Goal: Task Accomplishment & Management: Manage account settings

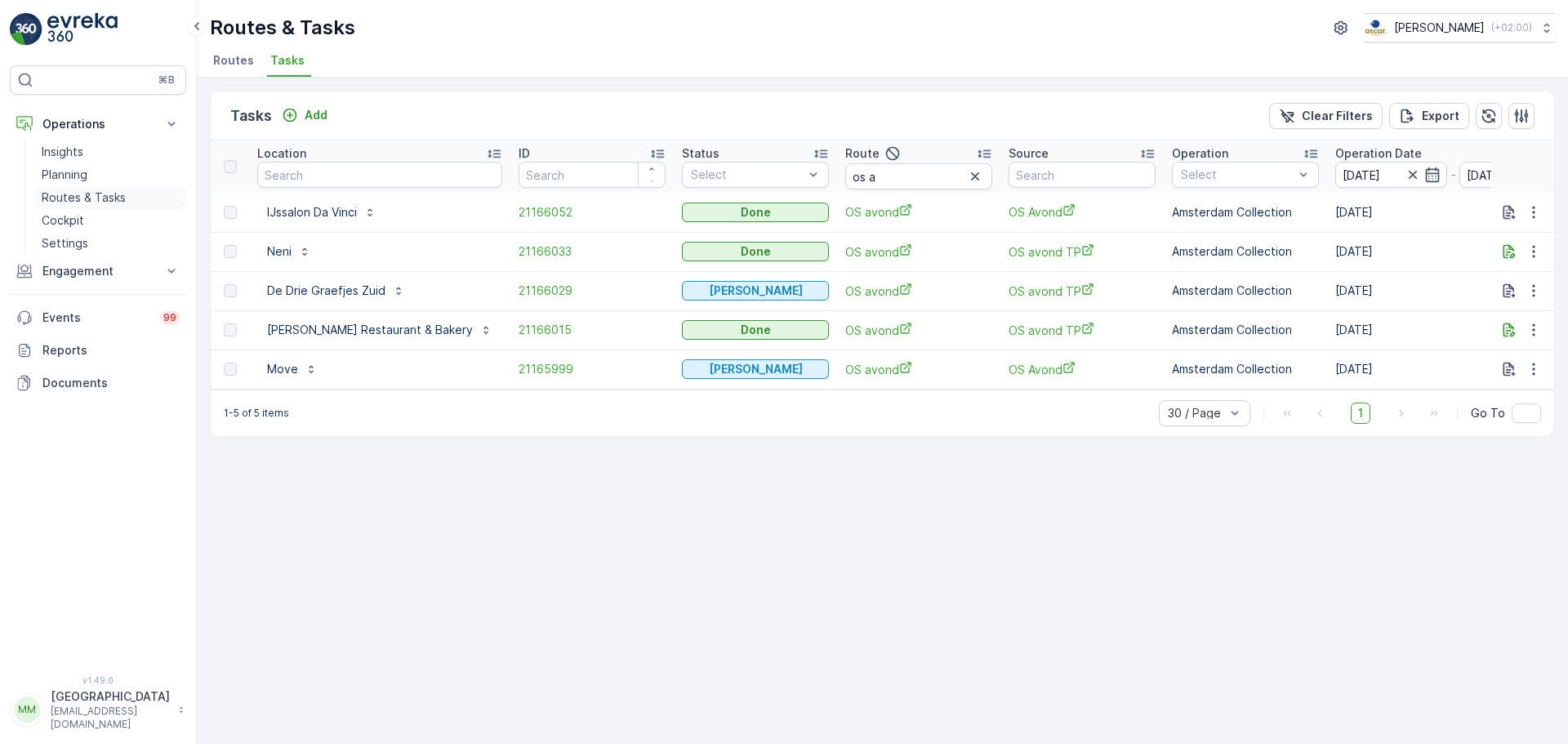
click at [86, 191] on p "Routes & Tasks" at bounding box center [84, 197] width 84 height 16
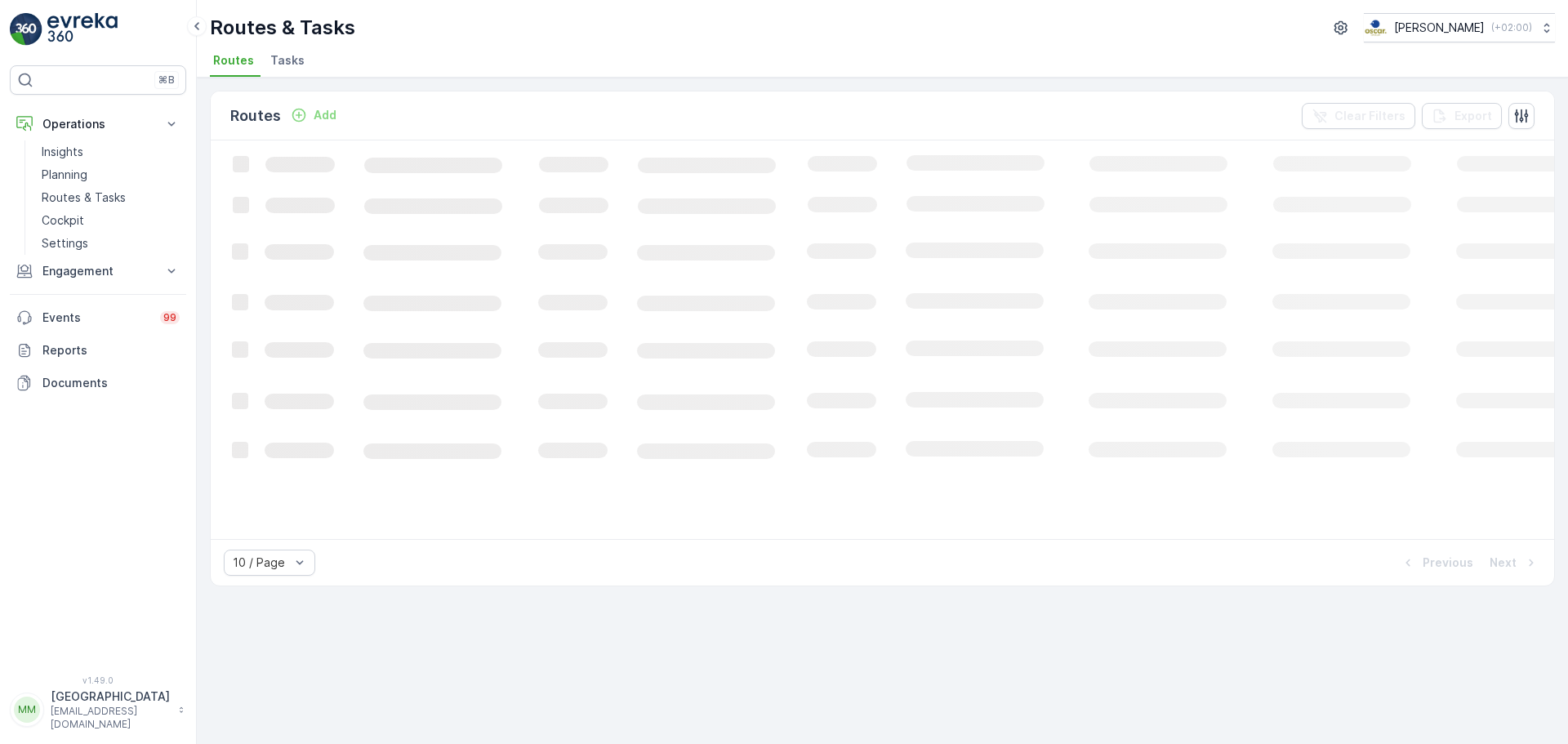
click at [285, 60] on span "Tasks" at bounding box center [288, 60] width 35 height 16
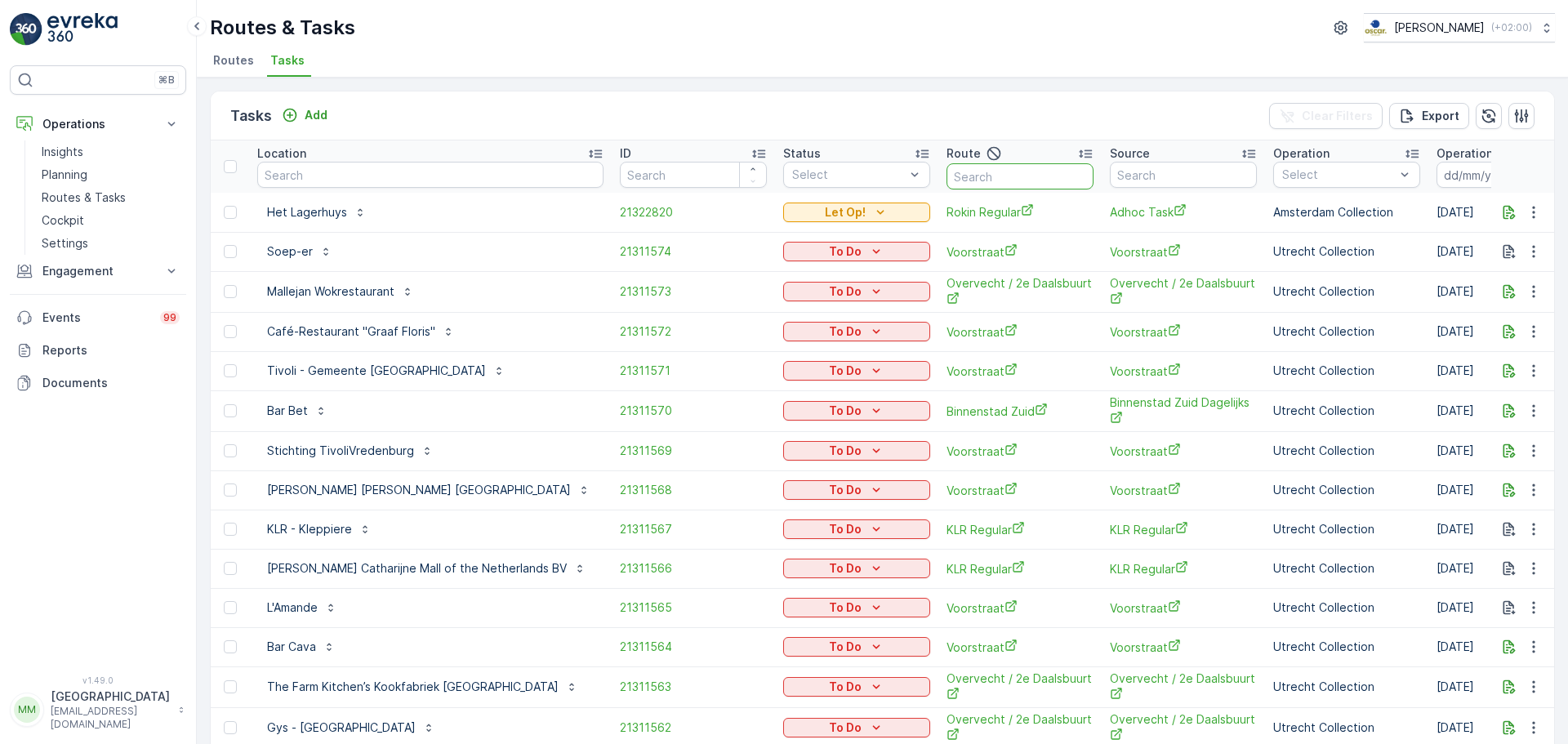
click at [947, 176] on input "text" at bounding box center [1020, 176] width 147 height 26
type input "mq o"
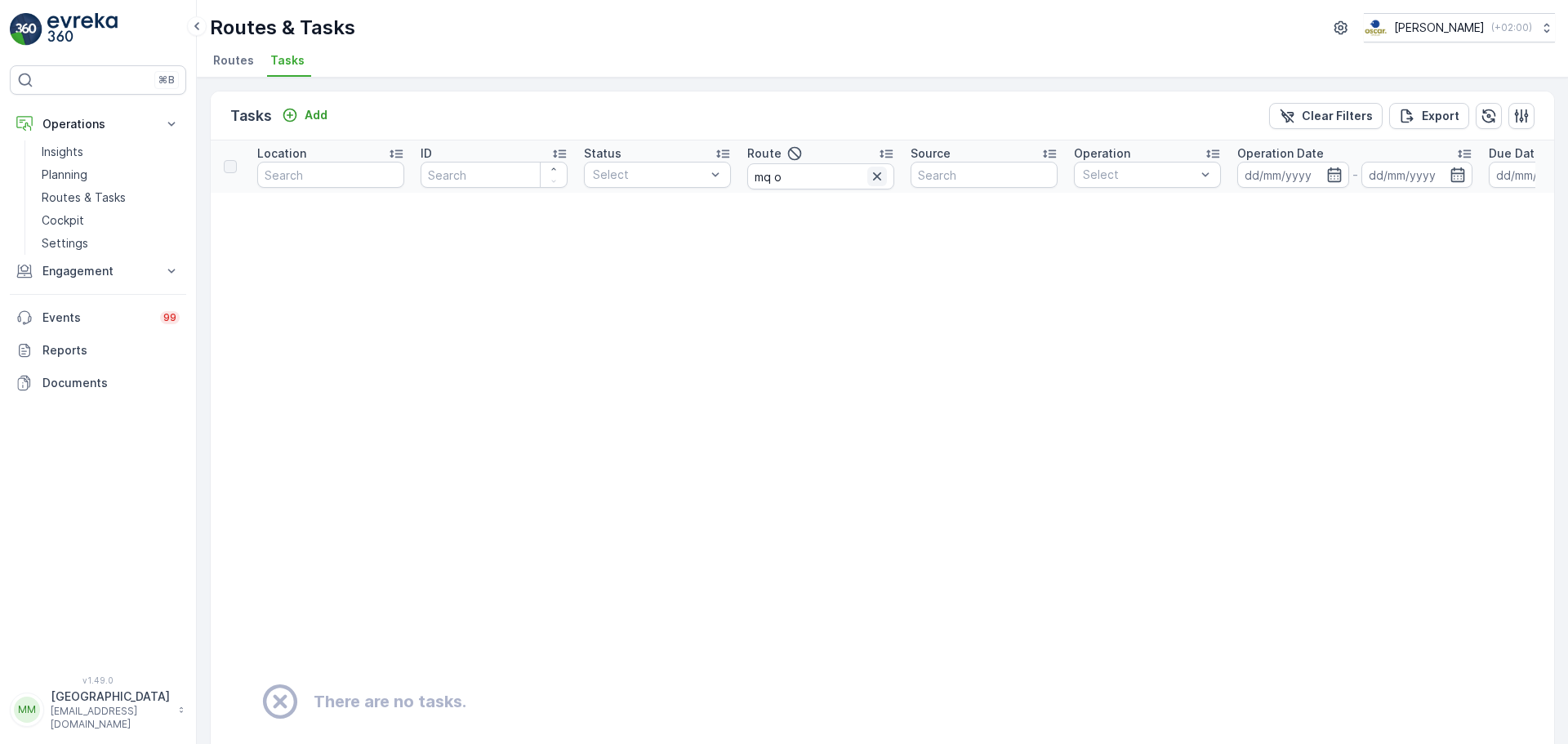
click at [881, 180] on icon "button" at bounding box center [877, 176] width 16 height 16
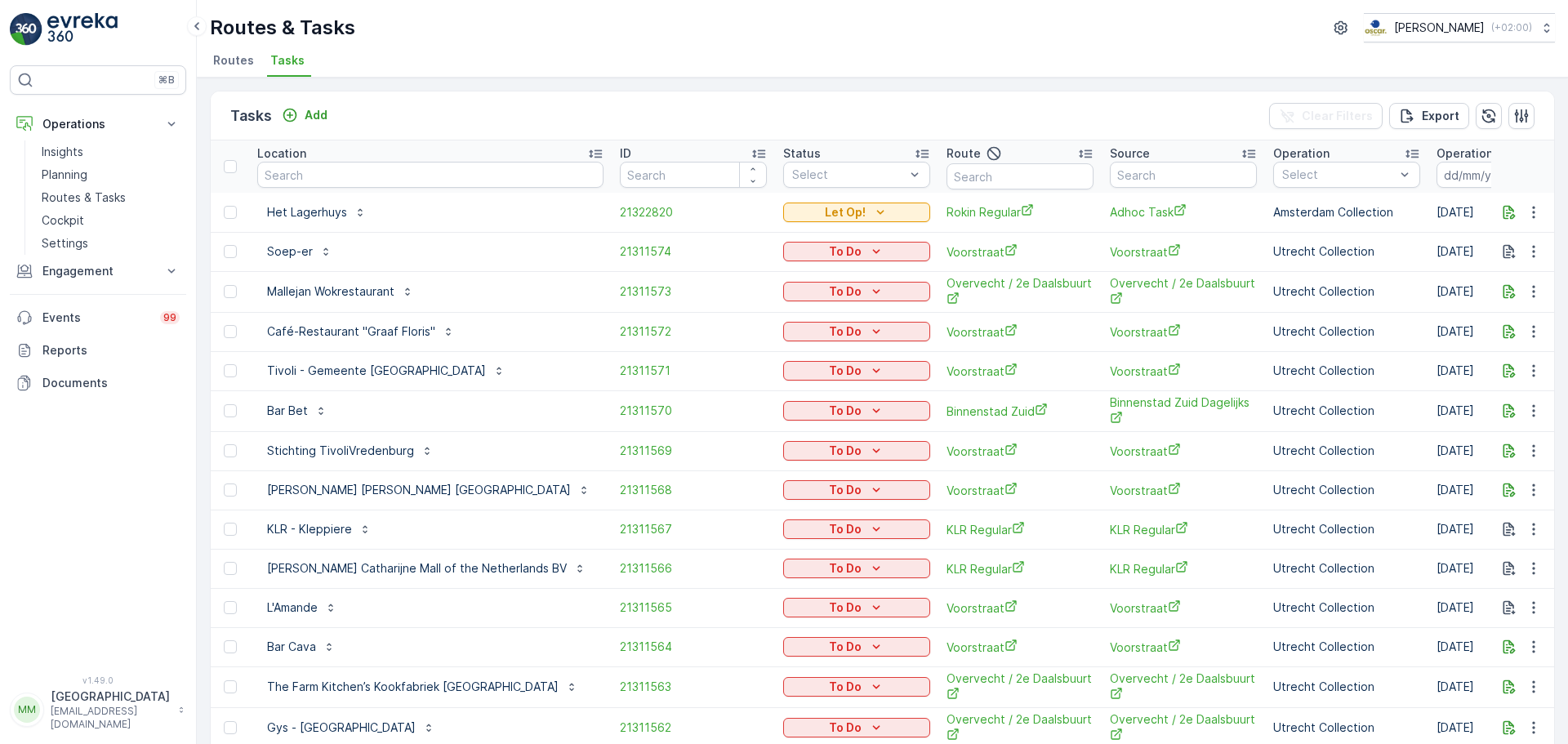
click at [947, 180] on input "text" at bounding box center [1020, 176] width 147 height 26
type input "MQ?FH o"
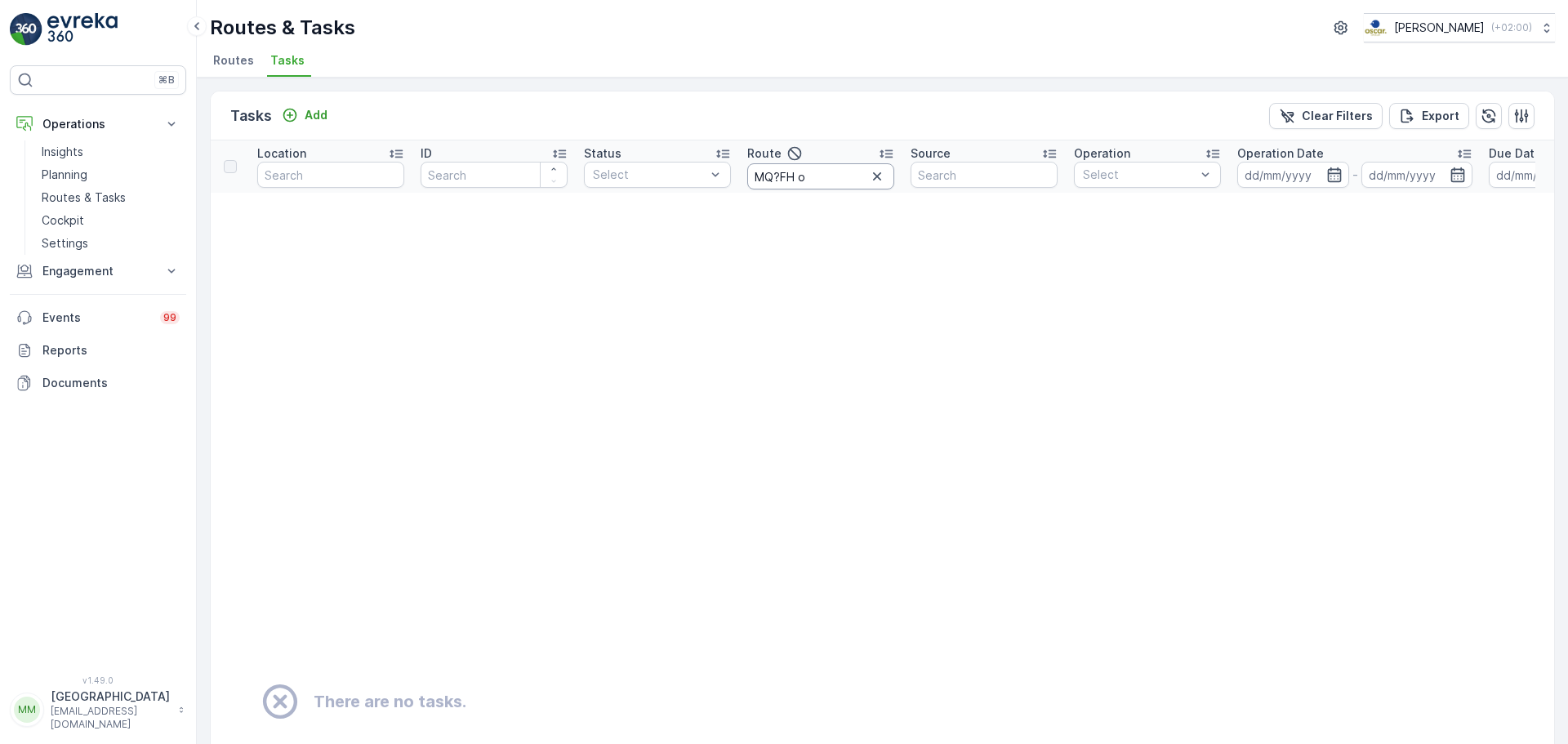
click at [782, 178] on input "MQ?FH o" at bounding box center [820, 176] width 147 height 26
type input "MQ/FH o"
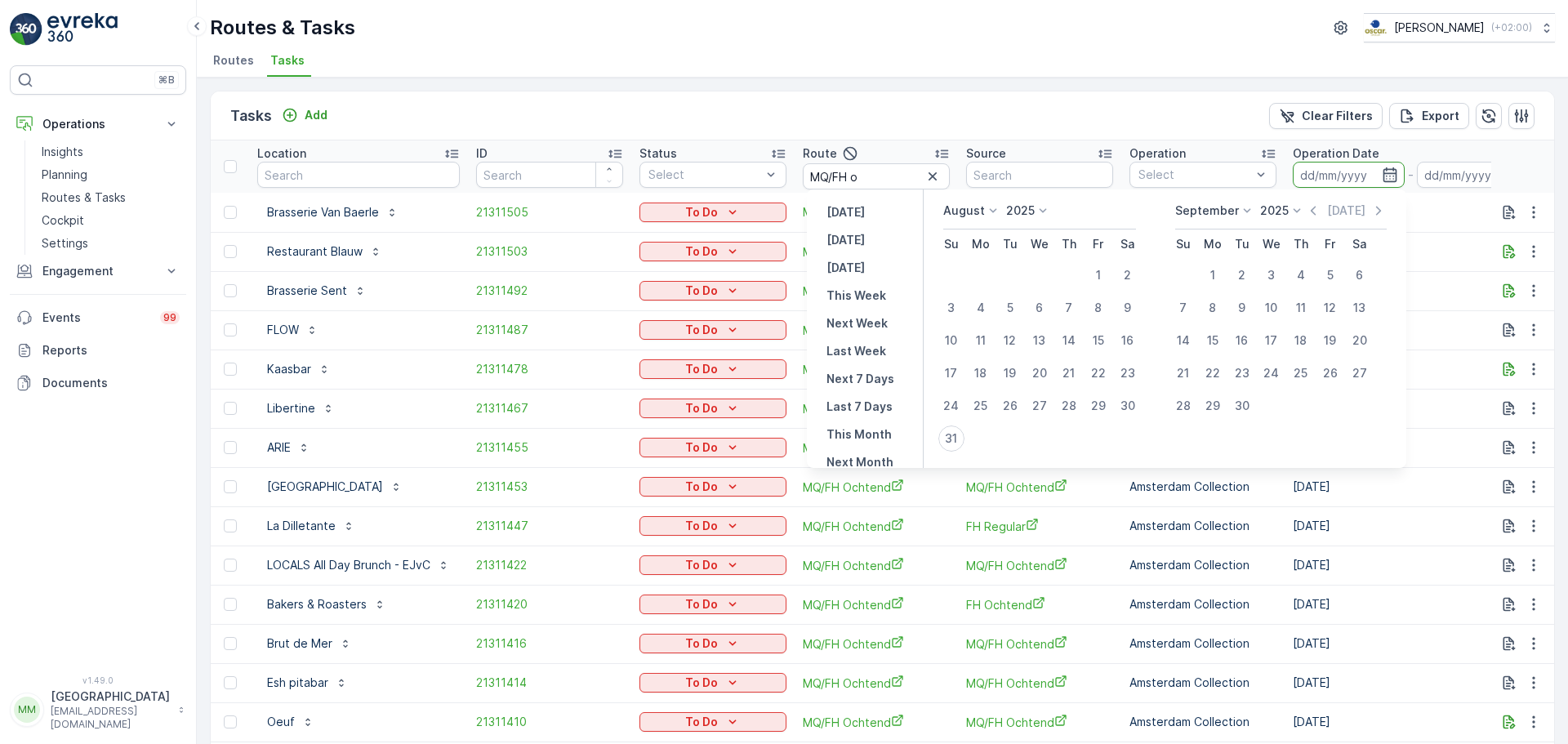
click at [1324, 180] on input at bounding box center [1348, 174] width 112 height 26
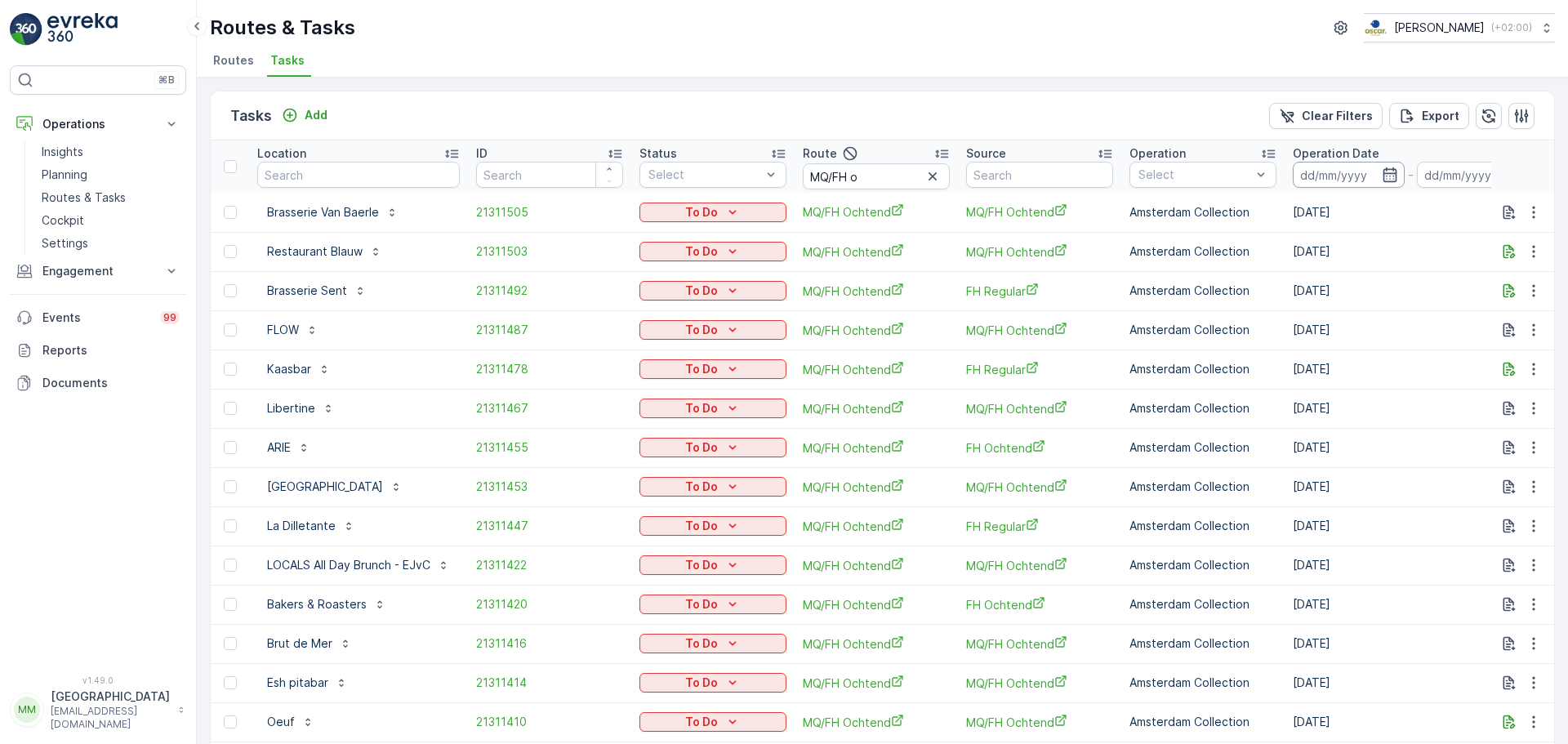
click at [1318, 177] on input at bounding box center [1348, 174] width 112 height 26
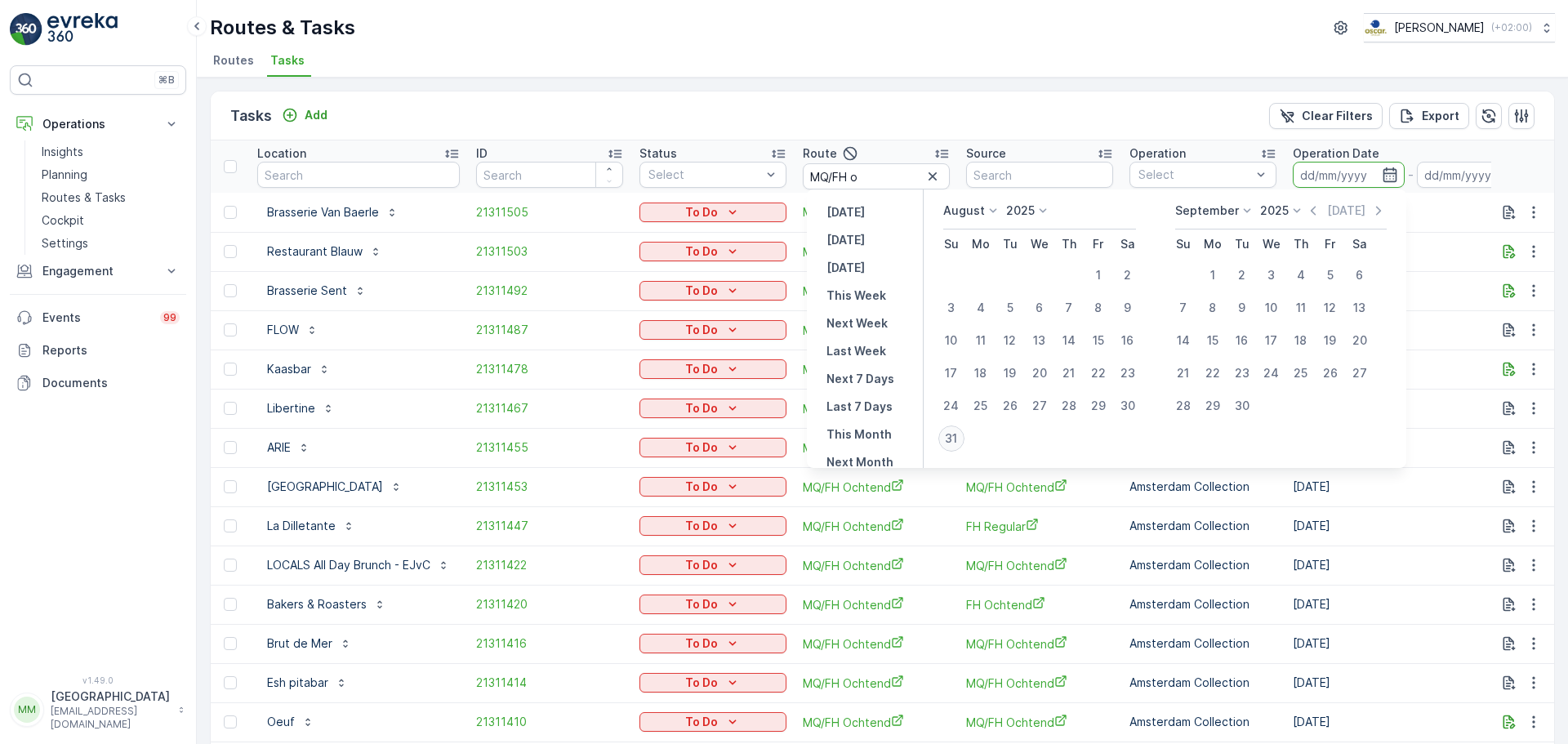
click at [960, 433] on div "31" at bounding box center [951, 438] width 26 height 26
type input "[DATE]"
click at [960, 433] on div "31" at bounding box center [951, 438] width 26 height 26
type input "[DATE]"
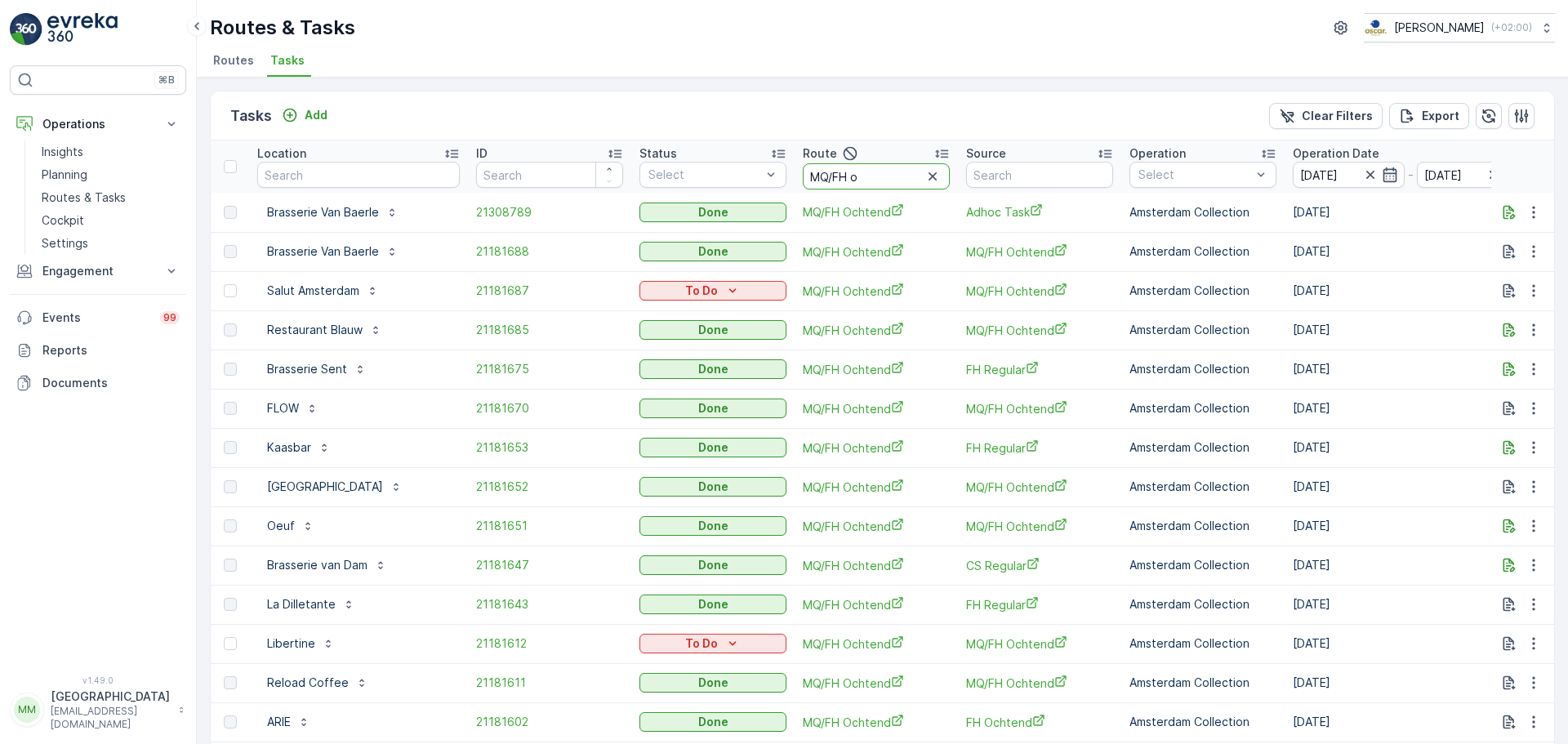
drag, startPoint x: 876, startPoint y: 181, endPoint x: 811, endPoint y: 180, distance: 65.0
click at [811, 180] on input "MQ/FH o" at bounding box center [876, 176] width 147 height 26
click at [881, 176] on input "MQ/FH o" at bounding box center [876, 176] width 147 height 26
type input "MQ/FH m"
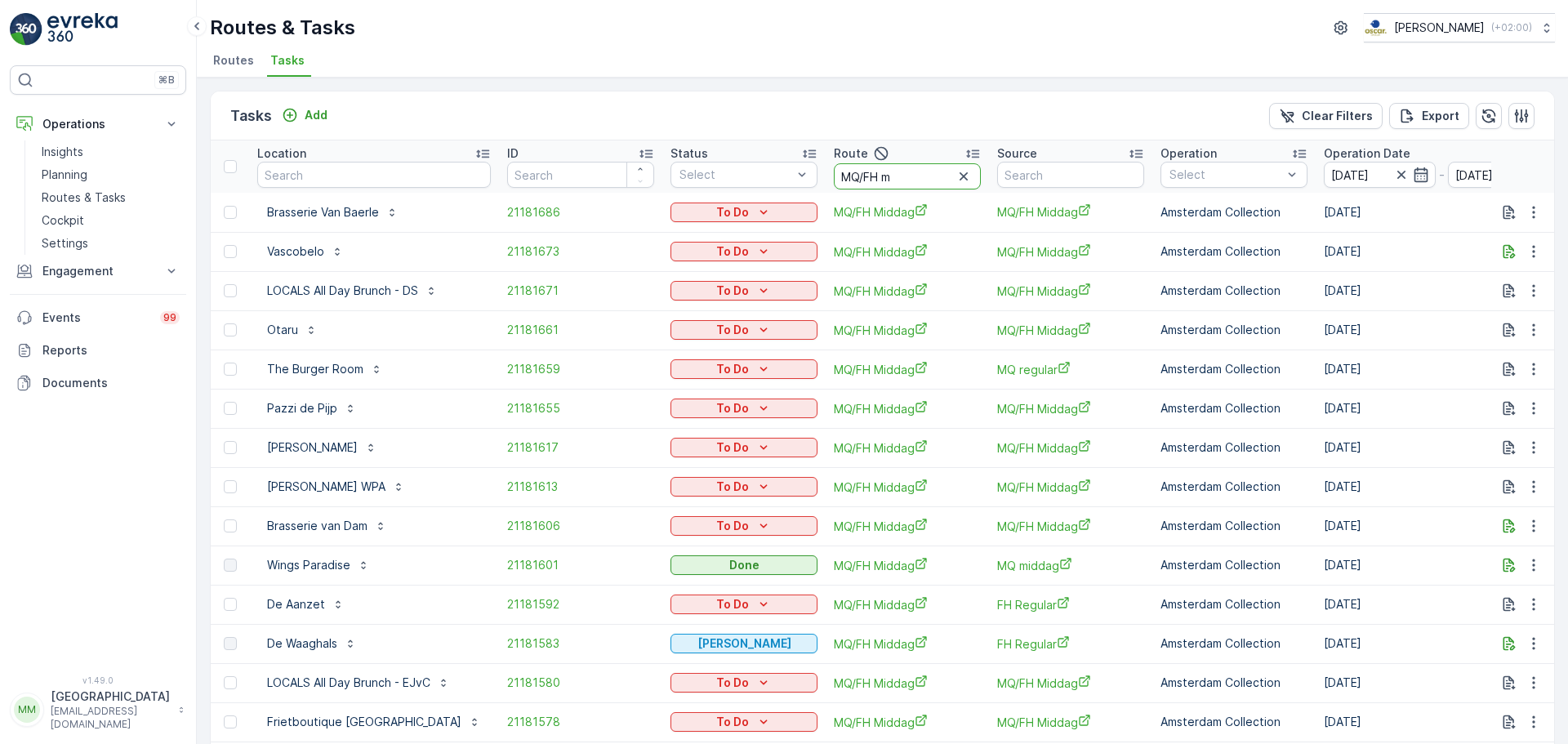
drag, startPoint x: 903, startPoint y: 185, endPoint x: 816, endPoint y: 156, distance: 91.7
click at [815, 162] on tr "Location ID Status Select Route MQ/FH m Source Operation Select Operation Date …" at bounding box center [1513, 166] width 2606 height 52
type input "SL"
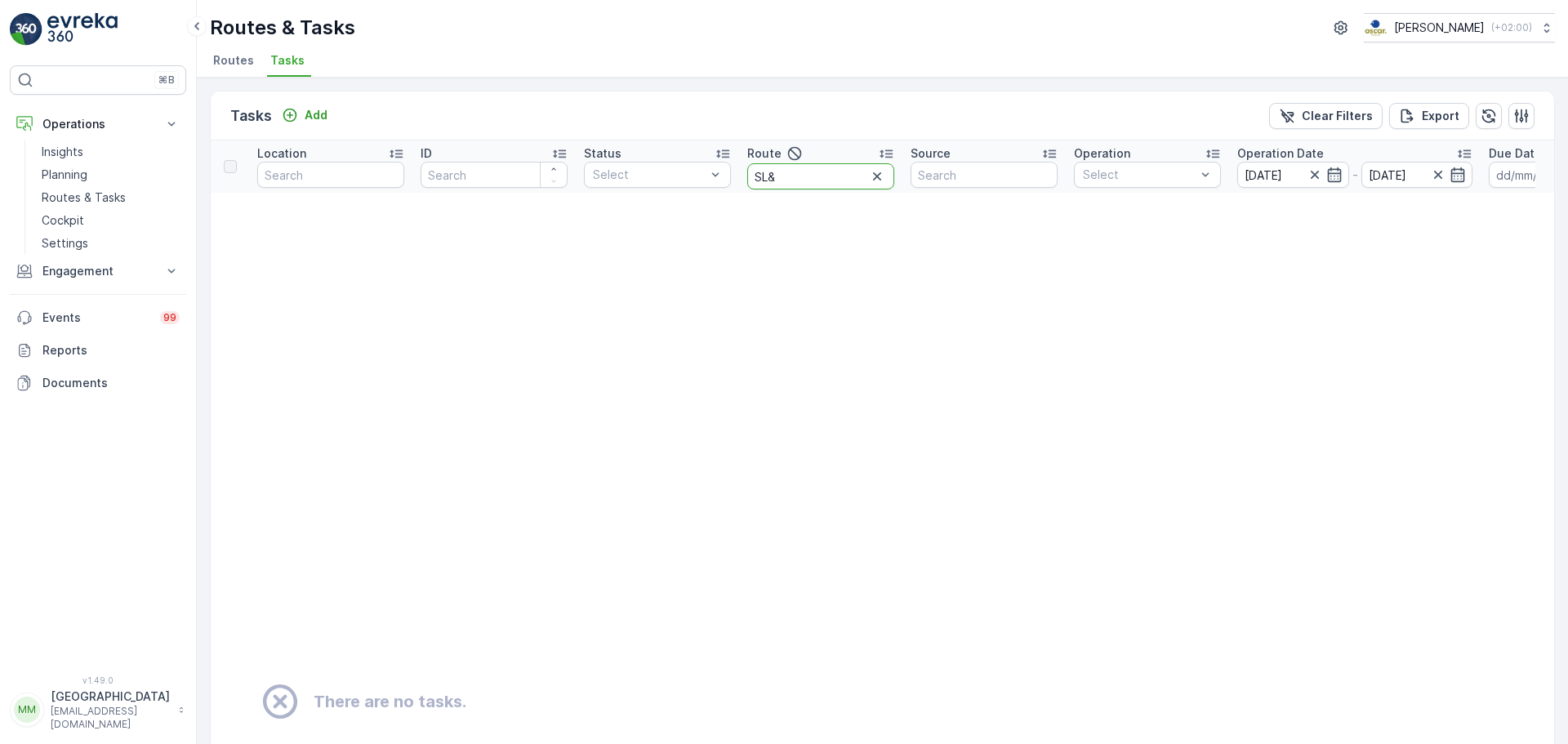
click at [816, 172] on input "SL&" at bounding box center [820, 176] width 147 height 26
click at [767, 178] on input "SL&" at bounding box center [820, 176] width 147 height 26
type input "SL&SH"
click at [774, 178] on input "SL&SH" at bounding box center [820, 176] width 147 height 26
type input "SL/SH"
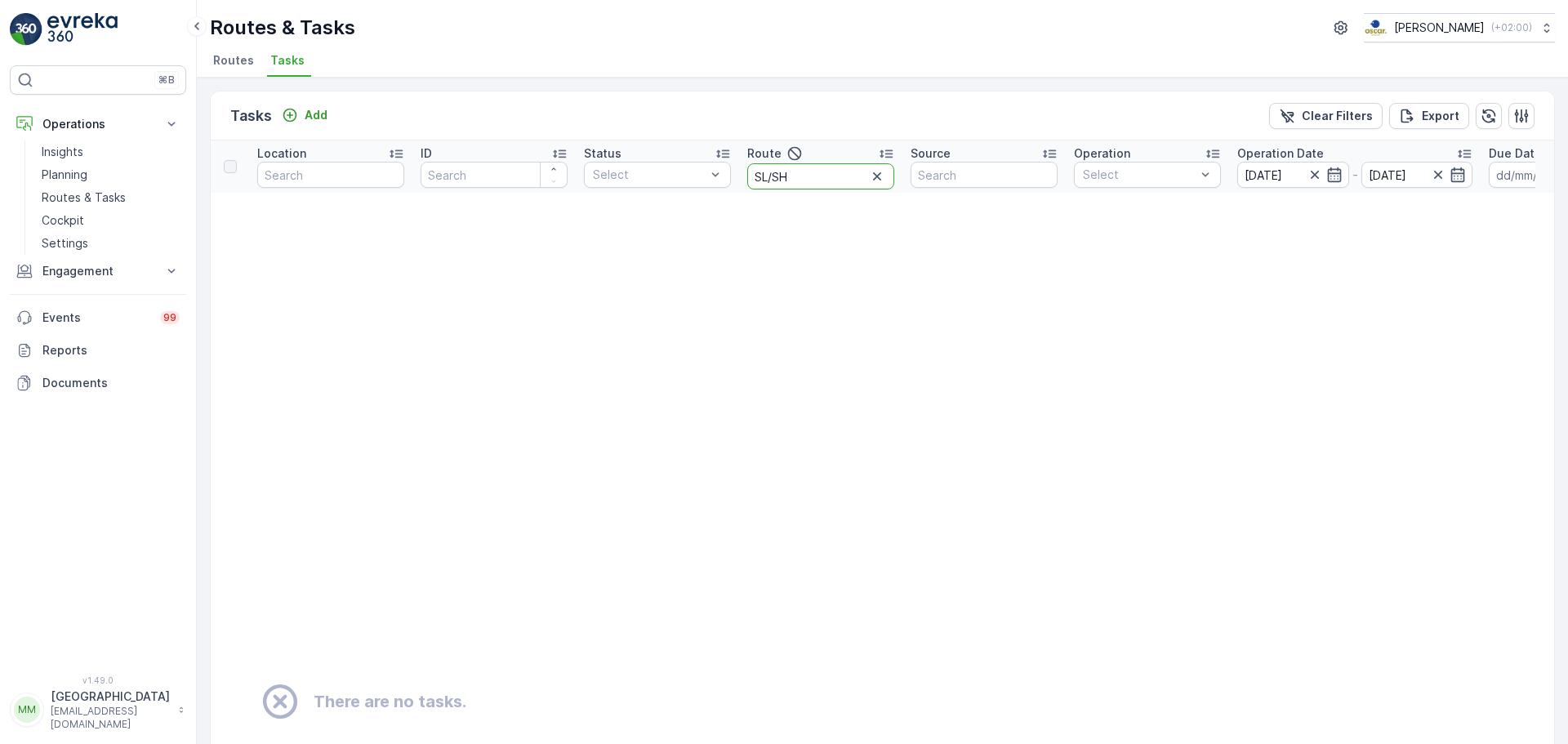
click at [776, 178] on input "SL/SH" at bounding box center [820, 176] width 147 height 26
type input "SL&SH"
click at [784, 239] on td "There are no tasks." at bounding box center [1052, 702] width 1684 height 1019
click at [775, 176] on input "SL&SH" at bounding box center [820, 176] width 147 height 26
click at [771, 179] on input "SL& SH" at bounding box center [820, 176] width 147 height 26
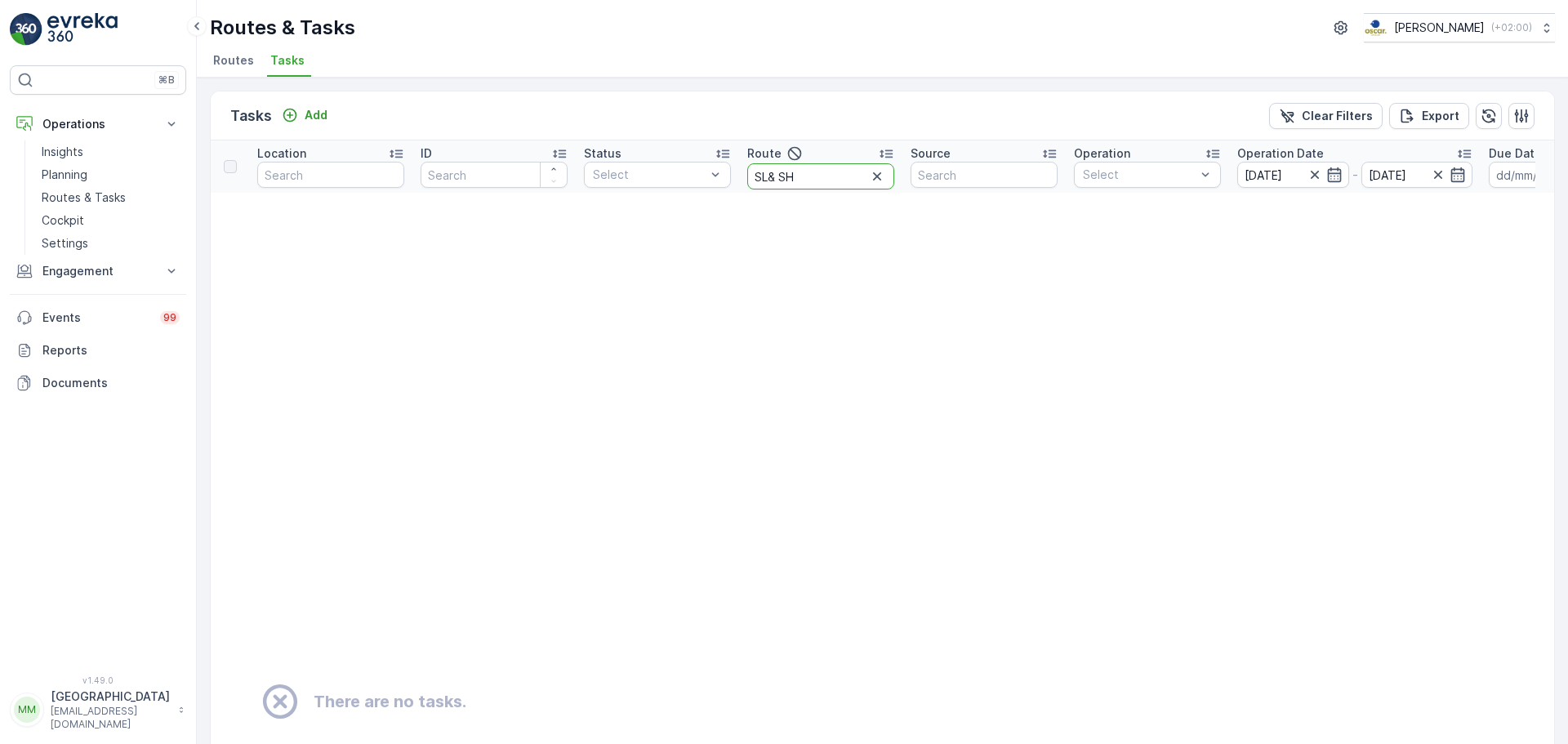
type input "SL & SH"
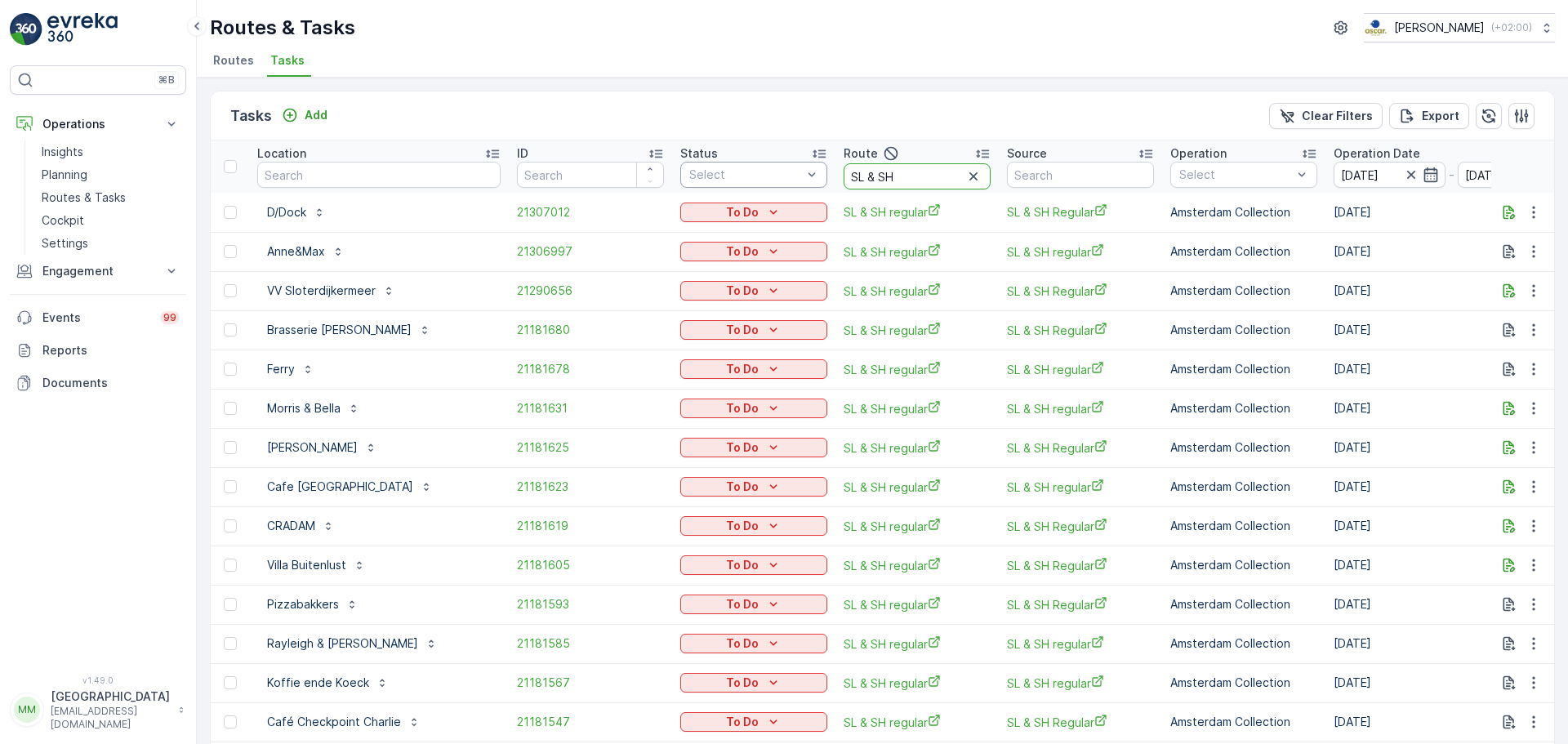
drag, startPoint x: 844, startPoint y: 175, endPoint x: 750, endPoint y: 168, distance: 94.3
click at [750, 168] on tr "Location ID Status Select Route SL & SH Source Operation Select Operation Date …" at bounding box center [1518, 166] width 2616 height 52
type input "wg o"
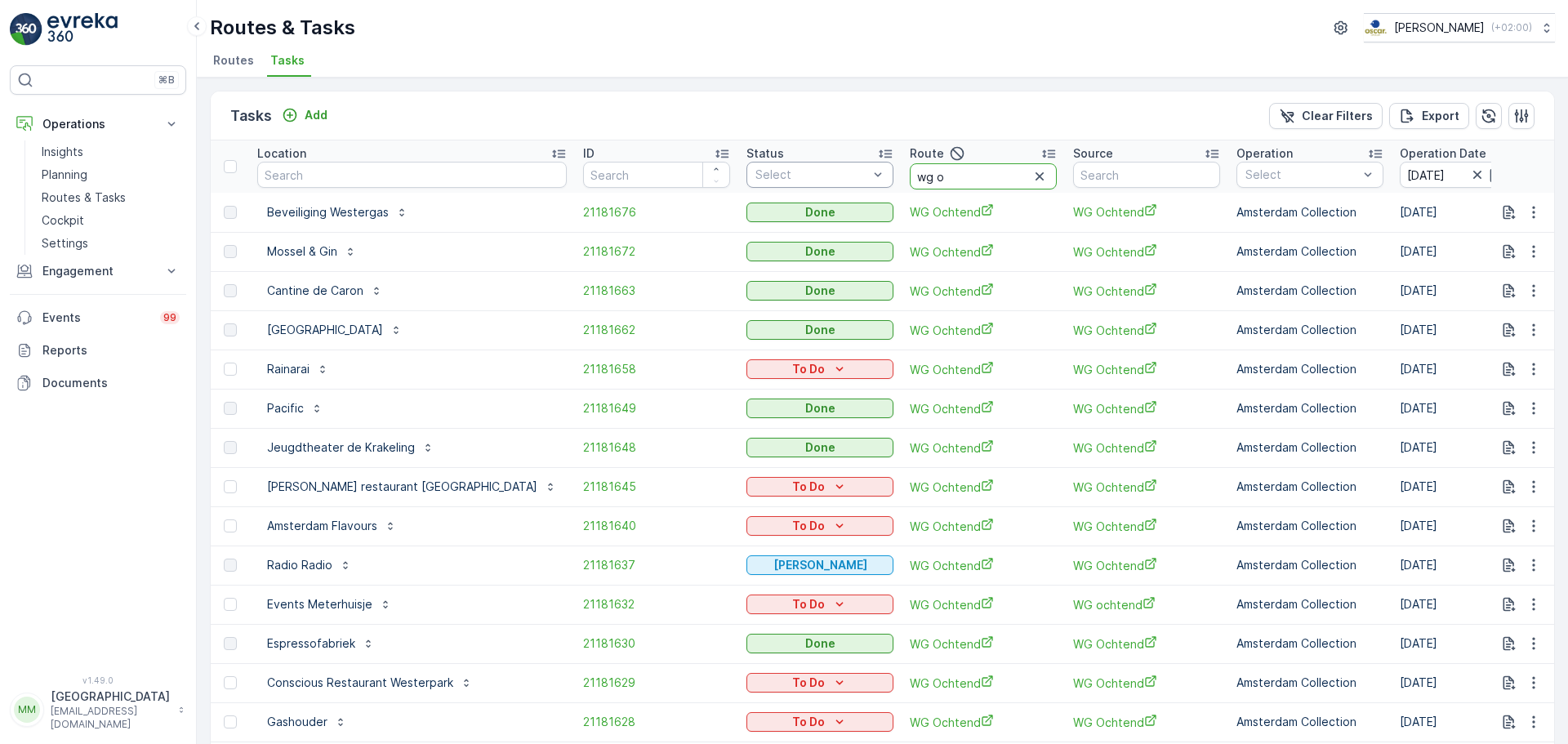
drag, startPoint x: 882, startPoint y: 182, endPoint x: 797, endPoint y: 168, distance: 86.1
click at [807, 174] on tr "Location ID Status Select Route wg o Source Operation Select Operation Date 31.…" at bounding box center [1551, 166] width 2682 height 52
type input "nes"
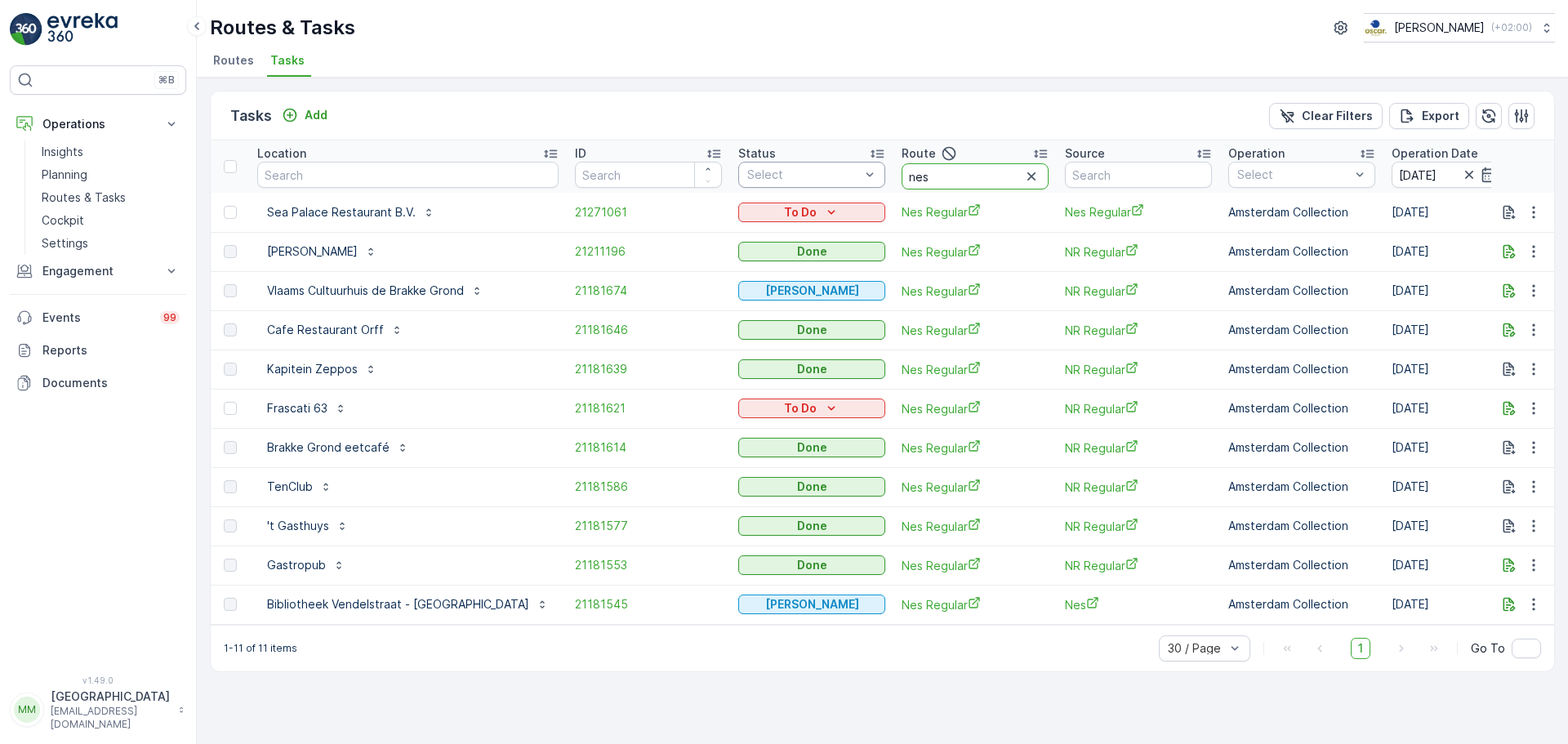
drag, startPoint x: 893, startPoint y: 172, endPoint x: 811, endPoint y: 179, distance: 82.3
click at [811, 179] on tr "Location ID Status Select Route nes Source Operation Select Operation Date 31.0…" at bounding box center [1547, 166] width 2673 height 52
type input "rokin"
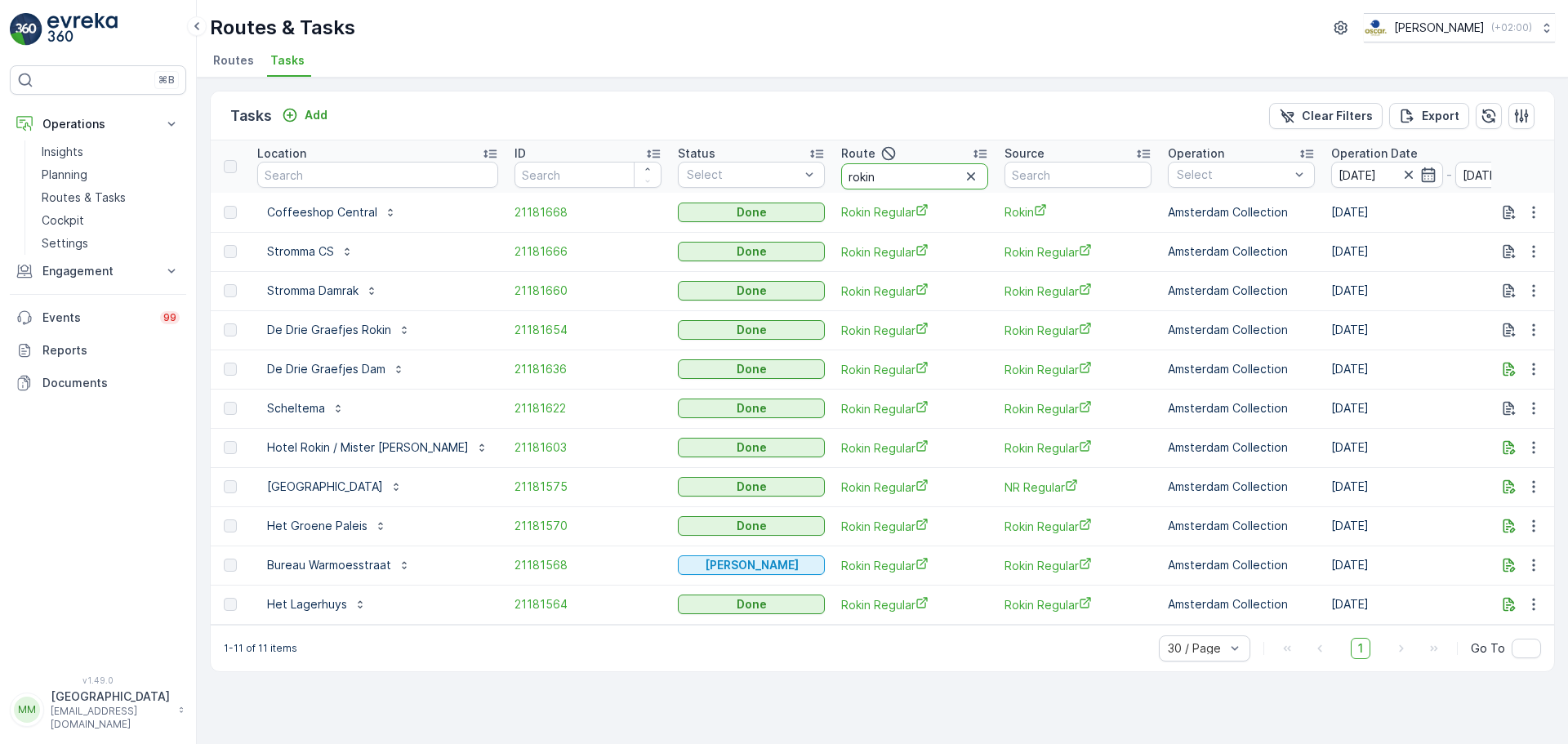
drag, startPoint x: 843, startPoint y: 178, endPoint x: 736, endPoint y: 189, distance: 107.6
click at [736, 189] on tr "Location ID Status Select Route rokin Source Operation Select Operation Date 31…" at bounding box center [1516, 166] width 2613 height 52
type input "kd o"
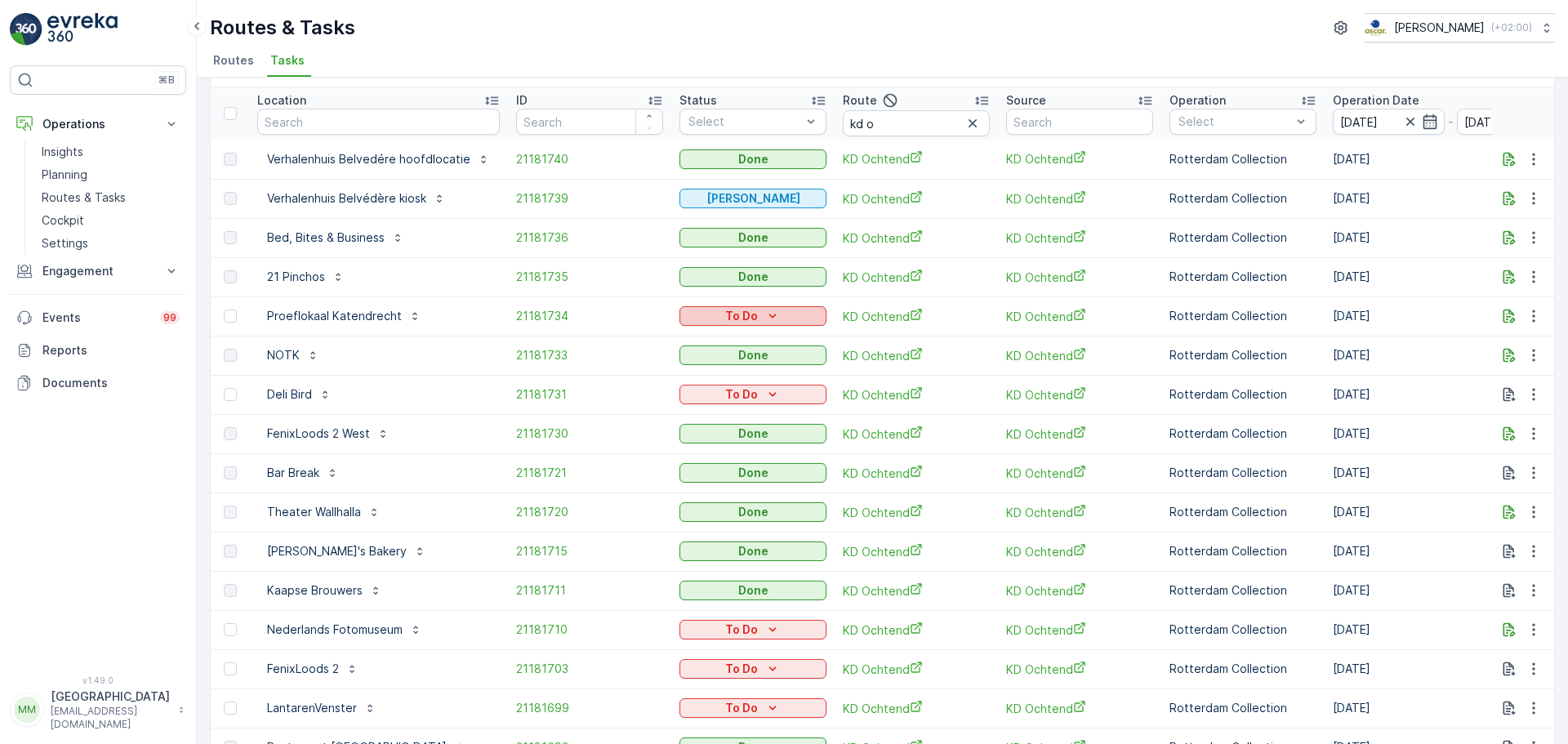
scroll to position [82, 0]
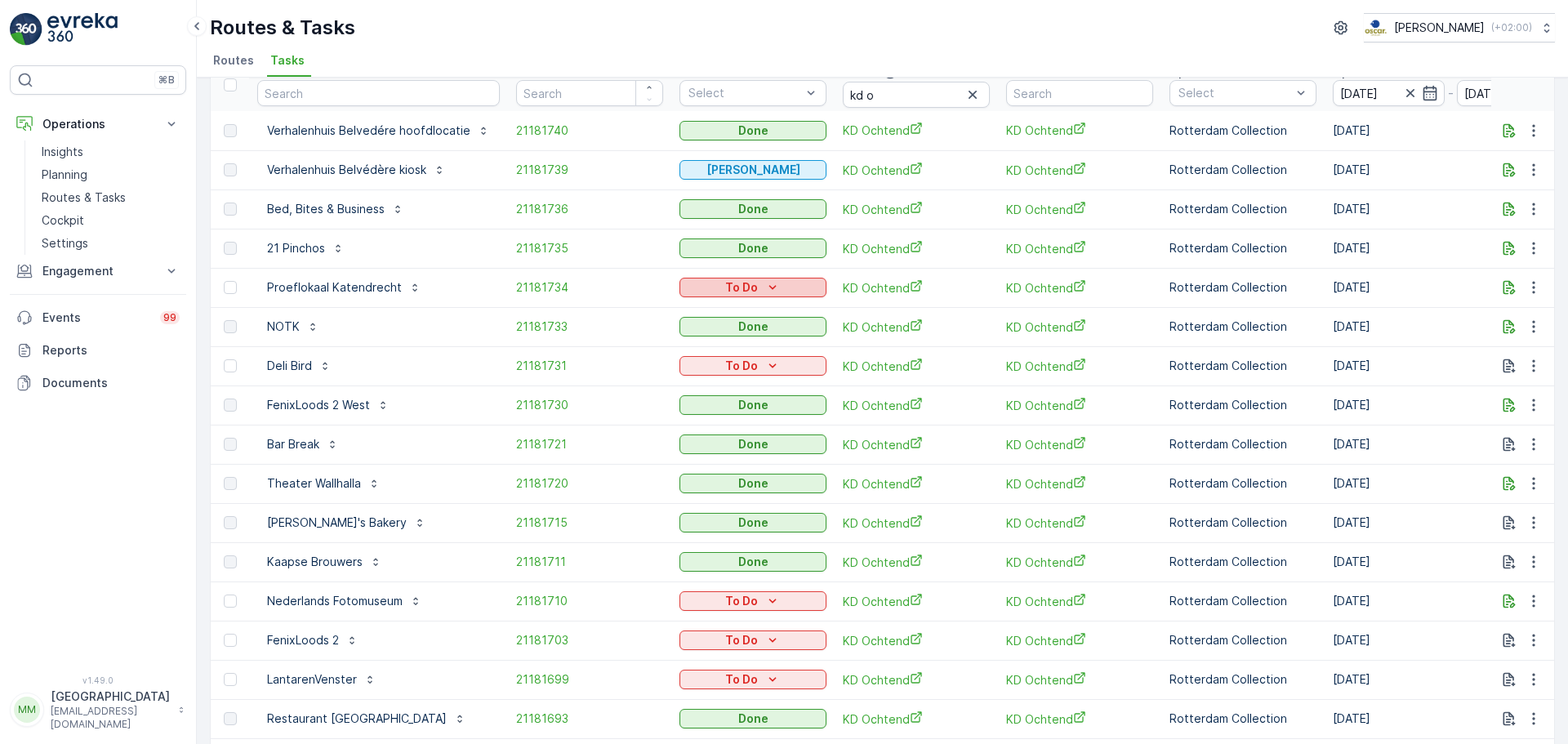
click at [751, 283] on p "To Do" at bounding box center [741, 287] width 33 height 16
click at [714, 382] on span "Cancelled" at bounding box center [710, 380] width 55 height 16
click at [757, 364] on div "To Do" at bounding box center [752, 366] width 133 height 16
click at [718, 459] on span "Cancelled" at bounding box center [710, 458] width 55 height 16
click at [751, 608] on p "To Do" at bounding box center [741, 600] width 33 height 16
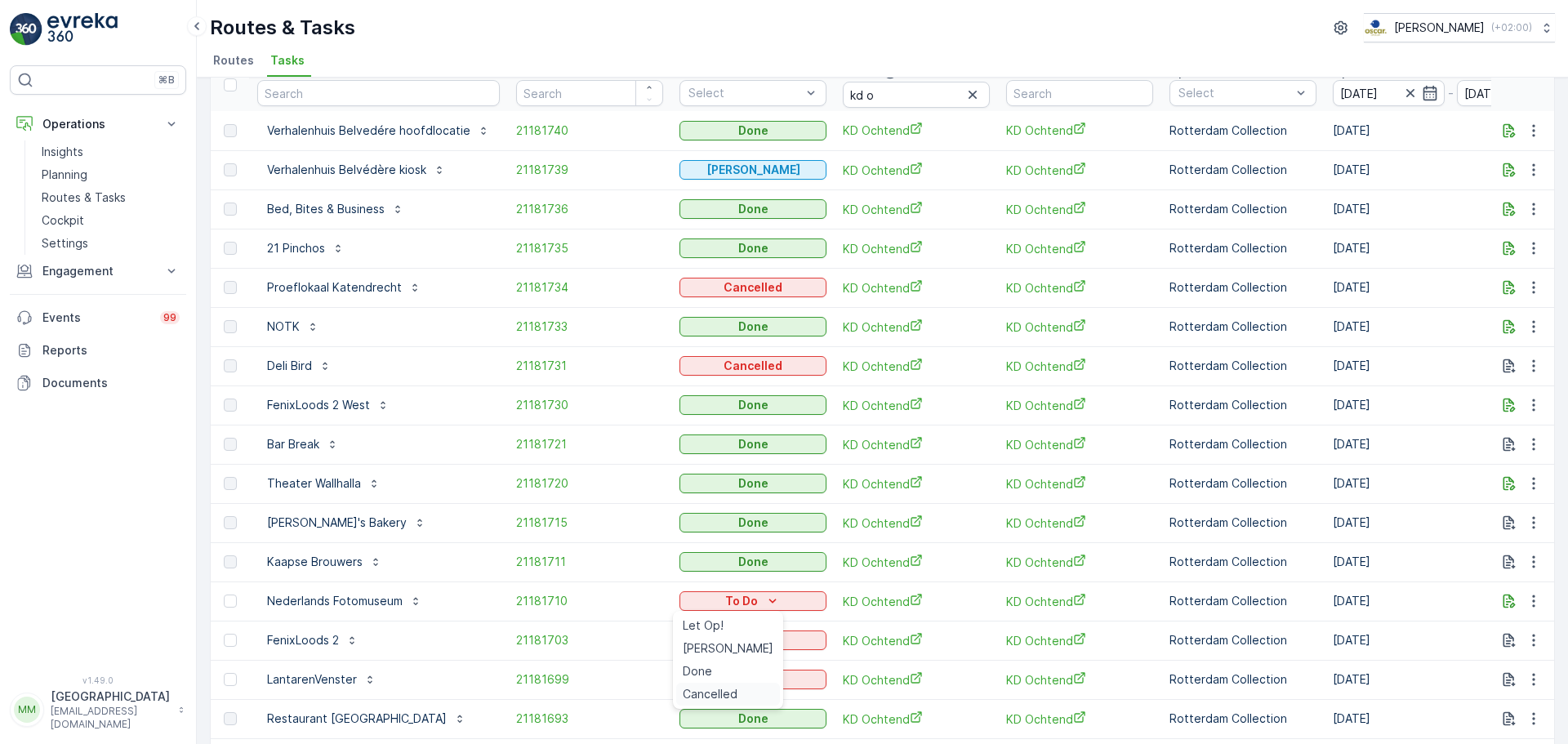
click at [711, 697] on span "Cancelled" at bounding box center [710, 693] width 55 height 16
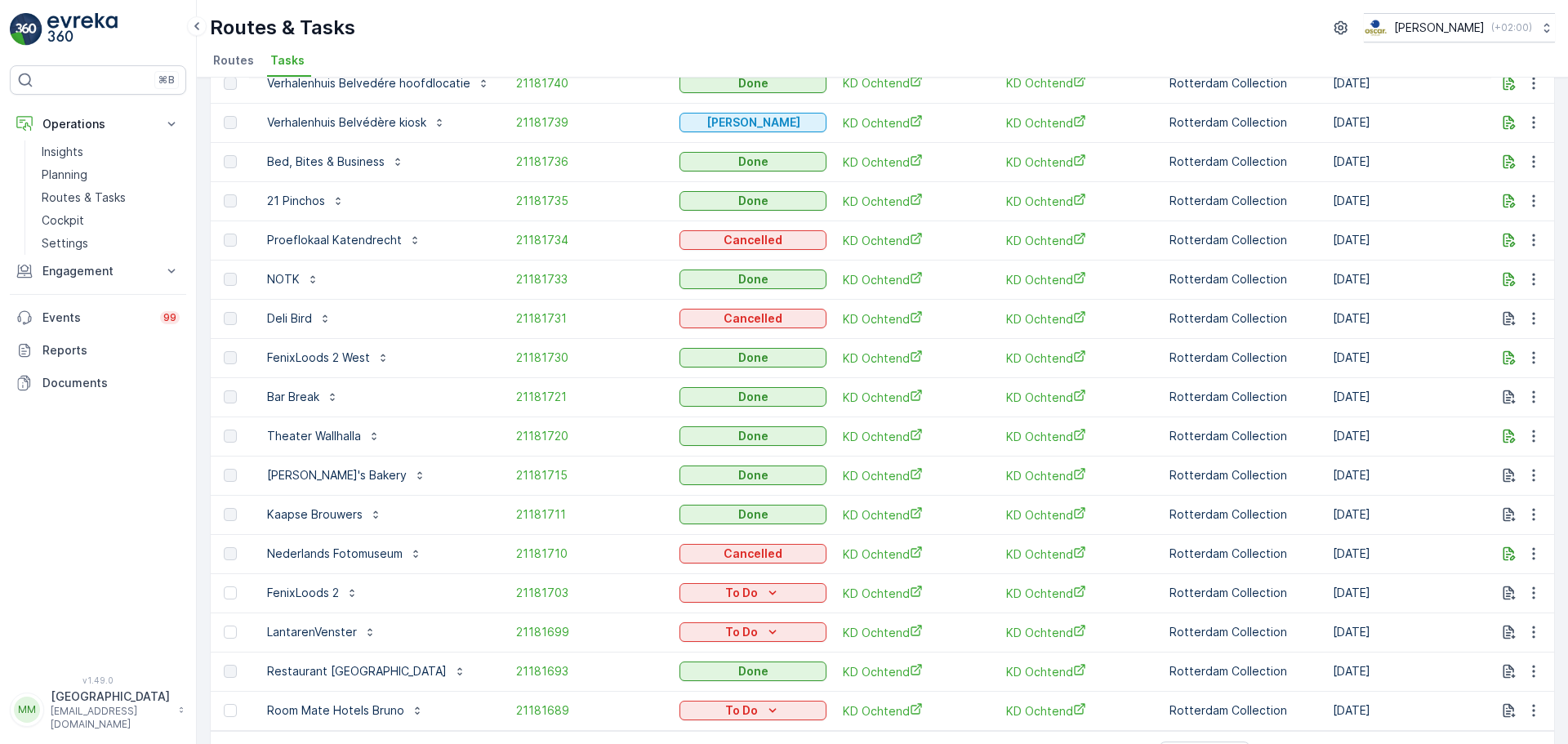
scroll to position [184, 0]
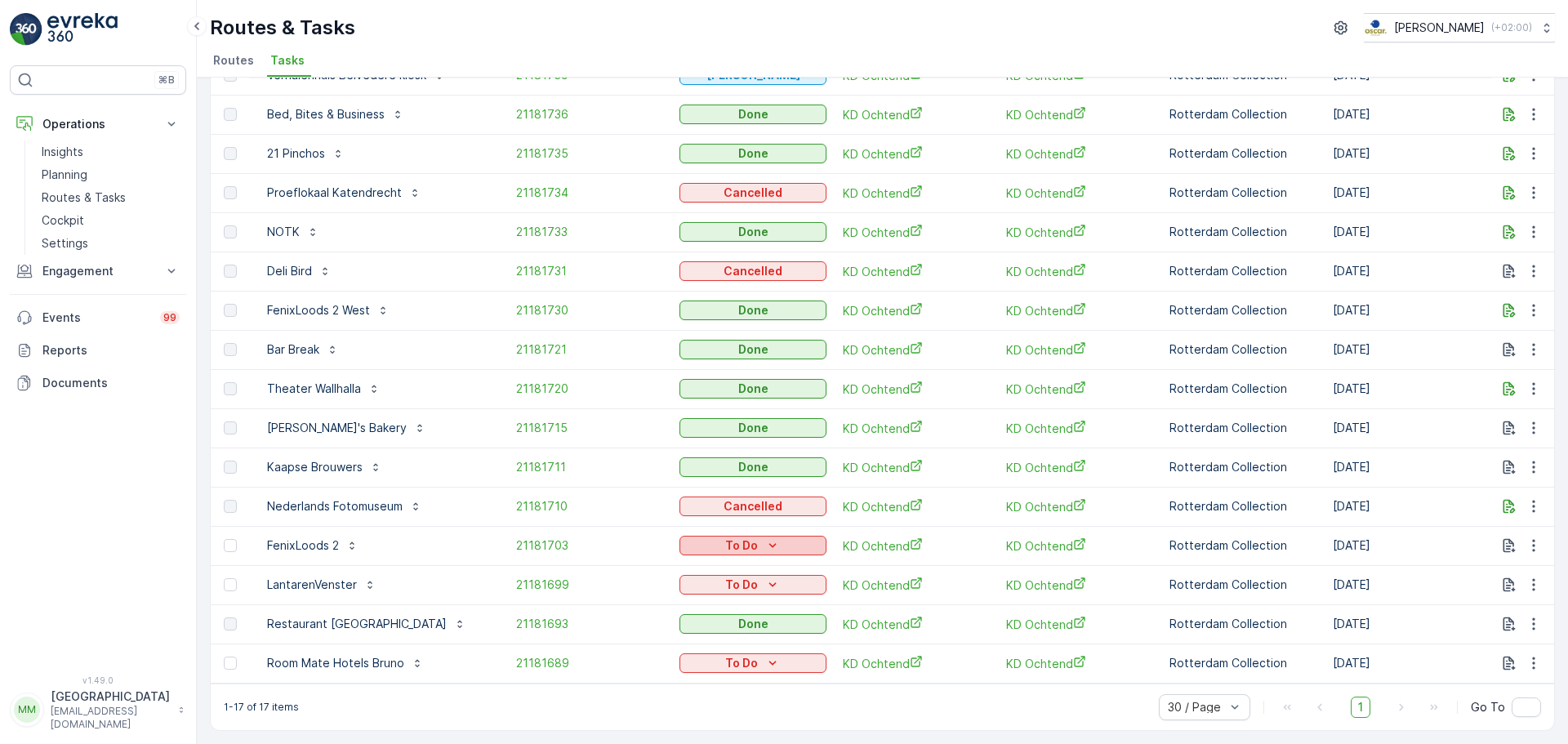
click at [764, 539] on icon "To Do" at bounding box center [772, 545] width 16 height 16
click at [690, 713] on div "1-17 of 17 items 30 / Page 1 Go To" at bounding box center [881, 707] width 1343 height 46
click at [744, 538] on p "To Do" at bounding box center [741, 545] width 33 height 16
click at [697, 626] on span "Cancelled" at bounding box center [710, 630] width 55 height 16
click at [701, 662] on div "To Do" at bounding box center [752, 662] width 133 height 16
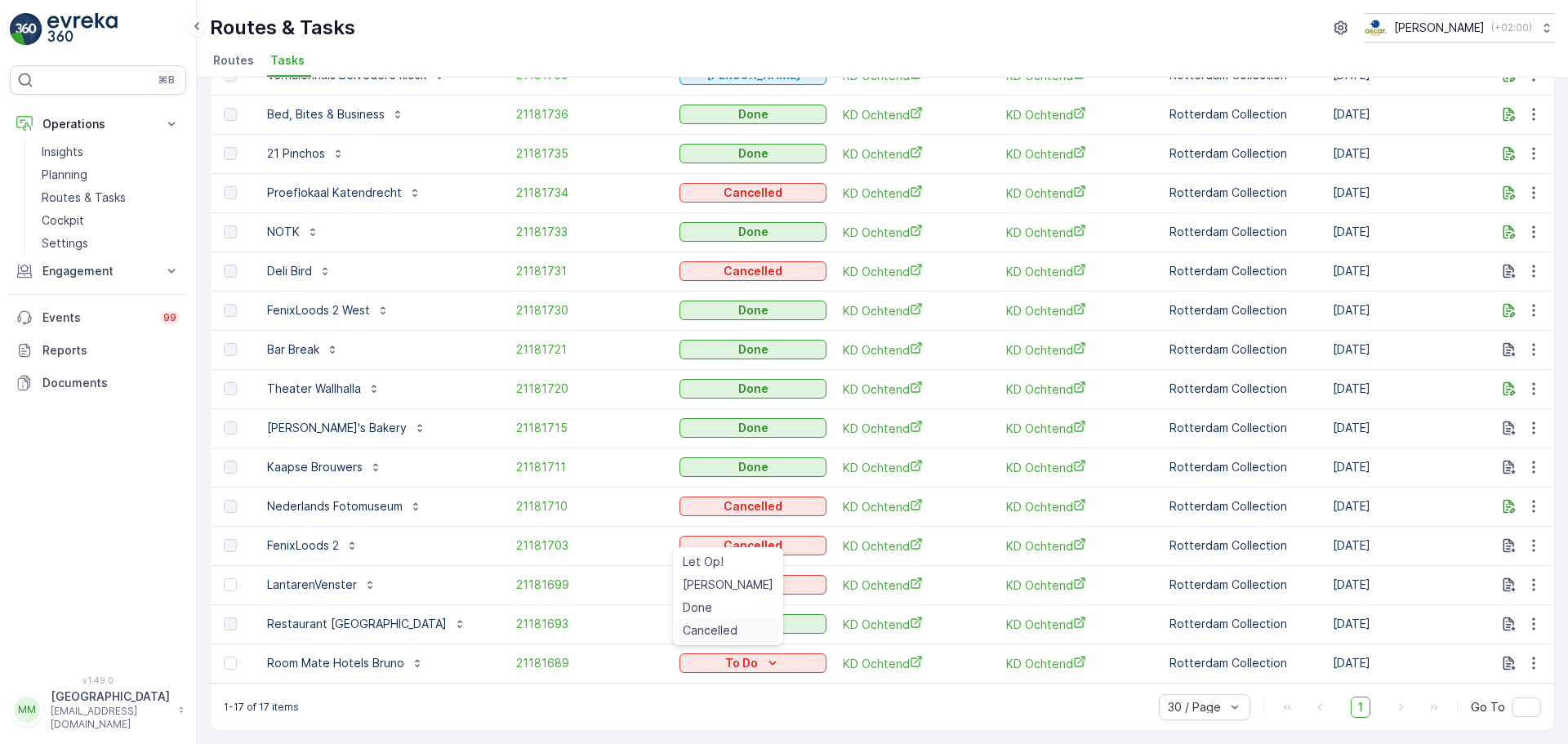
click at [718, 629] on span "Cancelled" at bounding box center [710, 630] width 55 height 16
click at [734, 565] on td "To Do" at bounding box center [753, 585] width 163 height 39
click at [745, 576] on p "To Do" at bounding box center [741, 584] width 33 height 16
click at [713, 667] on span "Cancelled" at bounding box center [710, 669] width 55 height 16
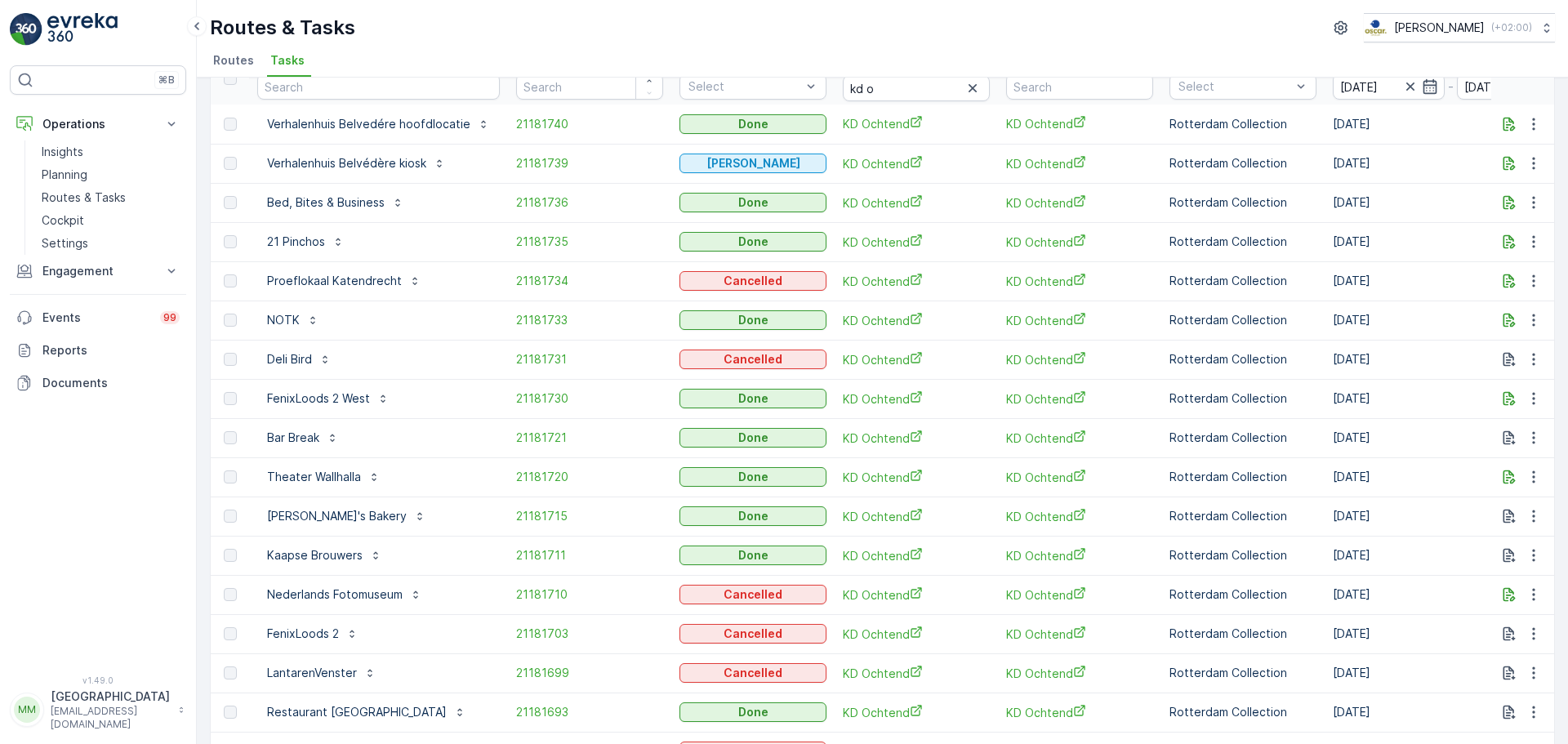
scroll to position [0, 0]
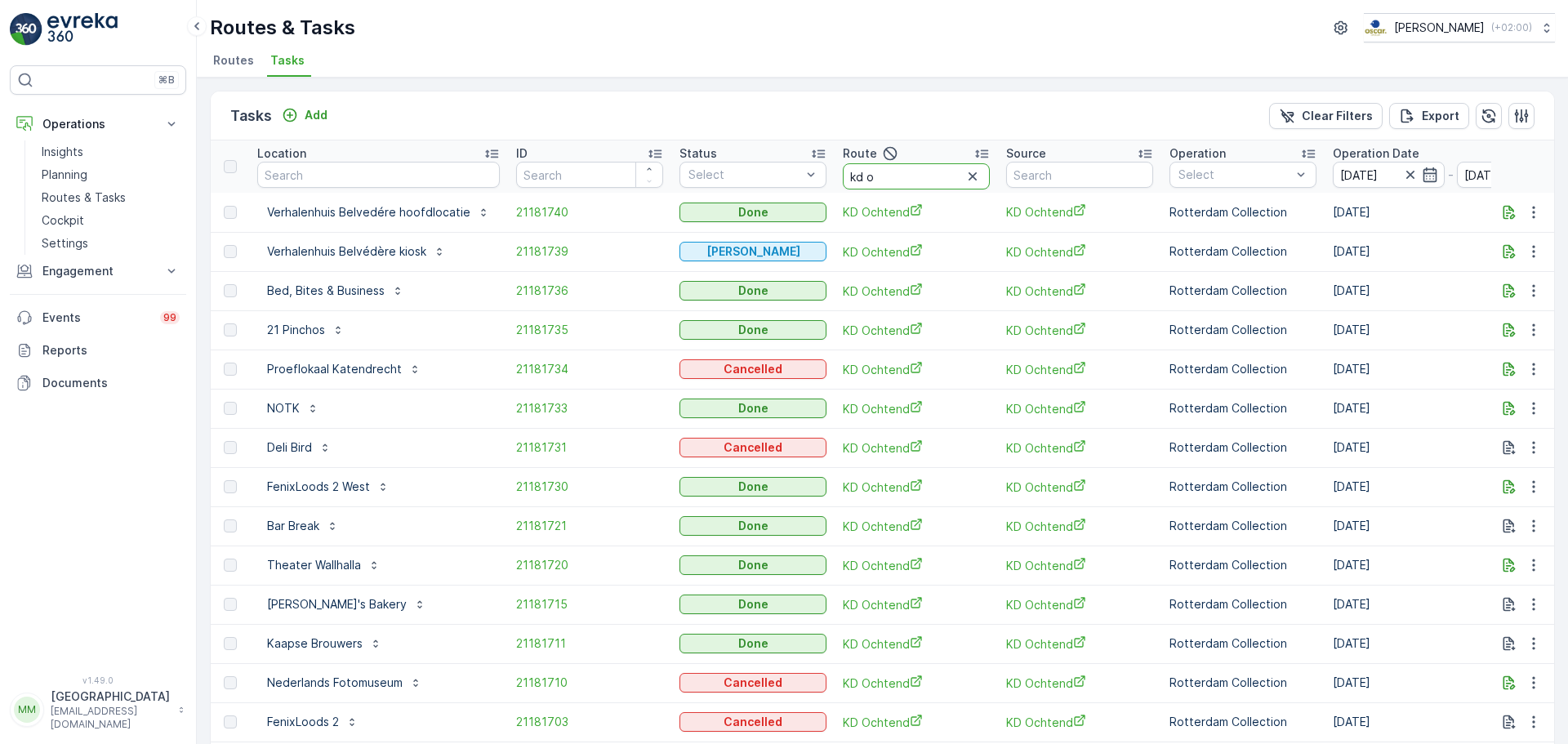
drag, startPoint x: 836, startPoint y: 173, endPoint x: 740, endPoint y: 146, distance: 99.7
click at [738, 147] on tr "Location ID Status Select Route kd o Source Operation Select Operation Date 31.…" at bounding box center [1517, 166] width 2615 height 52
click at [740, 146] on div "Status" at bounding box center [753, 153] width 147 height 16
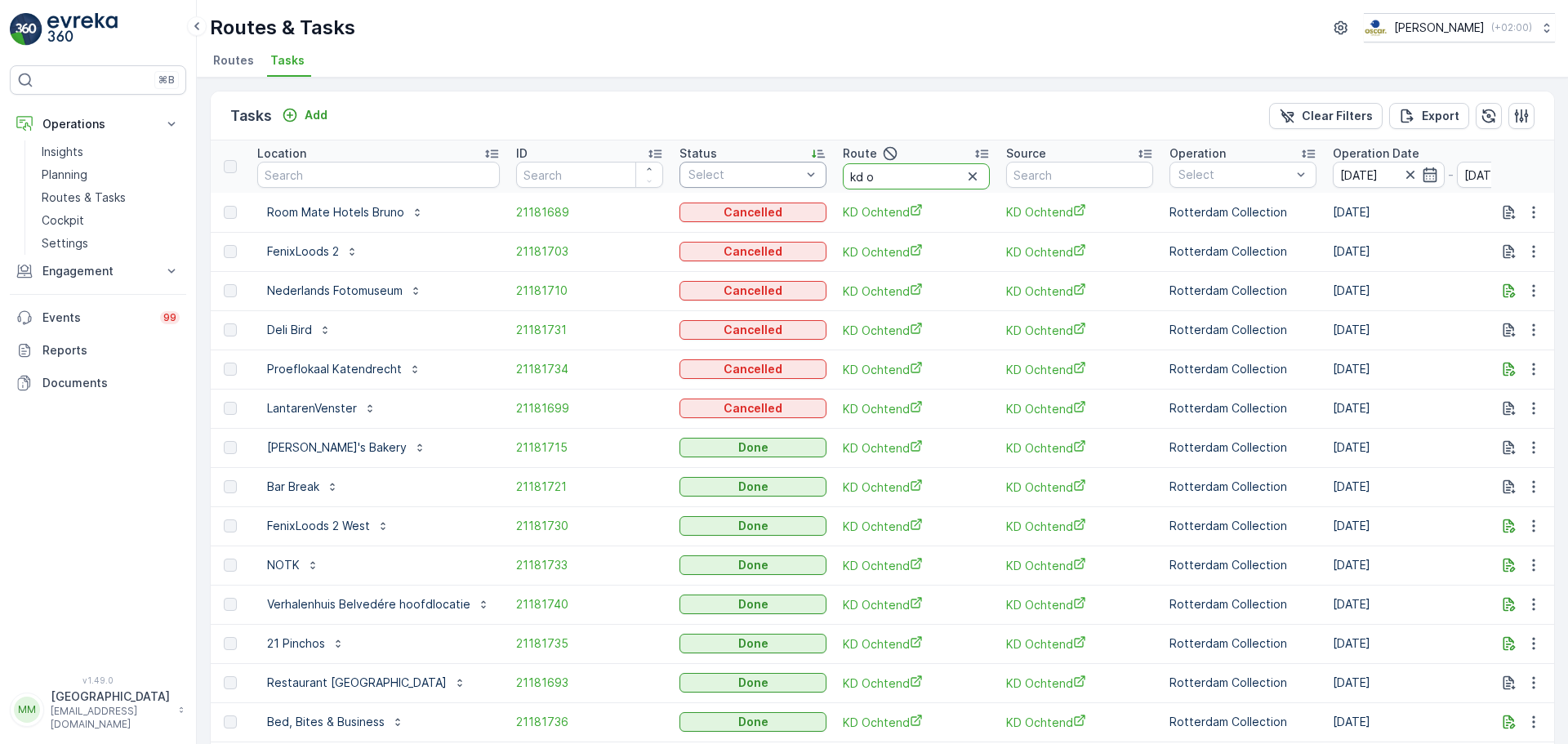
drag, startPoint x: 877, startPoint y: 183, endPoint x: 817, endPoint y: 174, distance: 60.7
click at [817, 174] on tr "Location ID Status Select Route kd o Source Operation Select Operation Date 31.…" at bounding box center [1517, 166] width 2615 height 52
type input "ps m"
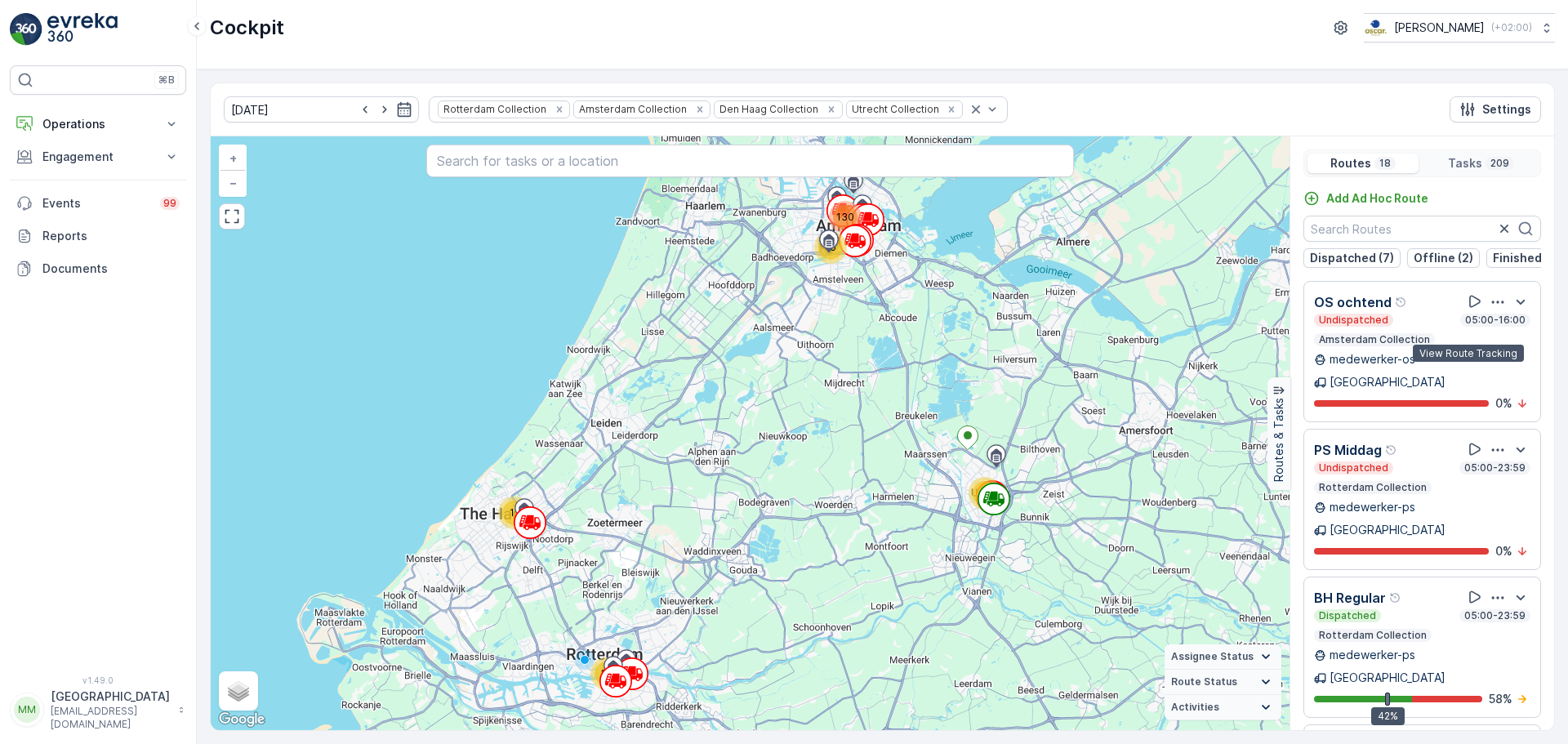
scroll to position [41, 0]
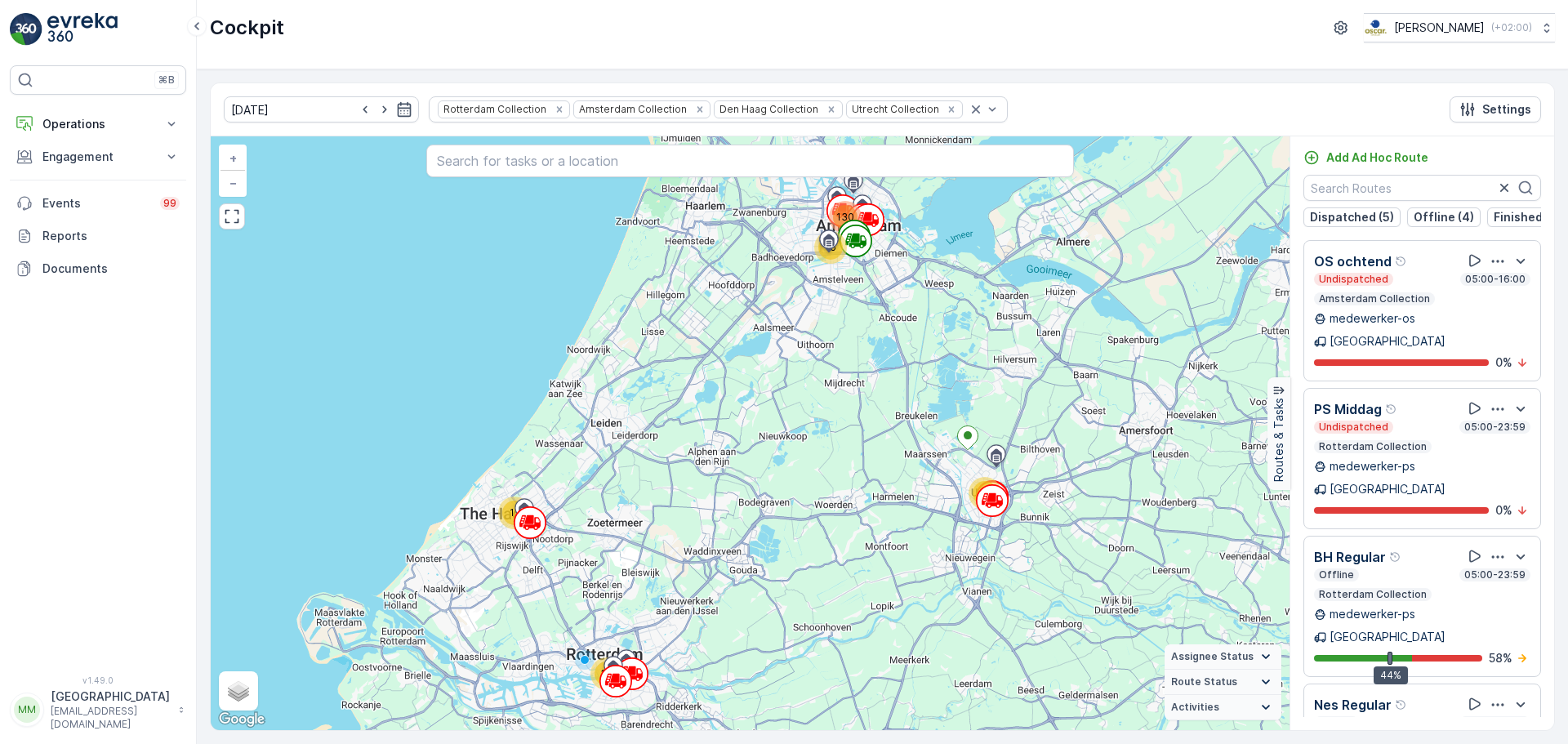
click at [74, 30] on img at bounding box center [82, 30] width 70 height 33
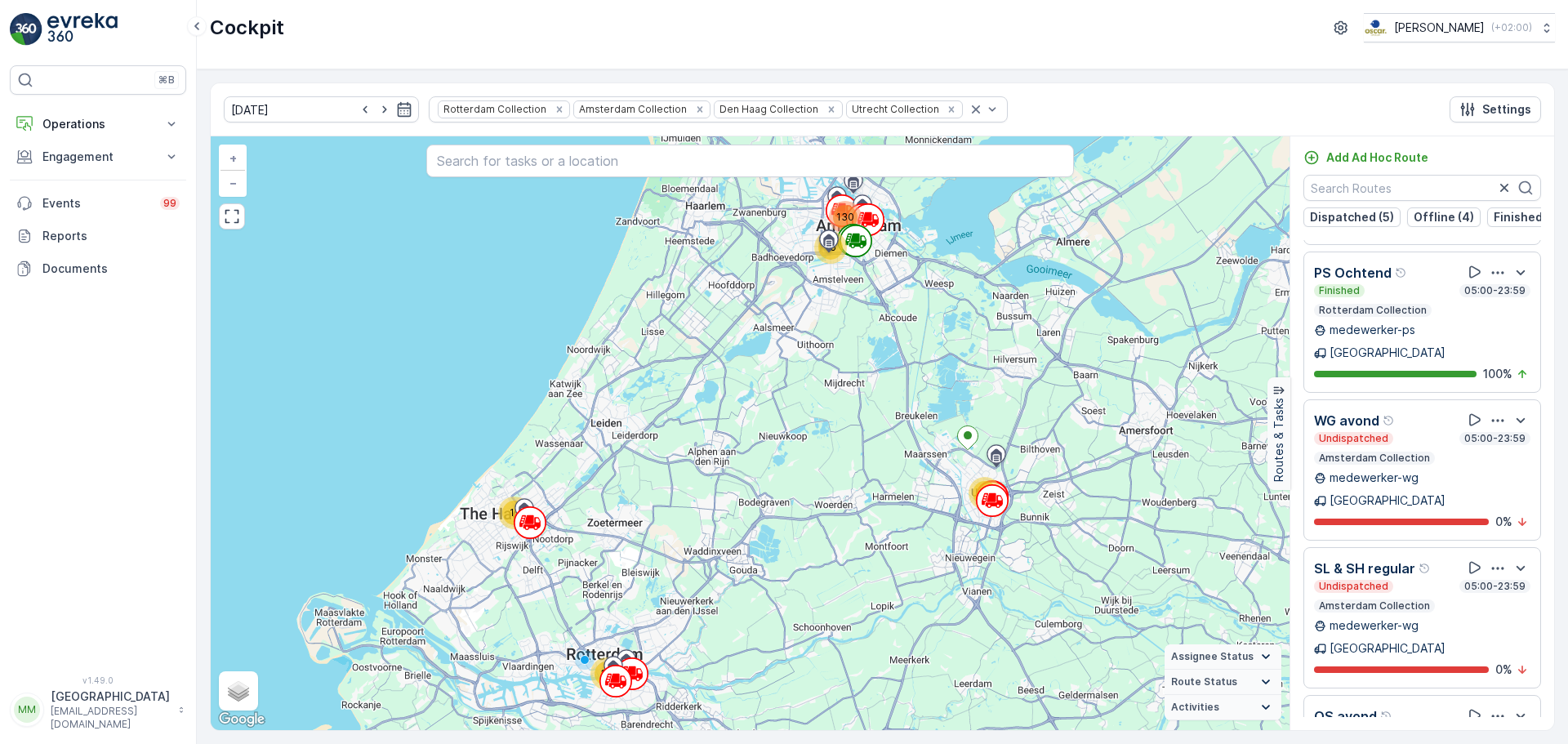
scroll to position [812, 0]
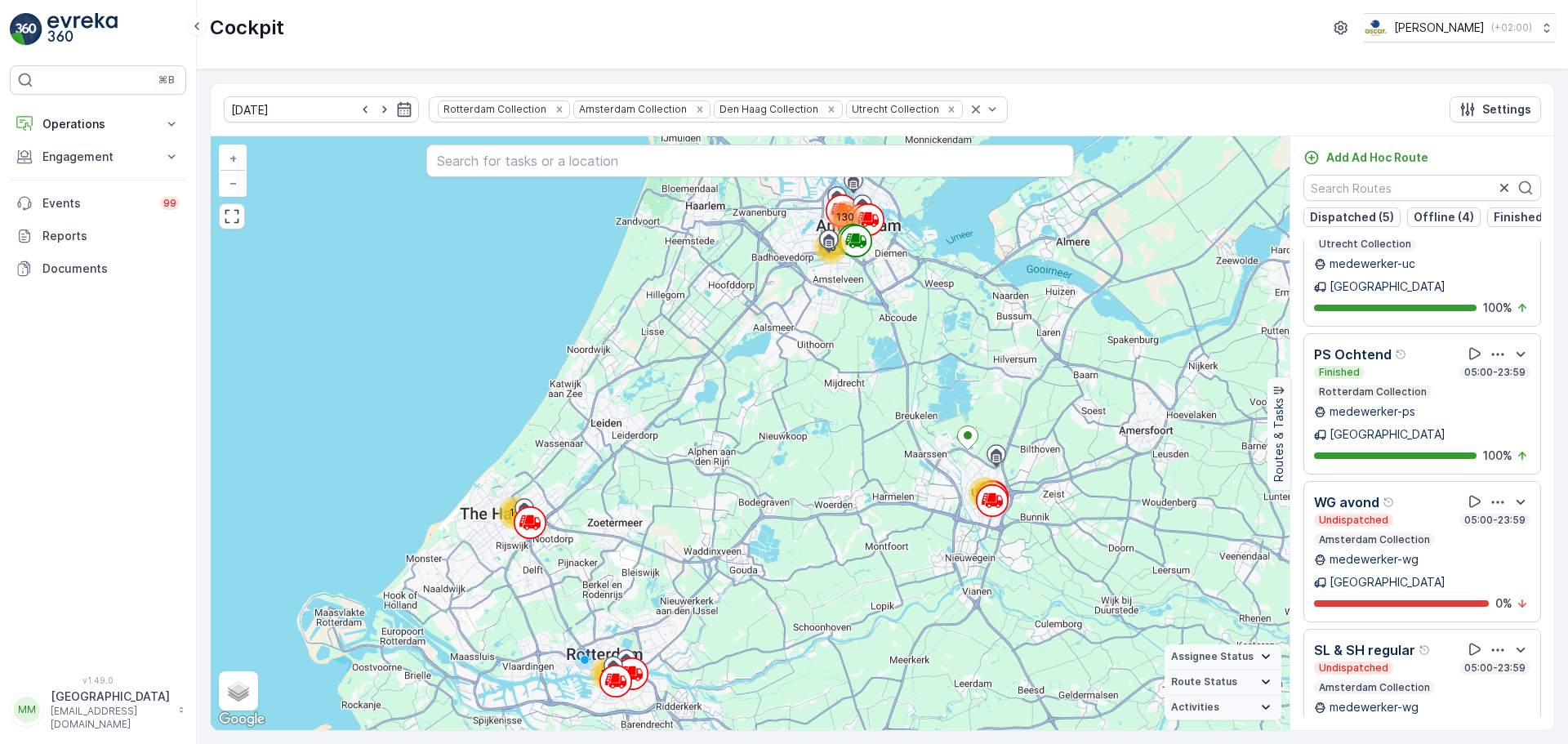
click at [1438, 661] on div "Undispatched 05:00-23:59 Amsterdam Collection" at bounding box center [1421, 678] width 216 height 33
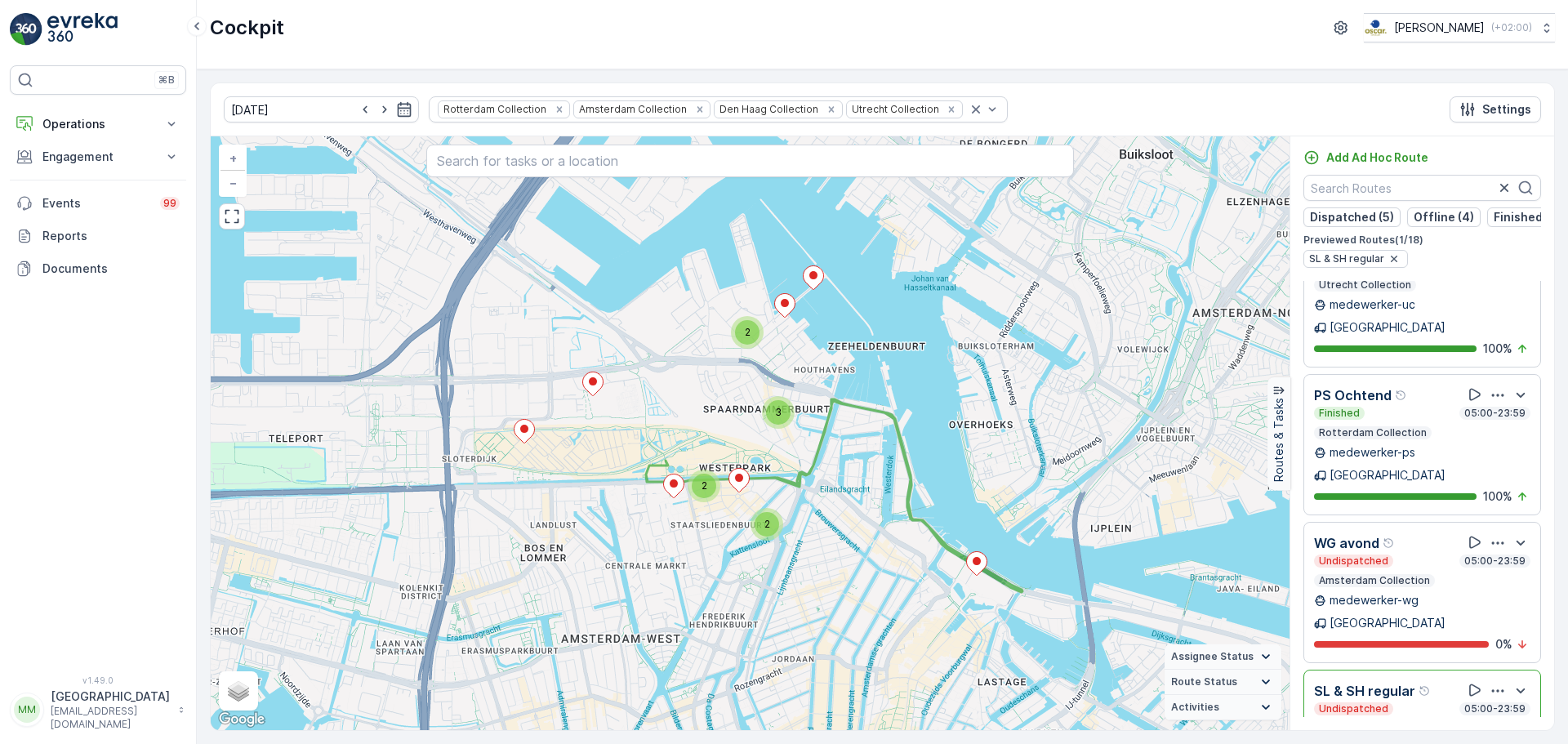
click at [1430, 702] on div "Undispatched 05:00-23:59" at bounding box center [1421, 708] width 216 height 13
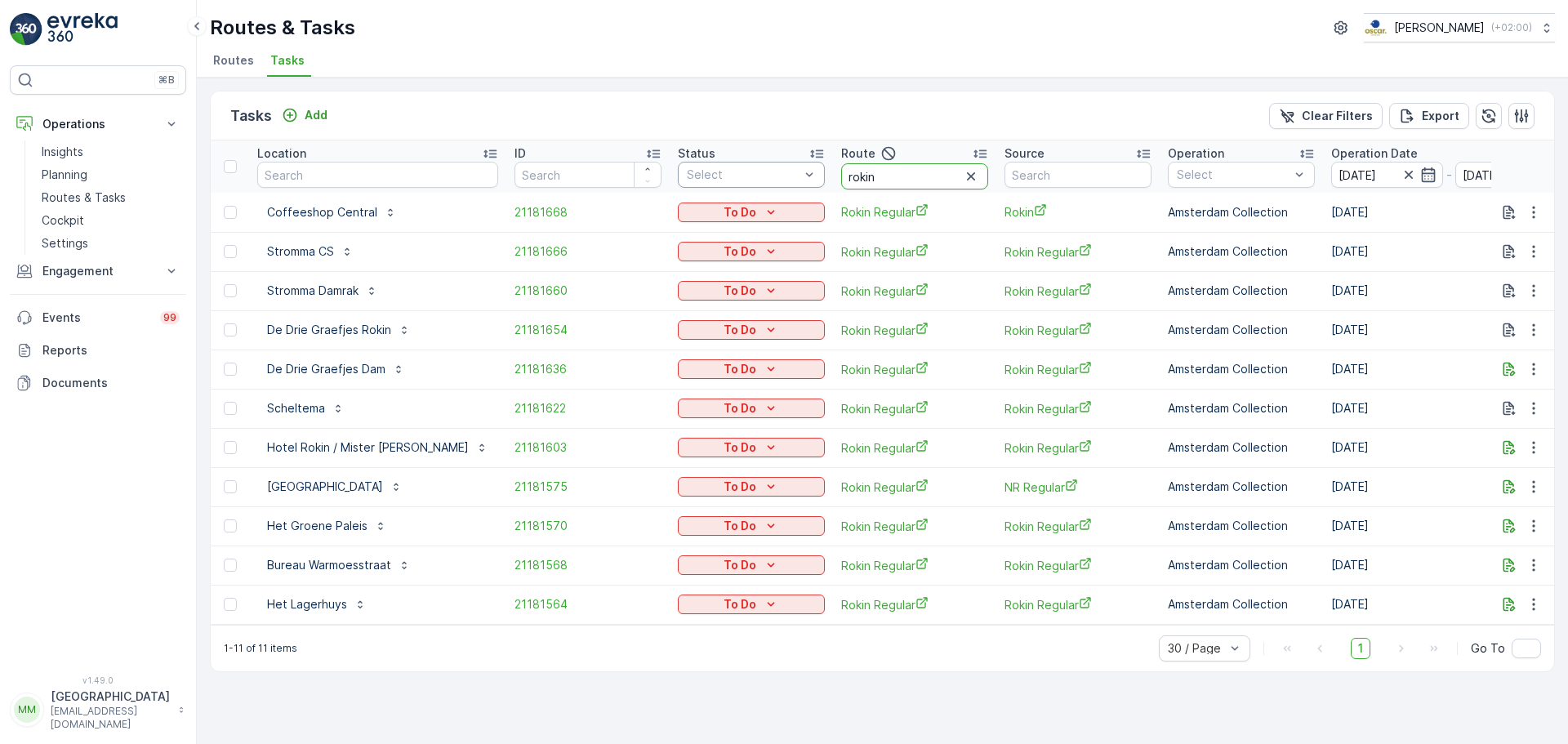
drag, startPoint x: 848, startPoint y: 173, endPoint x: 752, endPoint y: 172, distance: 96.0
click at [751, 174] on tr "Location ID Status Select Route rokin Source Operation Select Operation Date 31…" at bounding box center [1516, 166] width 2613 height 52
type input "overvecht"
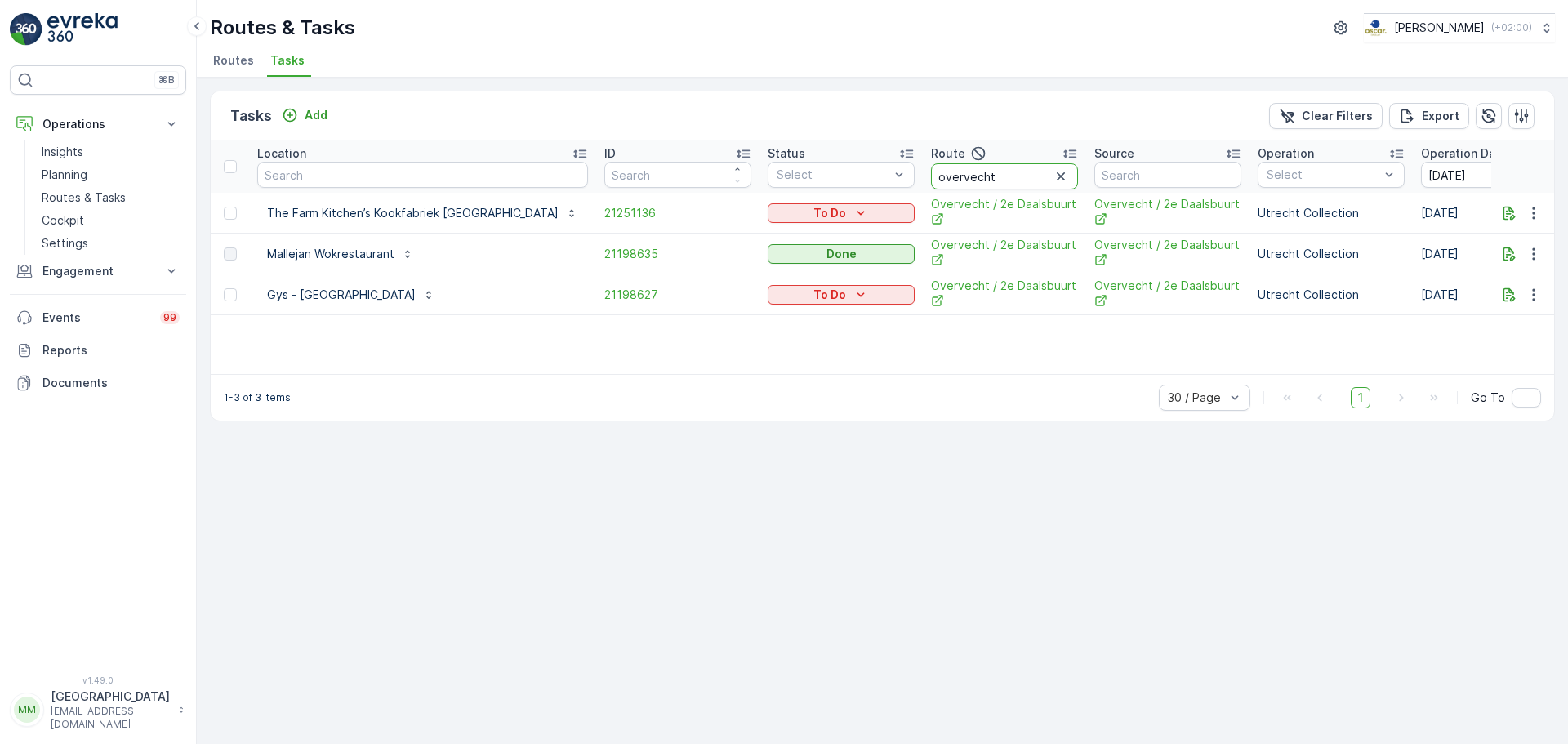
drag, startPoint x: 937, startPoint y: 178, endPoint x: 750, endPoint y: 150, distance: 189.1
click at [749, 150] on tr "Location ID Status Select Route overvecht Source Operation Select Operation Dat…" at bounding box center [1561, 166] width 2703 height 52
type input "binnenstan"
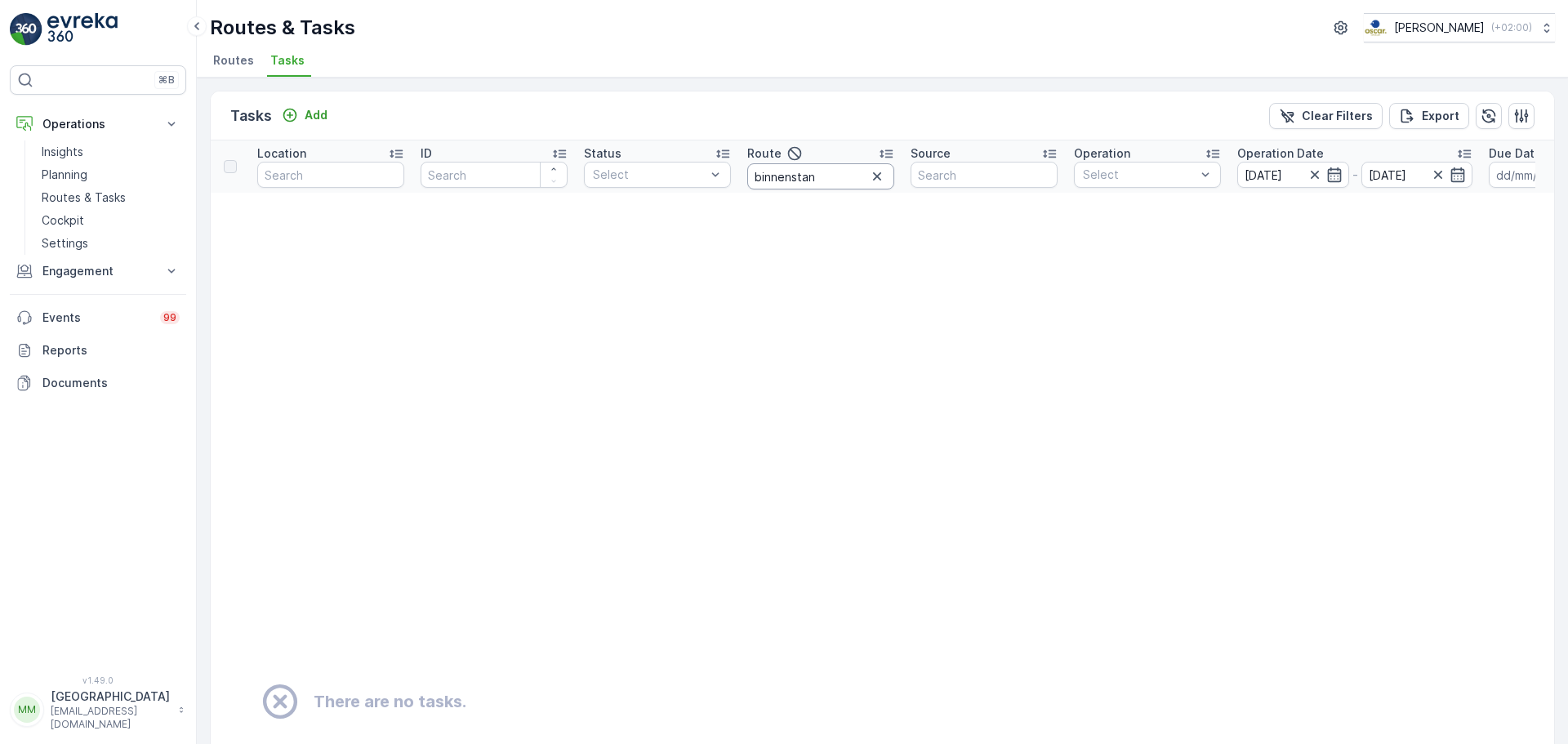
click at [832, 181] on input "binnenstan" at bounding box center [820, 176] width 147 height 26
type input "binnenstad"
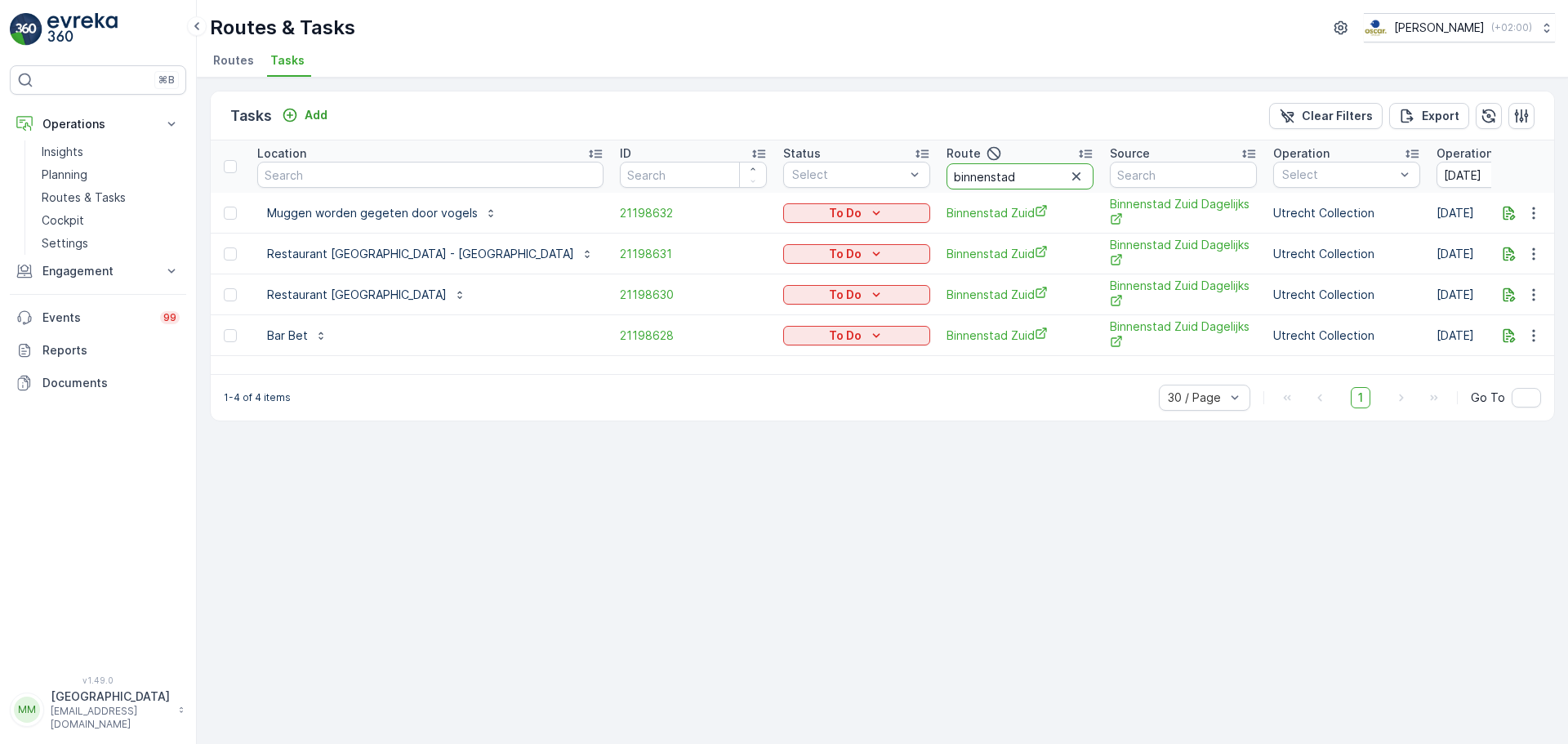
drag, startPoint x: 944, startPoint y: 187, endPoint x: 813, endPoint y: 143, distance: 138.2
click at [804, 149] on tr "Location ID Status Select Route binnenstad Source Operation Select Operation Da…" at bounding box center [1569, 166] width 2718 height 52
type input "binck"
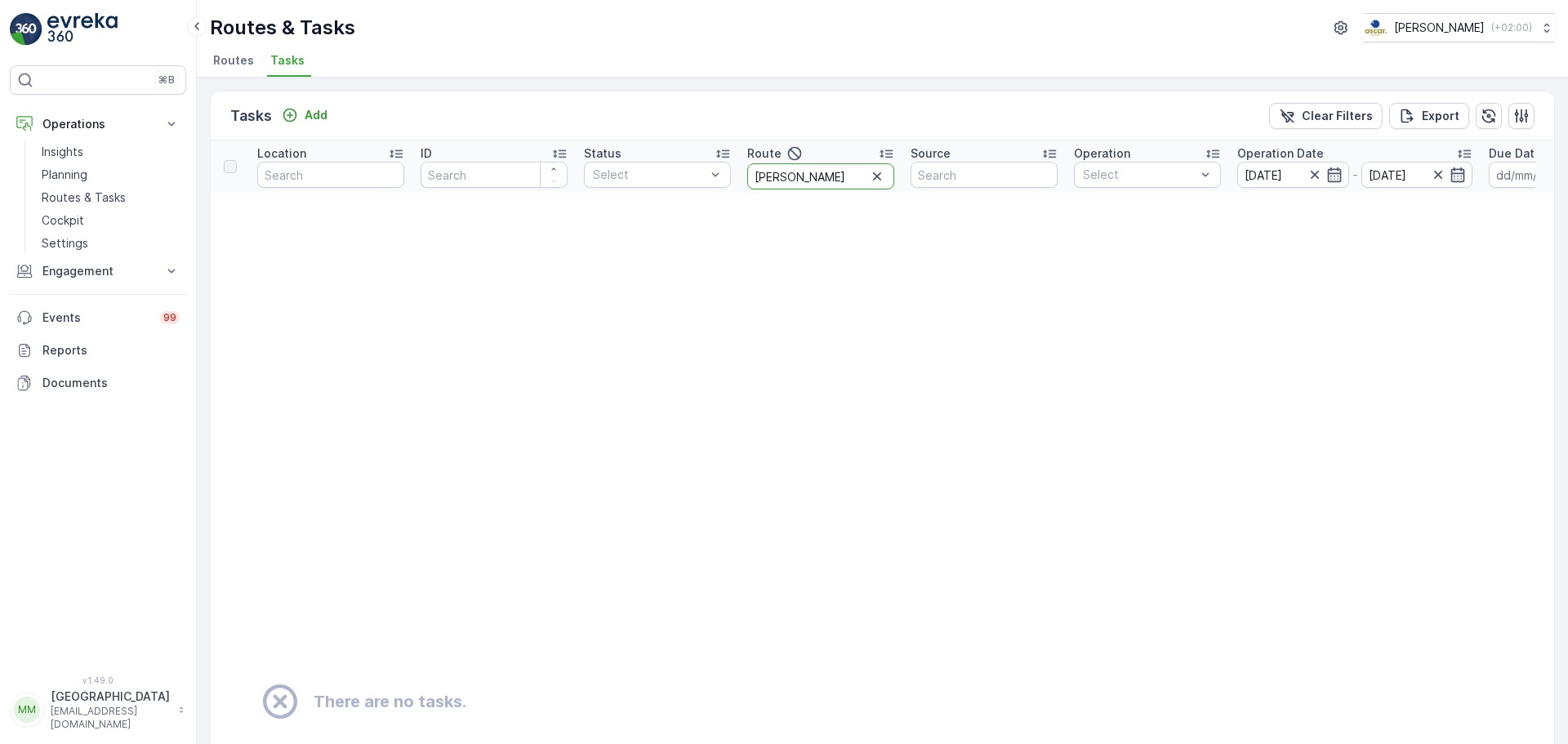
click at [809, 179] on input "binck" at bounding box center [820, 176] width 147 height 26
type input "bh"
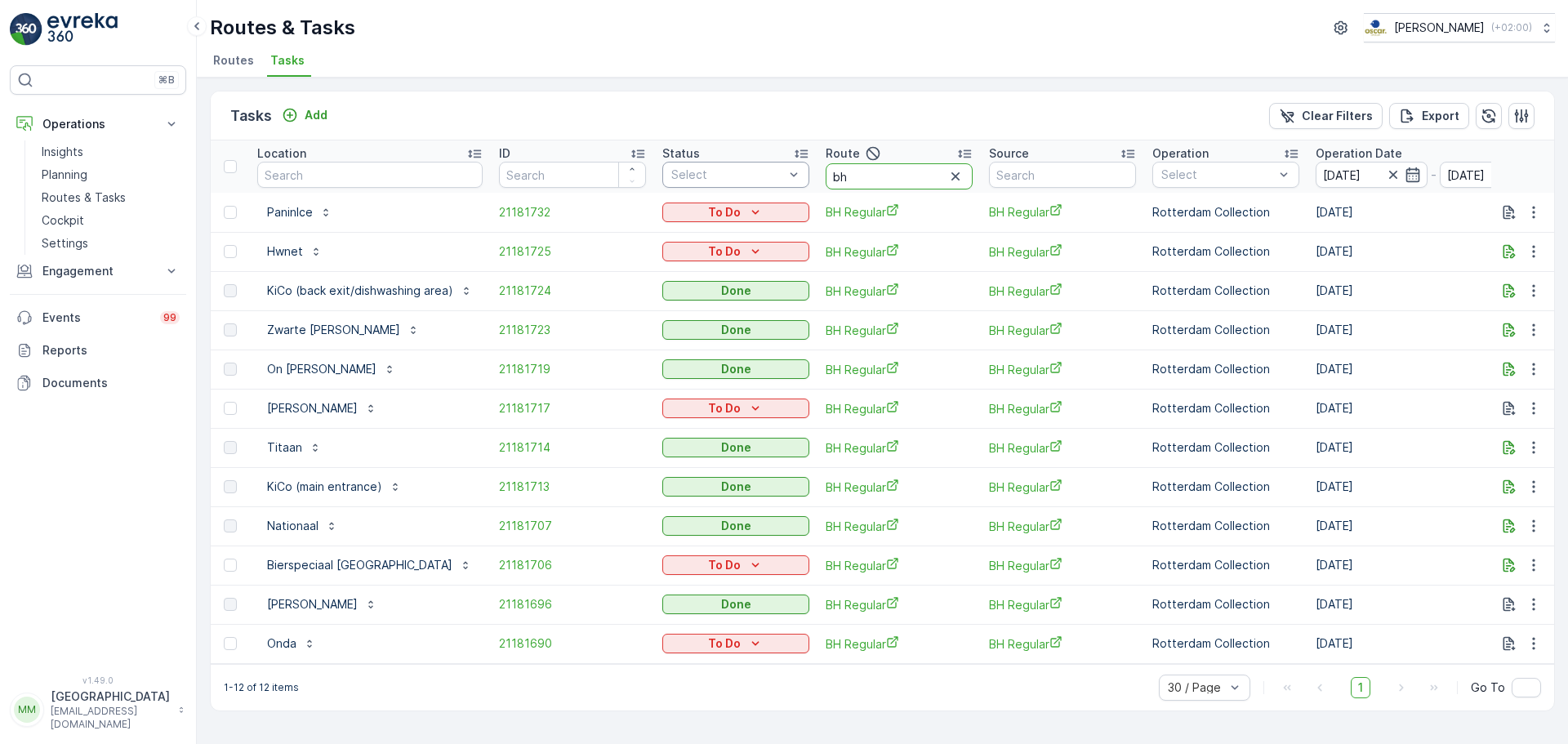
drag, startPoint x: 844, startPoint y: 181, endPoint x: 800, endPoint y: 181, distance: 44.0
click at [800, 183] on tr "Location ID Status Select Route bh Source Operation Select Operation Date 31.08…" at bounding box center [1508, 166] width 2597 height 52
type input "centrum"
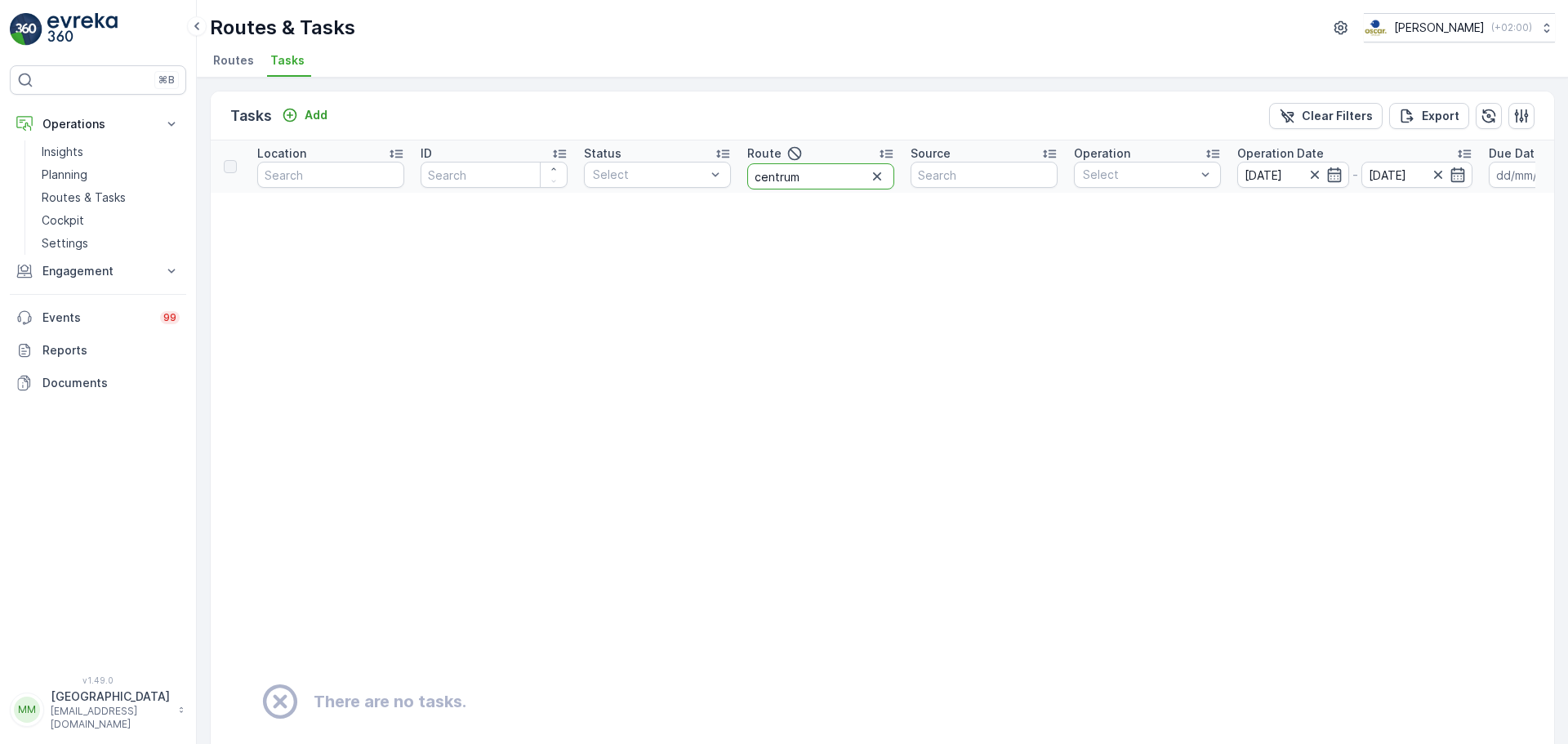
drag, startPoint x: 828, startPoint y: 183, endPoint x: 675, endPoint y: 213, distance: 155.9
click at [675, 213] on table "Location ID Status Select Route centrum Source Operation Select Operation Date …" at bounding box center [1433, 676] width 2446 height 1071
type input "sta"
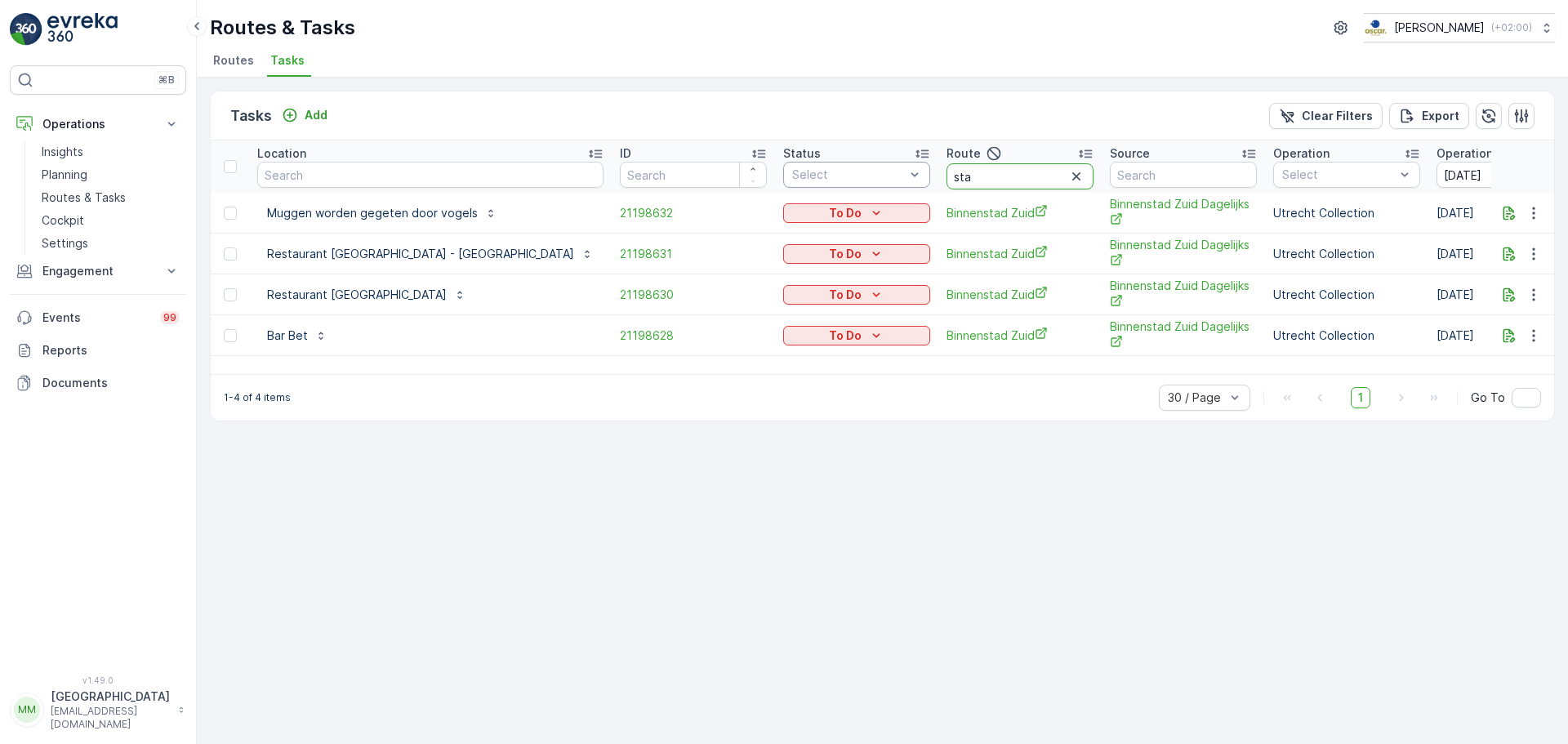
drag, startPoint x: 899, startPoint y: 176, endPoint x: 821, endPoint y: 183, distance: 78.3
click at [821, 183] on tr "Location ID Status Select Route sta Source Operation Select Operation Date 31.0…" at bounding box center [1569, 166] width 2718 height 52
type input "cen"
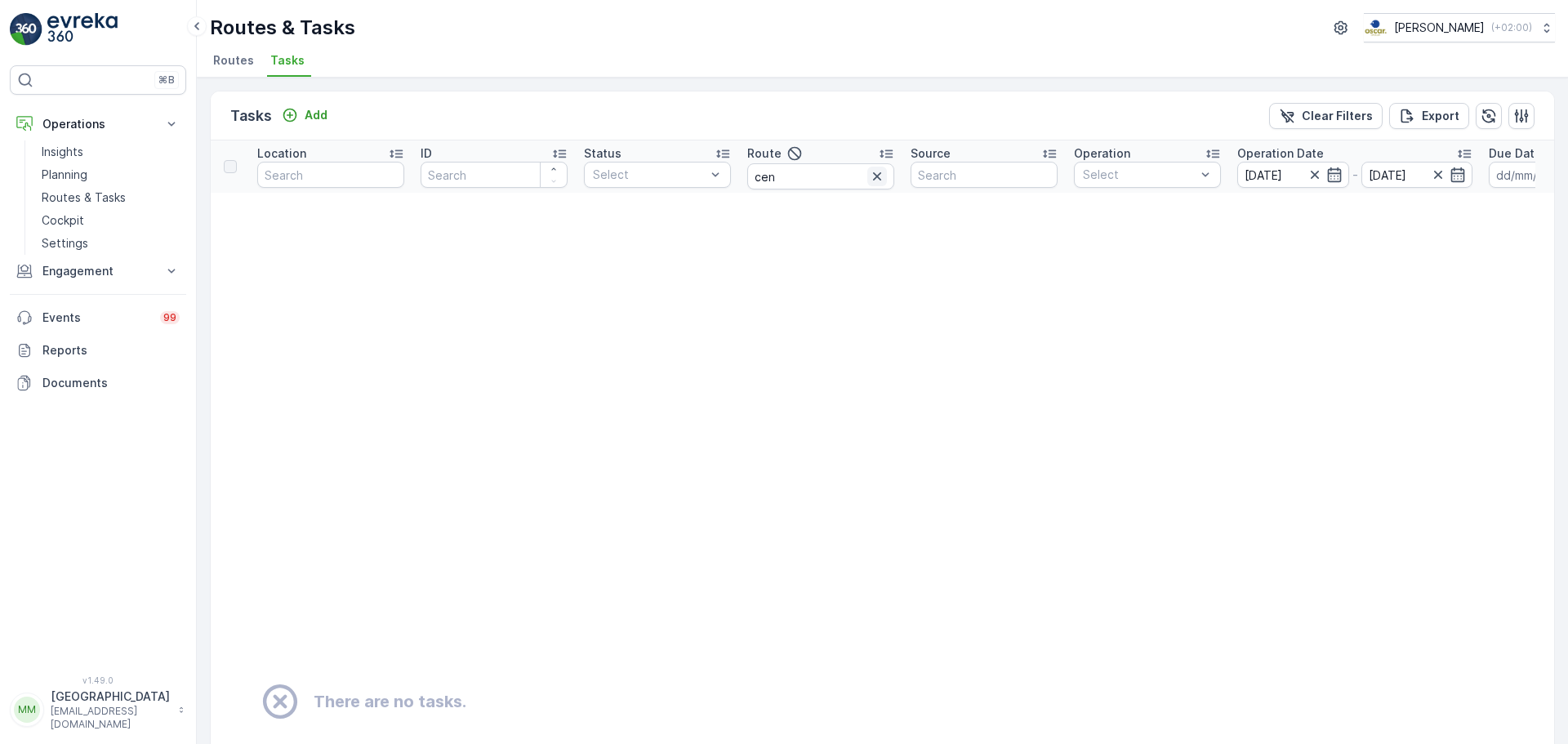
click at [881, 177] on icon "button" at bounding box center [877, 176] width 16 height 16
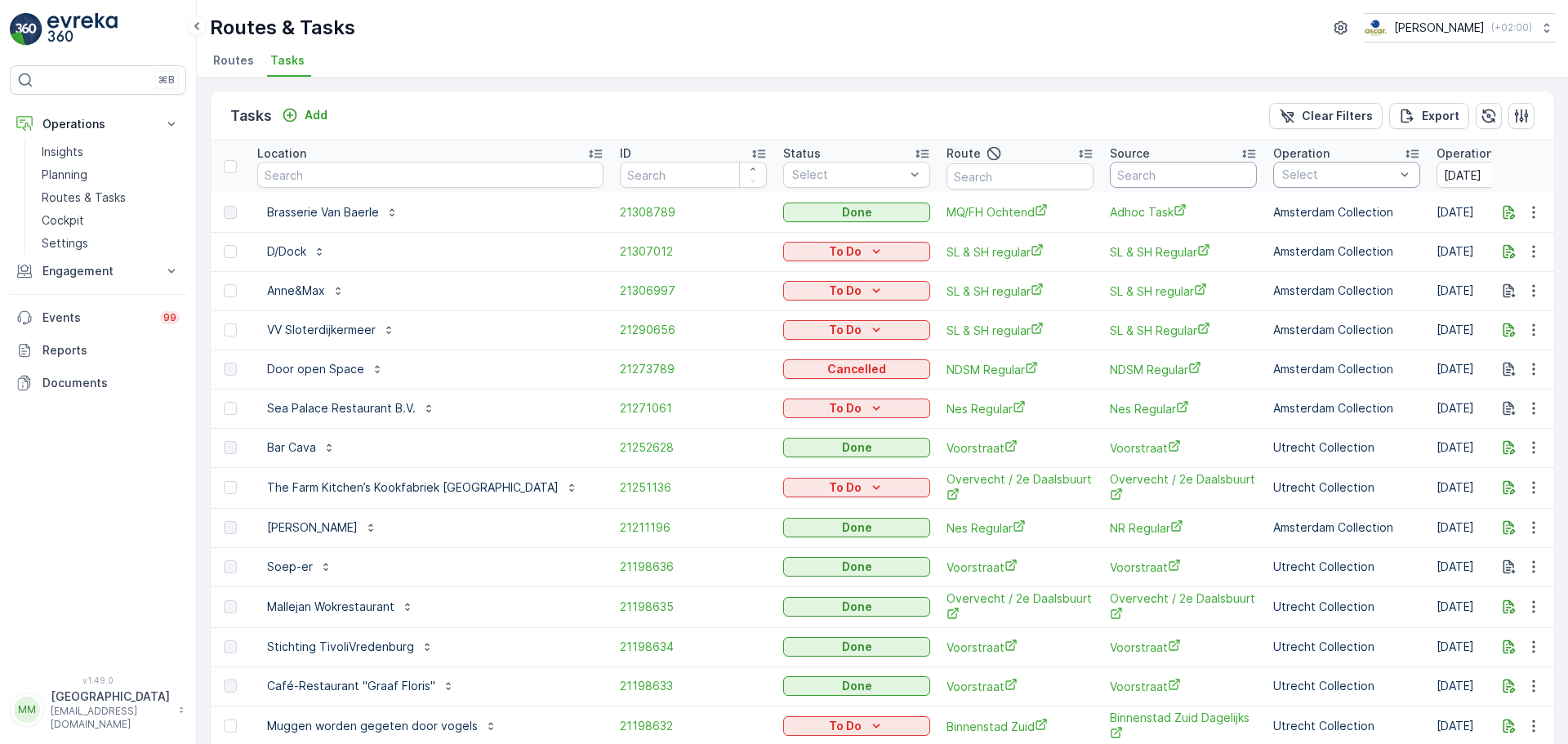
click at [1281, 175] on div at bounding box center [1339, 175] width 116 height 13
click at [1300, 213] on p "Rotterdam Collection" at bounding box center [1355, 221] width 110 height 33
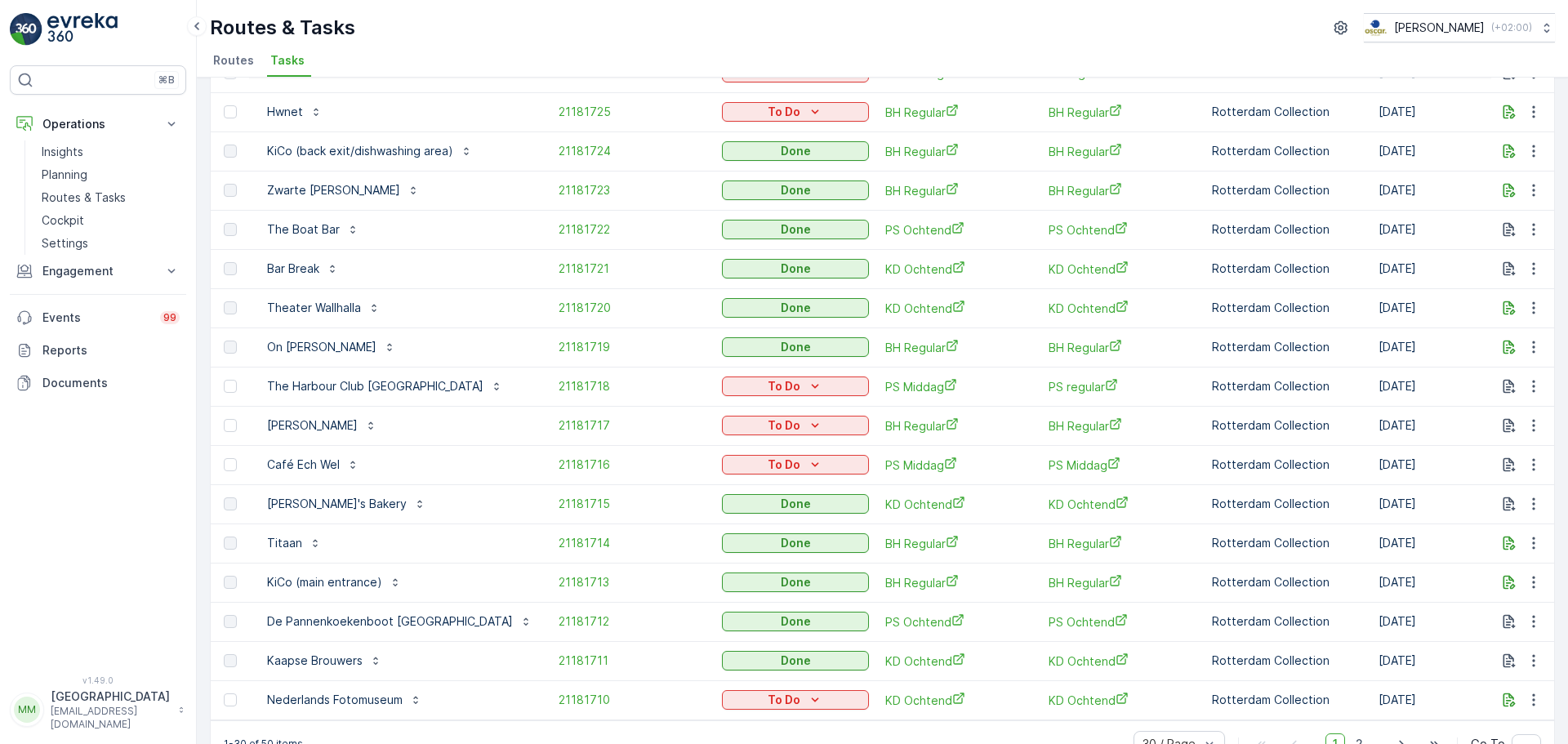
scroll to position [700, 0]
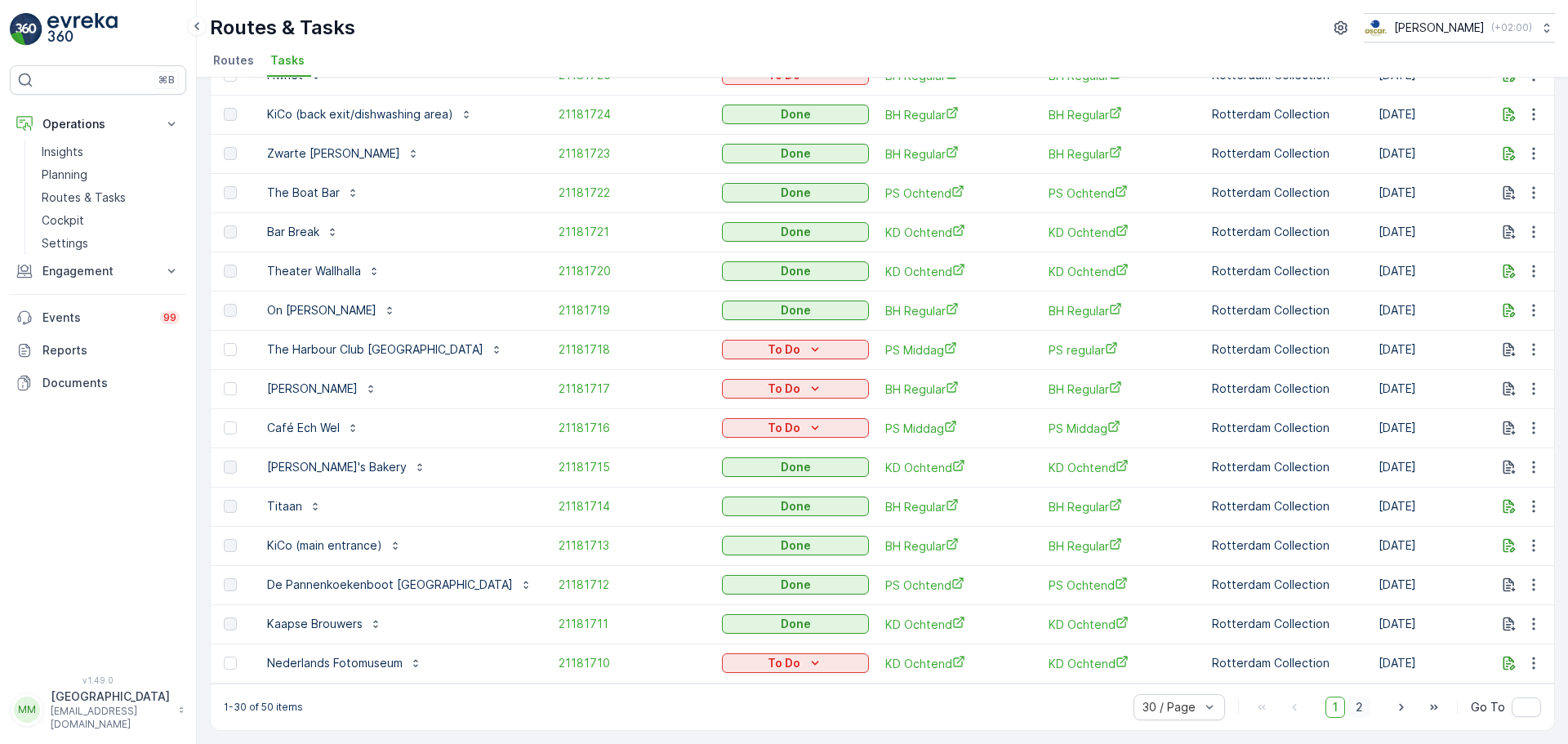
click at [1362, 706] on span "2" at bounding box center [1359, 707] width 22 height 21
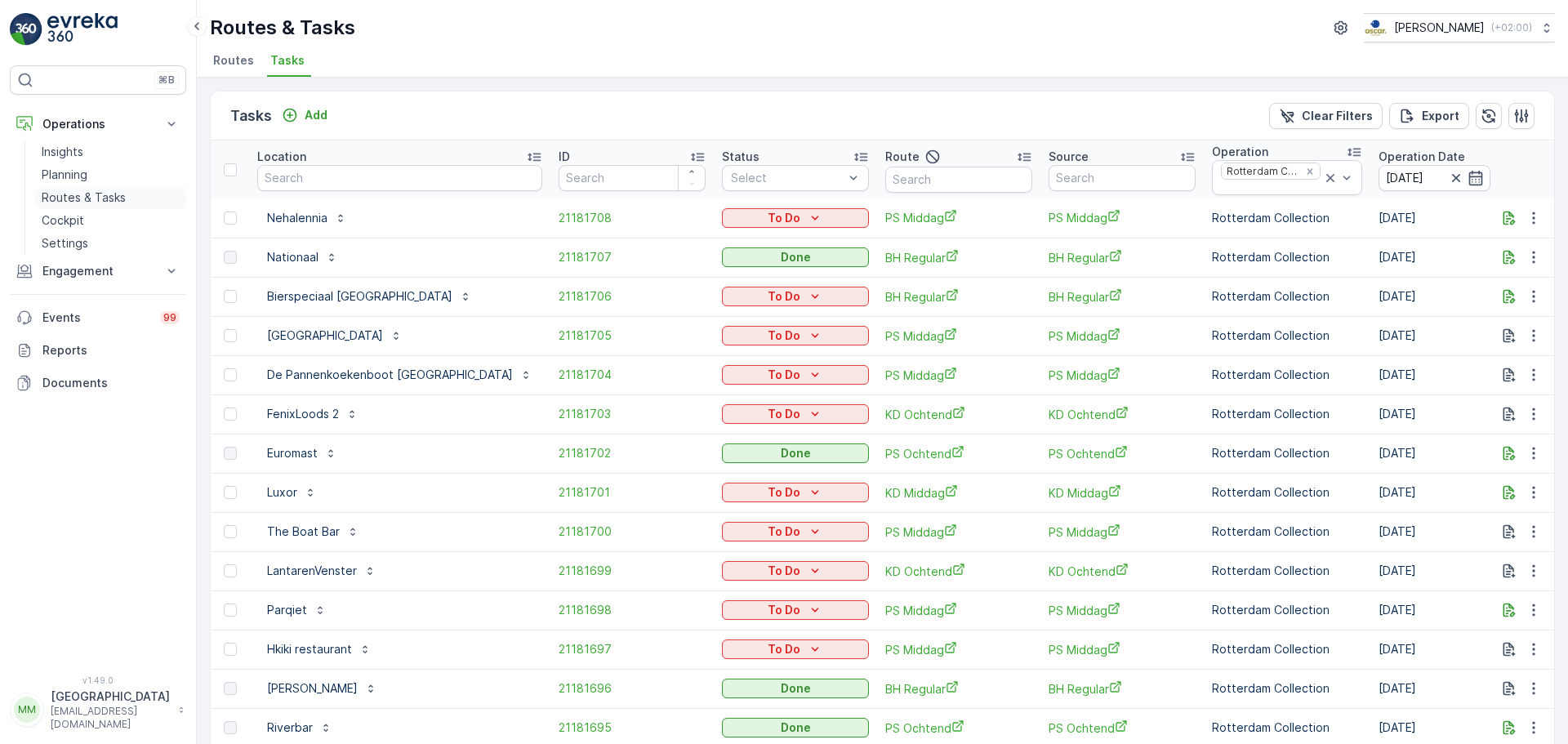
click at [84, 200] on p "Routes & Tasks" at bounding box center [84, 197] width 84 height 16
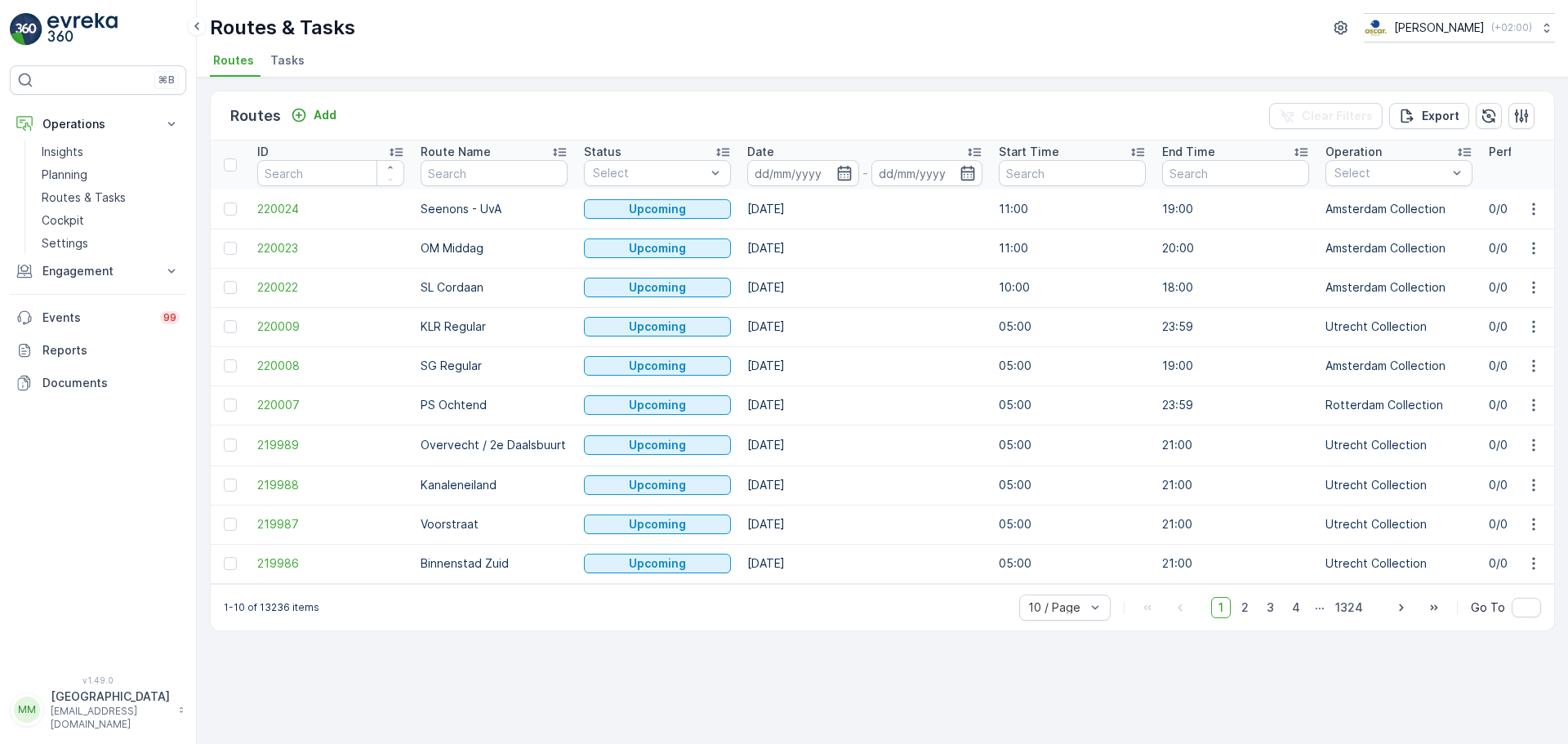
click at [292, 56] on span "Tasks" at bounding box center [288, 60] width 35 height 16
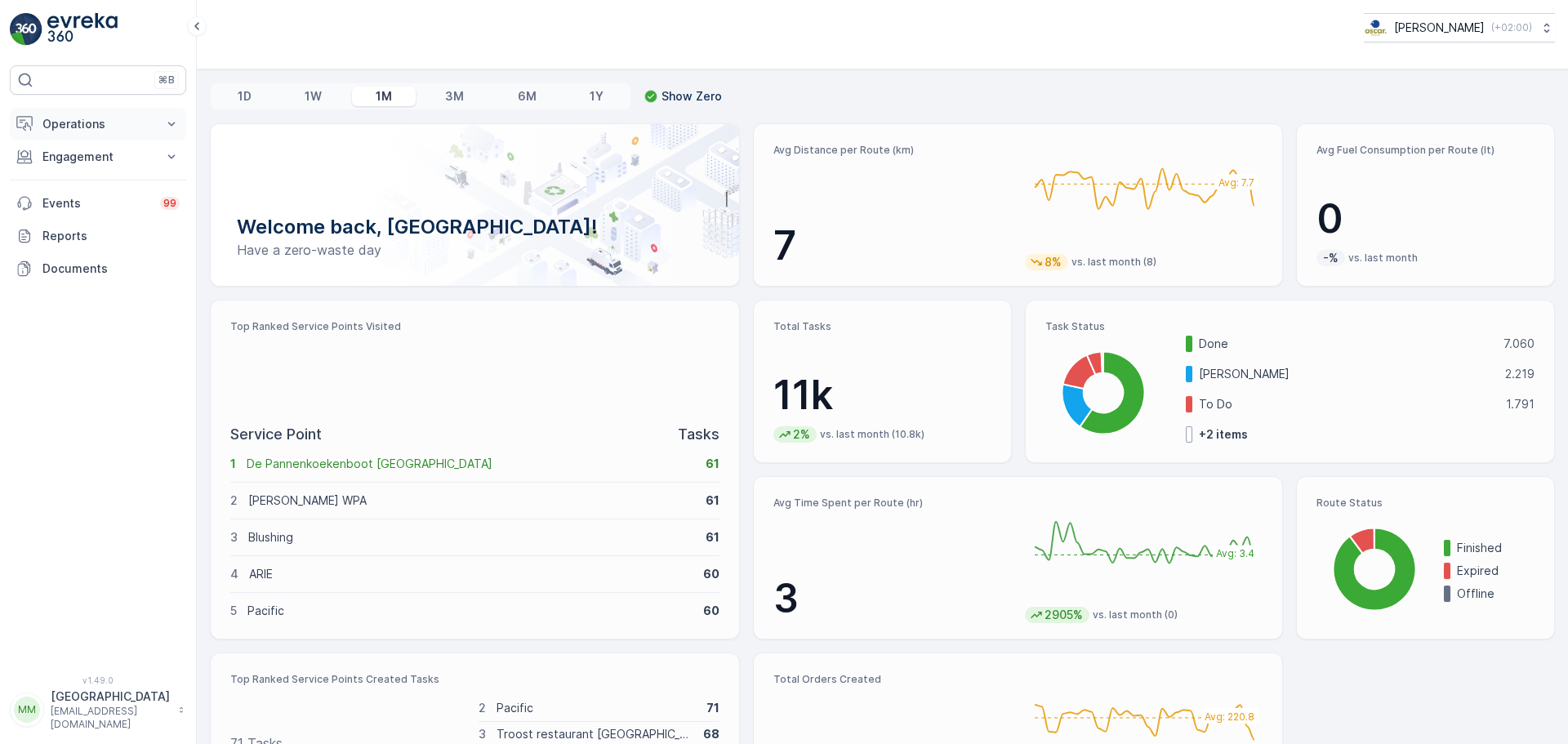
click at [80, 127] on p "Operations" at bounding box center [98, 124] width 111 height 16
click at [77, 194] on p "Routes & Tasks" at bounding box center [84, 197] width 84 height 16
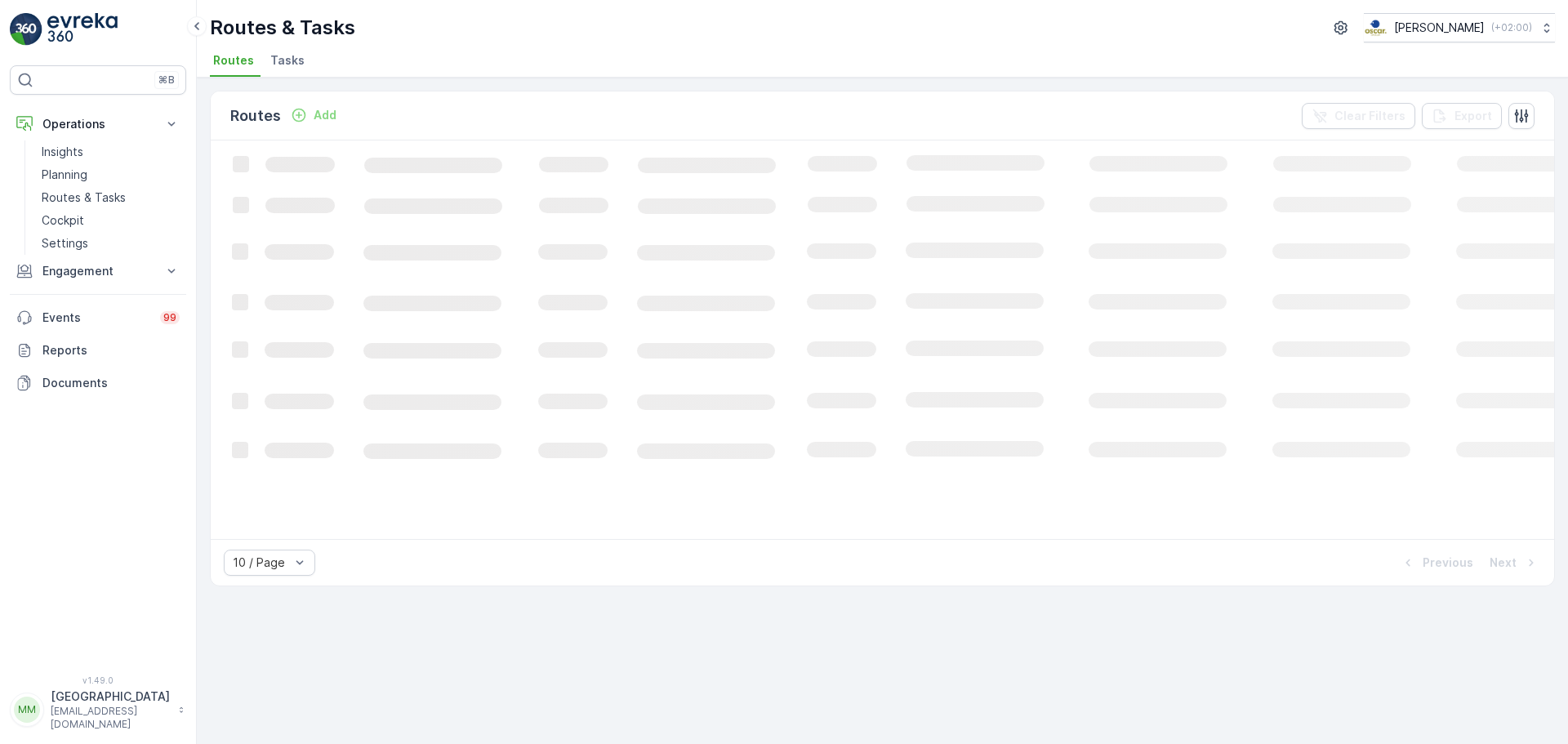
drag, startPoint x: 272, startPoint y: 73, endPoint x: 281, endPoint y: 66, distance: 11.4
click at [280, 68] on li "Tasks" at bounding box center [289, 62] width 44 height 28
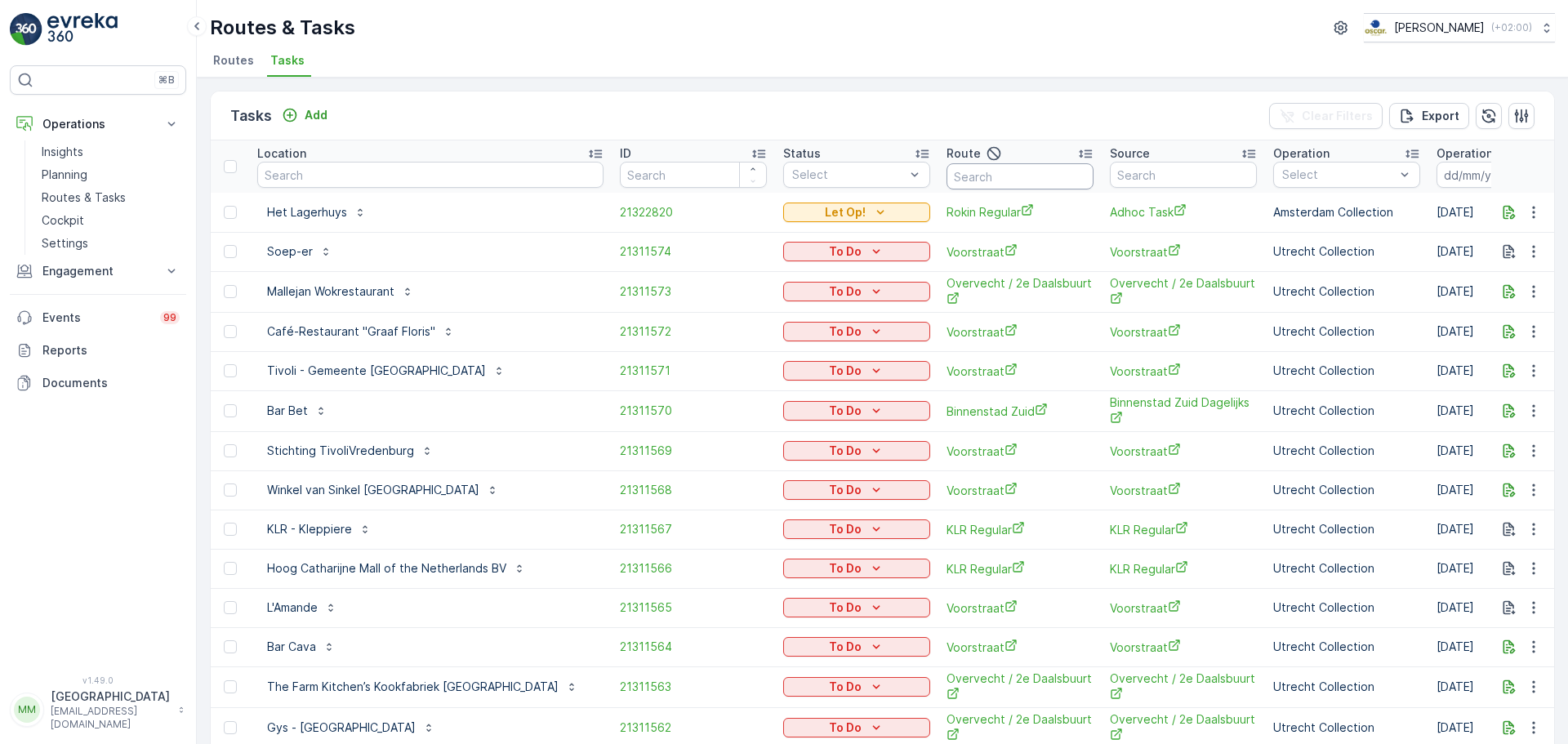
click at [964, 169] on input "text" at bounding box center [1020, 176] width 147 height 26
type input "nes"
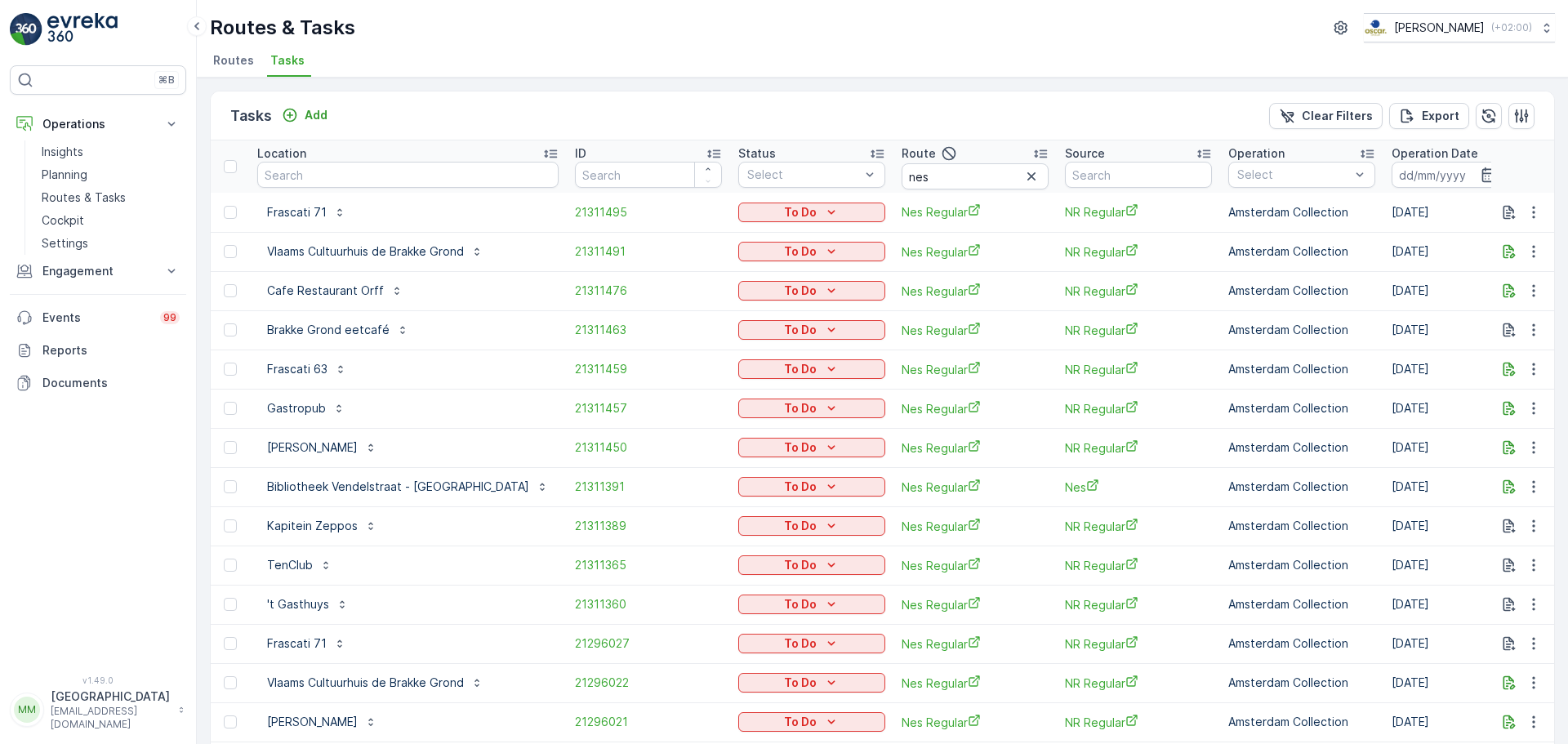
click at [1384, 191] on th "Operation Date -" at bounding box center [1509, 166] width 252 height 52
click at [1391, 180] on input at bounding box center [1447, 174] width 112 height 26
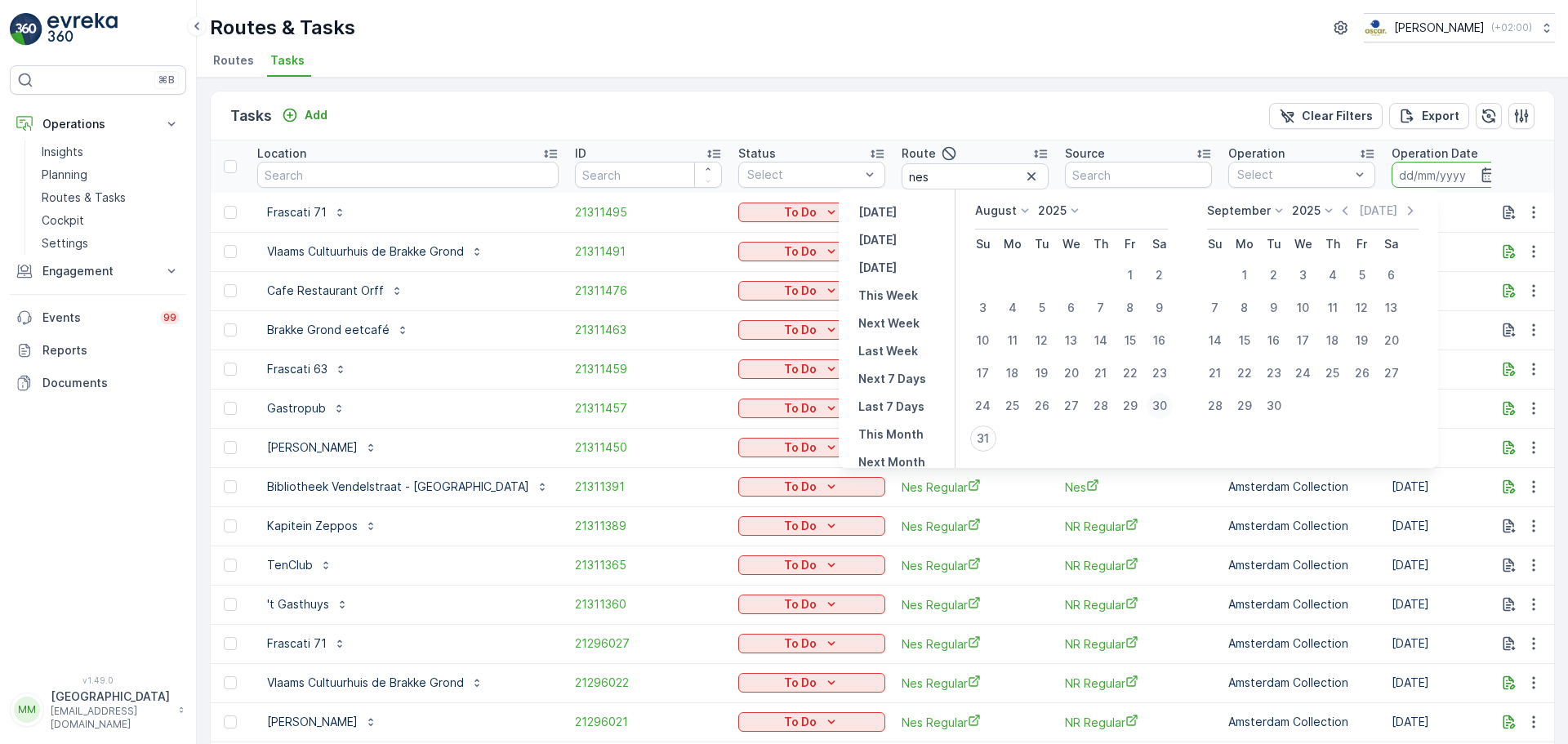
click at [1170, 409] on div "30" at bounding box center [1159, 405] width 26 height 26
type input "30.08.2025"
click at [1170, 409] on div "30" at bounding box center [1159, 405] width 26 height 26
type input "30.08.2025"
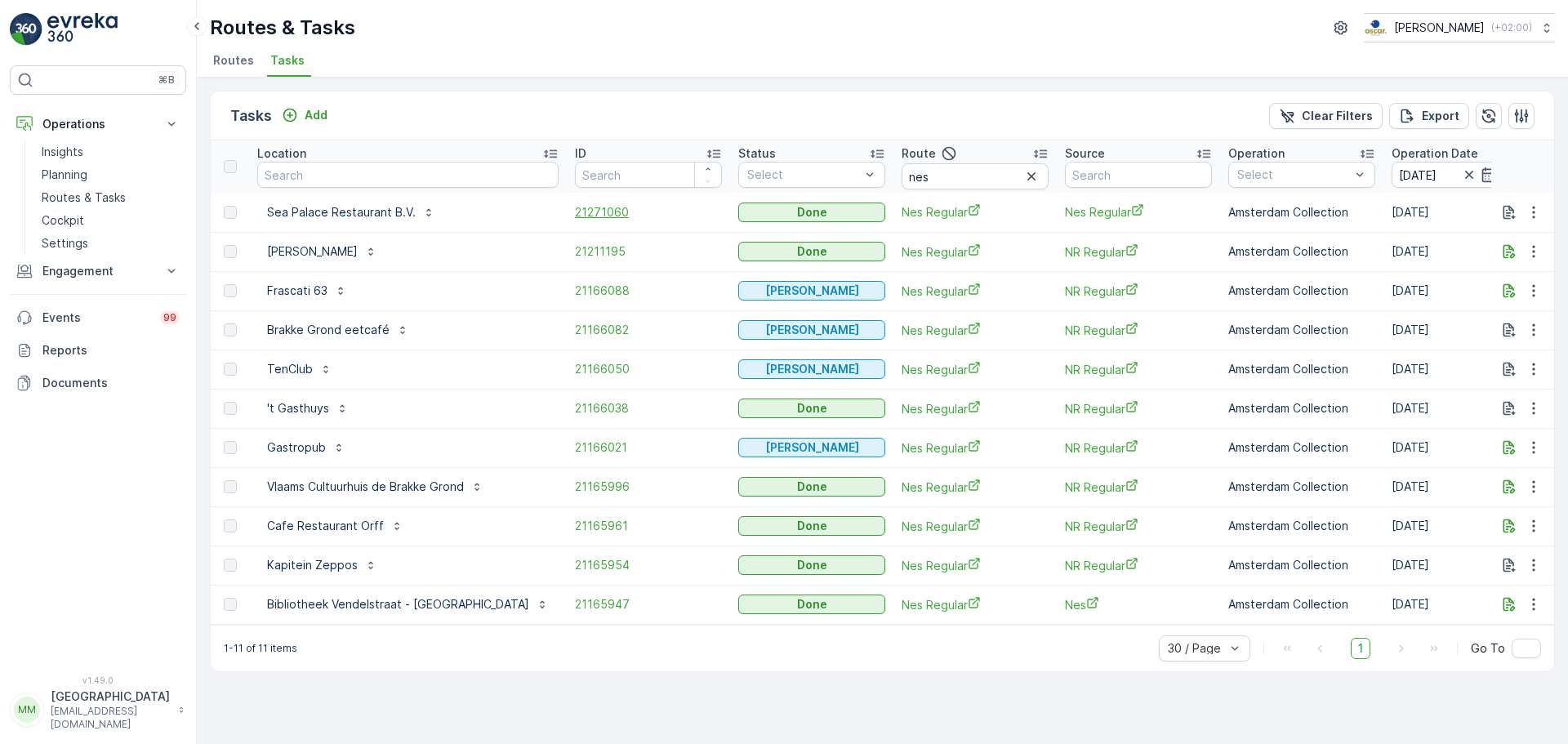
click at [575, 211] on span "21271060" at bounding box center [648, 212] width 147 height 16
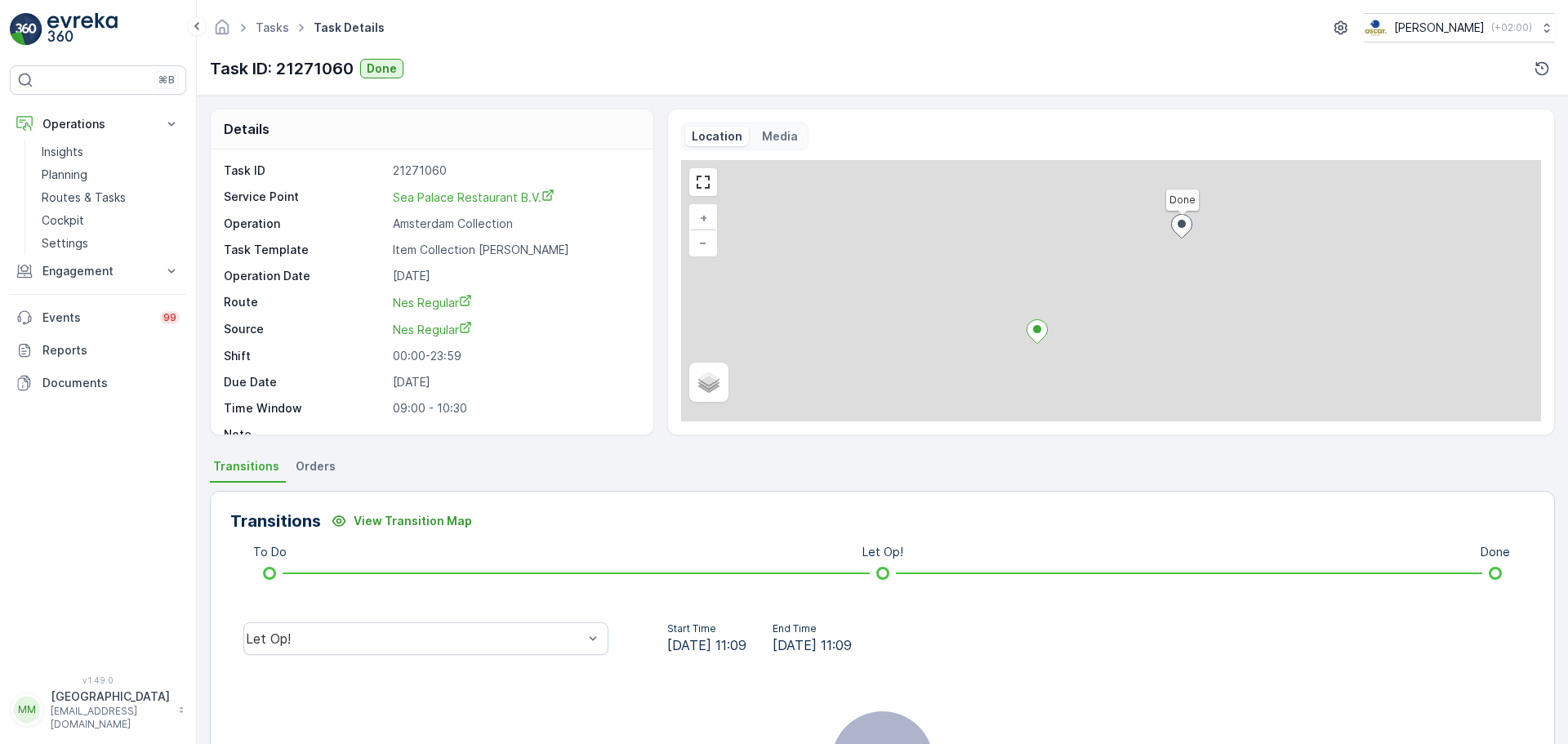
scroll to position [21, 0]
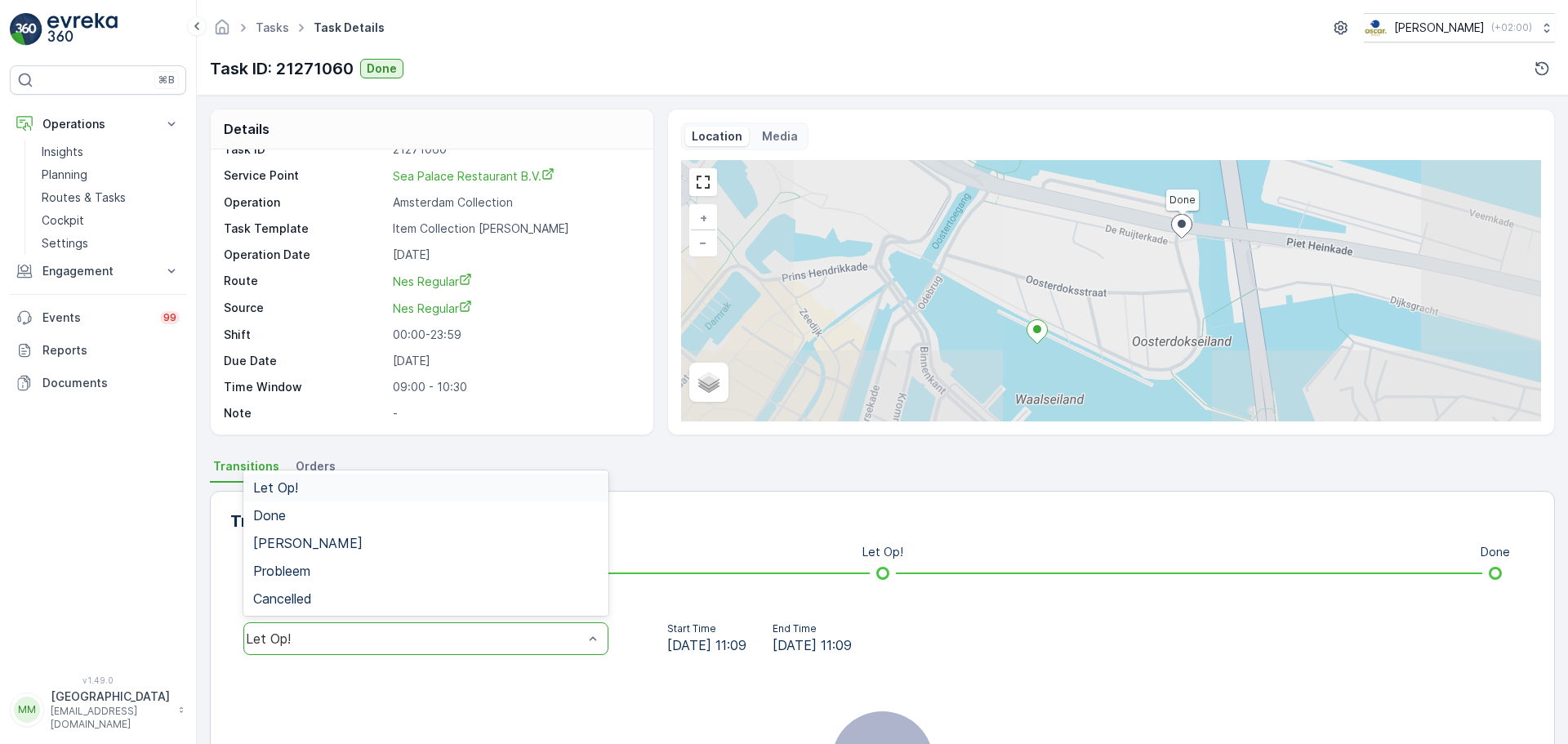
drag, startPoint x: 309, startPoint y: 632, endPoint x: 303, endPoint y: 625, distance: 9.2
click at [306, 629] on div "Let Op!" at bounding box center [425, 638] width 365 height 33
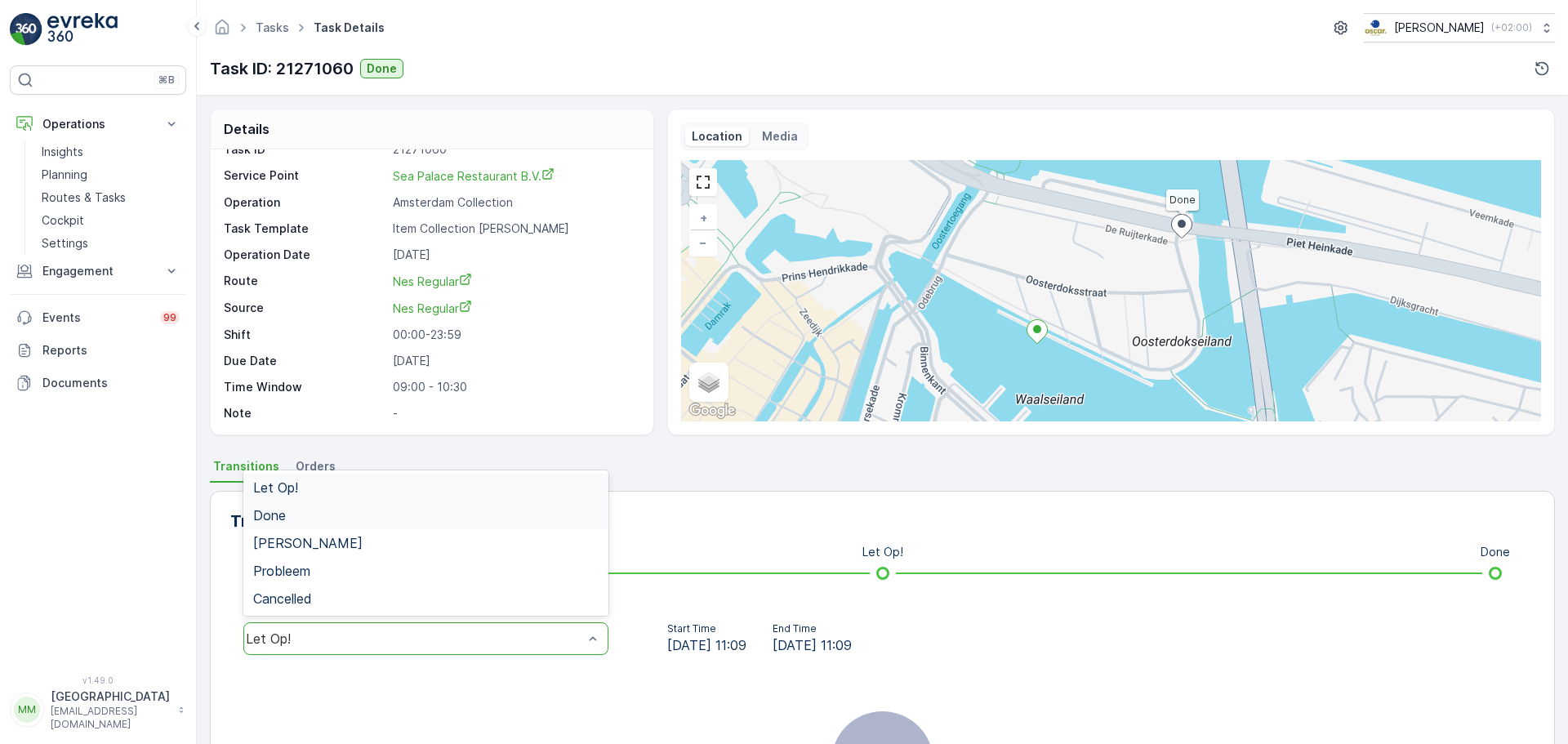
click at [301, 516] on div "Done" at bounding box center [426, 515] width 346 height 14
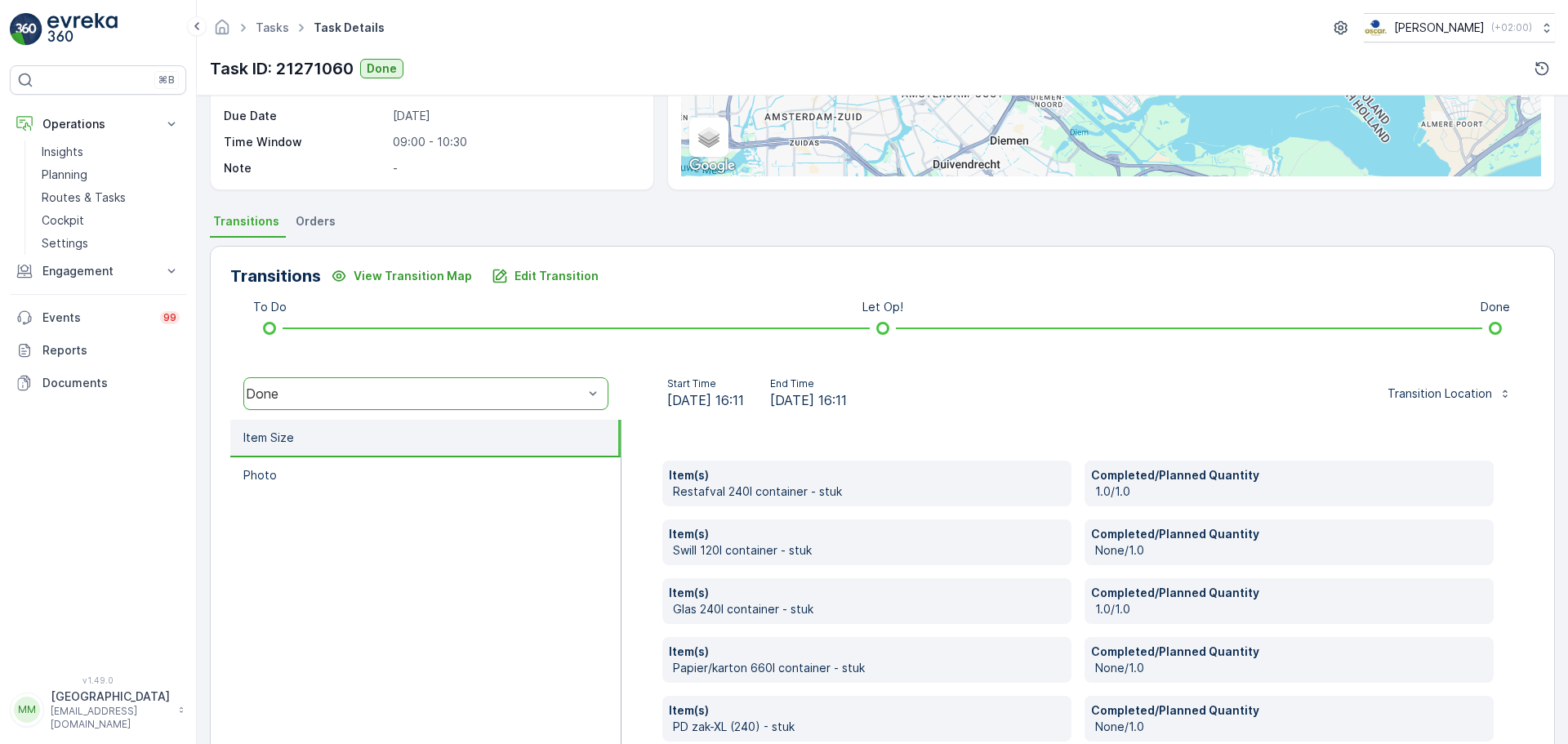
scroll to position [452, 0]
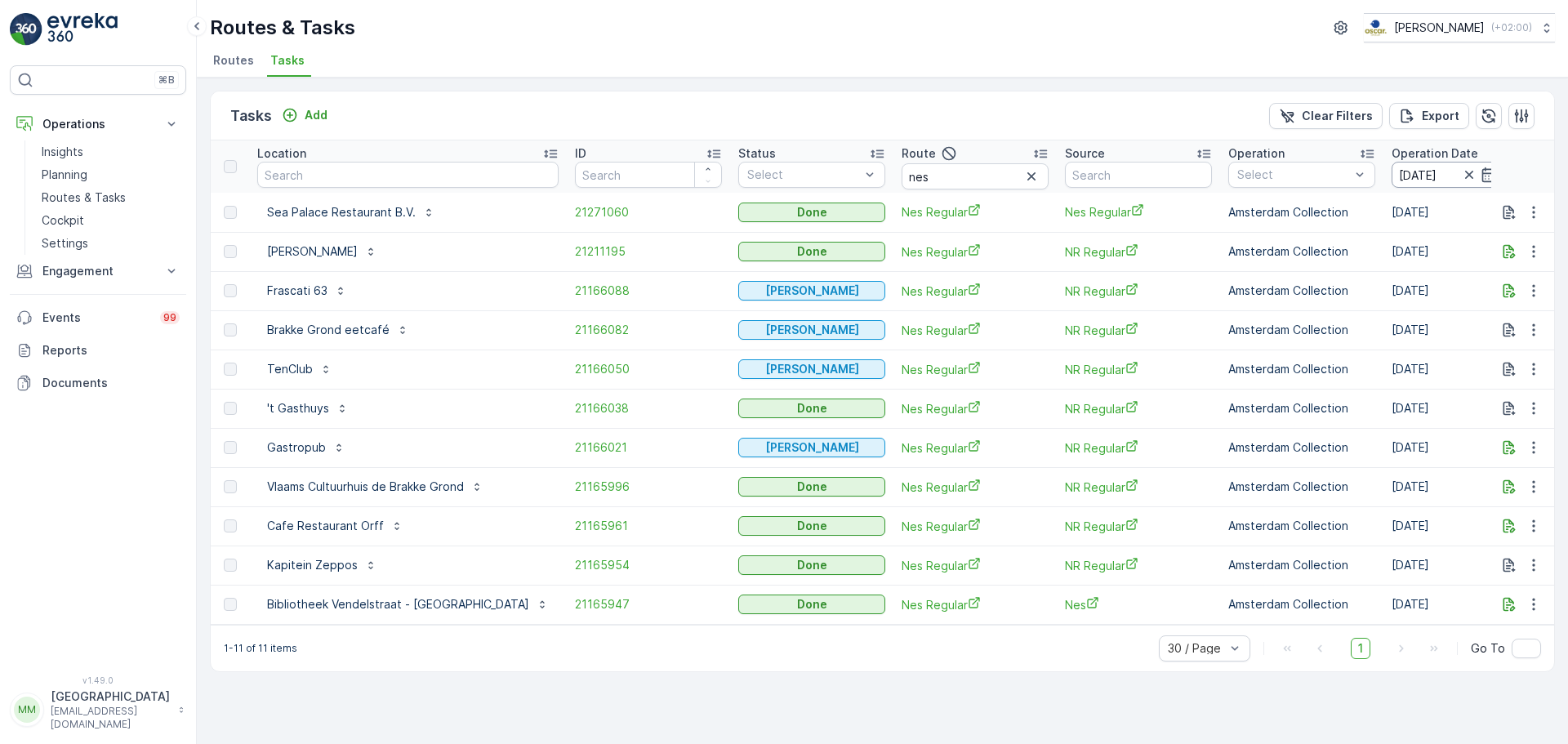
click at [1391, 179] on input "30.08.2025" at bounding box center [1447, 174] width 112 height 26
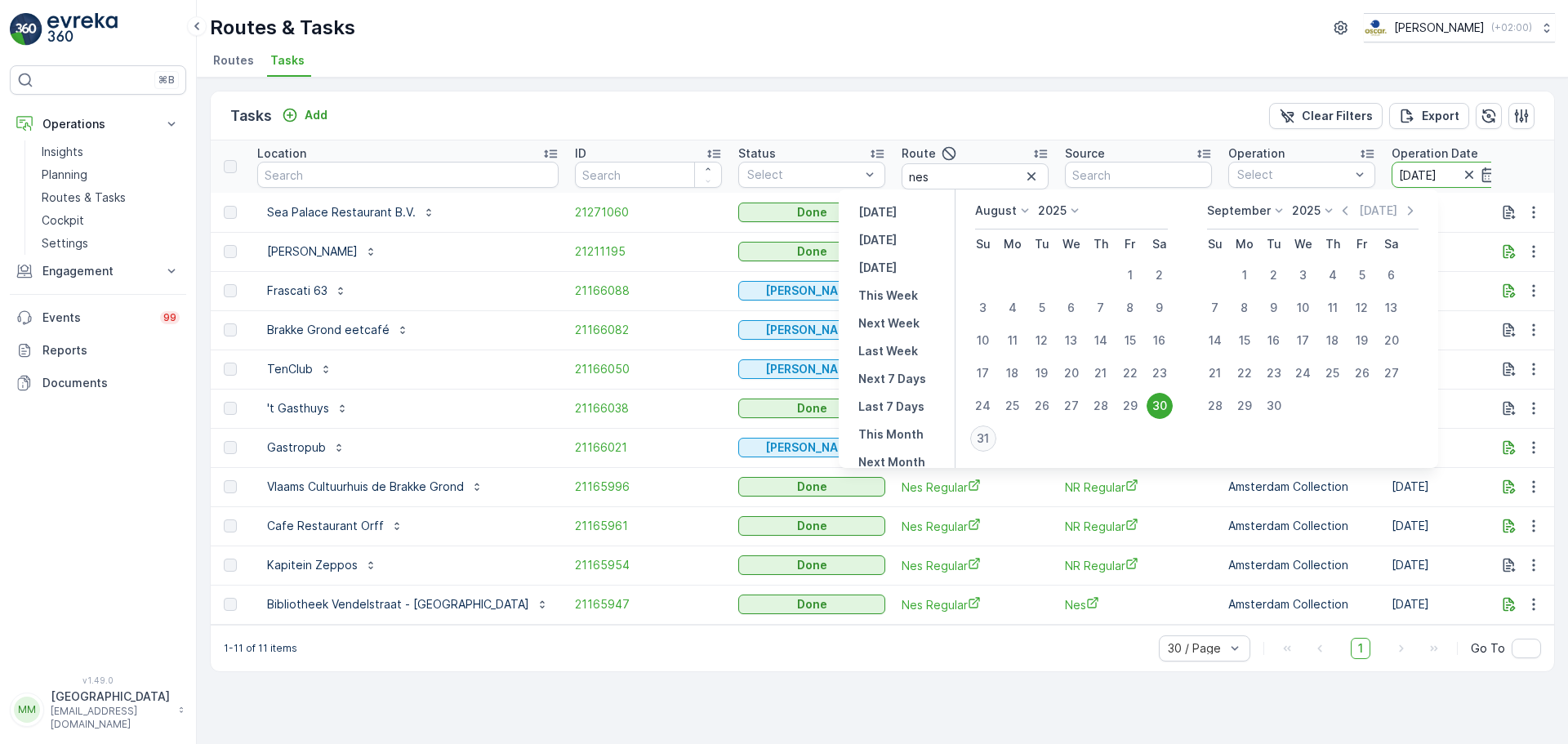
click at [991, 434] on div "31" at bounding box center [982, 438] width 26 height 26
type input "[DATE]"
click at [991, 434] on div "31" at bounding box center [982, 438] width 26 height 26
type input "[DATE]"
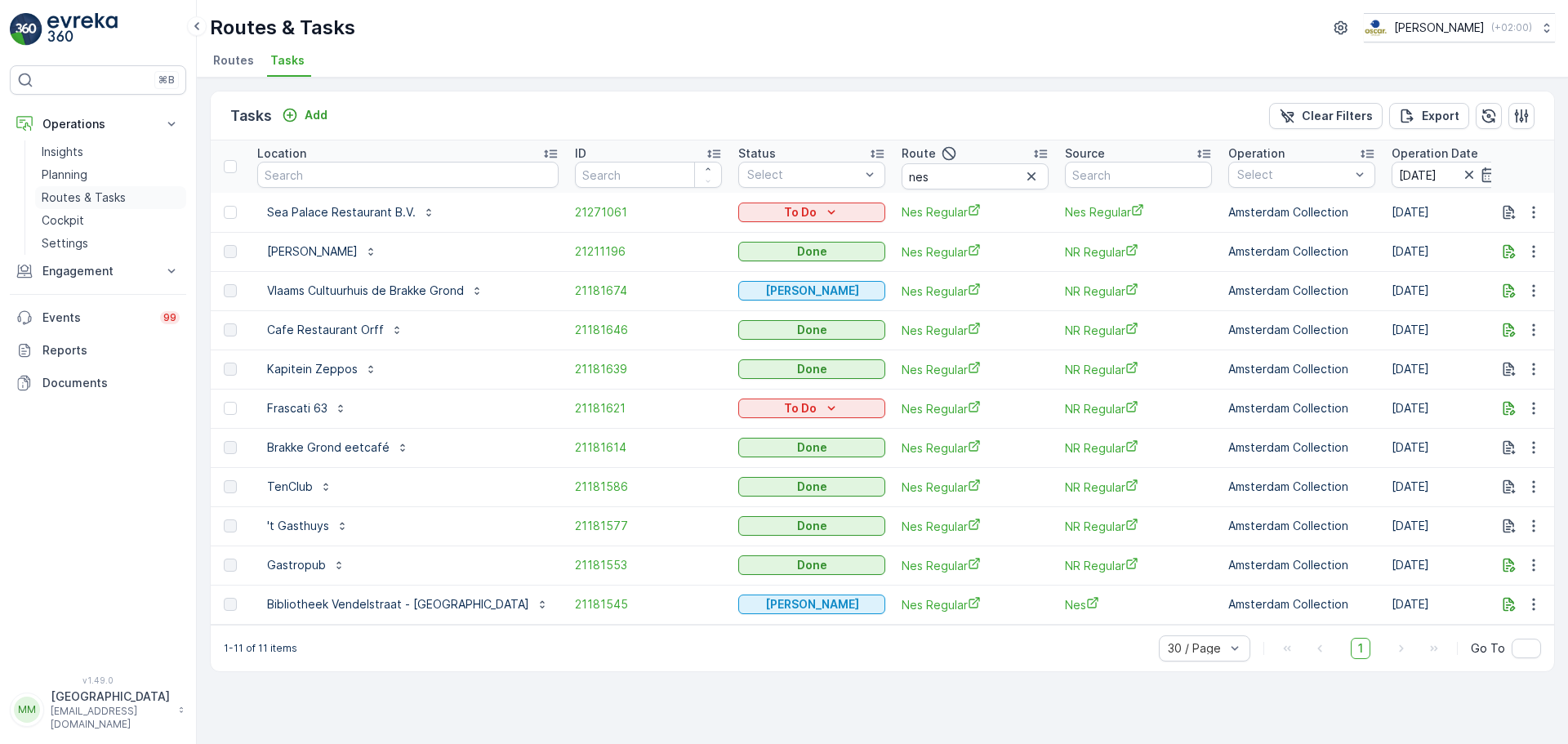
click at [100, 204] on p "Routes & Tasks" at bounding box center [84, 197] width 84 height 16
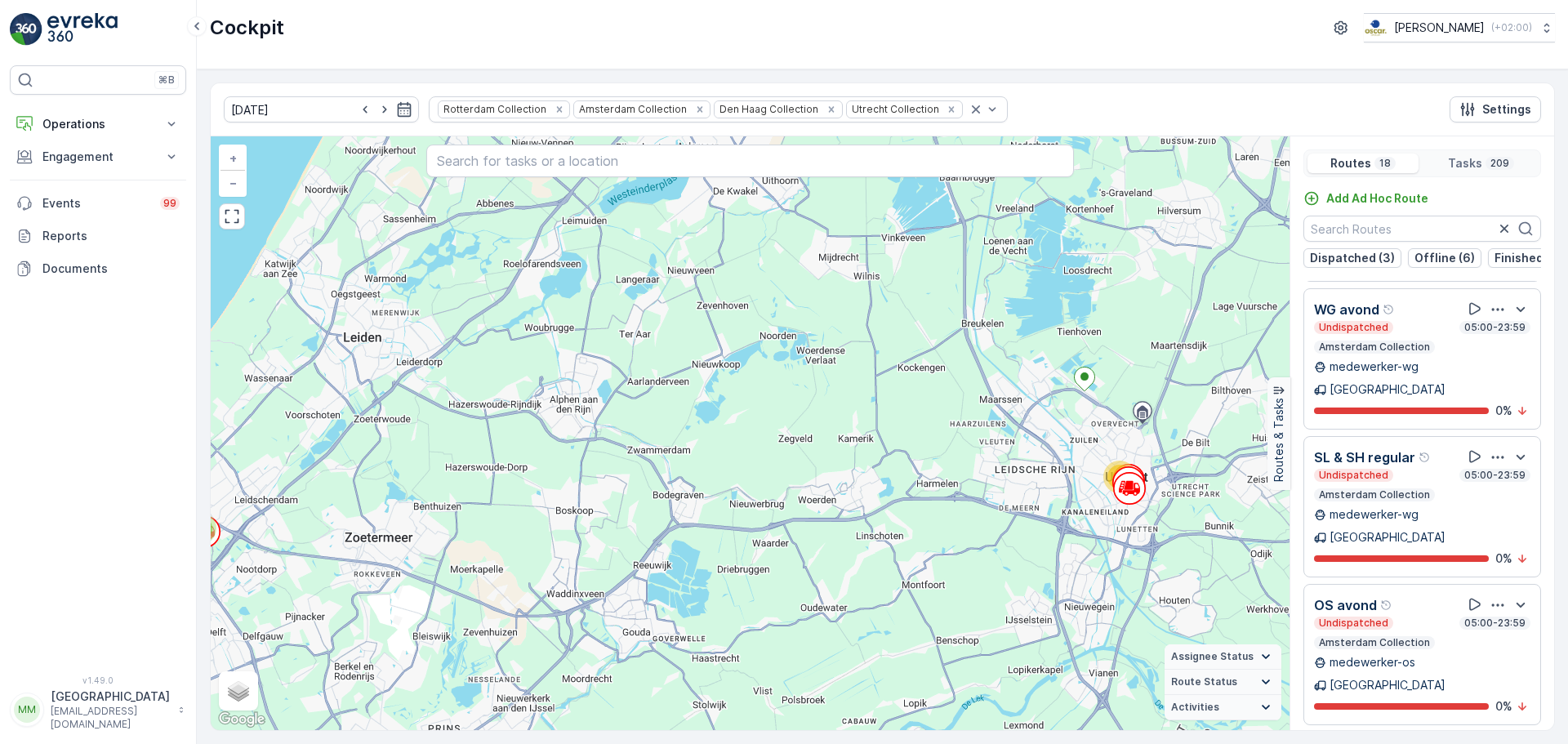
scroll to position [773, 0]
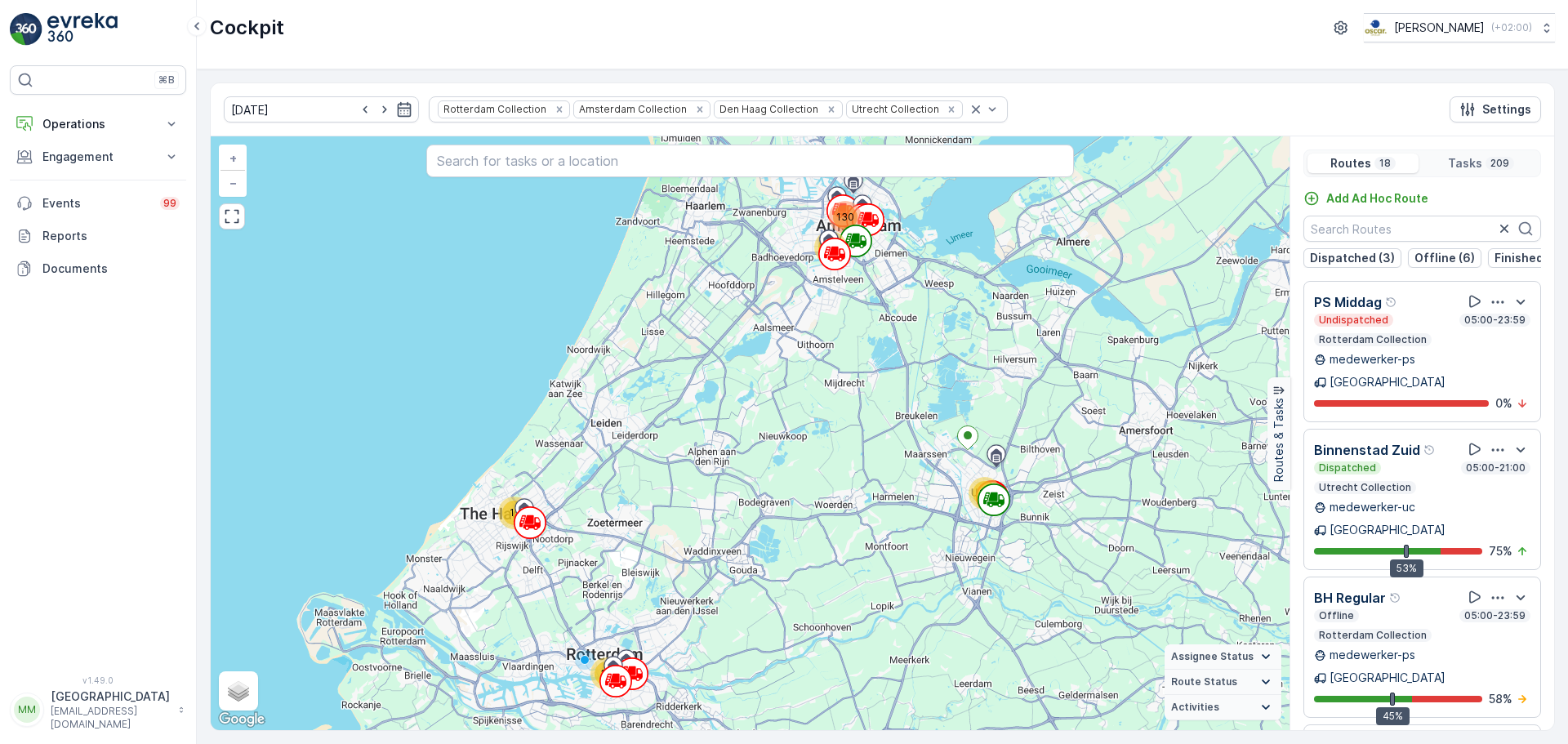
scroll to position [41, 0]
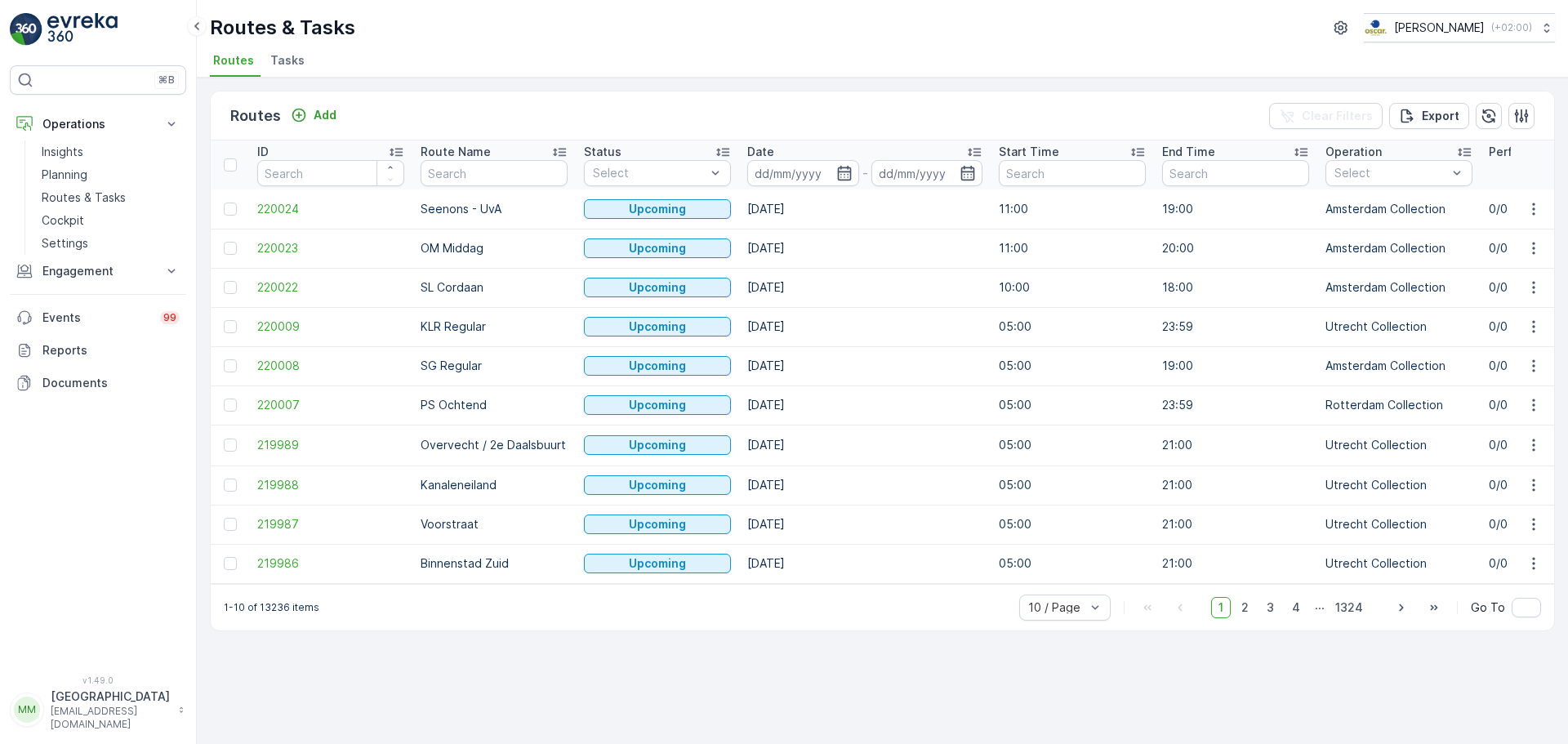
click at [294, 57] on span "Tasks" at bounding box center [288, 60] width 35 height 16
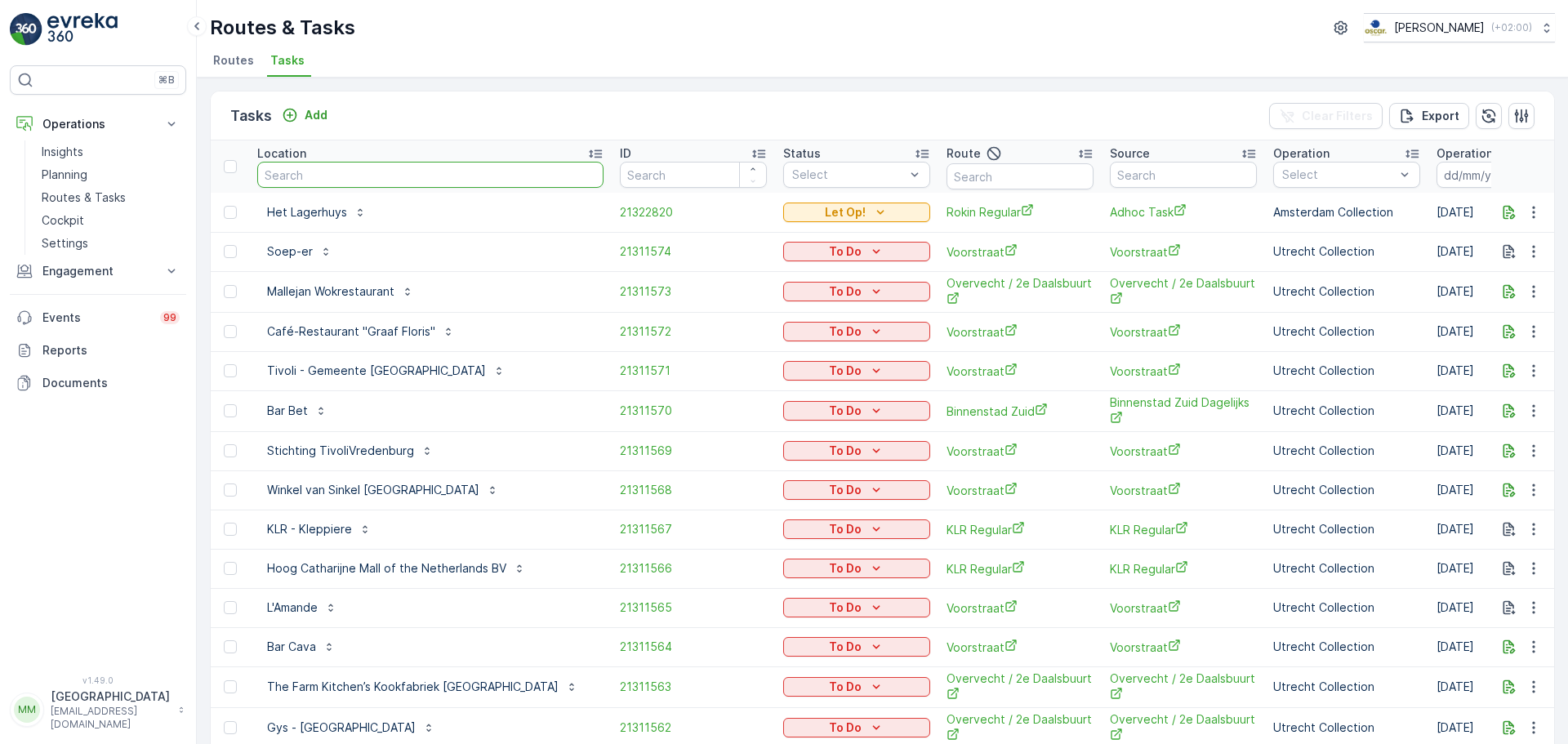
click at [465, 179] on input "text" at bounding box center [430, 174] width 347 height 26
type input "kookfa"
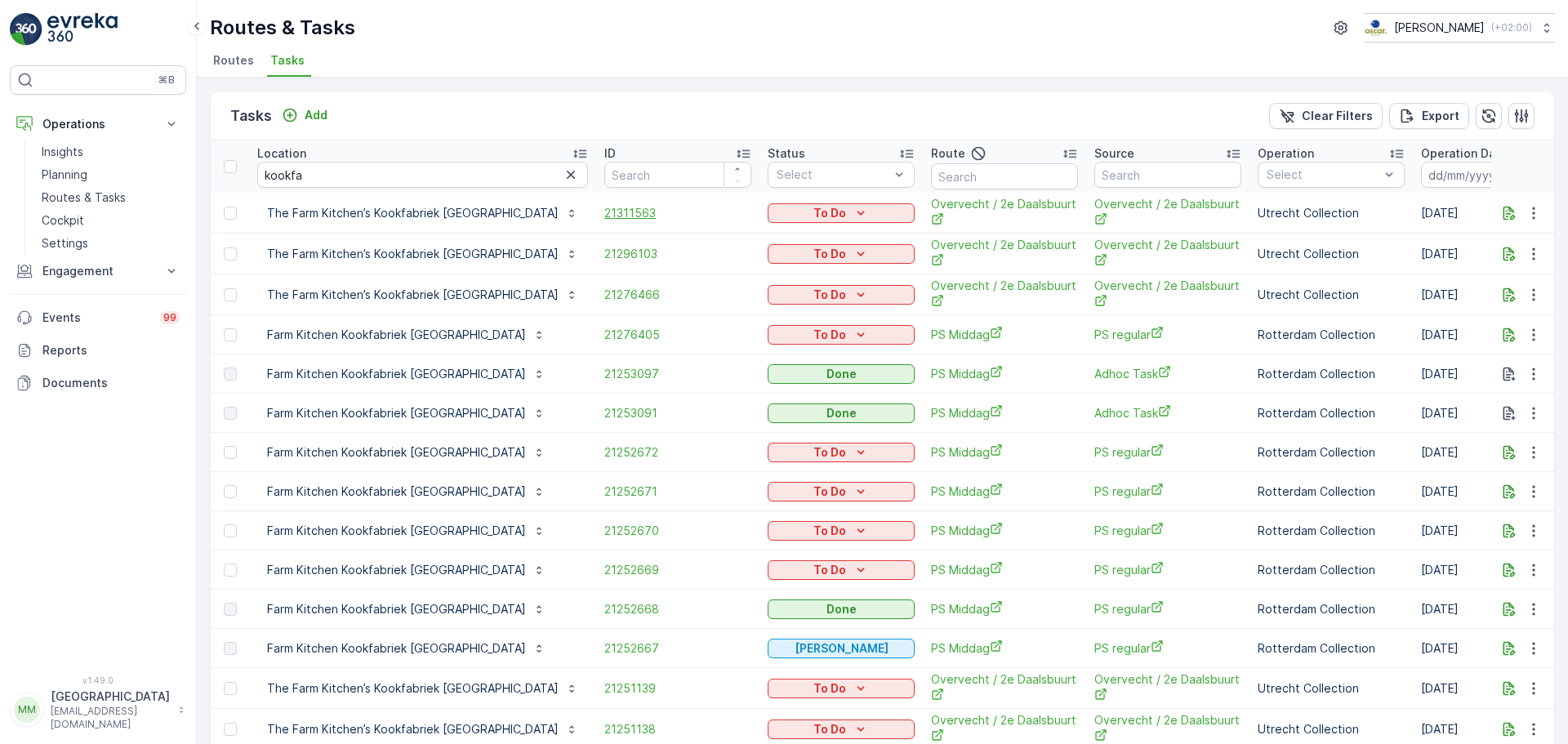
click at [604, 210] on span "21311563" at bounding box center [677, 212] width 147 height 16
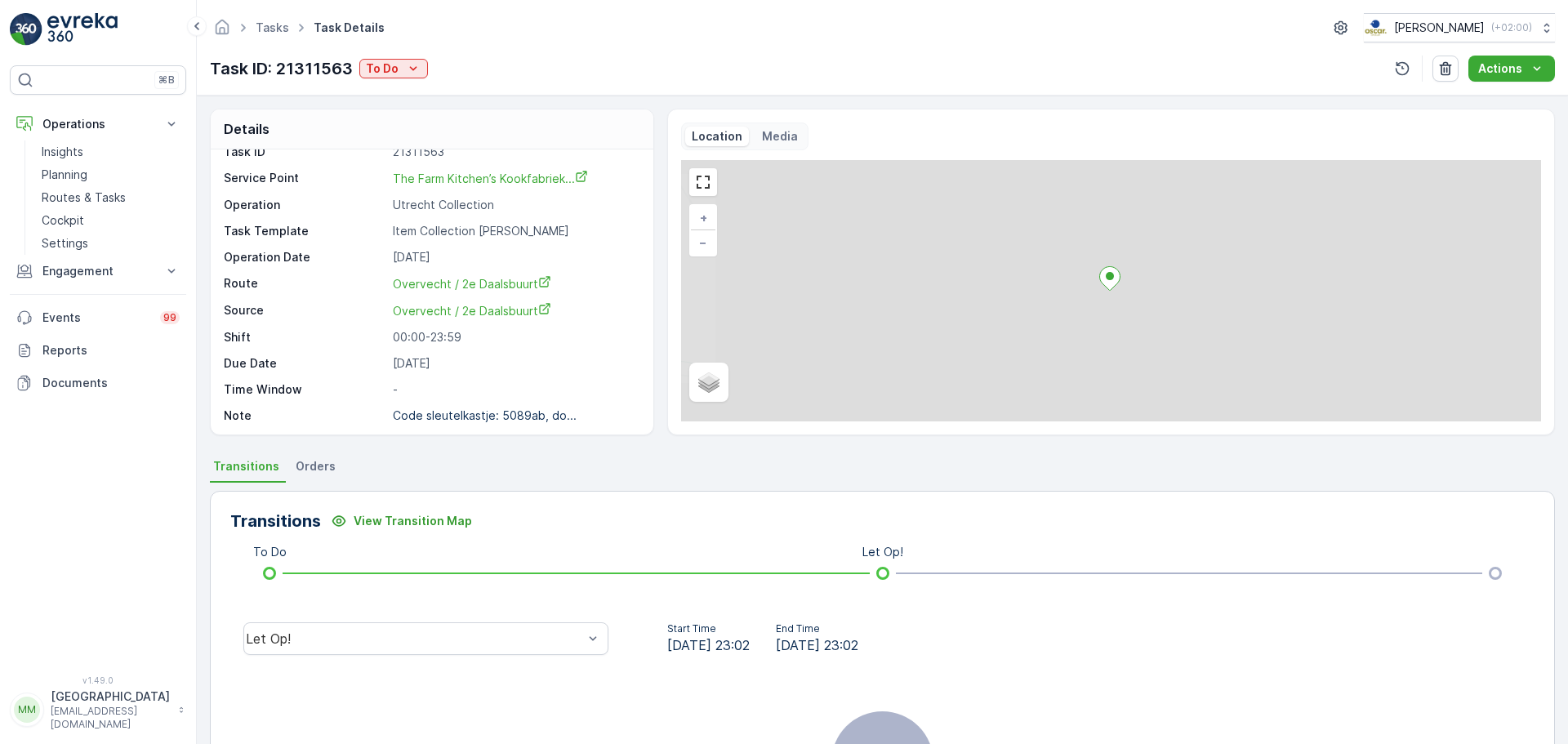
scroll to position [21, 0]
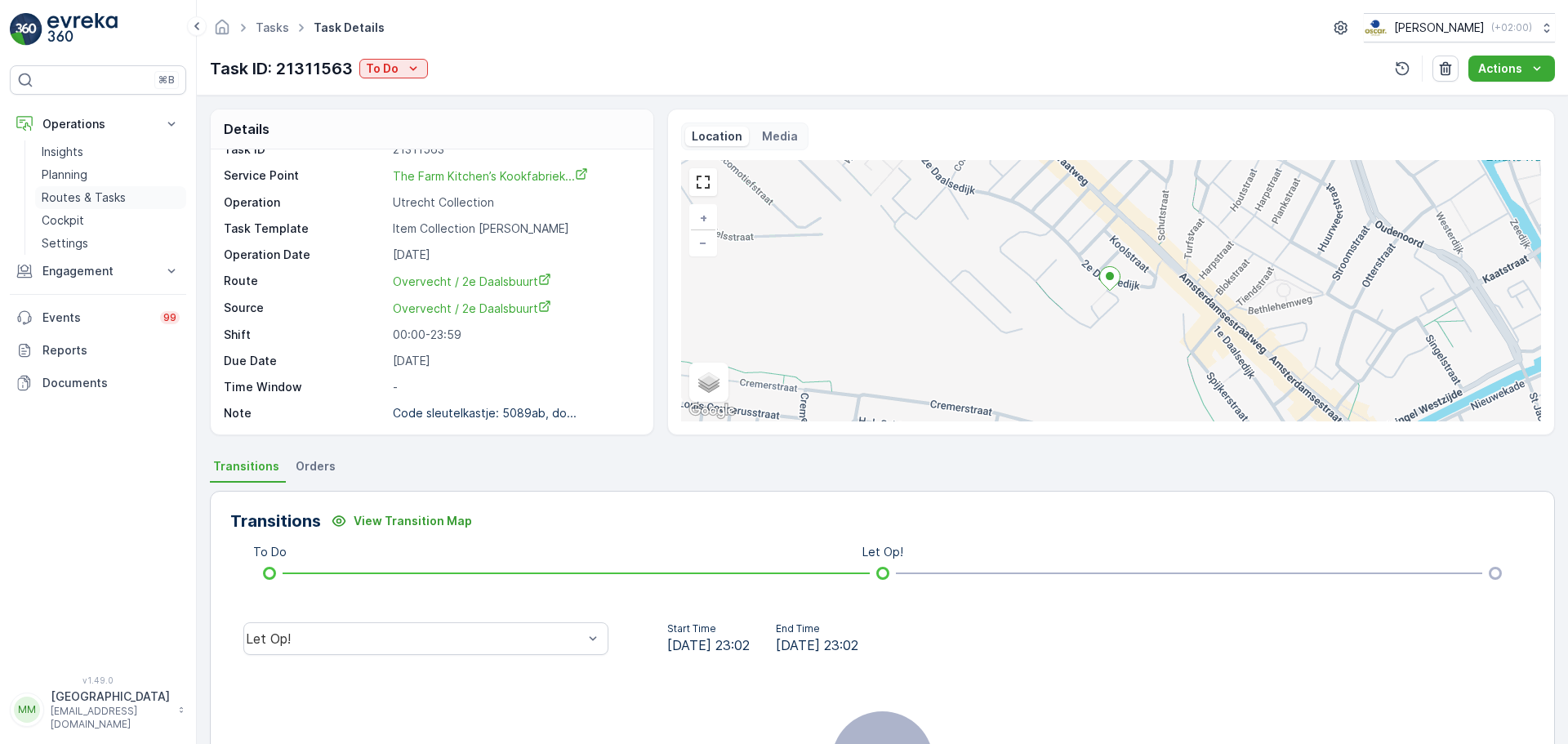
click at [81, 200] on p "Routes & Tasks" at bounding box center [84, 197] width 84 height 16
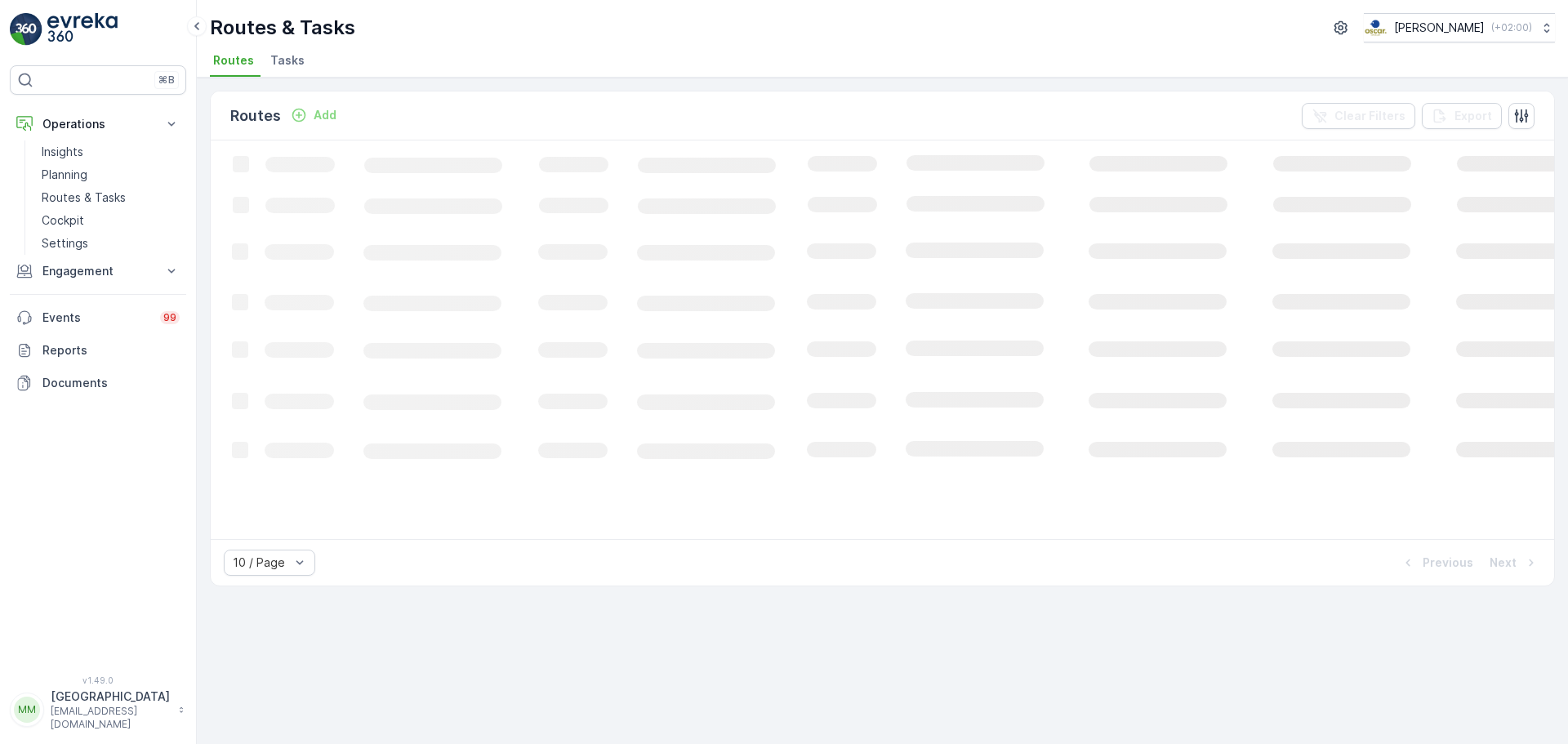
click at [277, 62] on span "Tasks" at bounding box center [288, 60] width 35 height 16
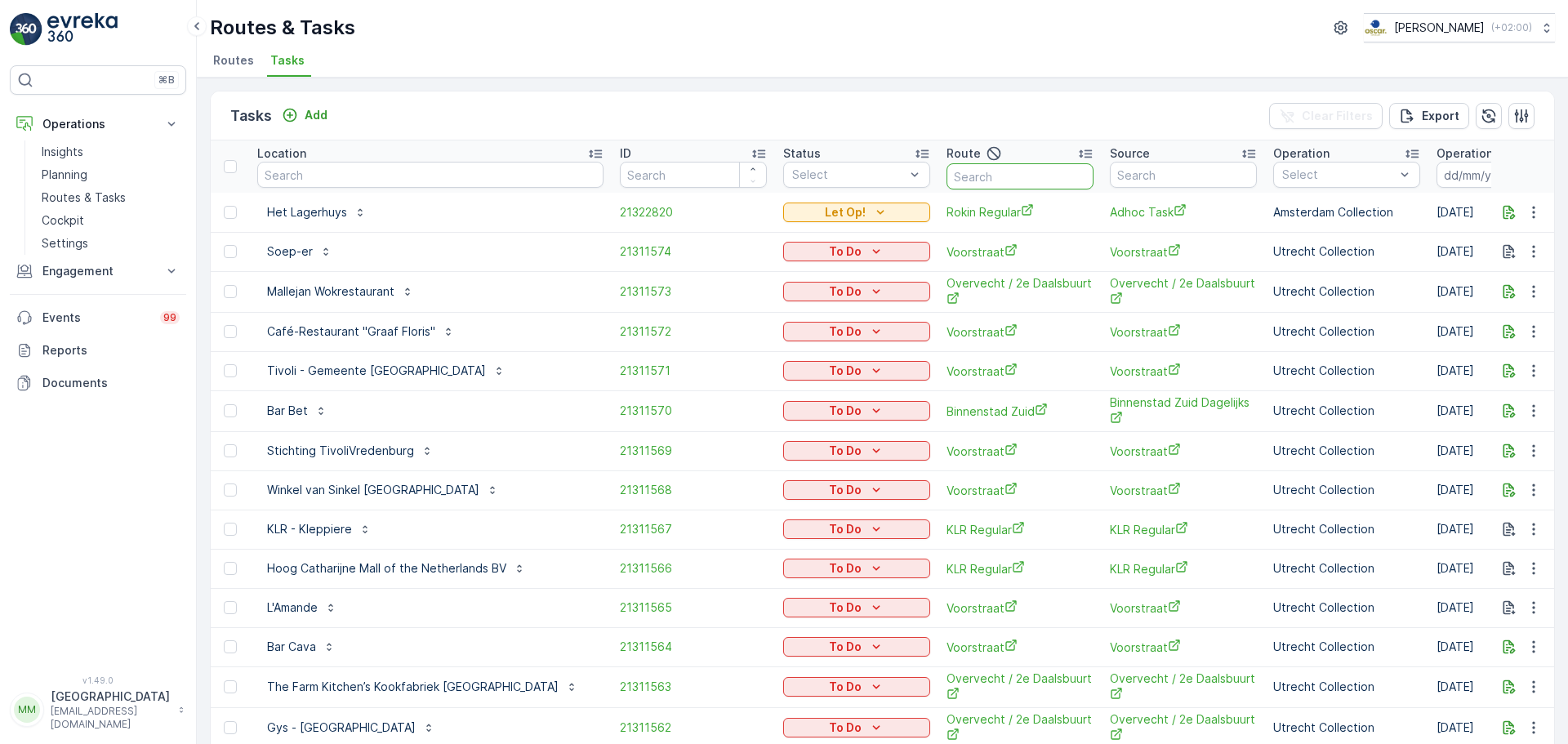
click at [947, 172] on input "text" at bounding box center [1020, 176] width 147 height 26
type input "ndsm"
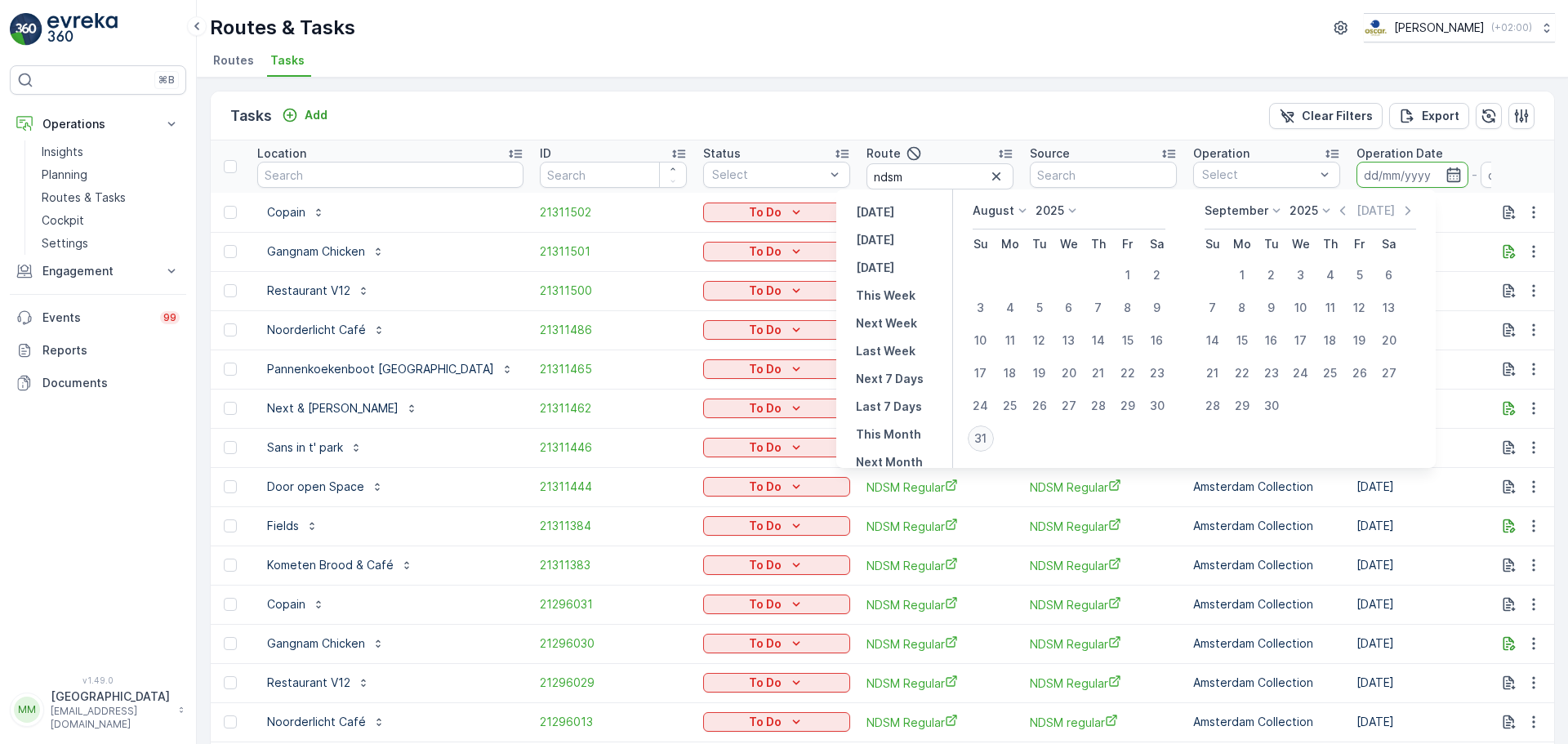
click at [984, 437] on div "31" at bounding box center [980, 438] width 26 height 26
type input "31.08.2025"
click at [984, 437] on div "31" at bounding box center [980, 438] width 26 height 26
type input "31.08.2025"
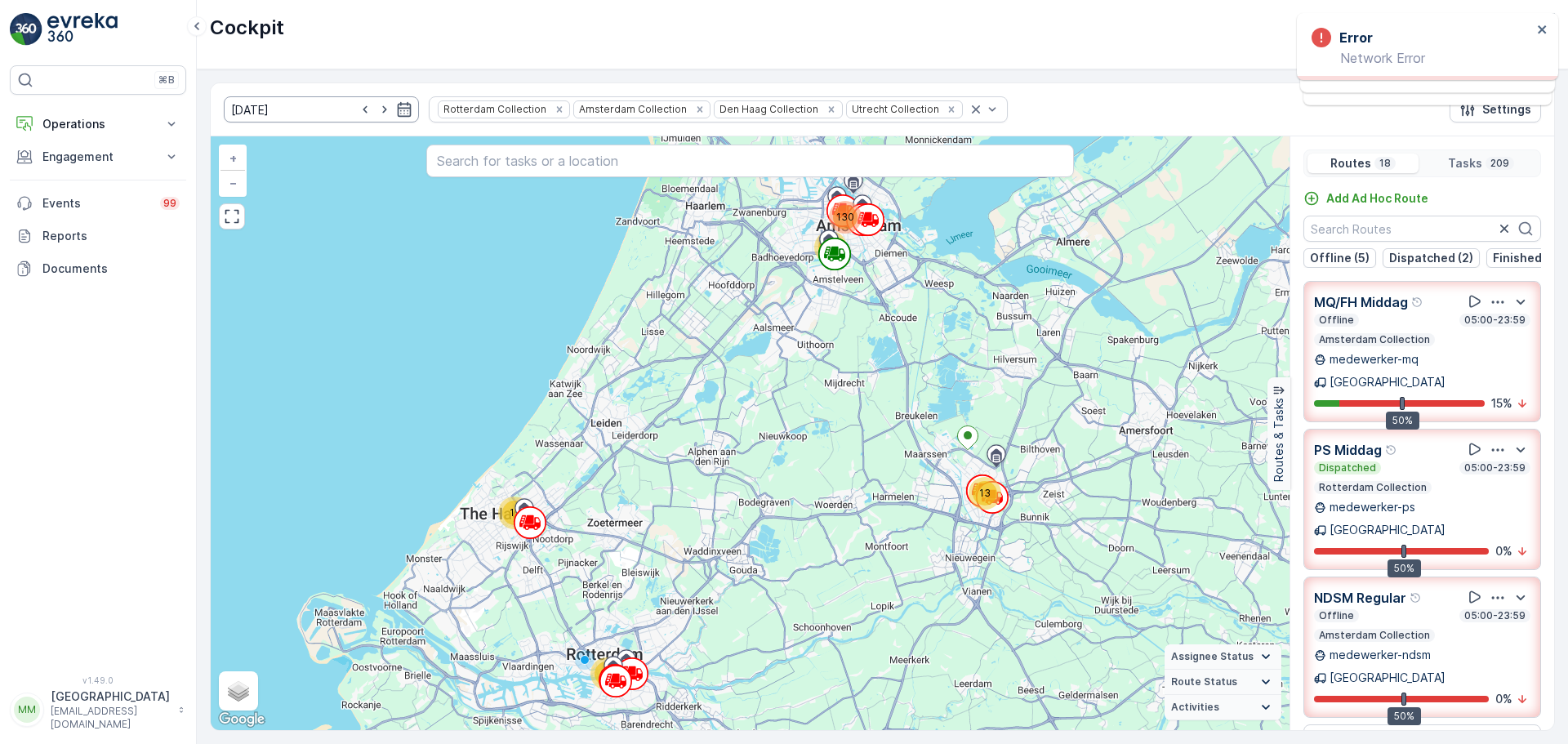
scroll to position [1167, 0]
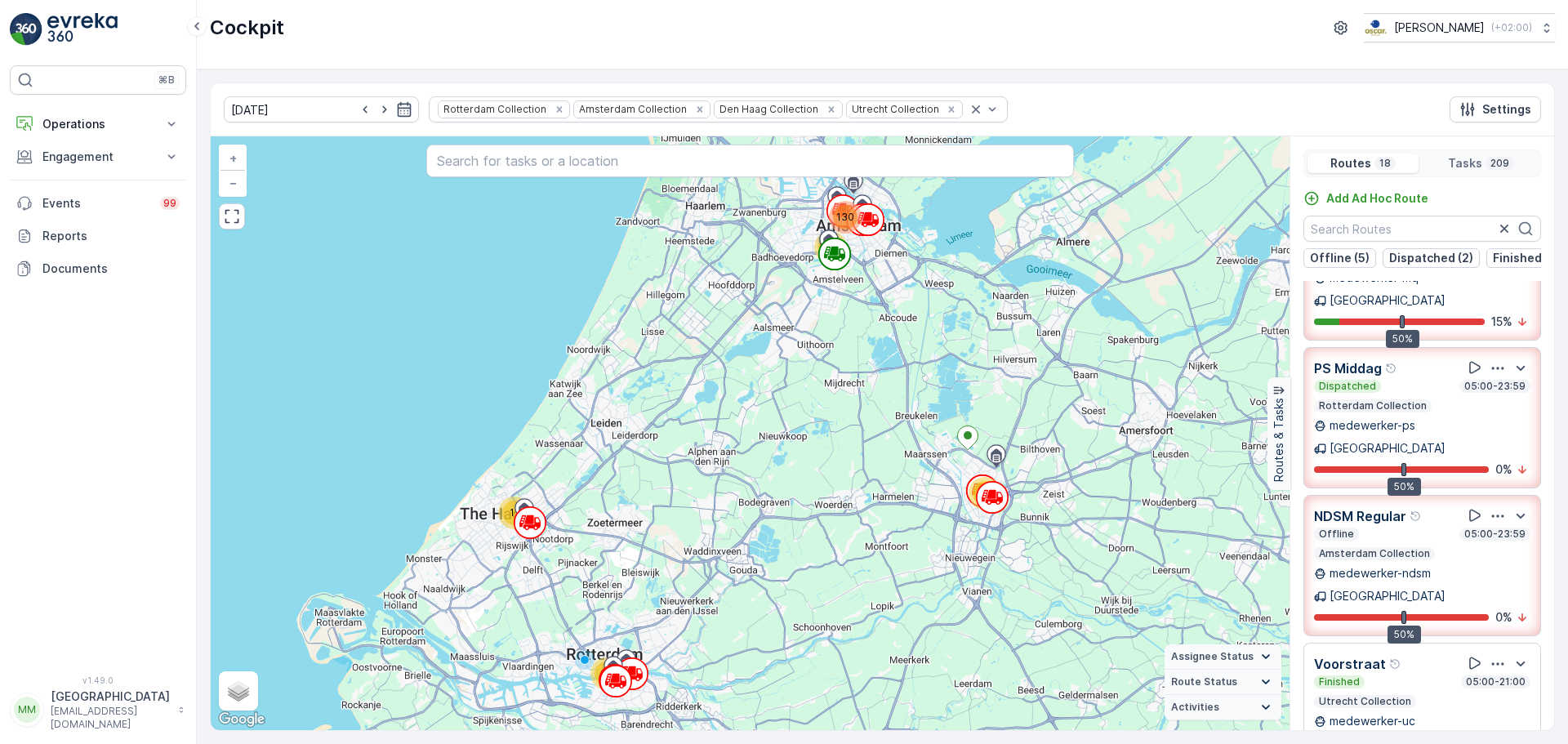
scroll to position [163, 0]
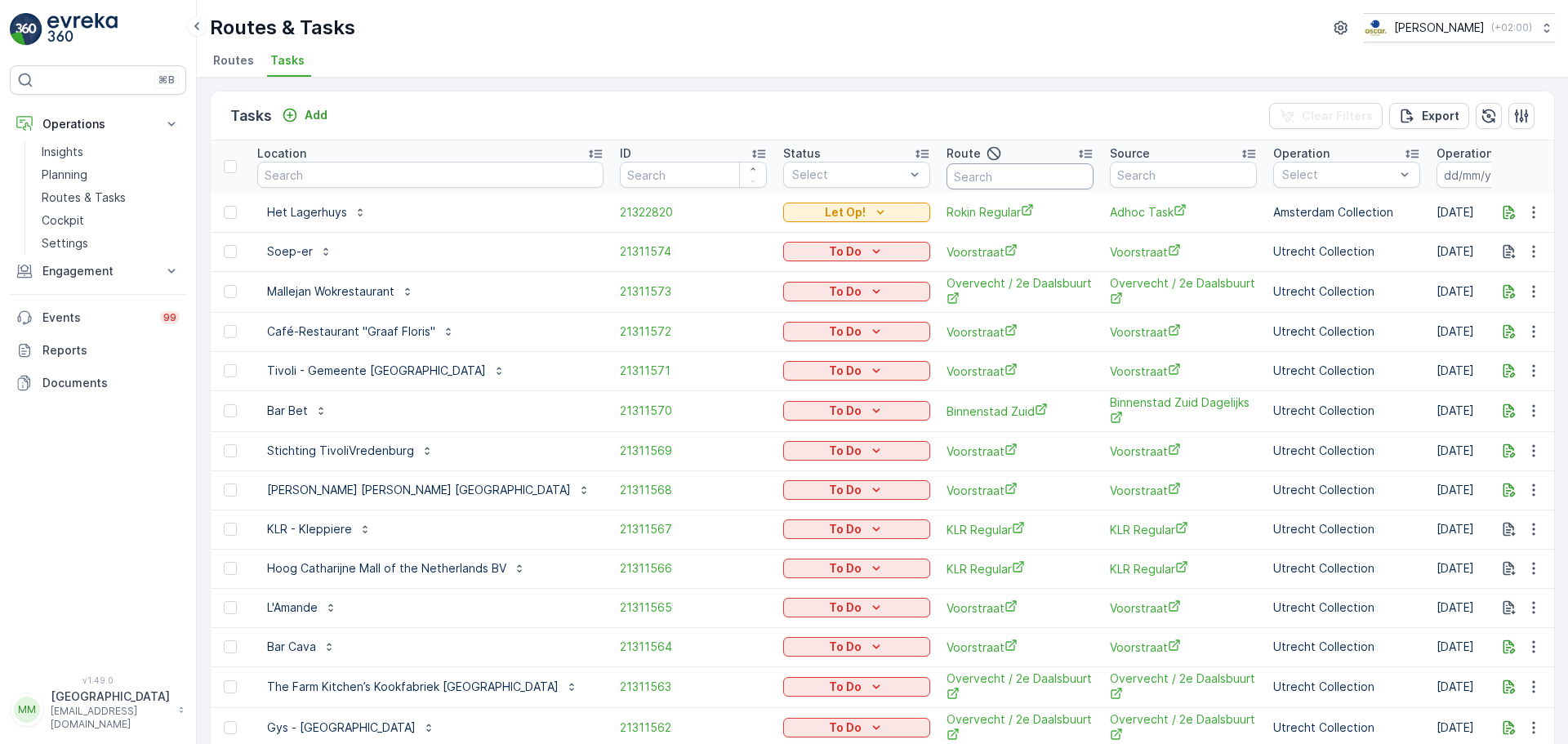
click at [947, 170] on input "text" at bounding box center [1020, 176] width 147 height 26
type input "ndsm"
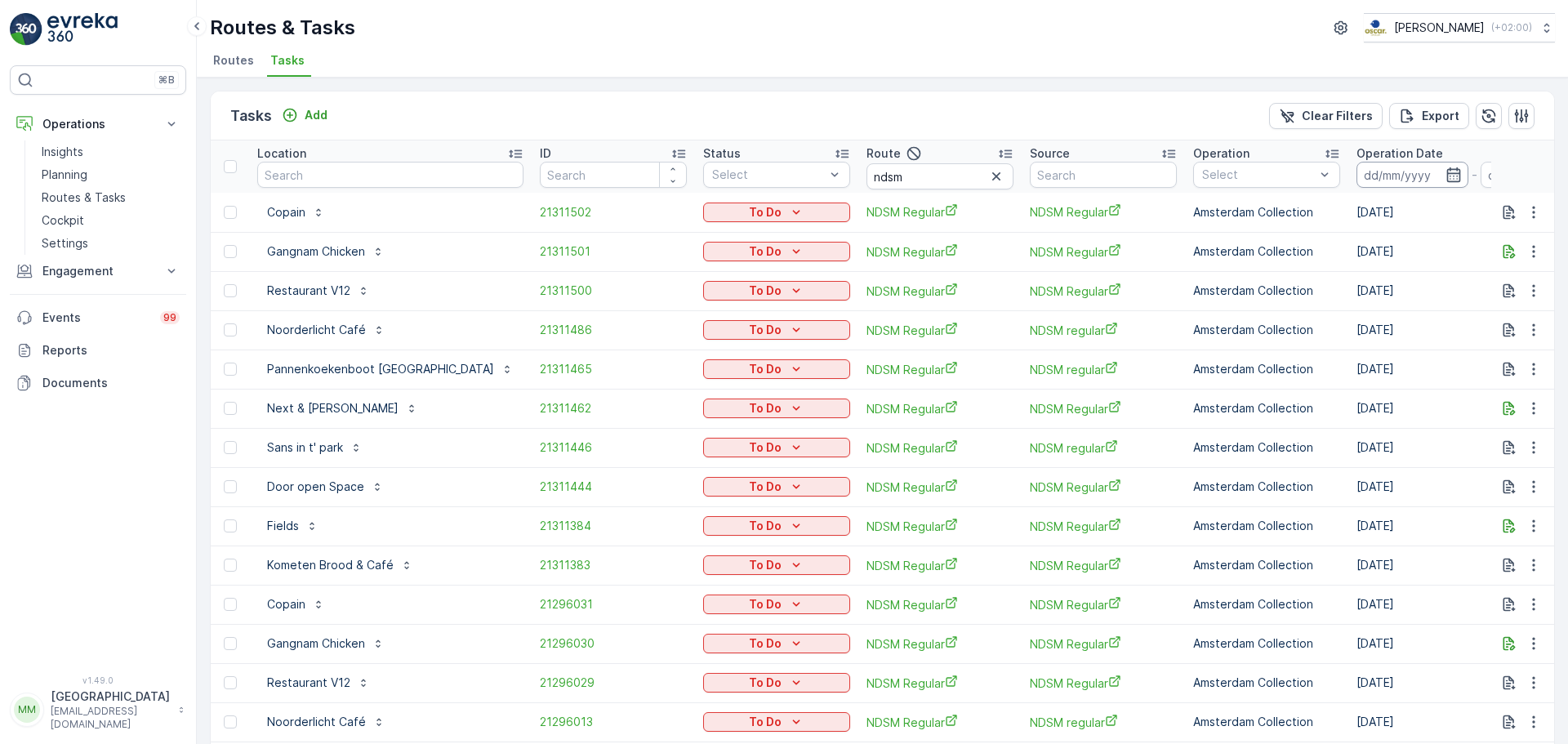
click at [1391, 177] on input at bounding box center [1412, 174] width 112 height 26
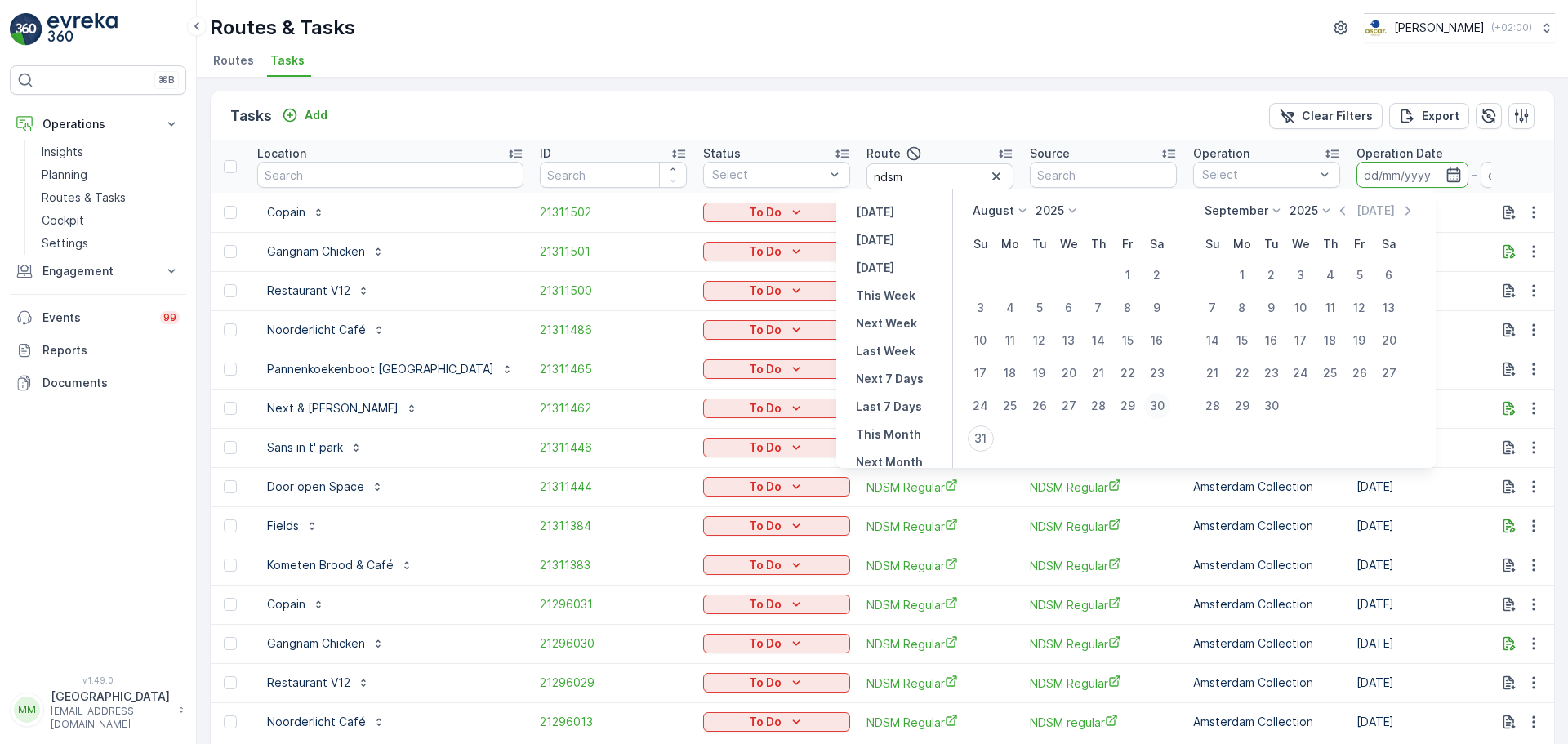
click at [1170, 402] on div "30" at bounding box center [1156, 405] width 26 height 26
type input "[DATE]"
click at [1170, 402] on div "30" at bounding box center [1156, 405] width 26 height 26
type input "[DATE]"
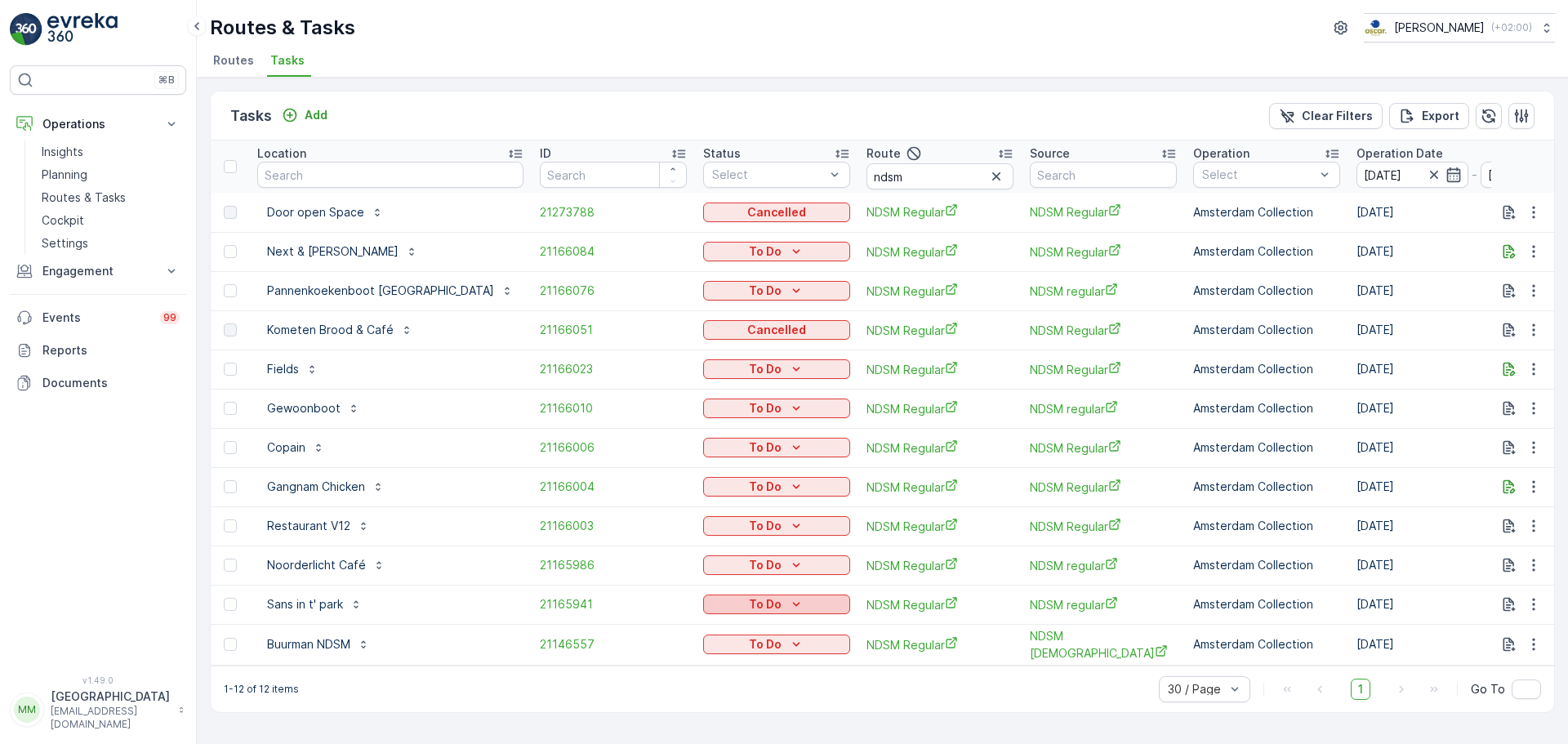
click at [749, 601] on p "To Do" at bounding box center [765, 604] width 33 height 16
click at [681, 674] on span "Done" at bounding box center [669, 674] width 30 height 16
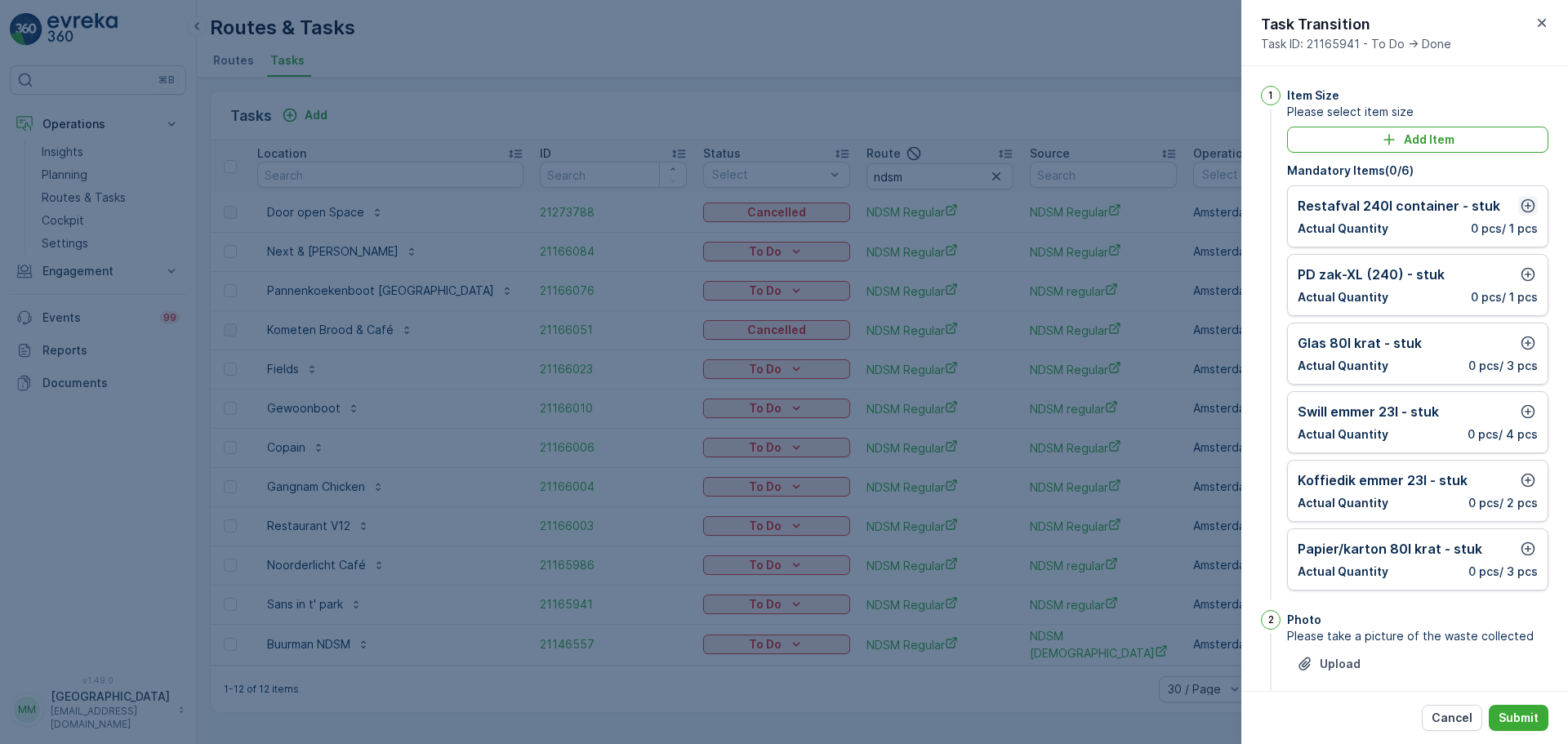
click at [1525, 204] on icon "button" at bounding box center [1528, 205] width 16 height 16
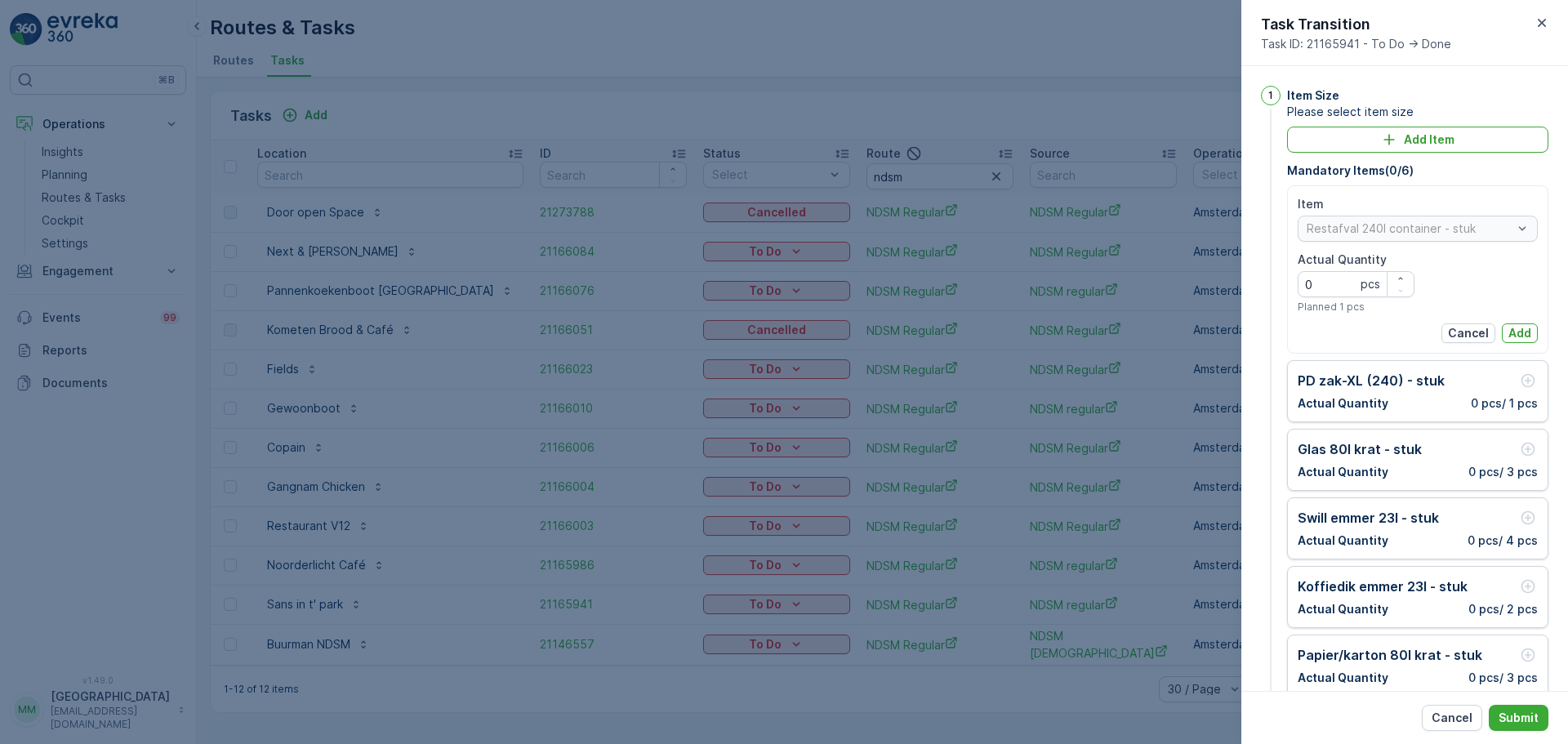
click at [1401, 271] on div "Actual Quantity 0 pcs Planned 1 pcs" at bounding box center [1356, 282] width 117 height 62
click at [1398, 276] on icon "button" at bounding box center [1400, 278] width 10 height 10
type Quantity "1"
click at [1514, 333] on p "Add" at bounding box center [1520, 332] width 23 height 16
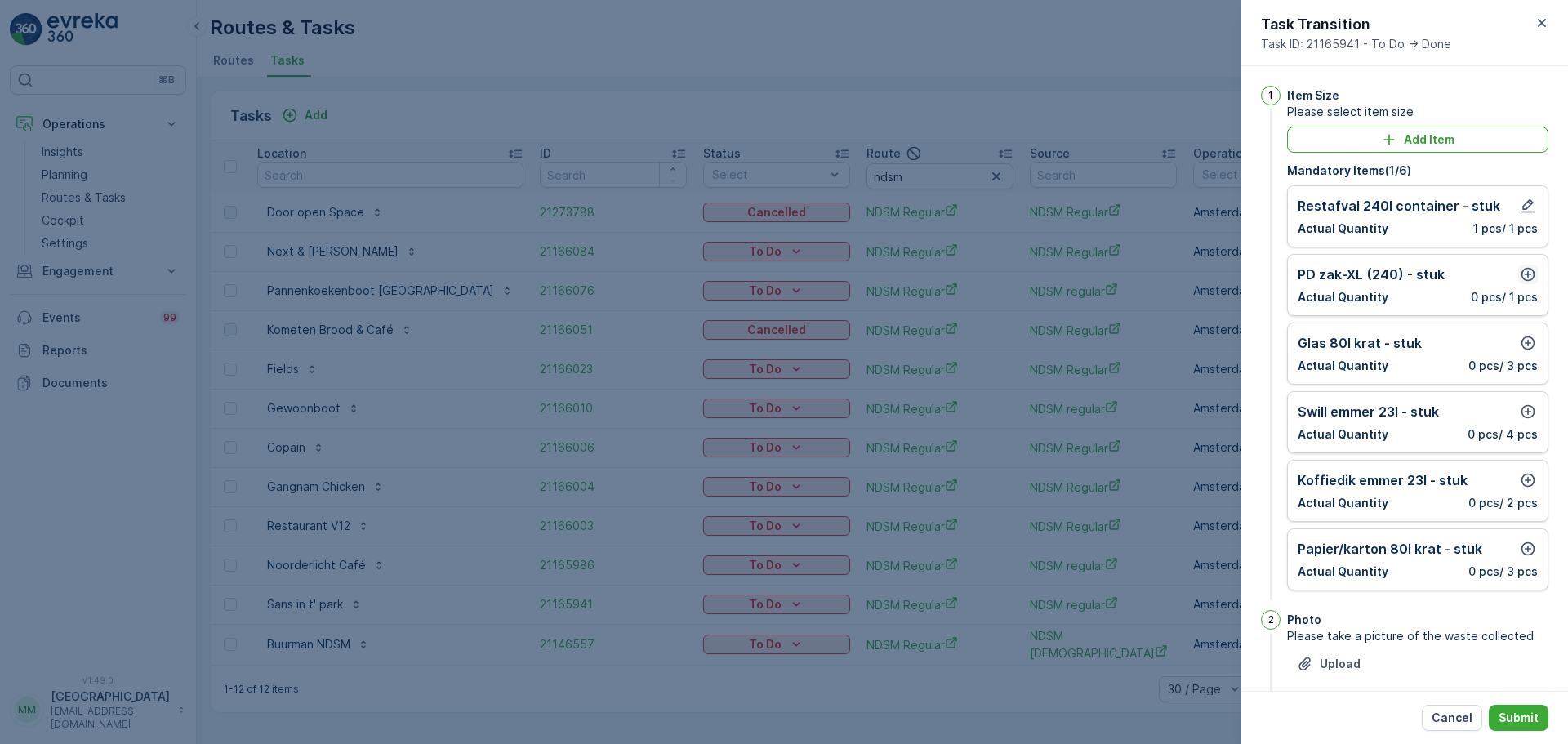
click at [1527, 268] on icon "button" at bounding box center [1528, 274] width 16 height 16
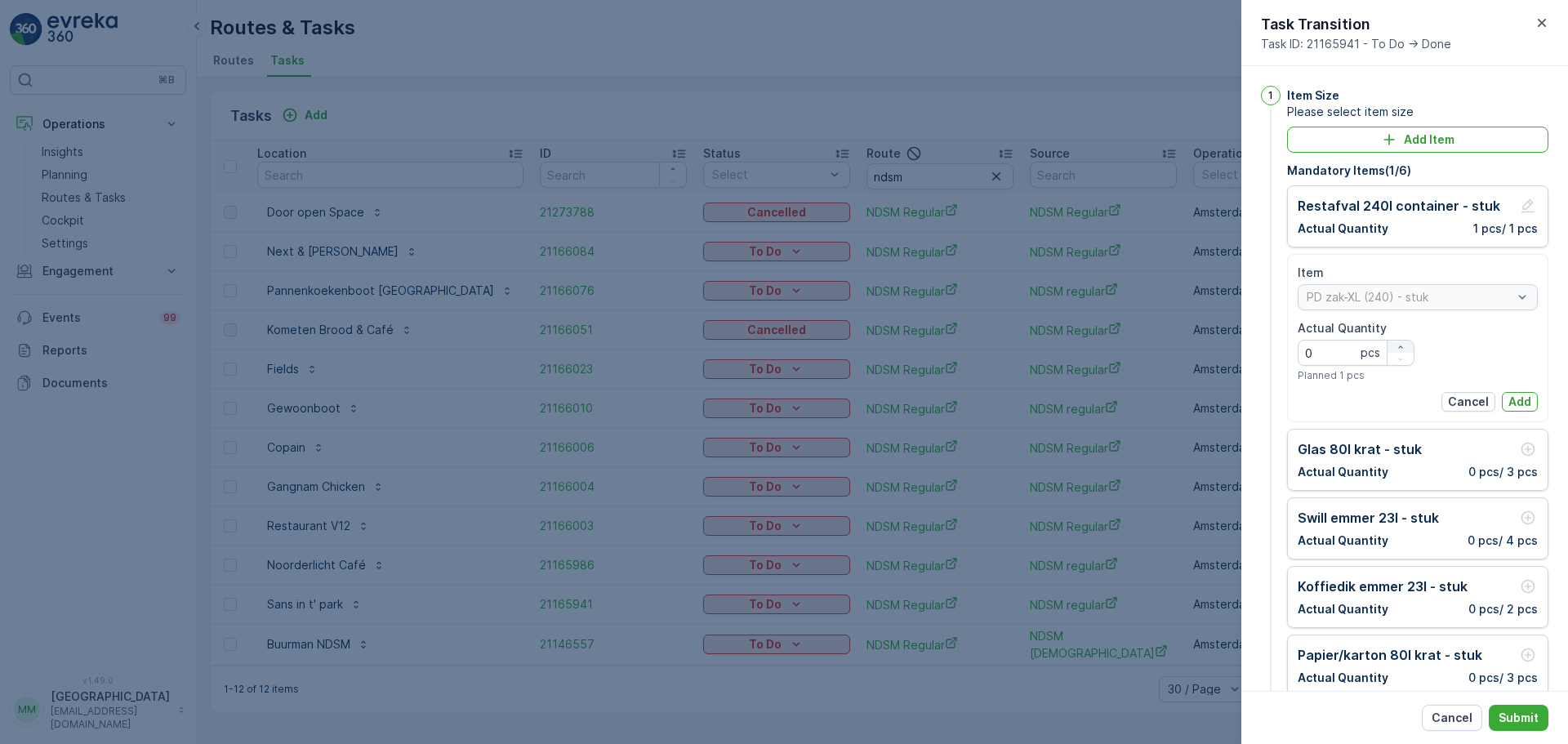
click at [1397, 343] on icon "button" at bounding box center [1400, 347] width 10 height 10
type Quantity "1"
click at [1511, 400] on p "Add" at bounding box center [1520, 401] width 23 height 16
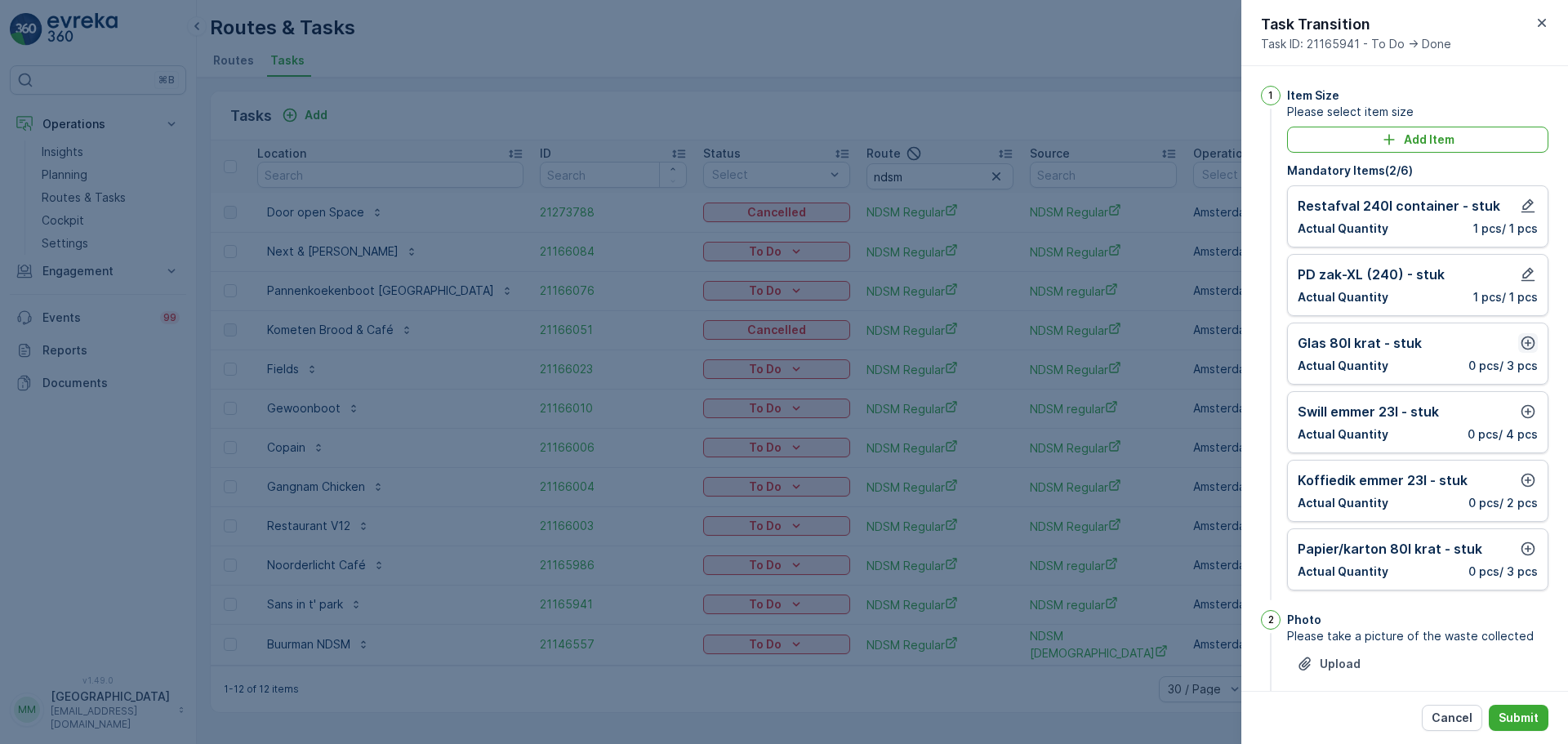
click at [1527, 342] on icon "button" at bounding box center [1528, 343] width 16 height 16
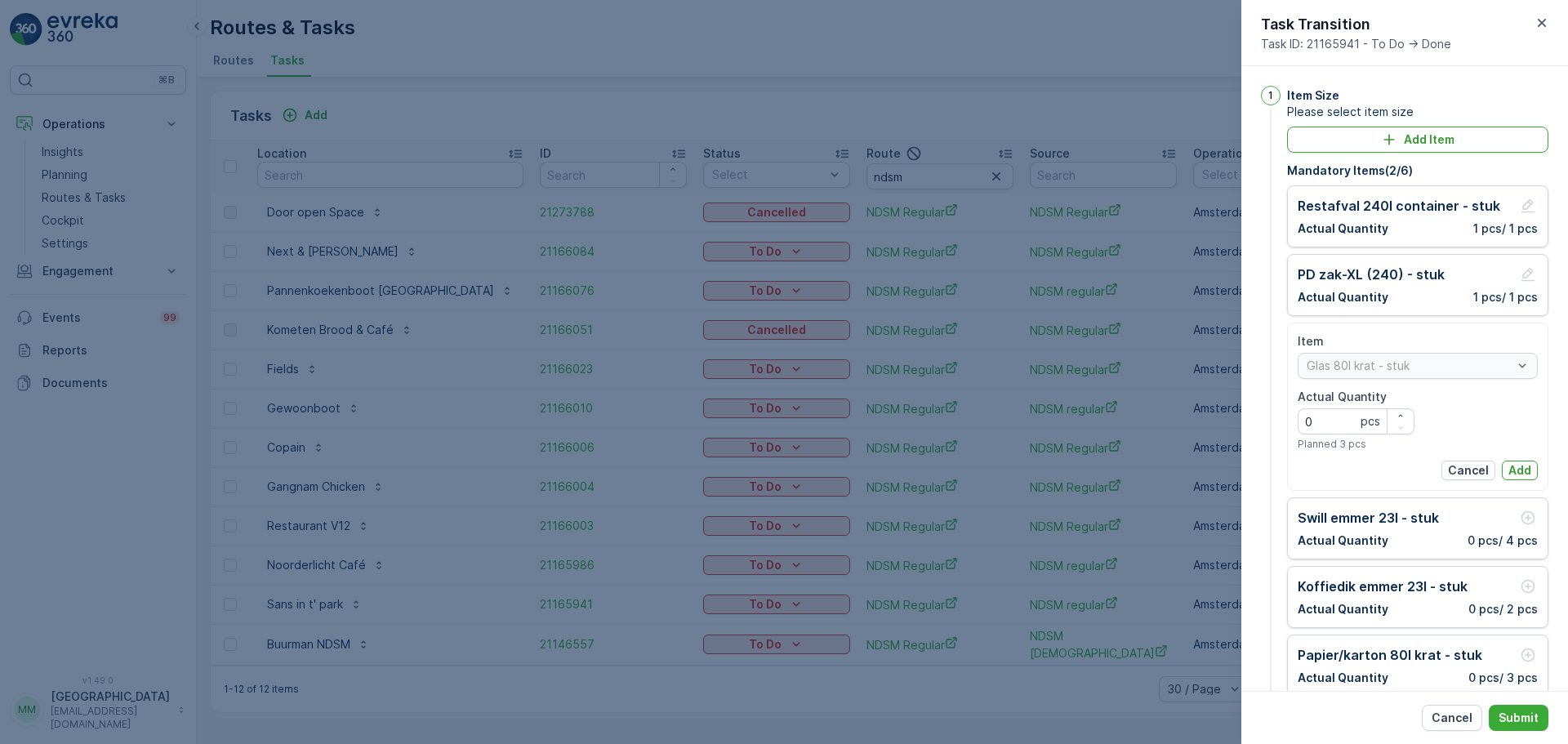
click at [1520, 464] on p "Add" at bounding box center [1520, 469] width 23 height 16
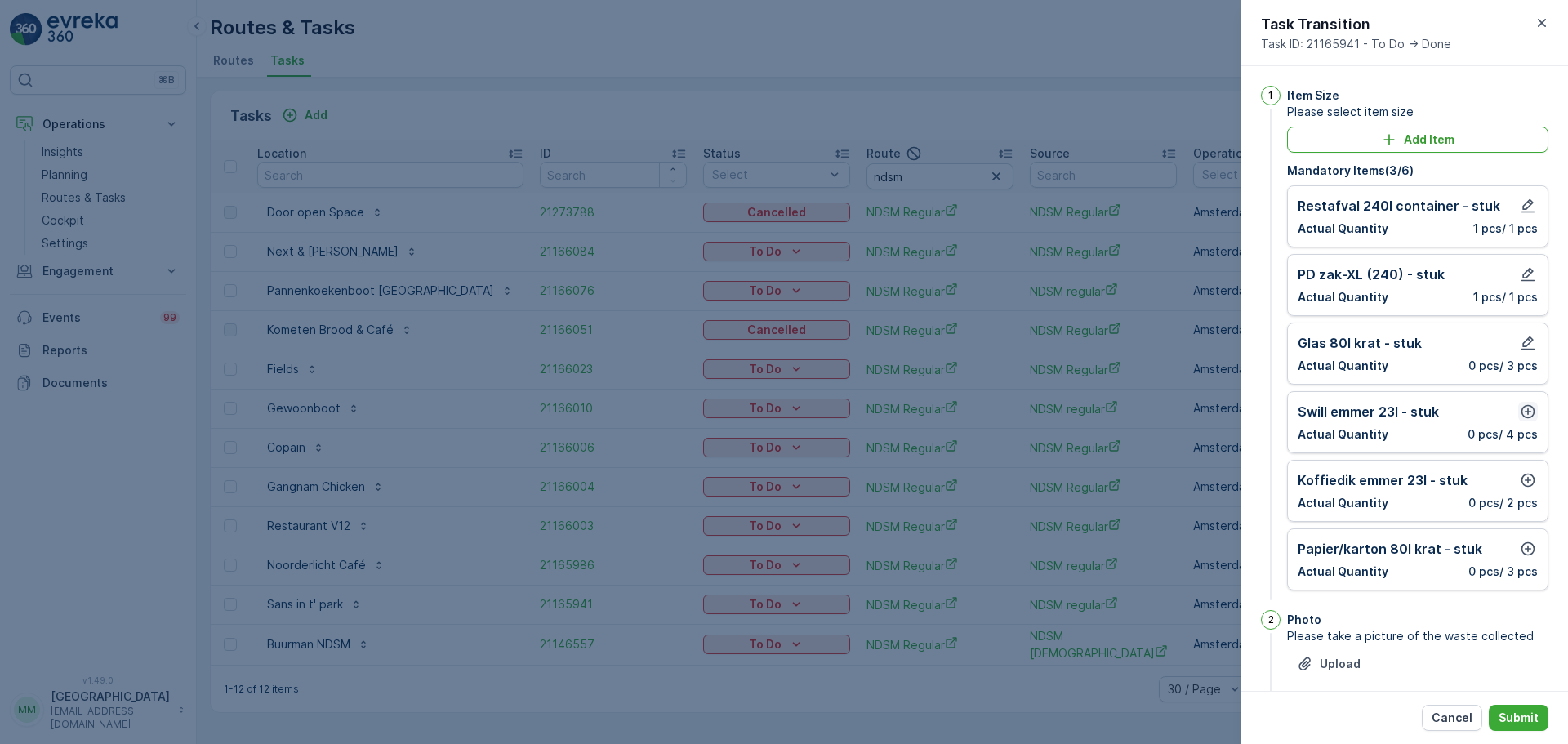
click at [1522, 409] on icon "button" at bounding box center [1528, 411] width 16 height 16
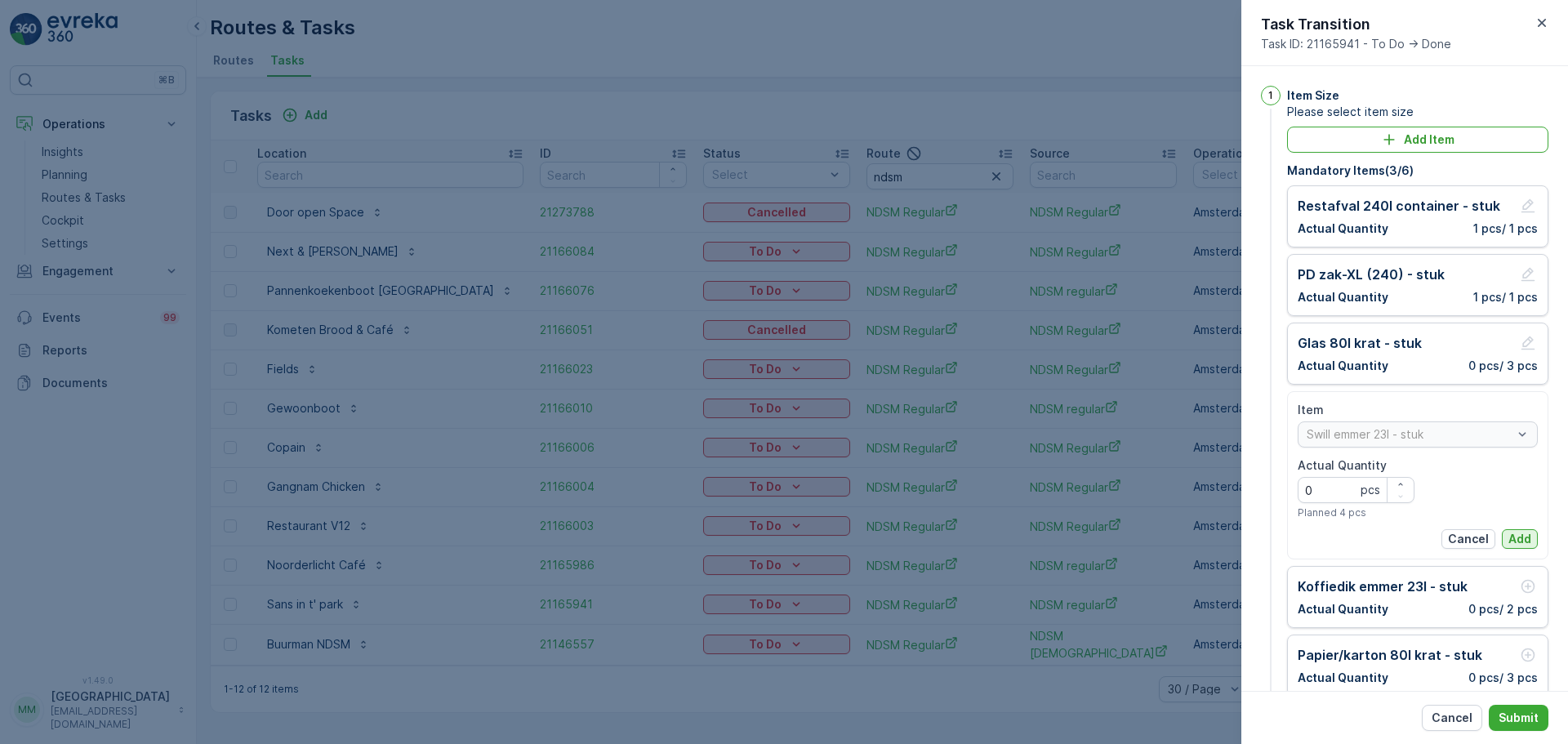
click at [1511, 535] on p "Add" at bounding box center [1520, 539] width 23 height 16
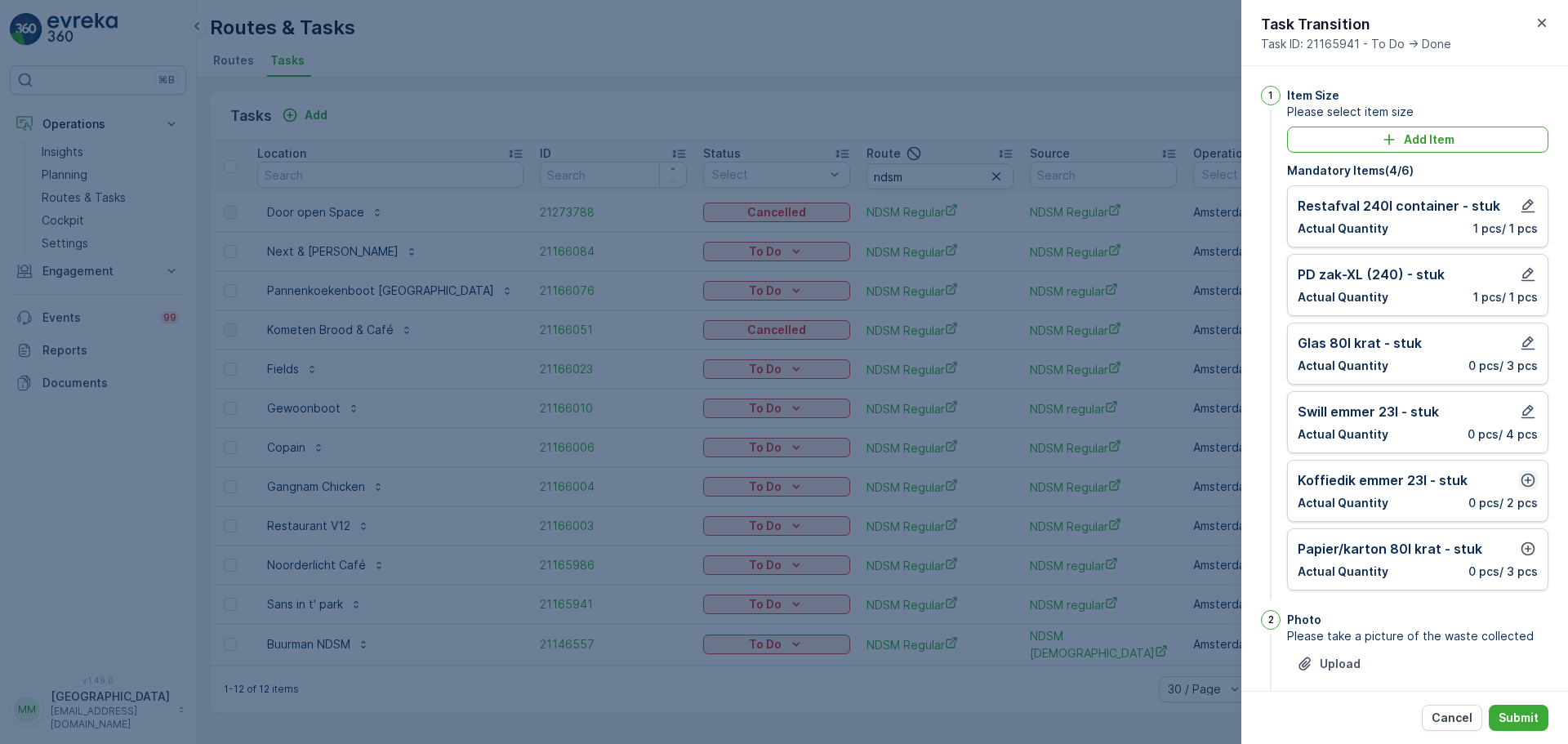
click at [1524, 483] on icon "button" at bounding box center [1528, 480] width 13 height 13
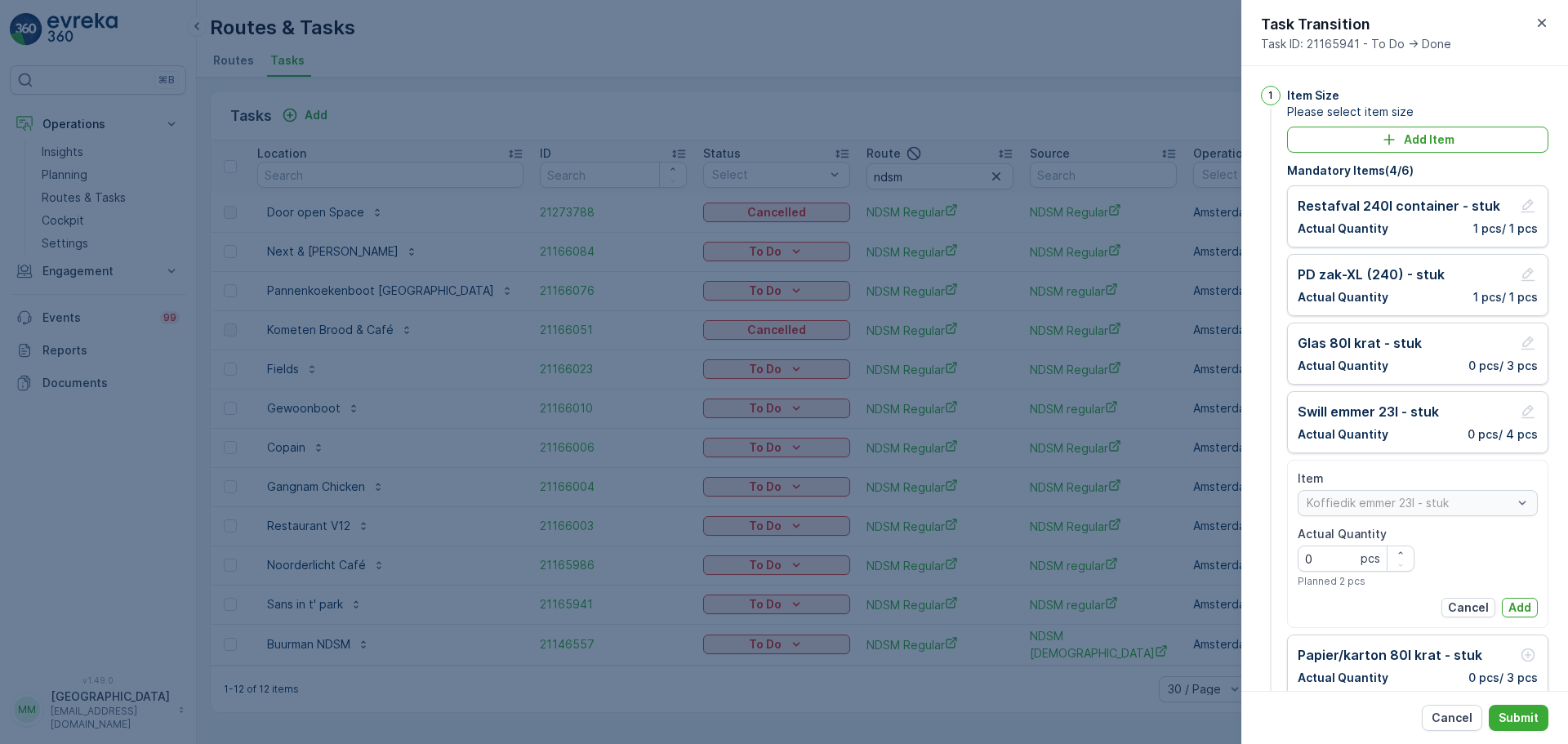
click at [1516, 591] on div "[PERSON_NAME] [PERSON_NAME] 23l - stuk Actual Quantity 0 pcs Planned 2 pcs Canc…" at bounding box center [1417, 543] width 240 height 147
click at [1521, 599] on p "Add" at bounding box center [1520, 607] width 23 height 16
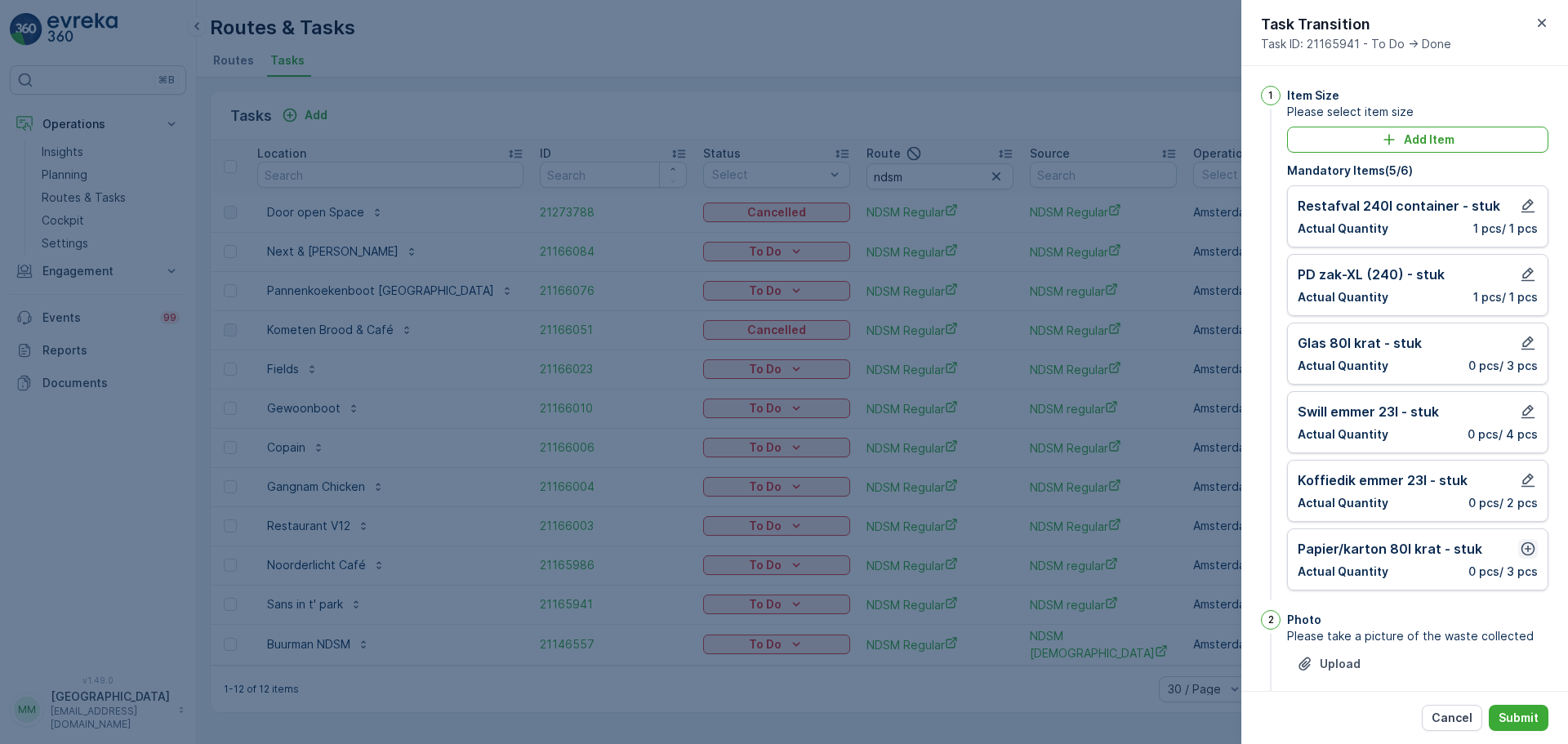
click at [1526, 550] on icon "button" at bounding box center [1528, 548] width 16 height 16
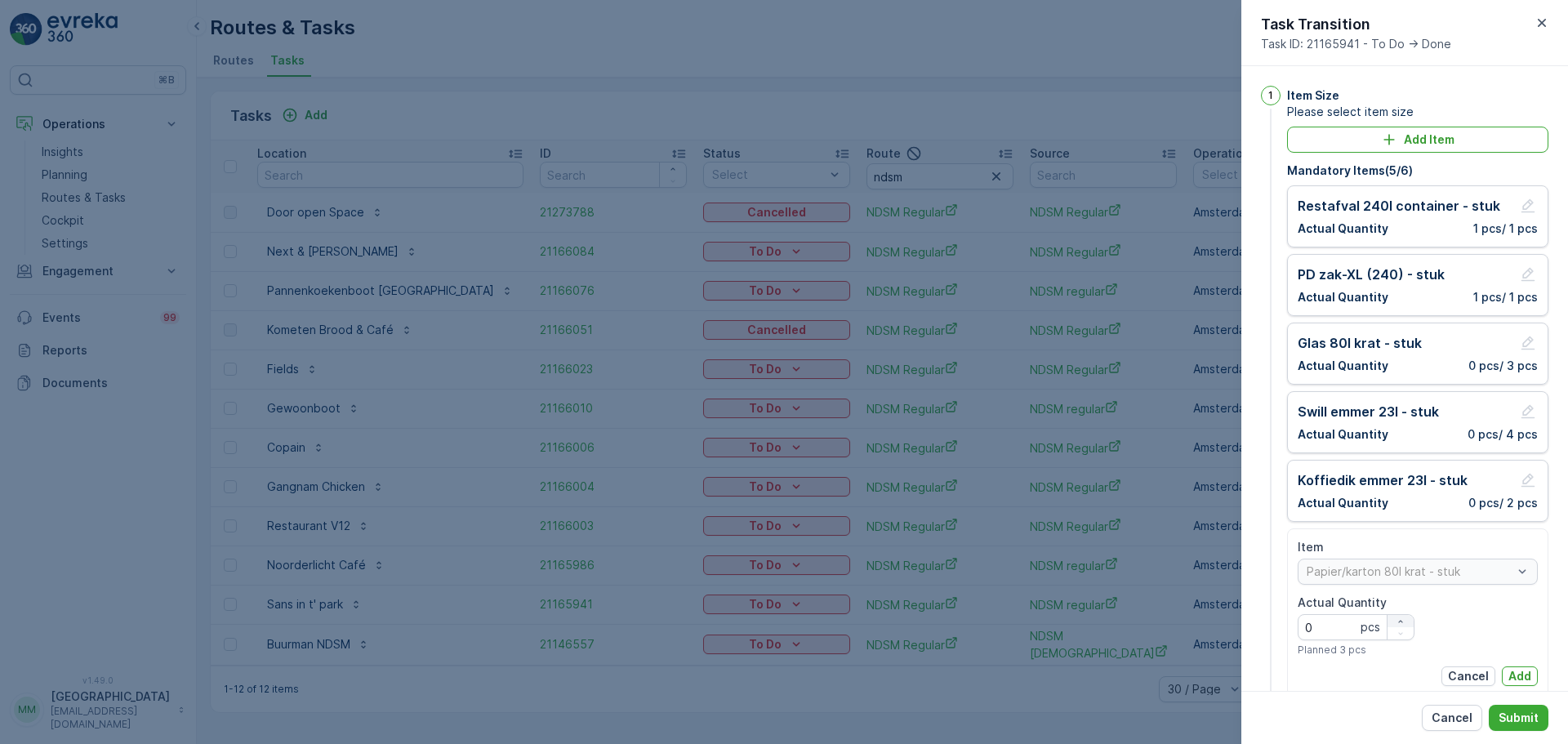
click at [1395, 619] on icon "button" at bounding box center [1400, 621] width 10 height 10
type Quantity "2"
click at [1516, 675] on p "Add" at bounding box center [1520, 676] width 23 height 16
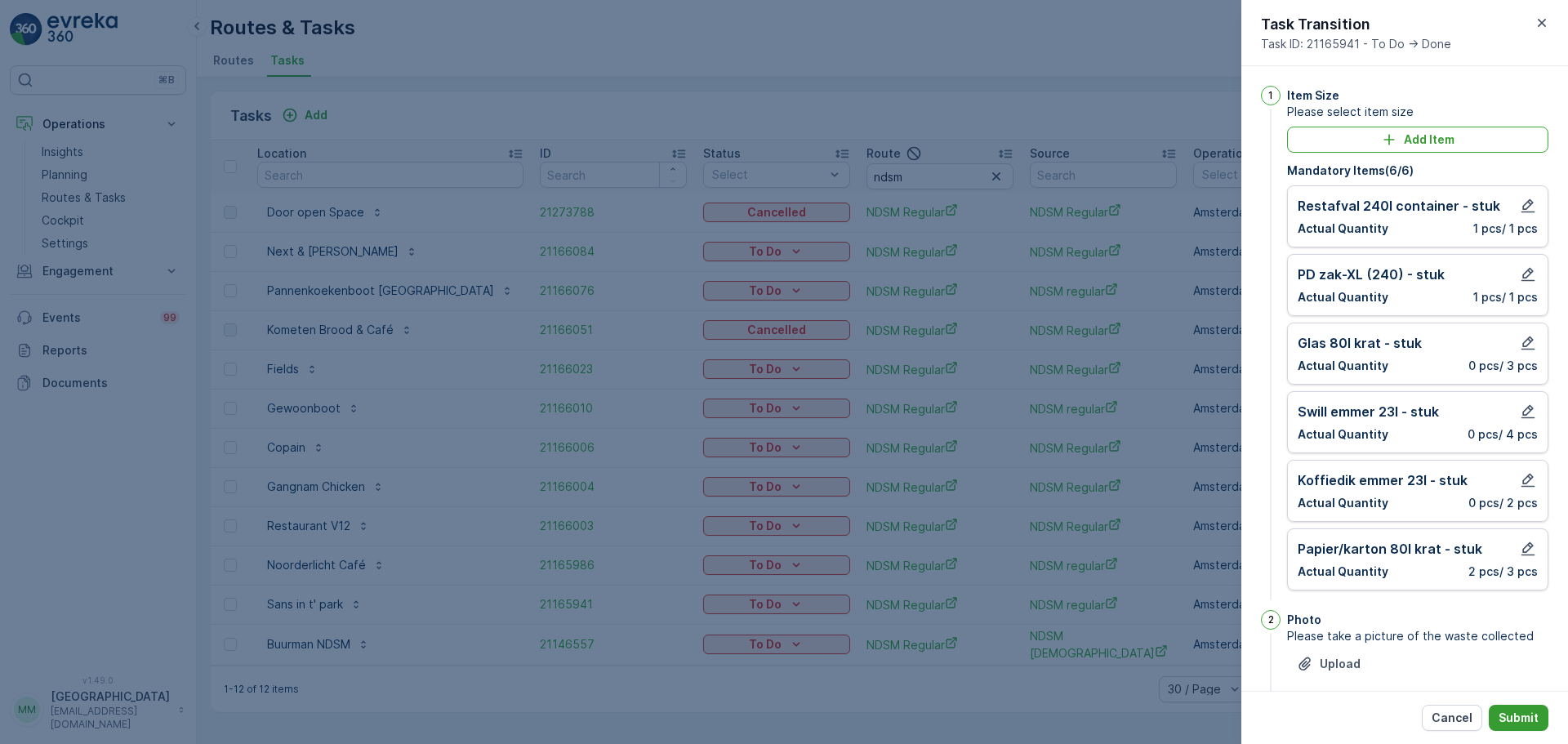
drag, startPoint x: 1515, startPoint y: 704, endPoint x: 1517, endPoint y: 712, distance: 8.2
click at [1515, 705] on div "Cancel Submit" at bounding box center [1405, 716] width 326 height 53
drag, startPoint x: 1517, startPoint y: 712, endPoint x: 1435, endPoint y: 702, distance: 82.6
click at [1519, 712] on p "Submit" at bounding box center [1519, 717] width 40 height 16
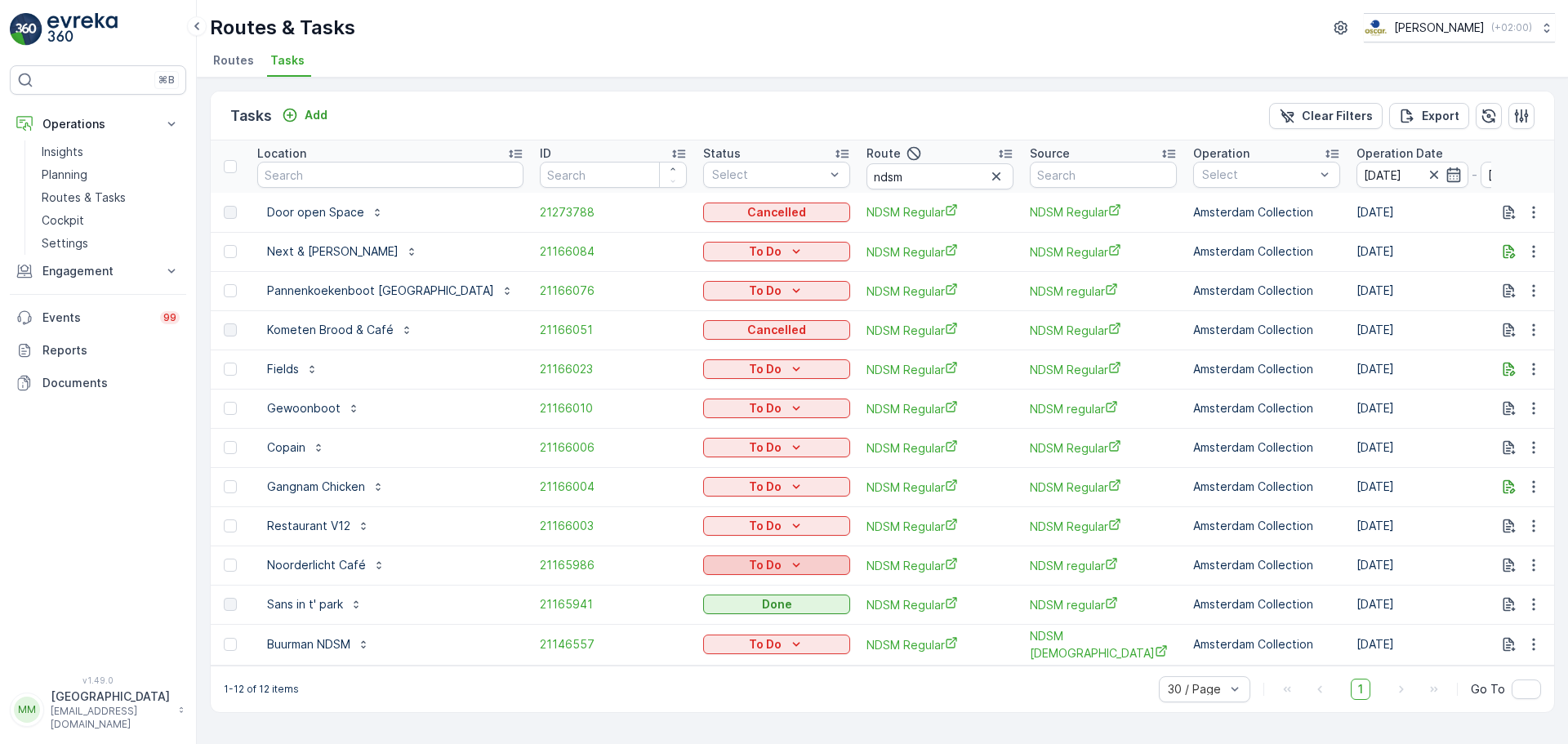
click at [749, 568] on p "To Do" at bounding box center [765, 564] width 33 height 16
click at [685, 634] on div "Done" at bounding box center [700, 636] width 104 height 23
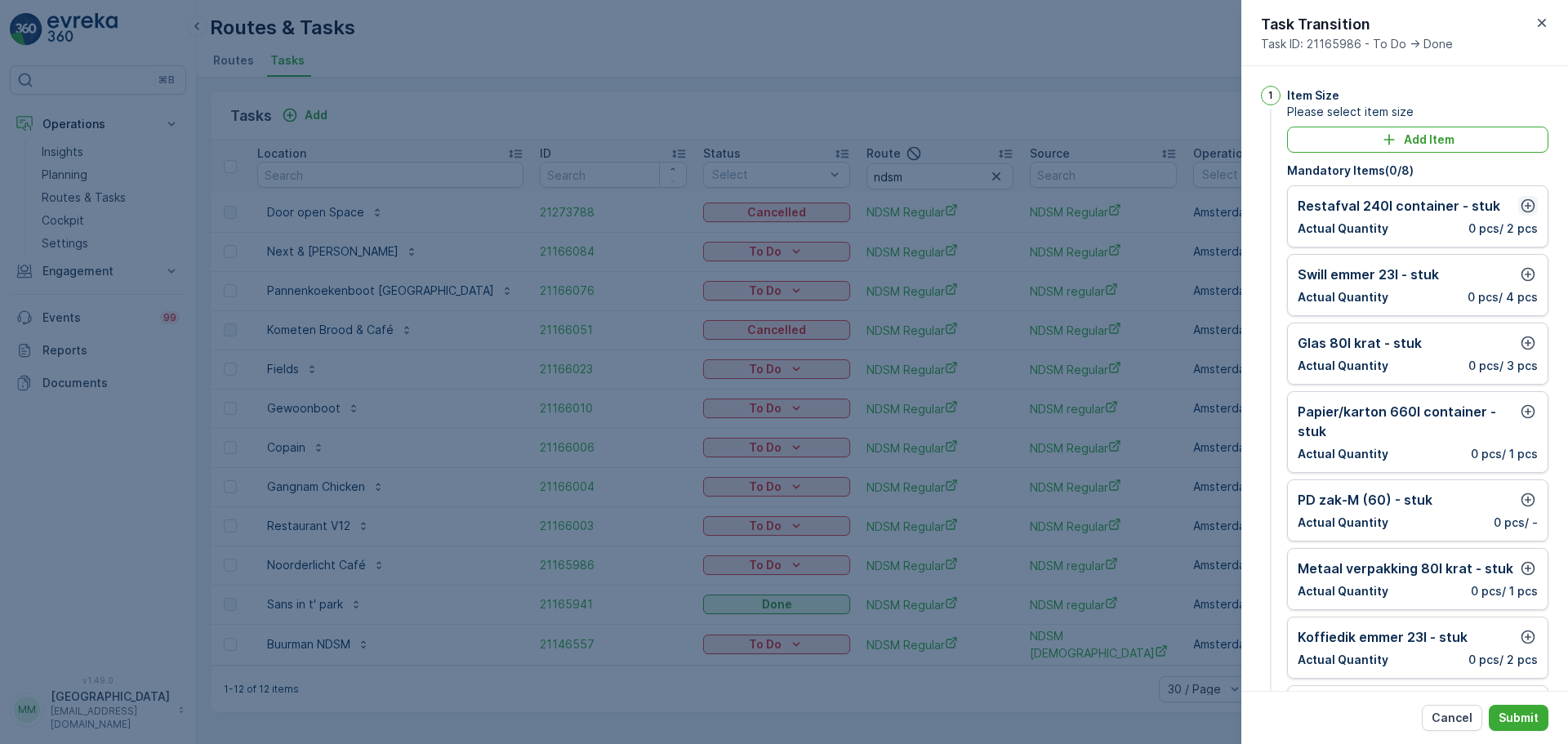
click at [1521, 205] on icon "button" at bounding box center [1528, 206] width 13 height 13
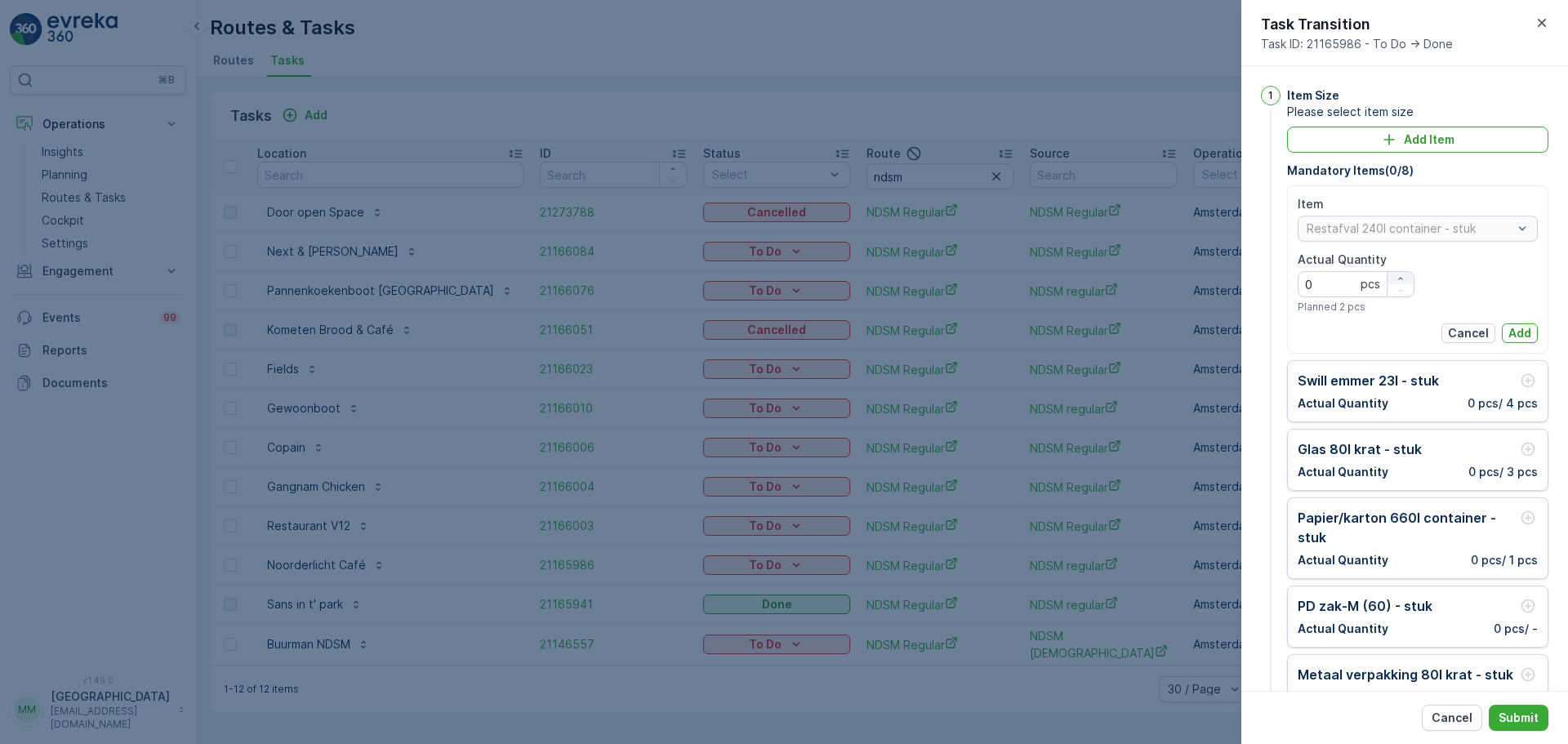
click at [1397, 276] on icon "button" at bounding box center [1400, 278] width 10 height 10
type Quantity "1"
click at [1509, 333] on p "Add" at bounding box center [1520, 332] width 23 height 16
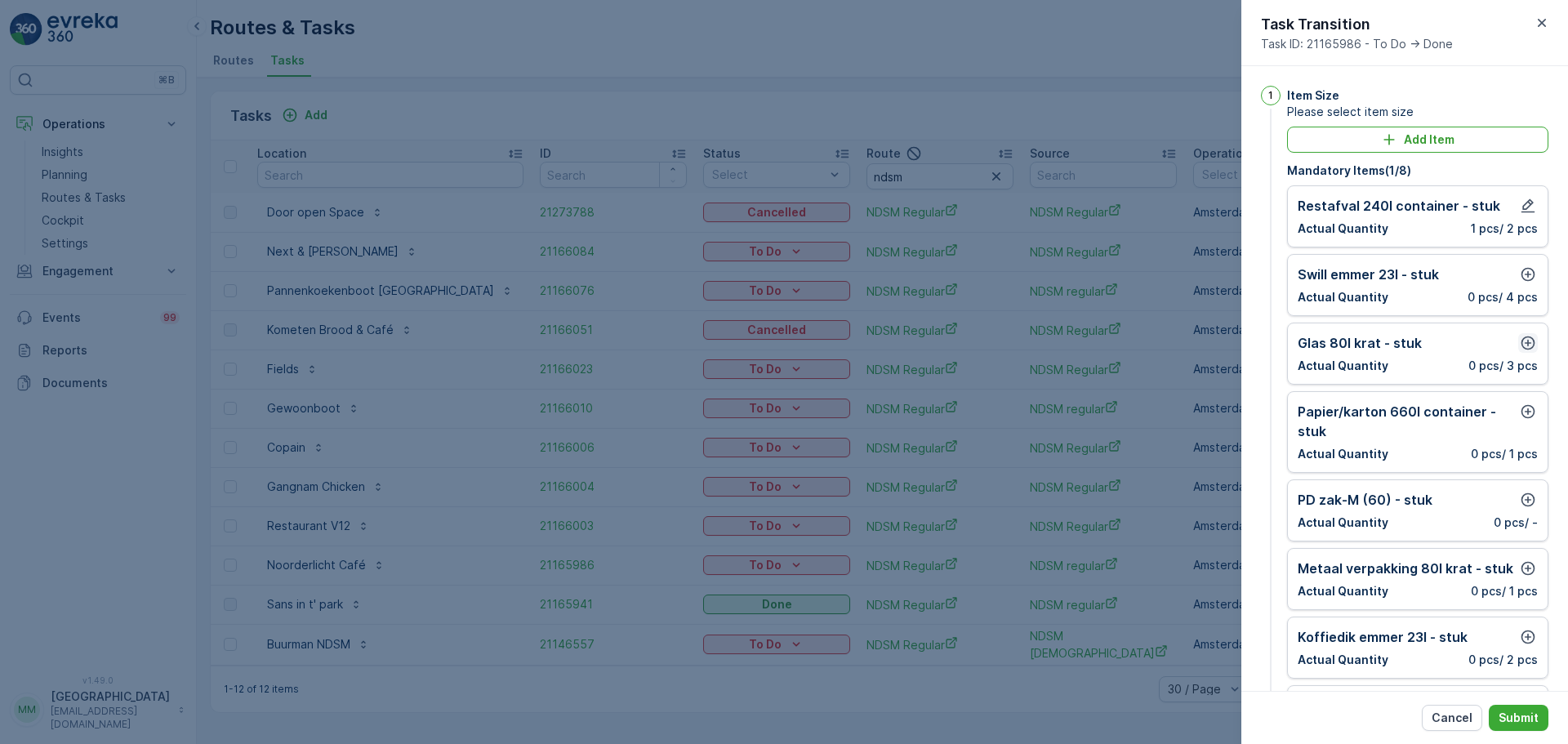
click at [1525, 340] on icon "button" at bounding box center [1528, 343] width 16 height 16
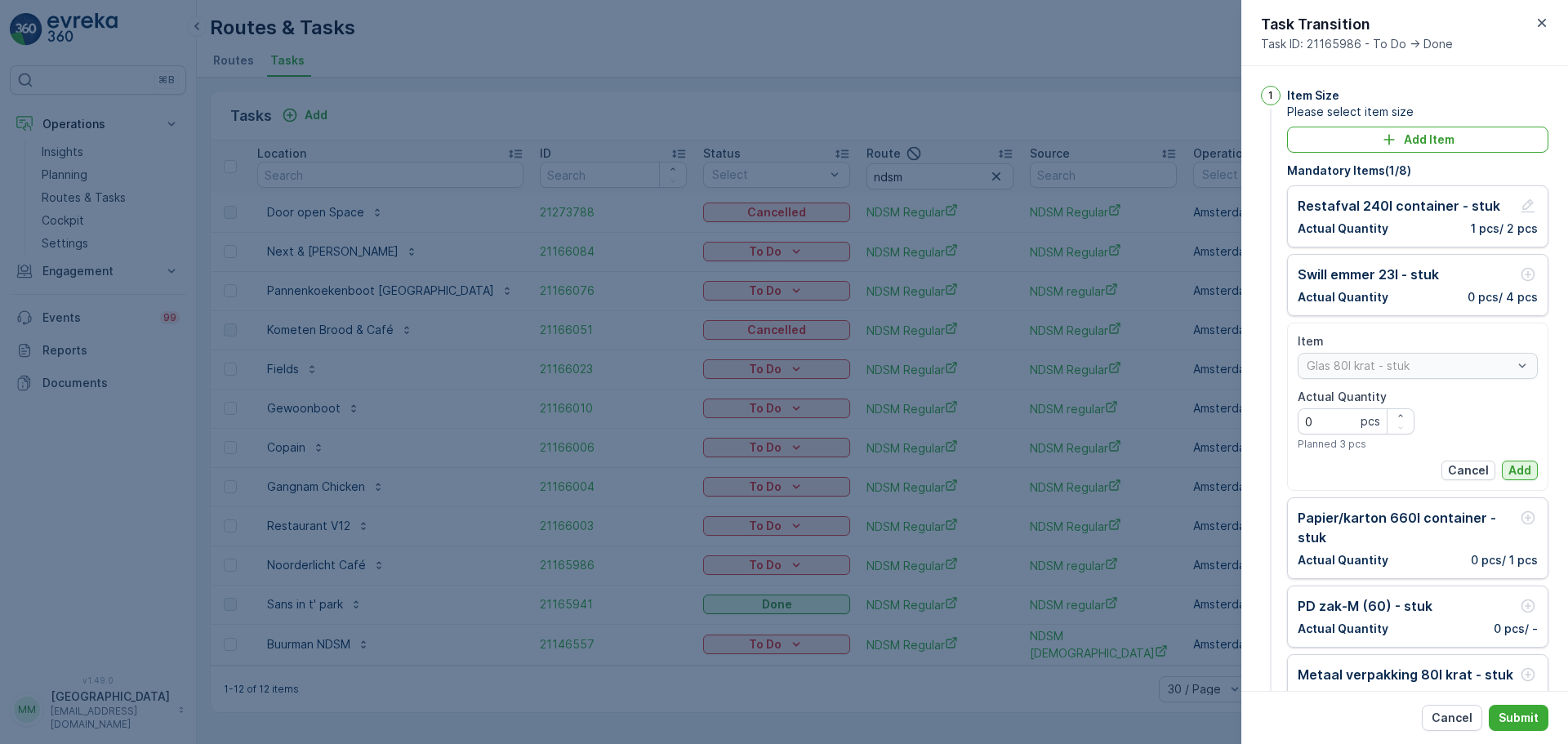
click at [1515, 472] on p "Add" at bounding box center [1520, 469] width 23 height 16
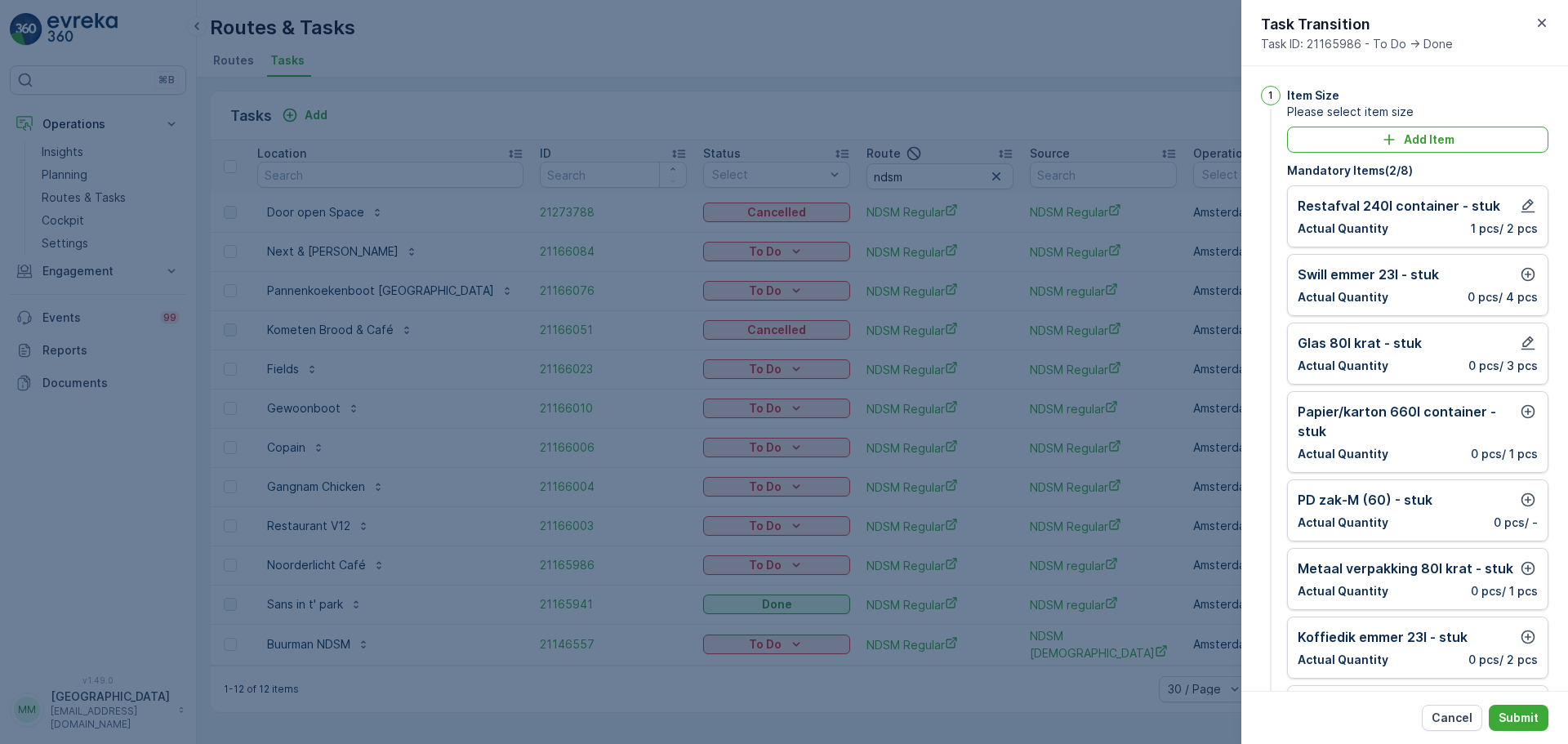
click at [1513, 407] on p "Papier/karton 660l container - stuk" at bounding box center [1408, 420] width 221 height 39
click at [1522, 412] on icon "button" at bounding box center [1528, 412] width 13 height 13
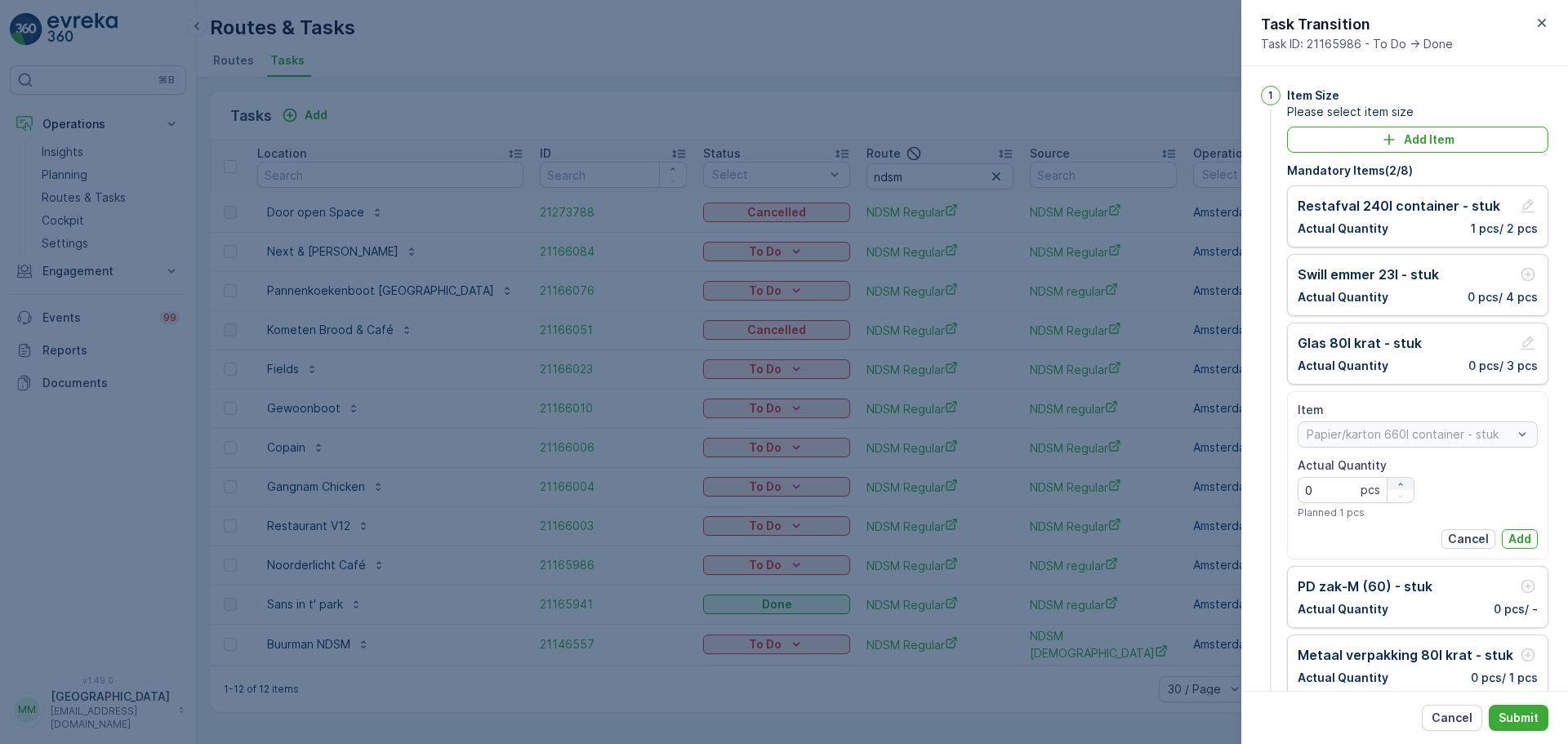
click at [1398, 487] on icon "button" at bounding box center [1400, 484] width 10 height 10
type Quantity "1"
click at [1515, 531] on p "Add" at bounding box center [1520, 539] width 23 height 16
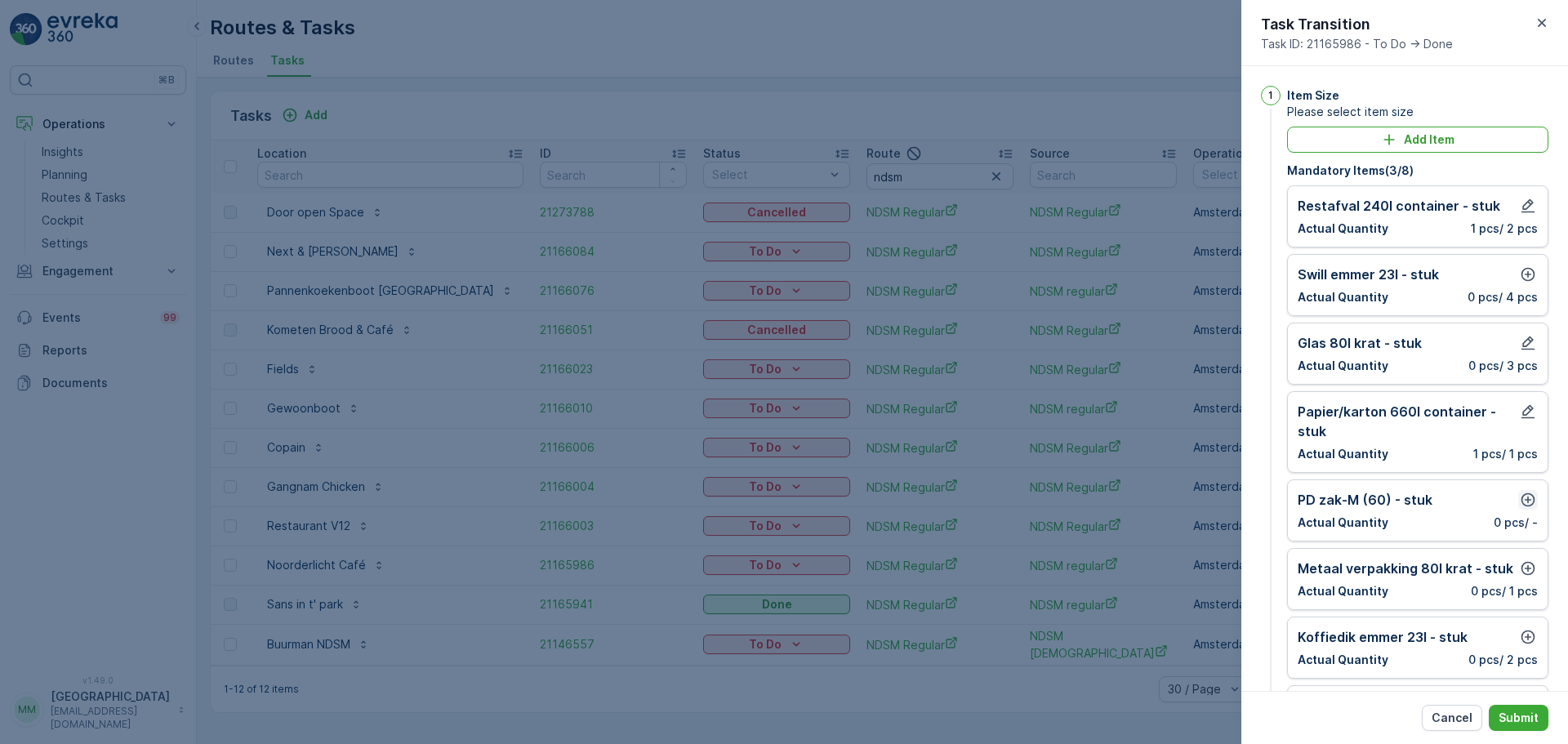
click at [1522, 496] on icon "button" at bounding box center [1528, 499] width 16 height 16
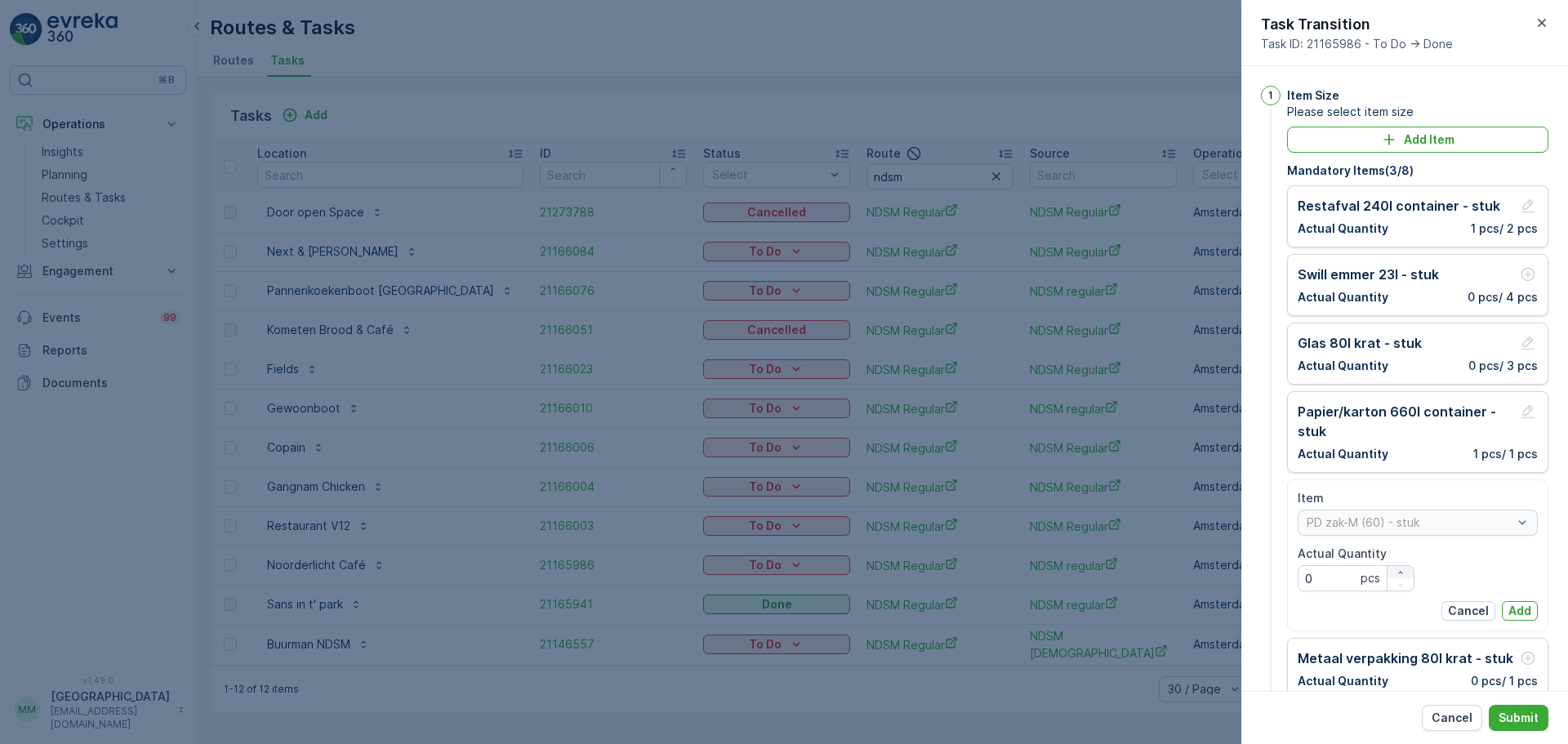
click at [1399, 572] on icon "button" at bounding box center [1400, 572] width 10 height 10
click at [1398, 572] on icon "button" at bounding box center [1400, 572] width 10 height 10
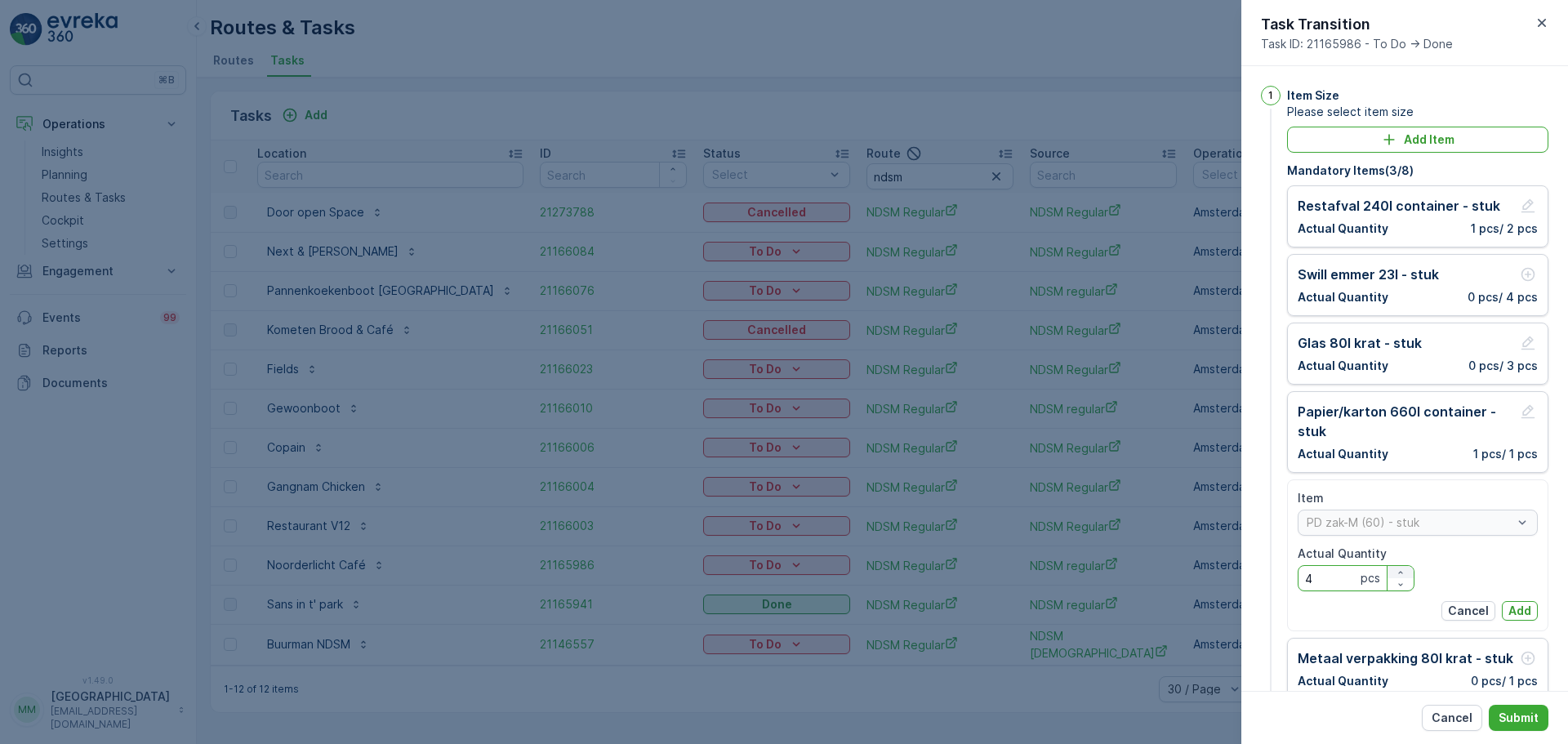
type Quantity "5"
click at [1521, 605] on p "Add" at bounding box center [1520, 611] width 23 height 16
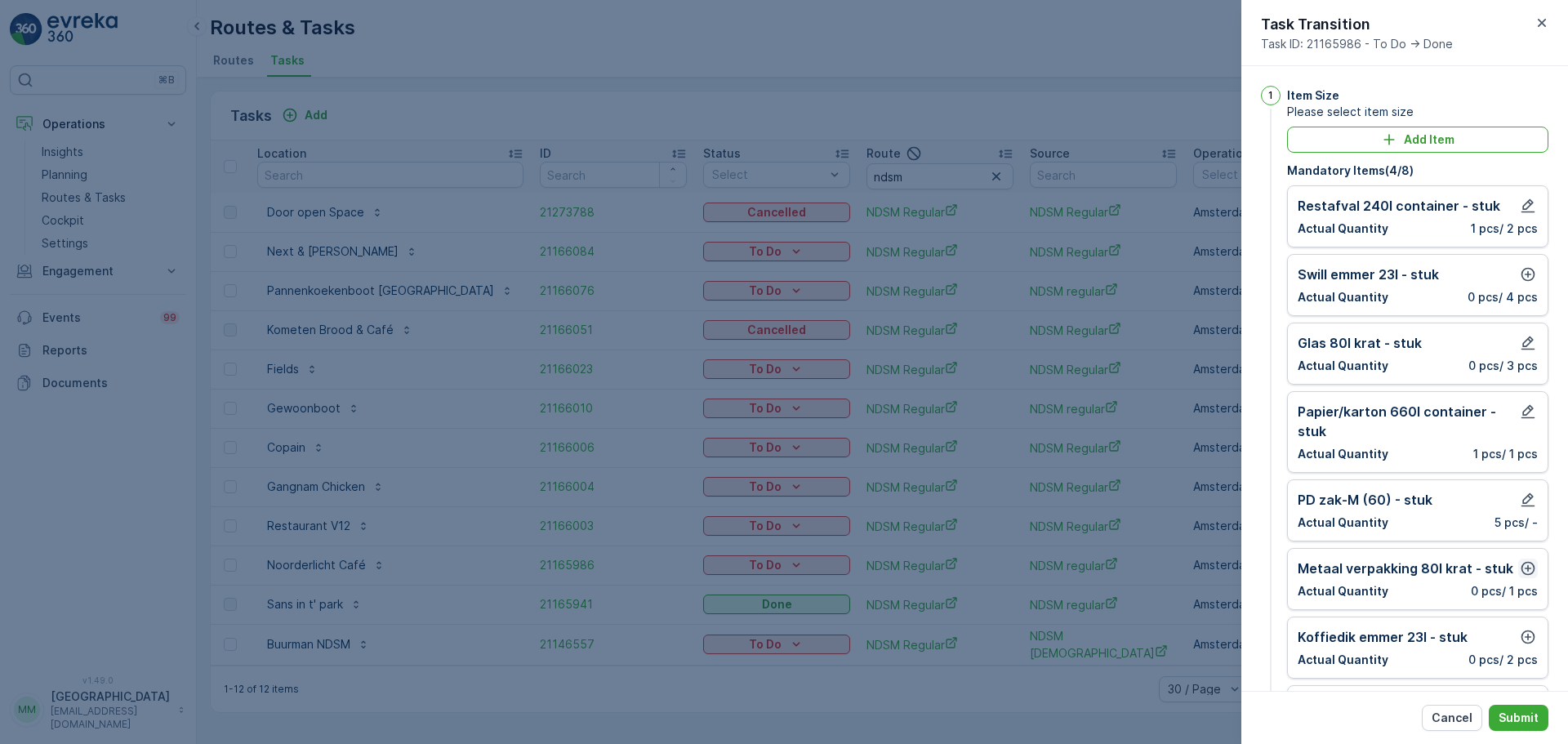
click at [1526, 568] on icon "button" at bounding box center [1528, 568] width 13 height 13
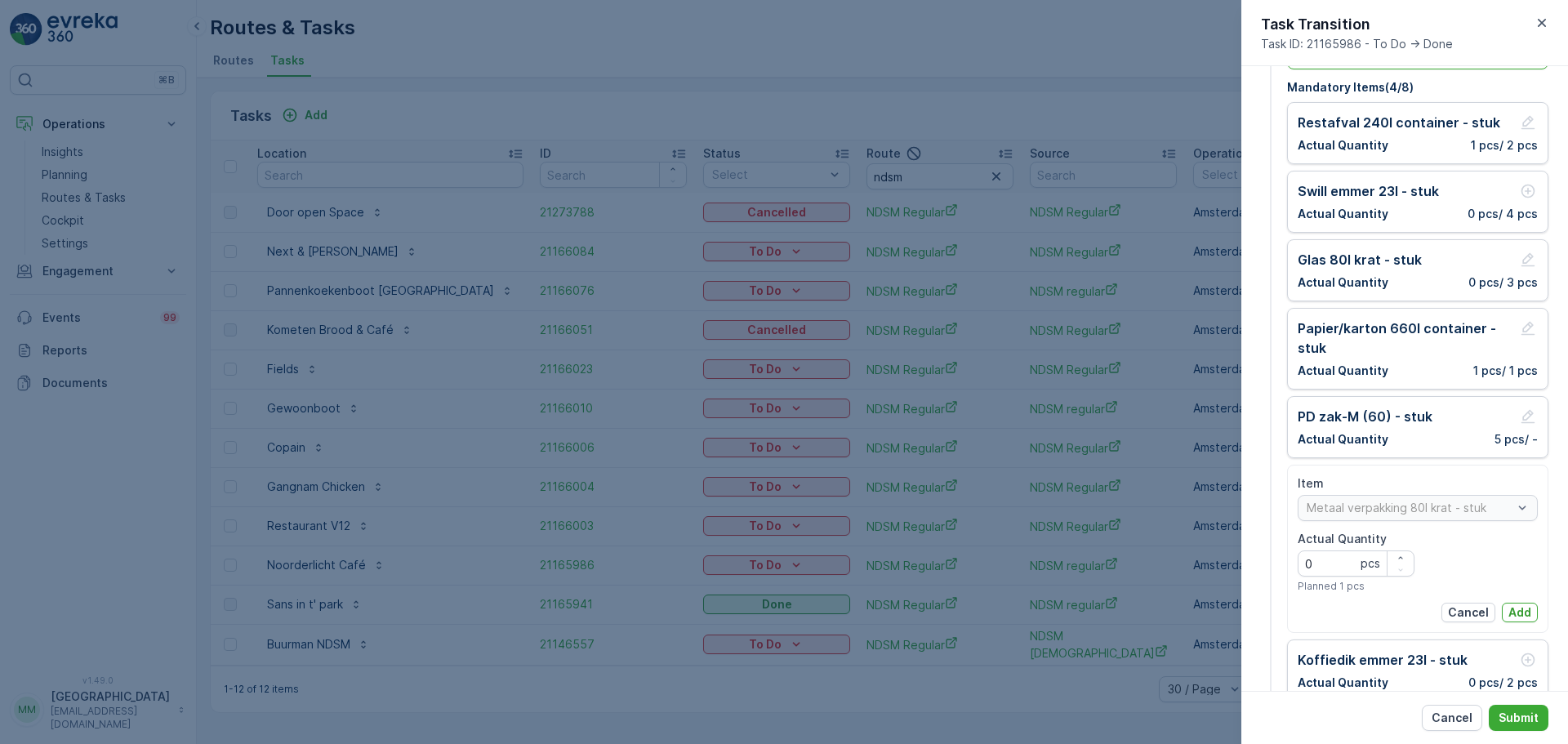
scroll to position [163, 0]
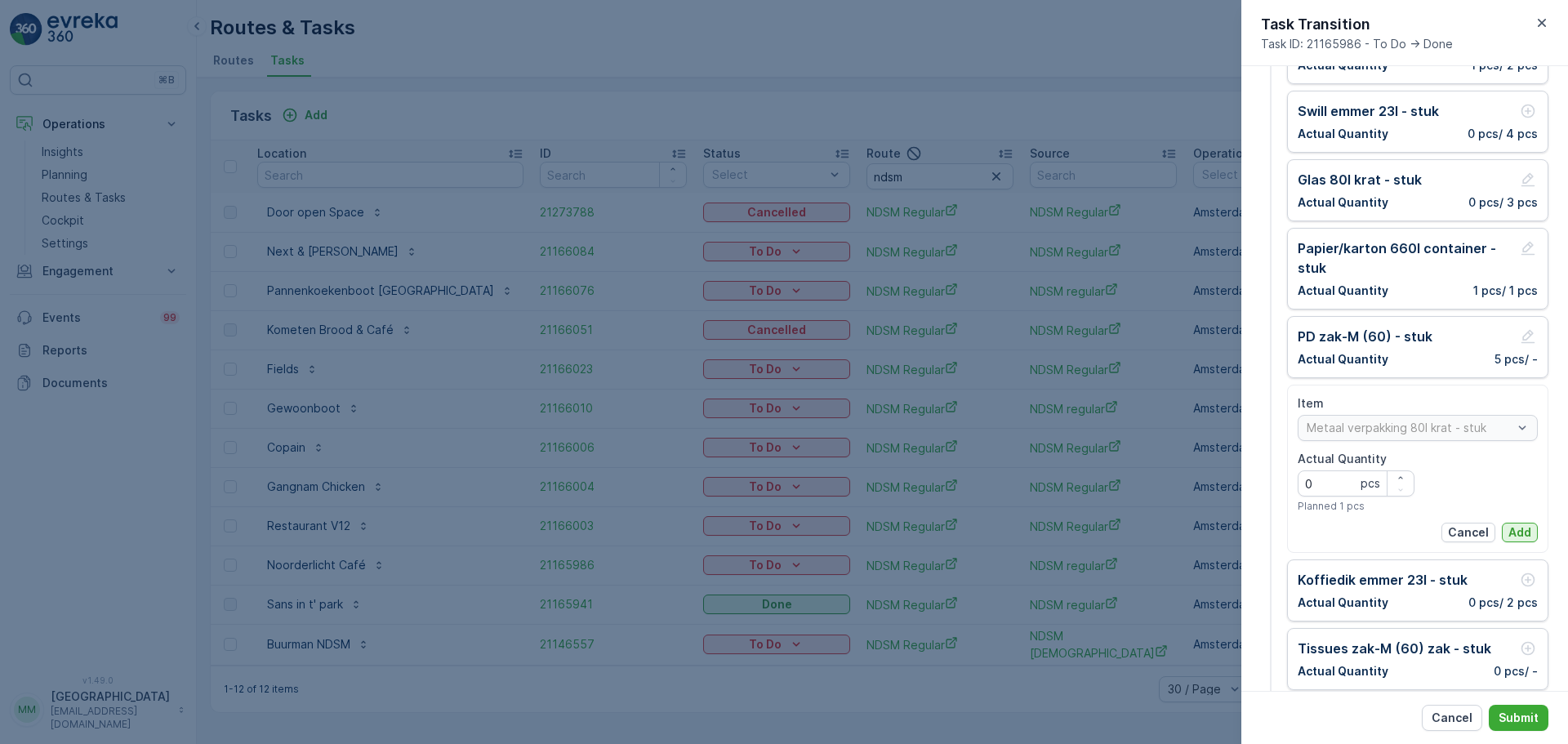
click at [1516, 534] on p "Add" at bounding box center [1520, 532] width 23 height 16
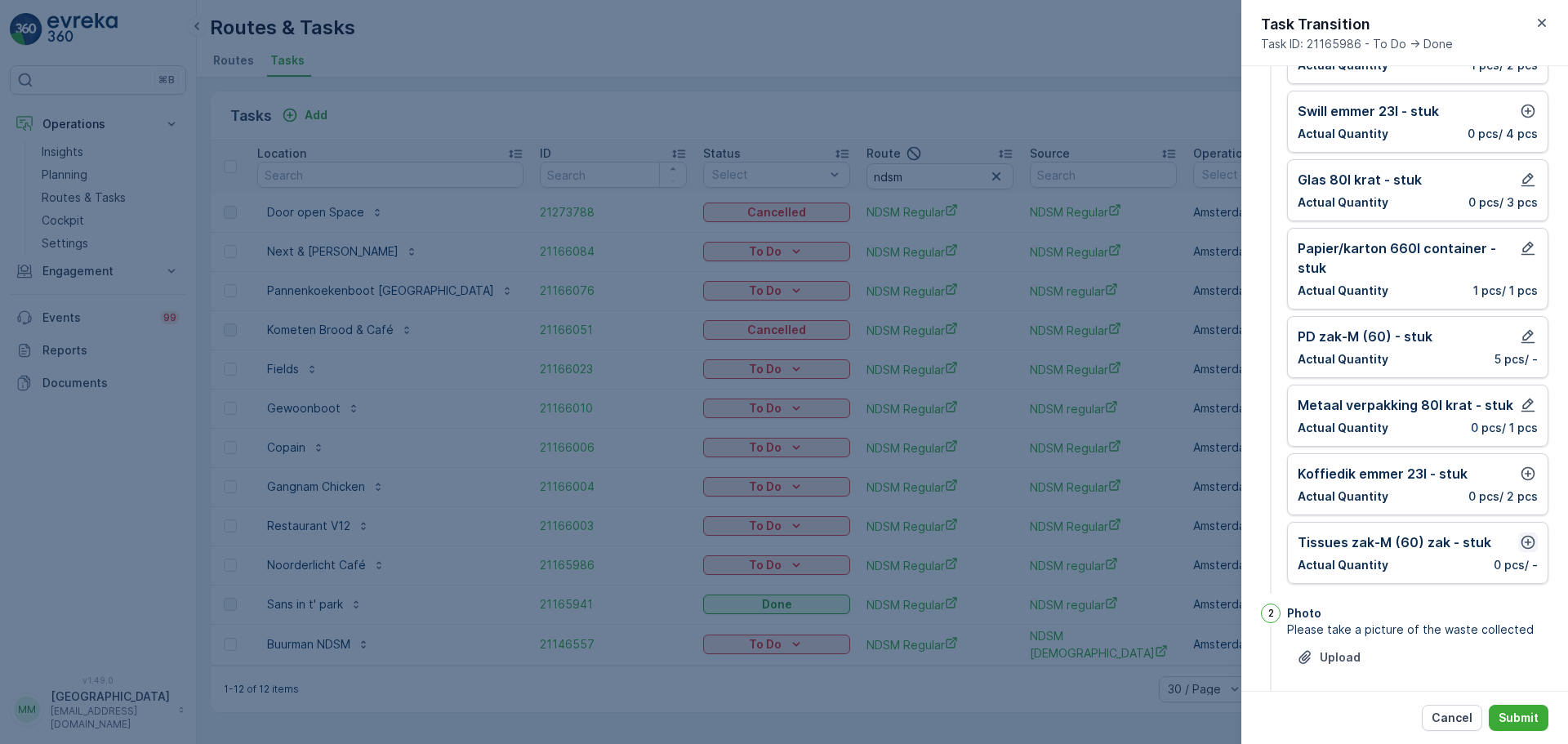
click at [1521, 537] on icon "button" at bounding box center [1528, 542] width 13 height 13
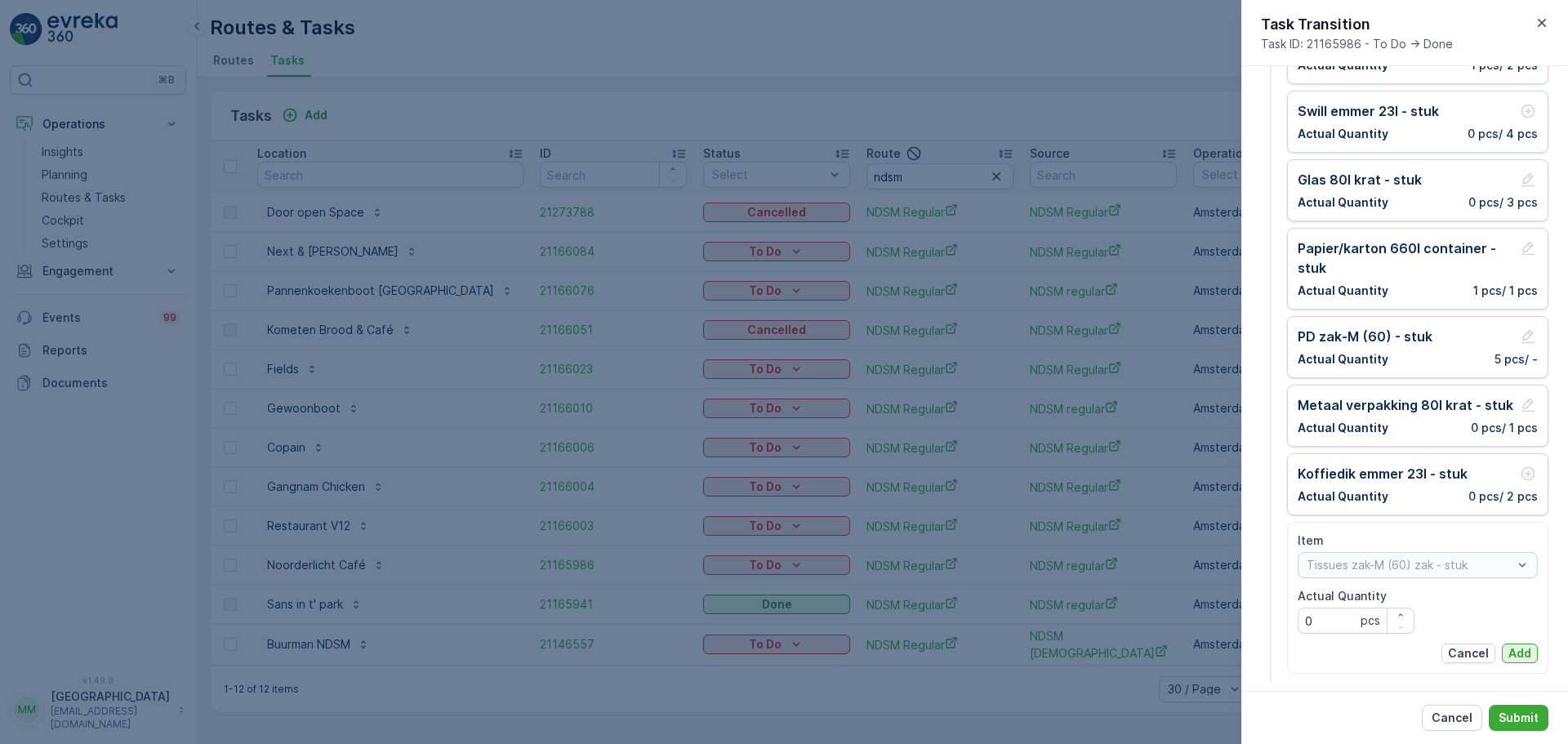
click at [1515, 644] on button "Add" at bounding box center [1519, 653] width 36 height 19
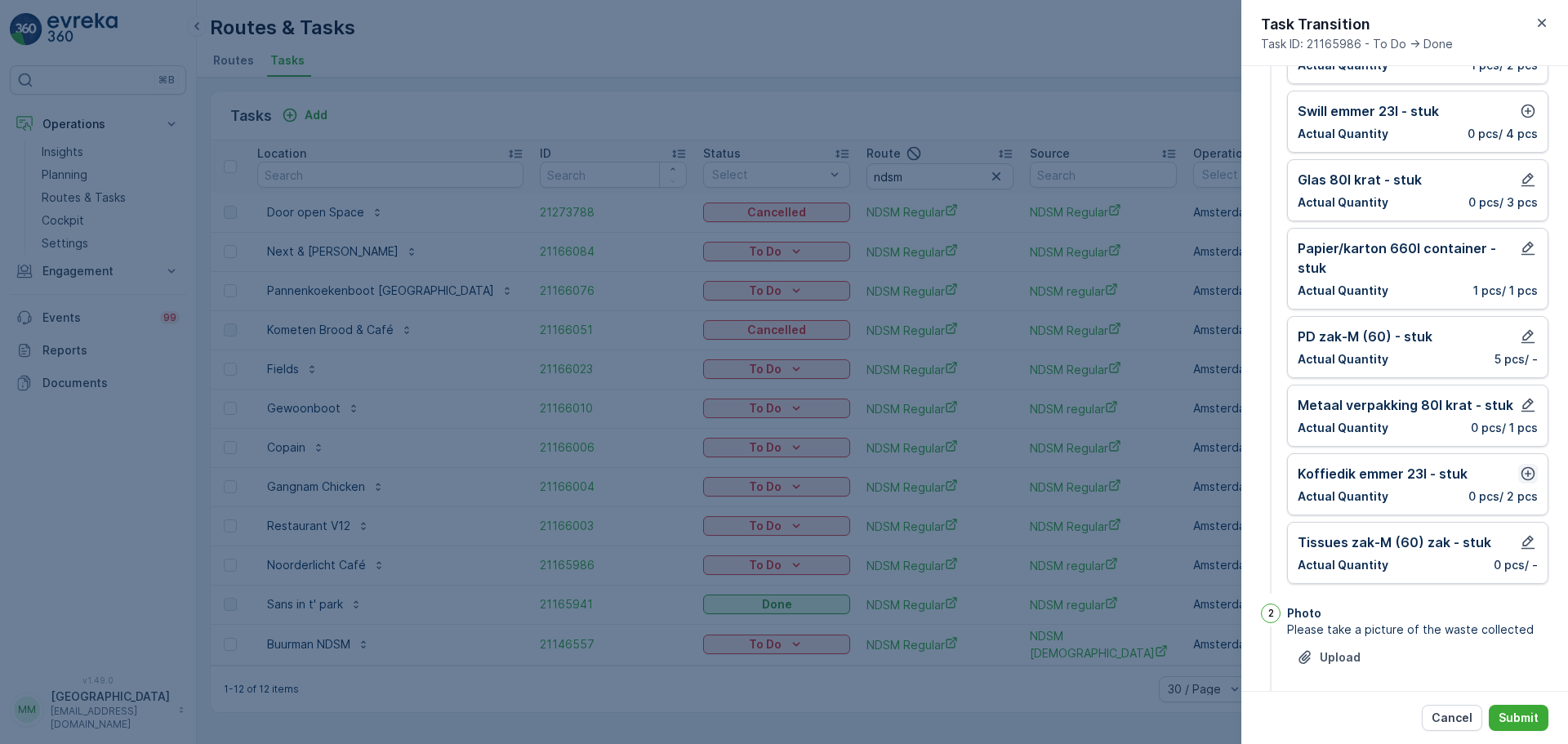
click at [1523, 473] on icon "button" at bounding box center [1528, 473] width 13 height 13
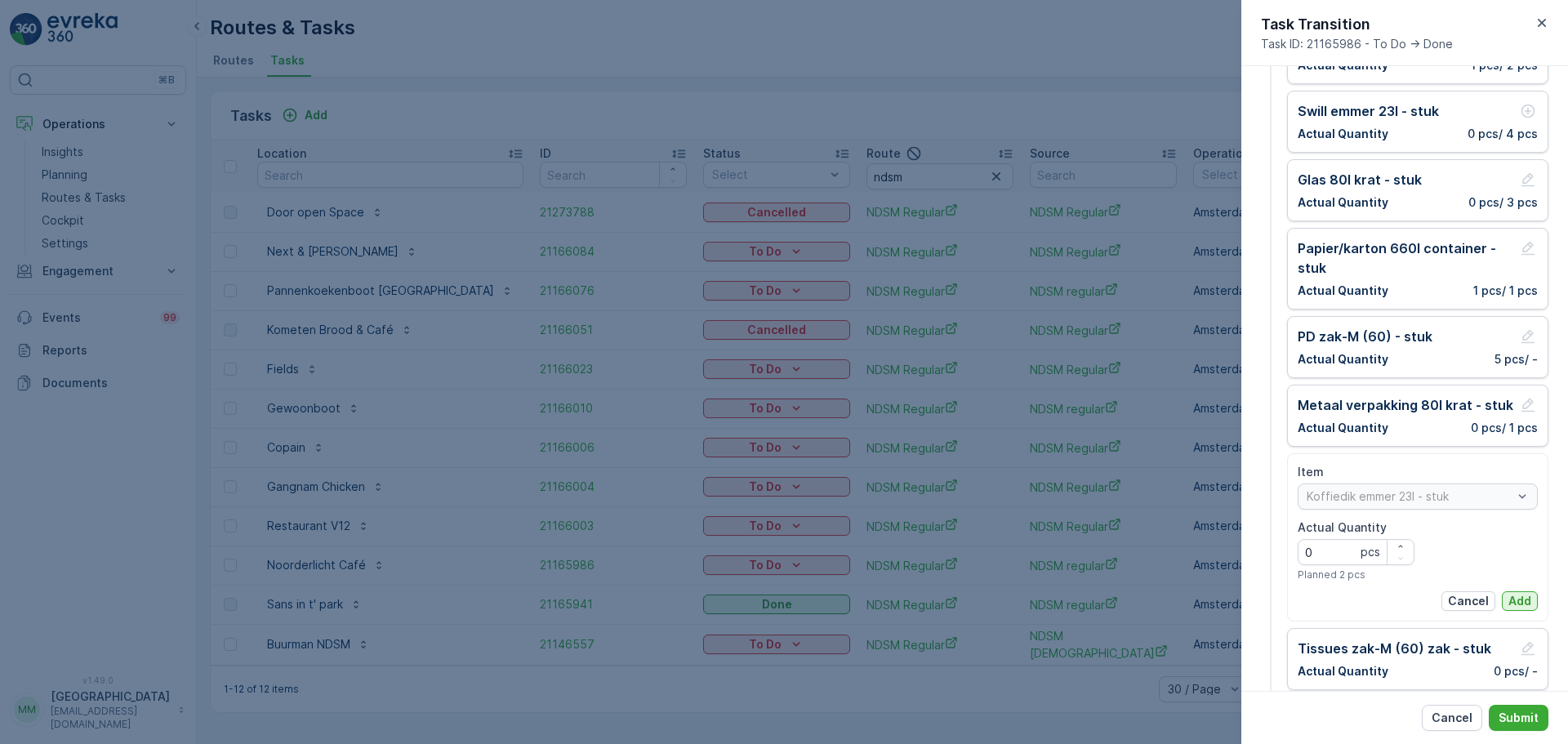
click at [1518, 607] on p "Add" at bounding box center [1520, 600] width 23 height 16
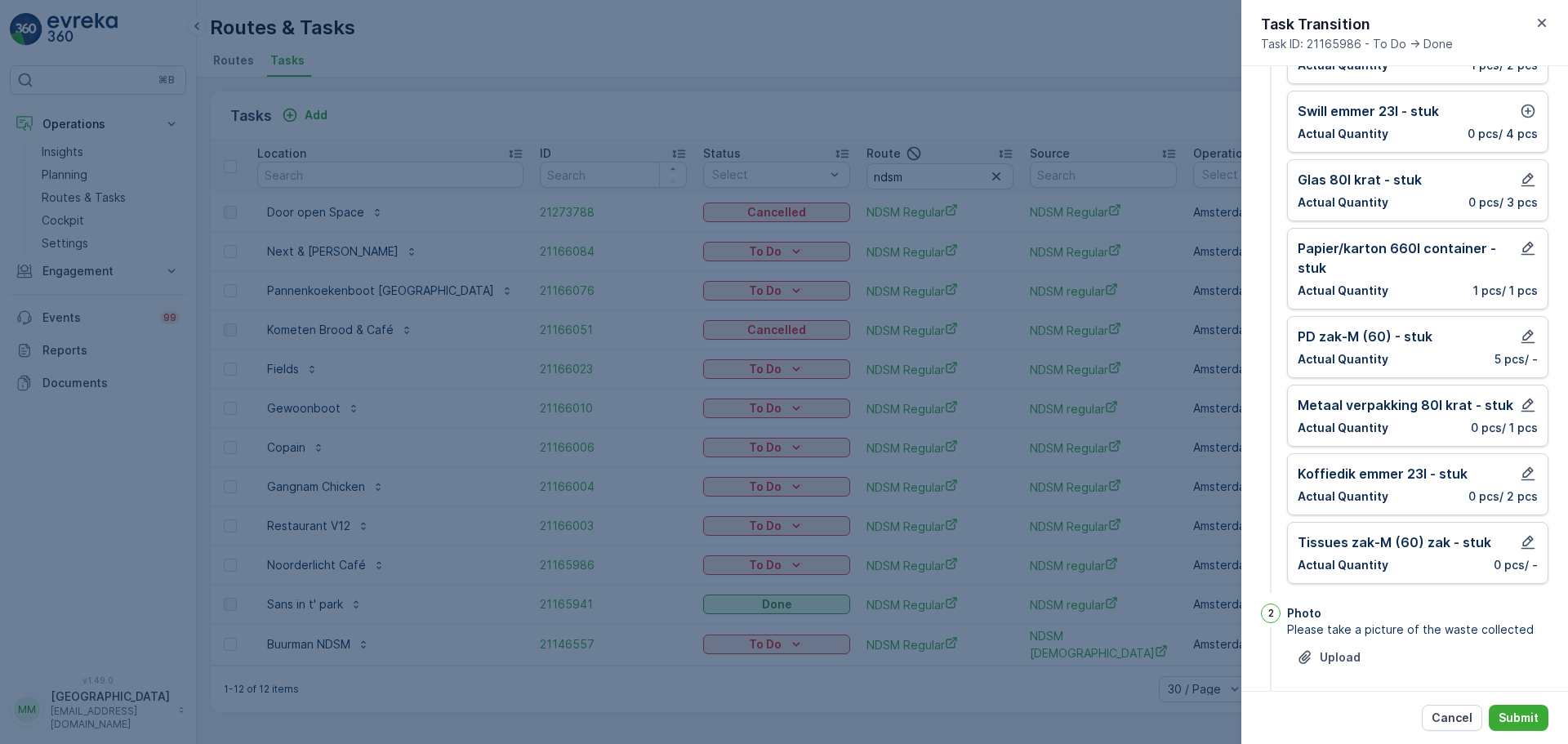
drag, startPoint x: 1518, startPoint y: 716, endPoint x: 835, endPoint y: 698, distance: 683.2
click at [1518, 715] on p "Submit" at bounding box center [1519, 717] width 40 height 16
click at [1532, 724] on button "Submit" at bounding box center [1518, 717] width 60 height 26
click at [1522, 111] on icon "button" at bounding box center [1528, 111] width 13 height 13
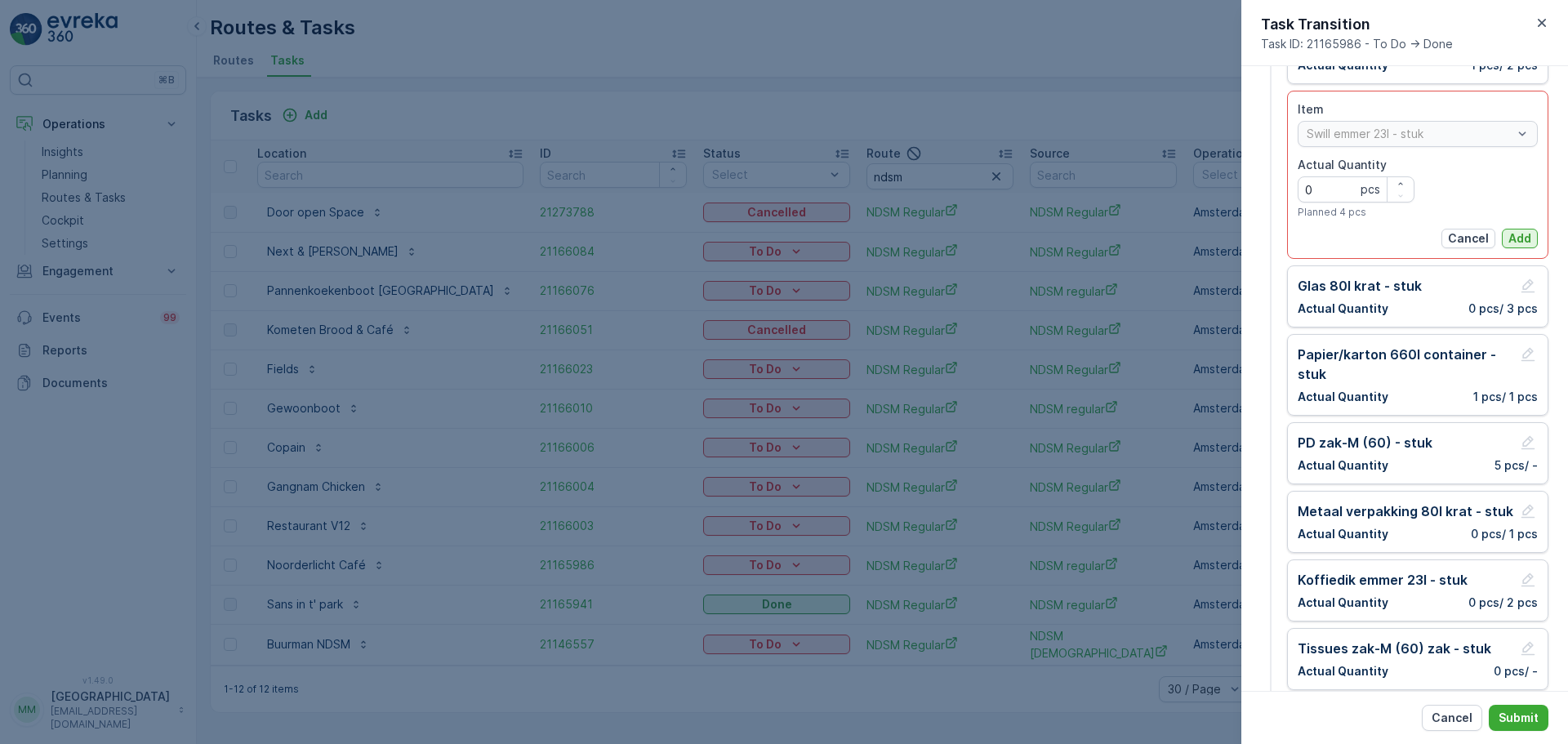
click at [1521, 236] on p "Add" at bounding box center [1520, 238] width 23 height 16
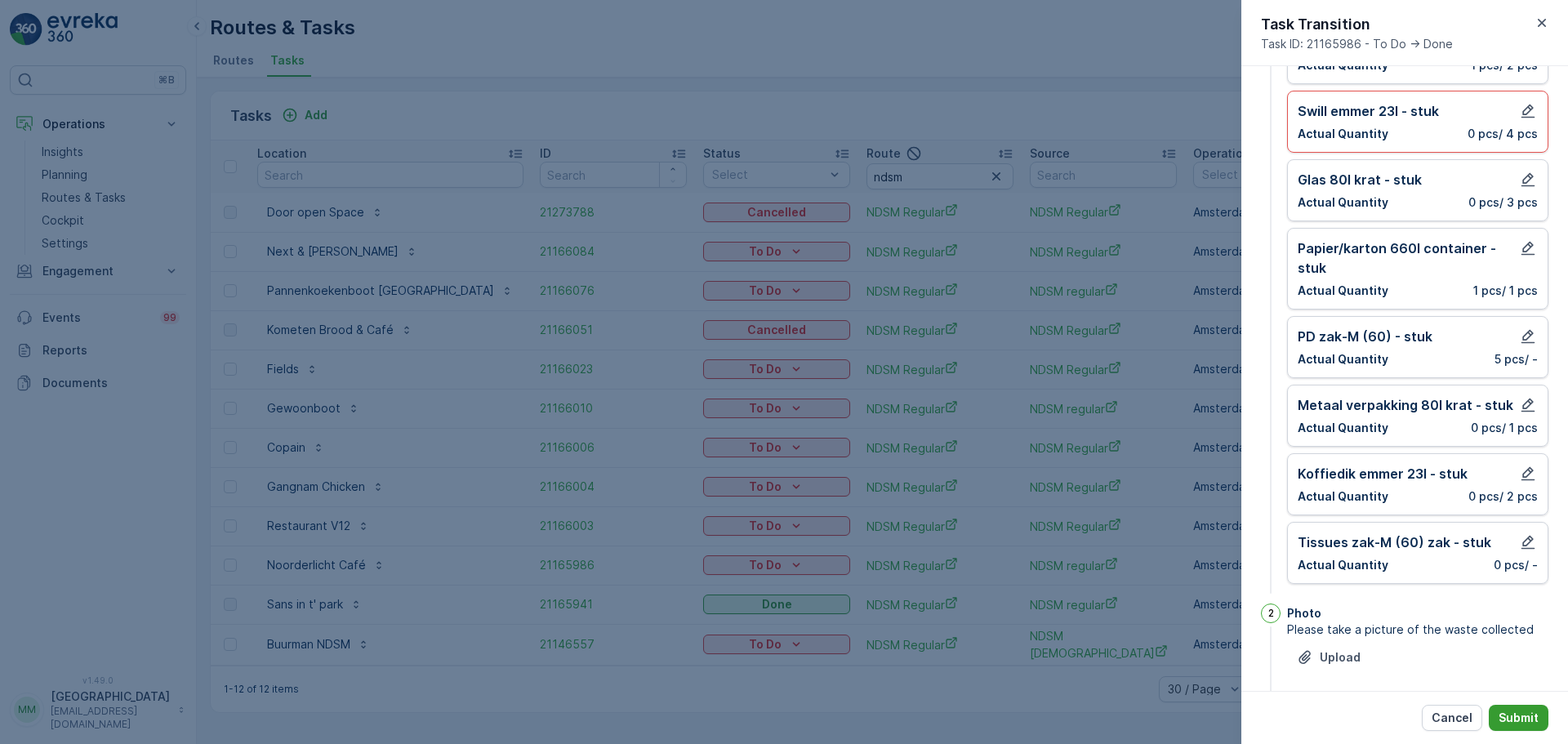
click at [1515, 720] on p "Submit" at bounding box center [1519, 717] width 40 height 16
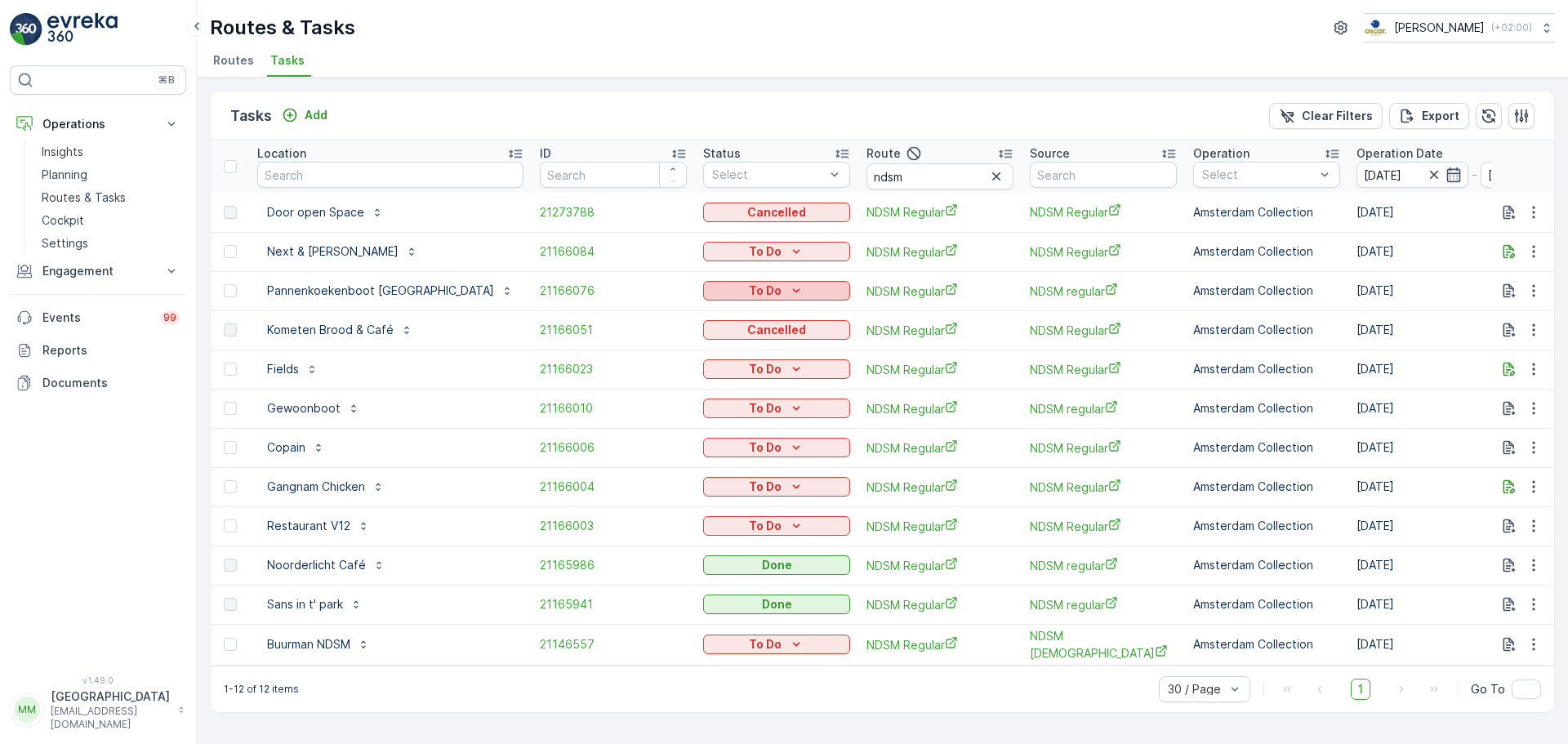
click at [710, 294] on div "To Do" at bounding box center [776, 290] width 133 height 16
click at [682, 356] on span "Done" at bounding box center [669, 360] width 30 height 16
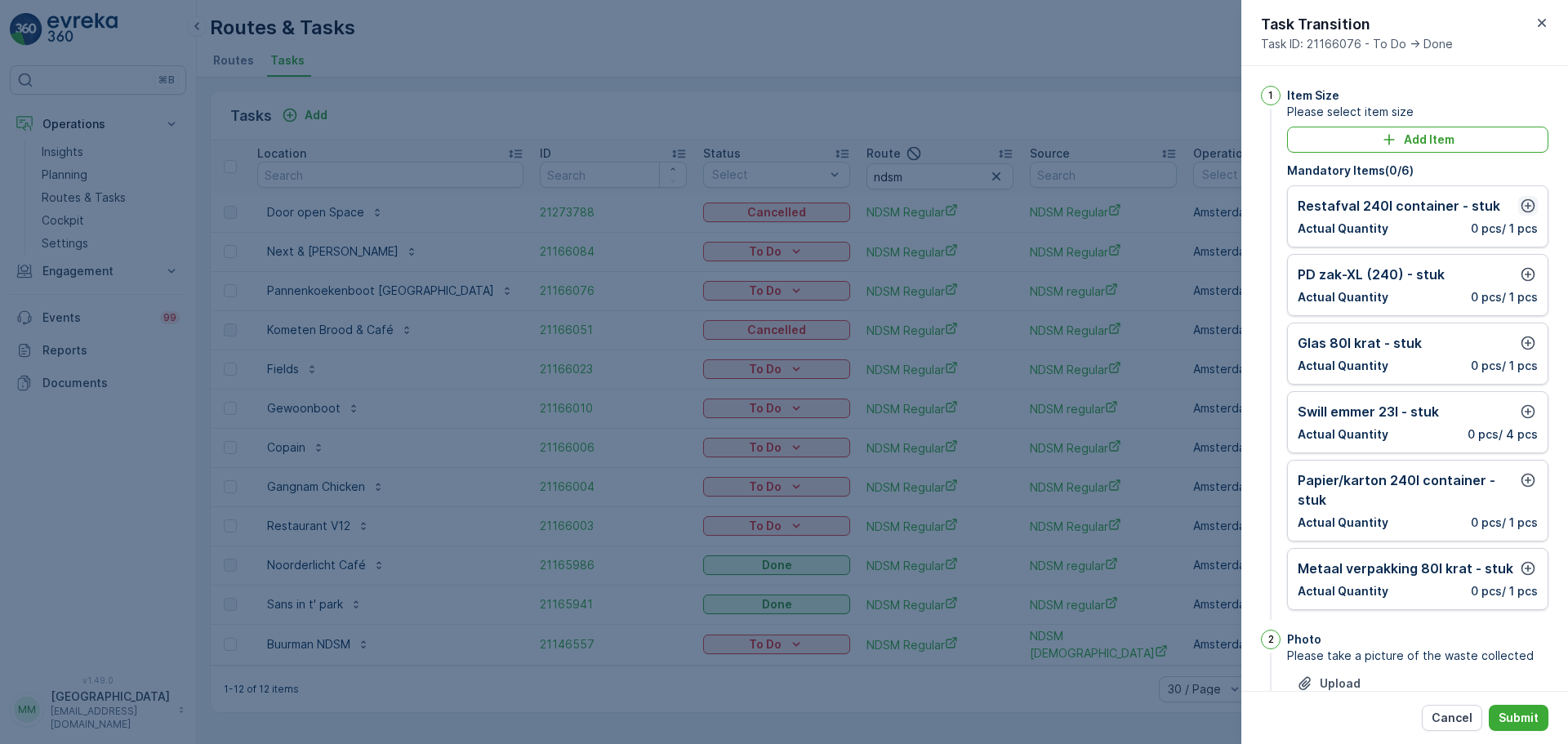
click at [1518, 201] on button "button" at bounding box center [1528, 205] width 19 height 19
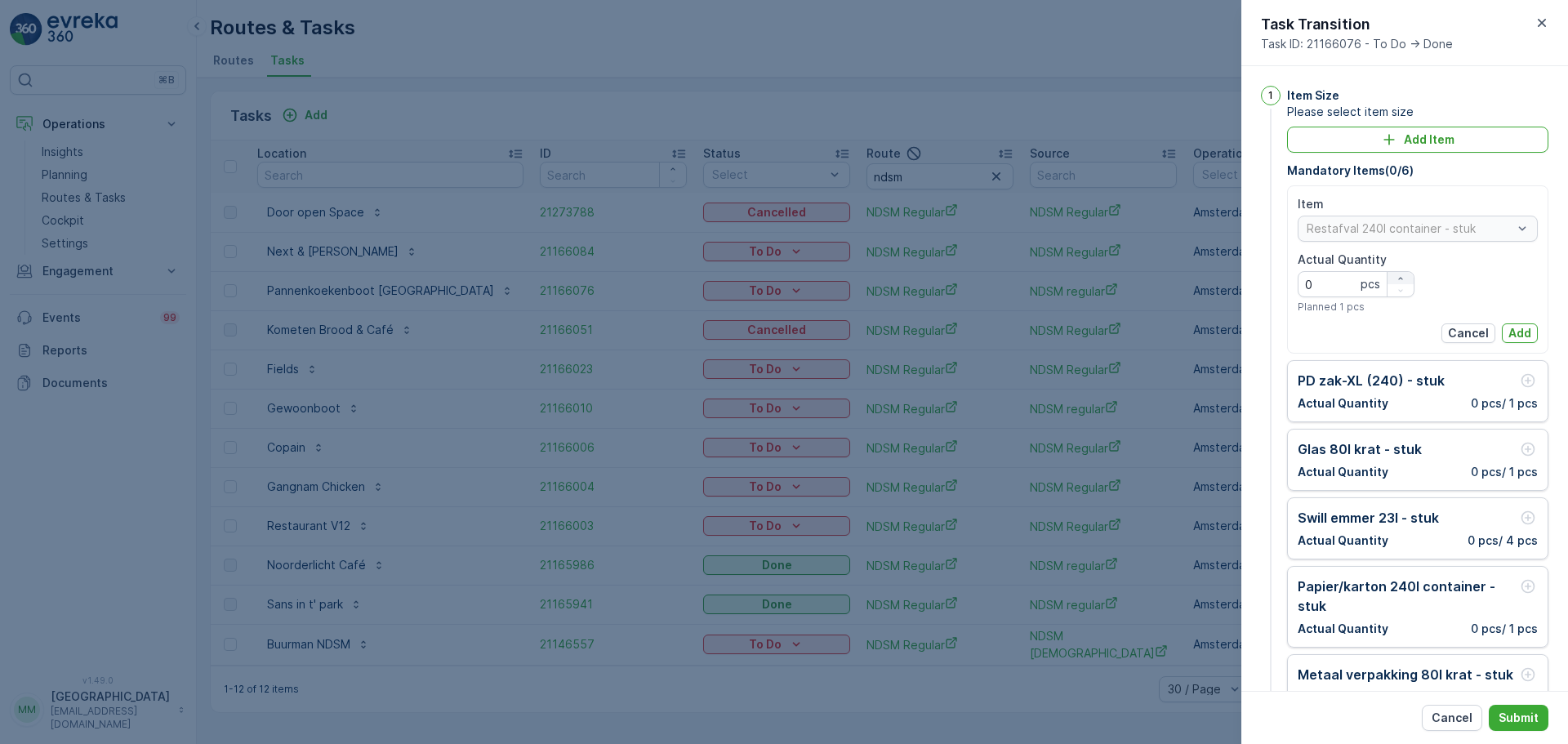
click at [1395, 276] on icon "button" at bounding box center [1400, 278] width 10 height 10
type Quantity "1"
click at [1515, 332] on p "Add" at bounding box center [1520, 332] width 23 height 16
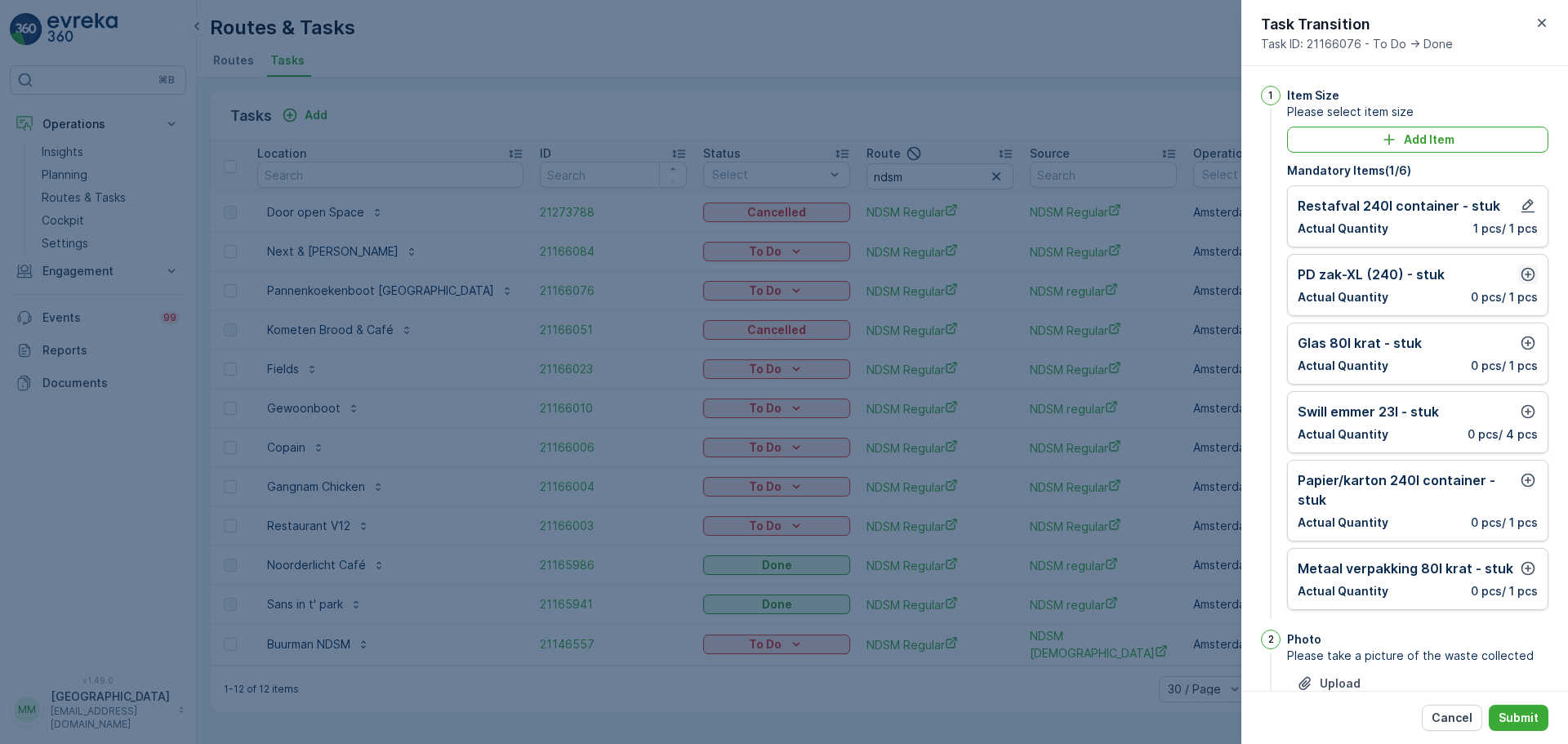
click at [1520, 280] on icon "button" at bounding box center [1528, 274] width 16 height 16
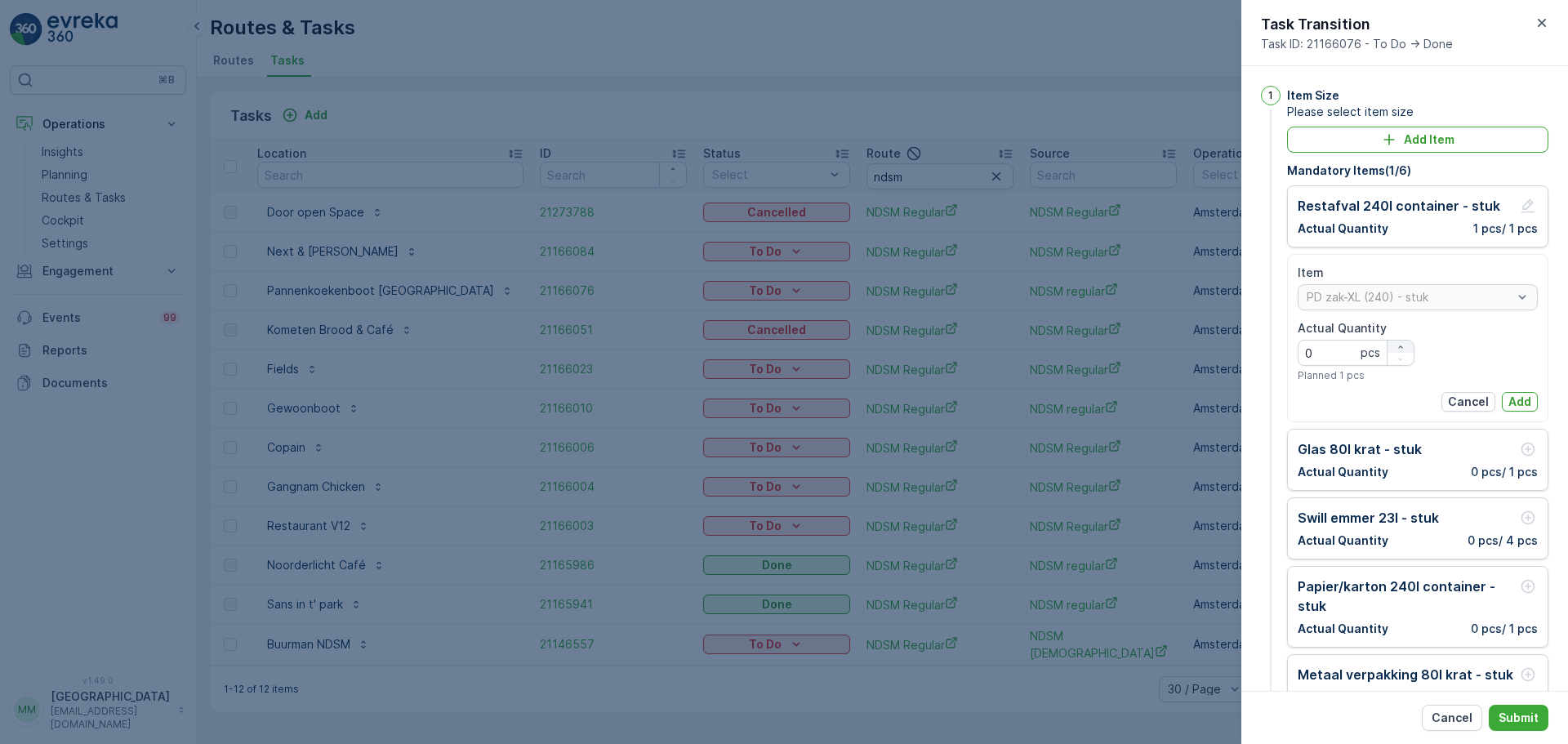
click at [1389, 344] on div "button" at bounding box center [1400, 347] width 26 height 10
type Quantity "1"
click at [1530, 394] on div "Item [PERSON_NAME]-XL (240) - stuk Actual Quantity 1 pcs Planned 1 pcs Cancel A…" at bounding box center [1417, 338] width 240 height 147
click at [1524, 396] on p "Add" at bounding box center [1520, 401] width 23 height 16
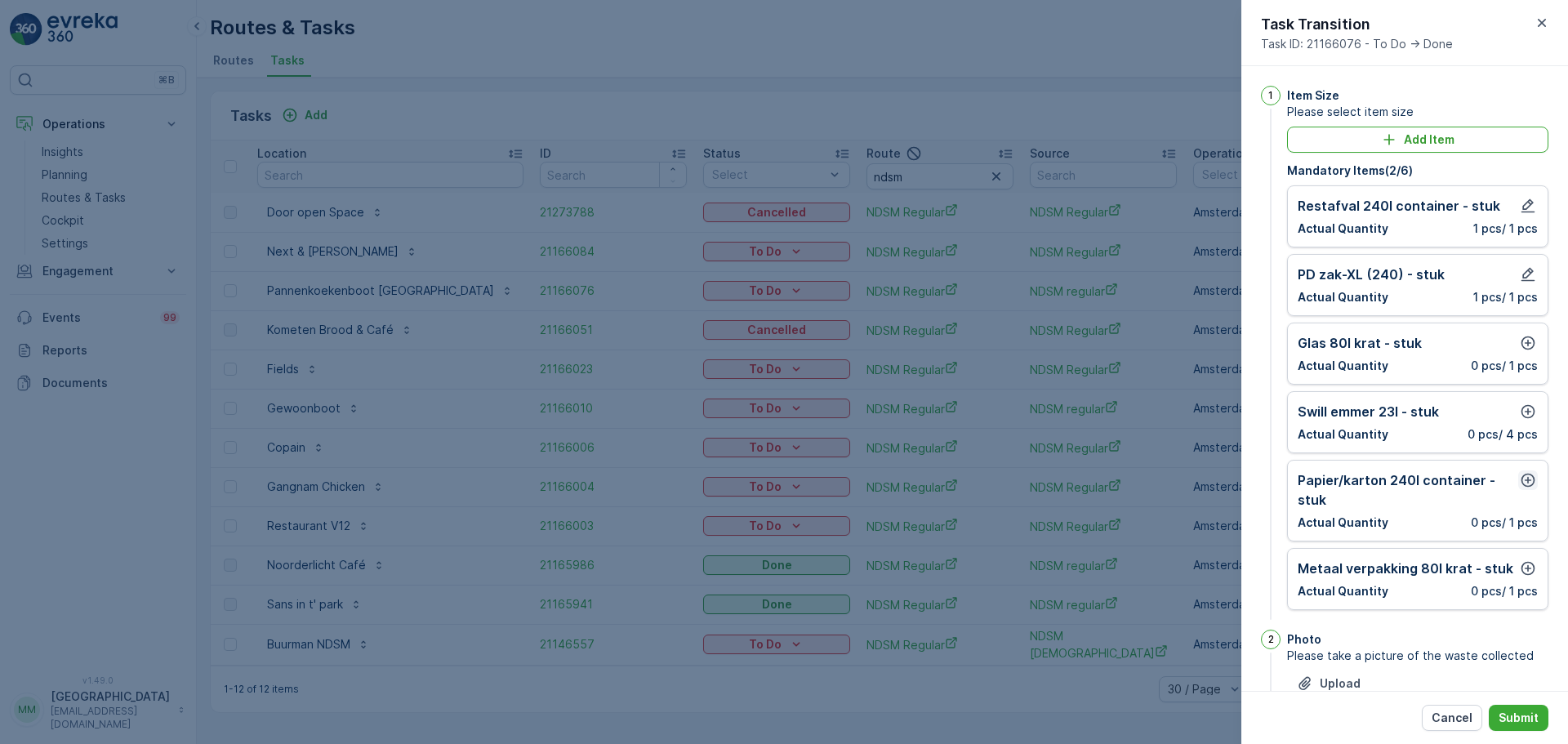
click at [1521, 483] on icon "button" at bounding box center [1528, 480] width 16 height 16
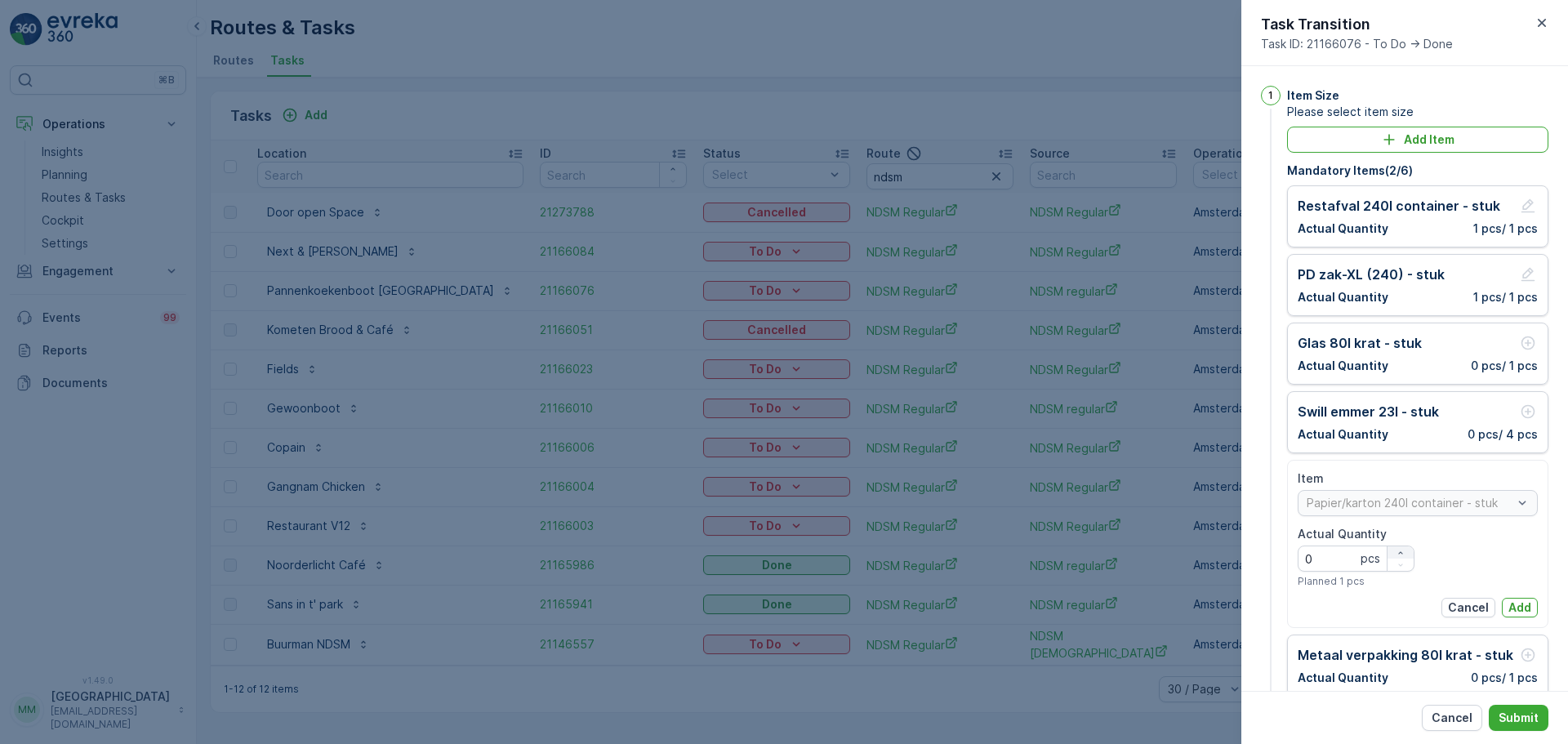
click at [1402, 552] on icon "button" at bounding box center [1400, 553] width 10 height 10
type Quantity "1"
click at [1504, 597] on div "Item Papier/karton 240l container - stuk Actual Quantity 1 pcs Planned 1 pcs Ca…" at bounding box center [1417, 543] width 240 height 147
click at [1508, 603] on p "Add" at bounding box center [1520, 607] width 23 height 16
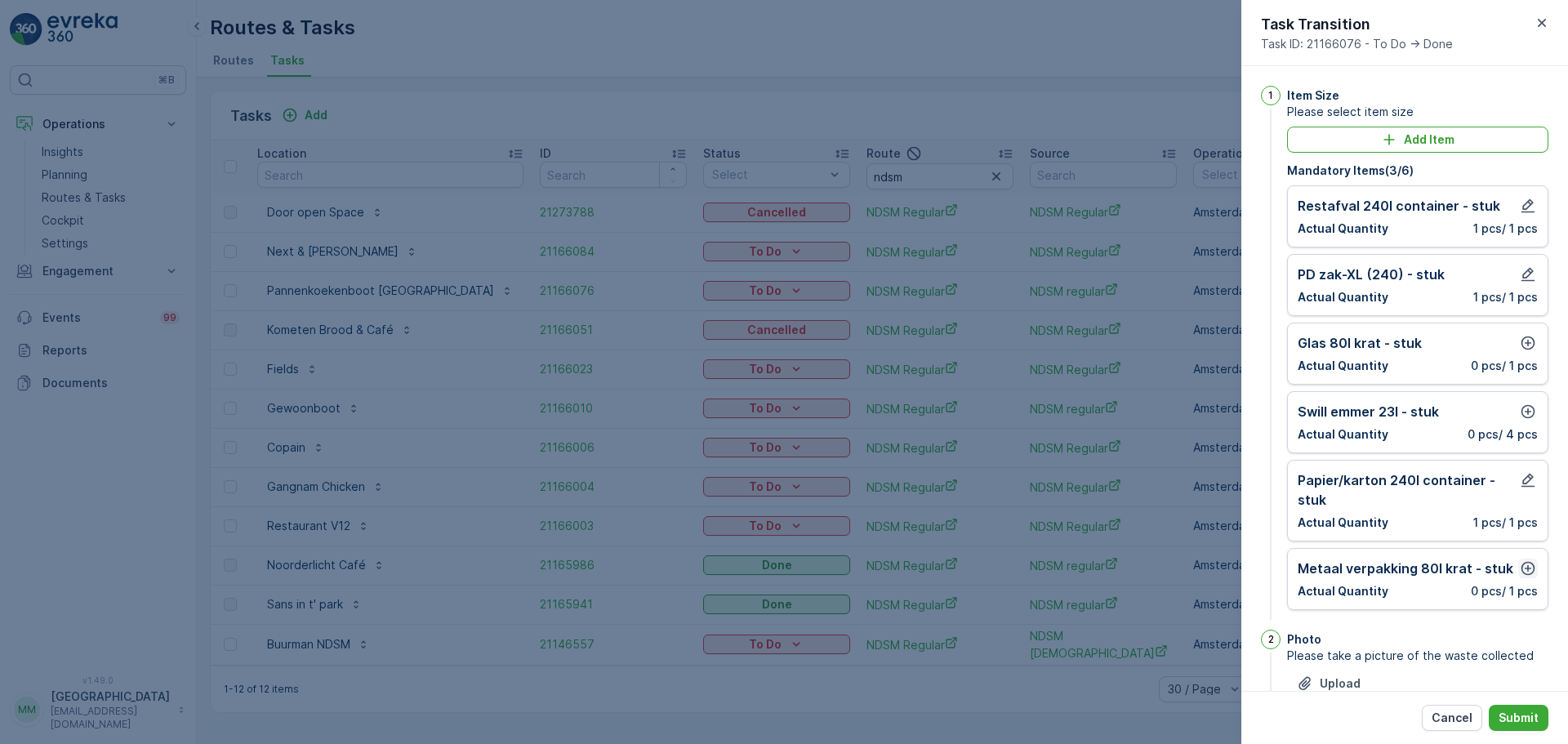
click at [1521, 566] on icon "button" at bounding box center [1528, 567] width 16 height 16
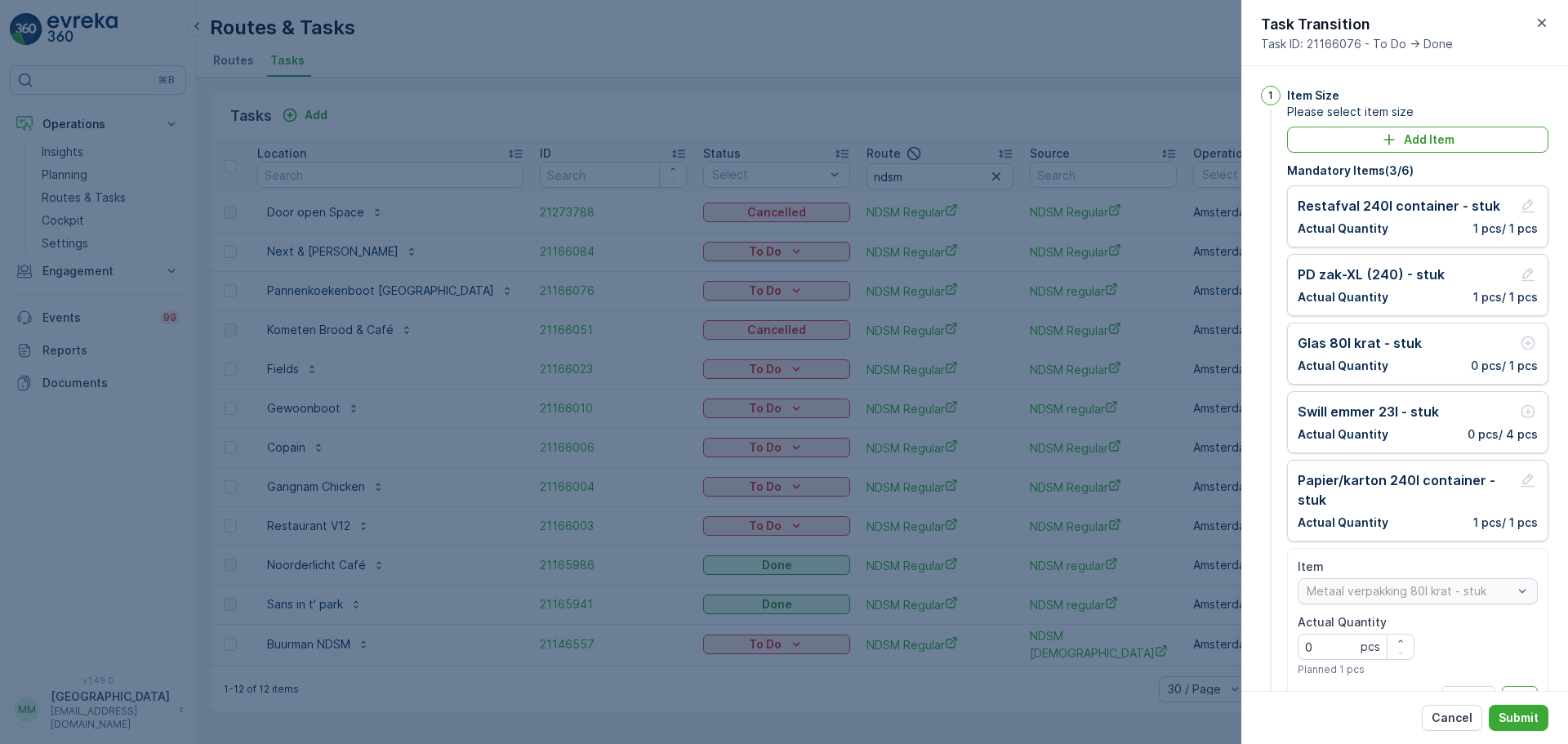
click at [1512, 687] on p "Add" at bounding box center [1520, 695] width 23 height 16
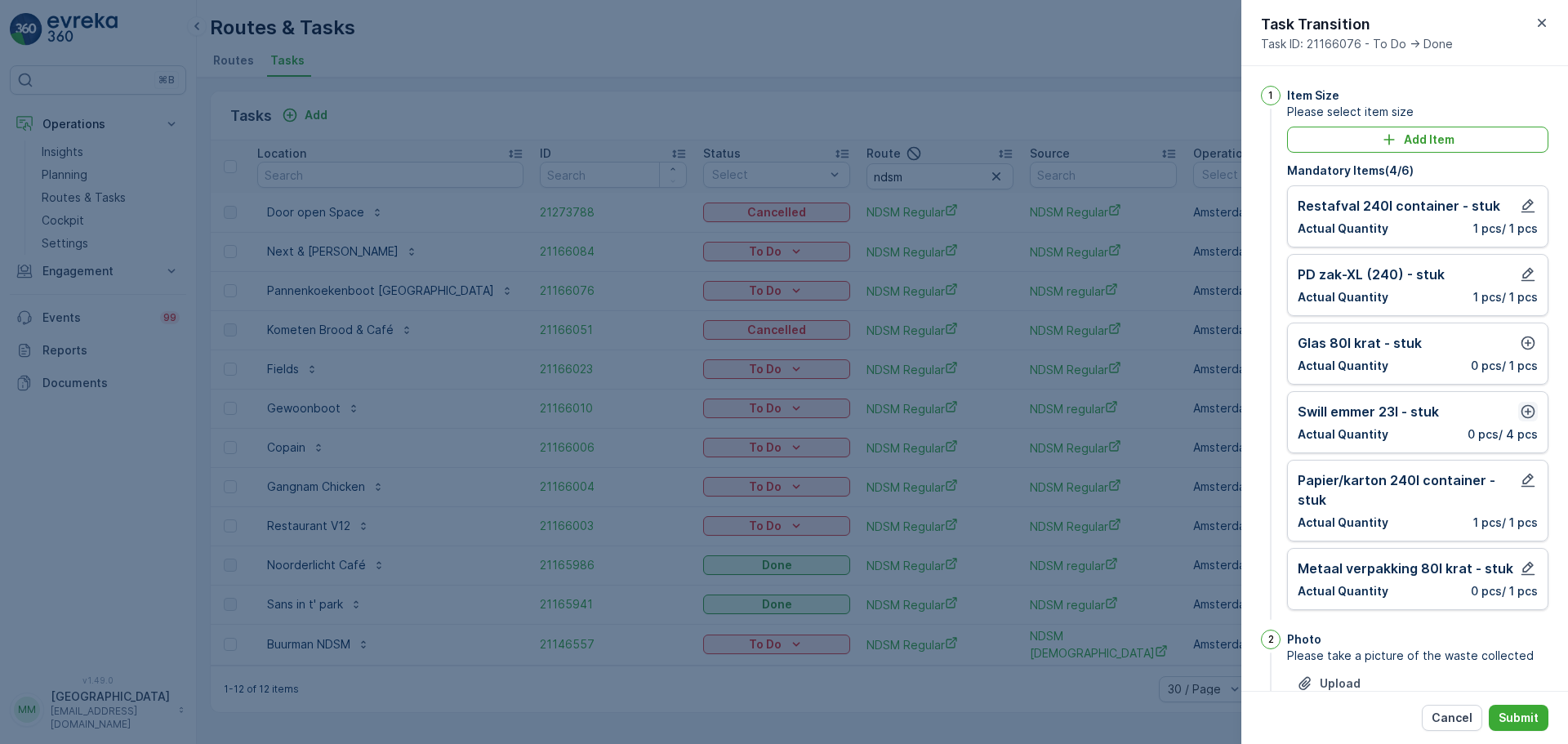
click at [1521, 418] on icon "button" at bounding box center [1528, 411] width 16 height 16
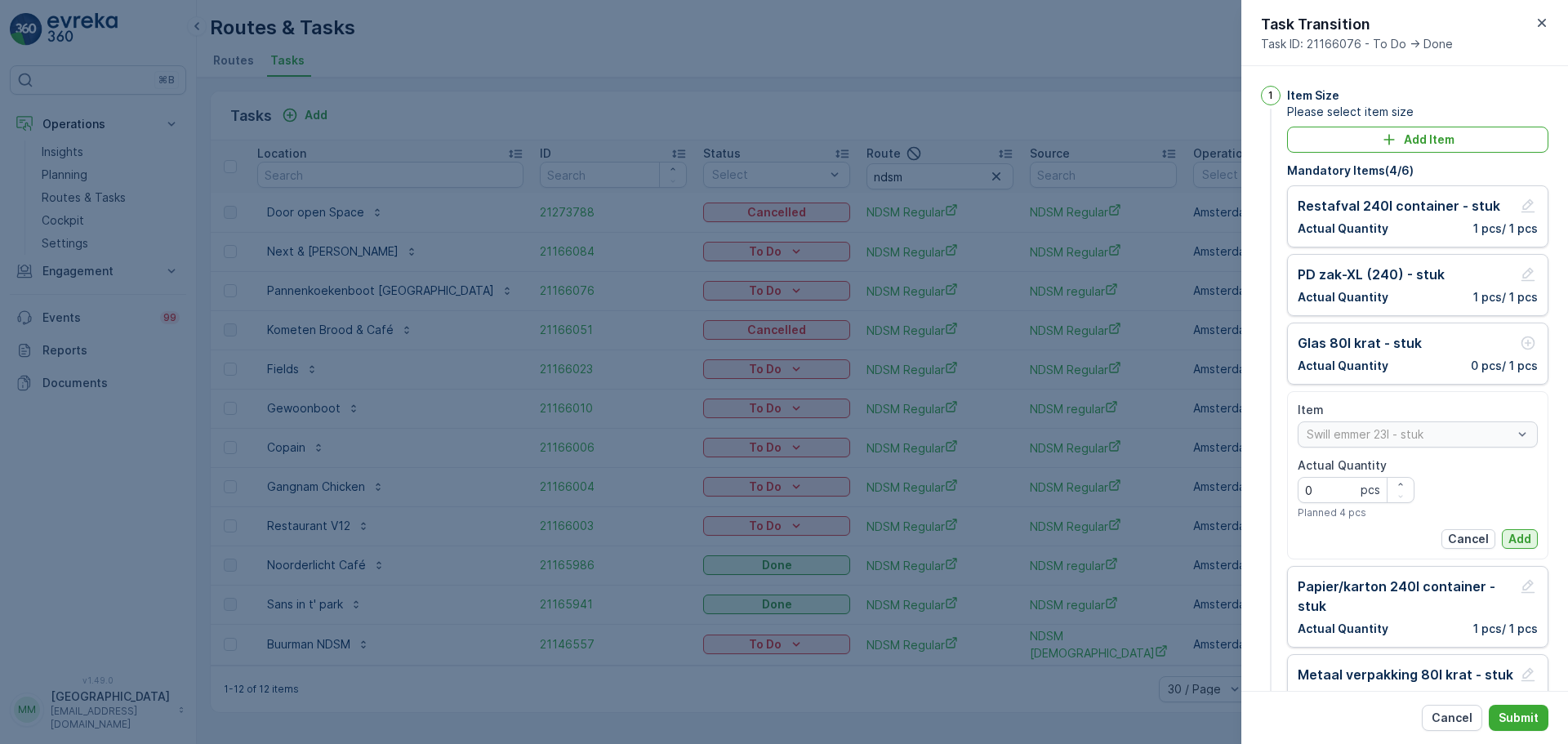
click at [1509, 545] on p "Add" at bounding box center [1520, 539] width 23 height 16
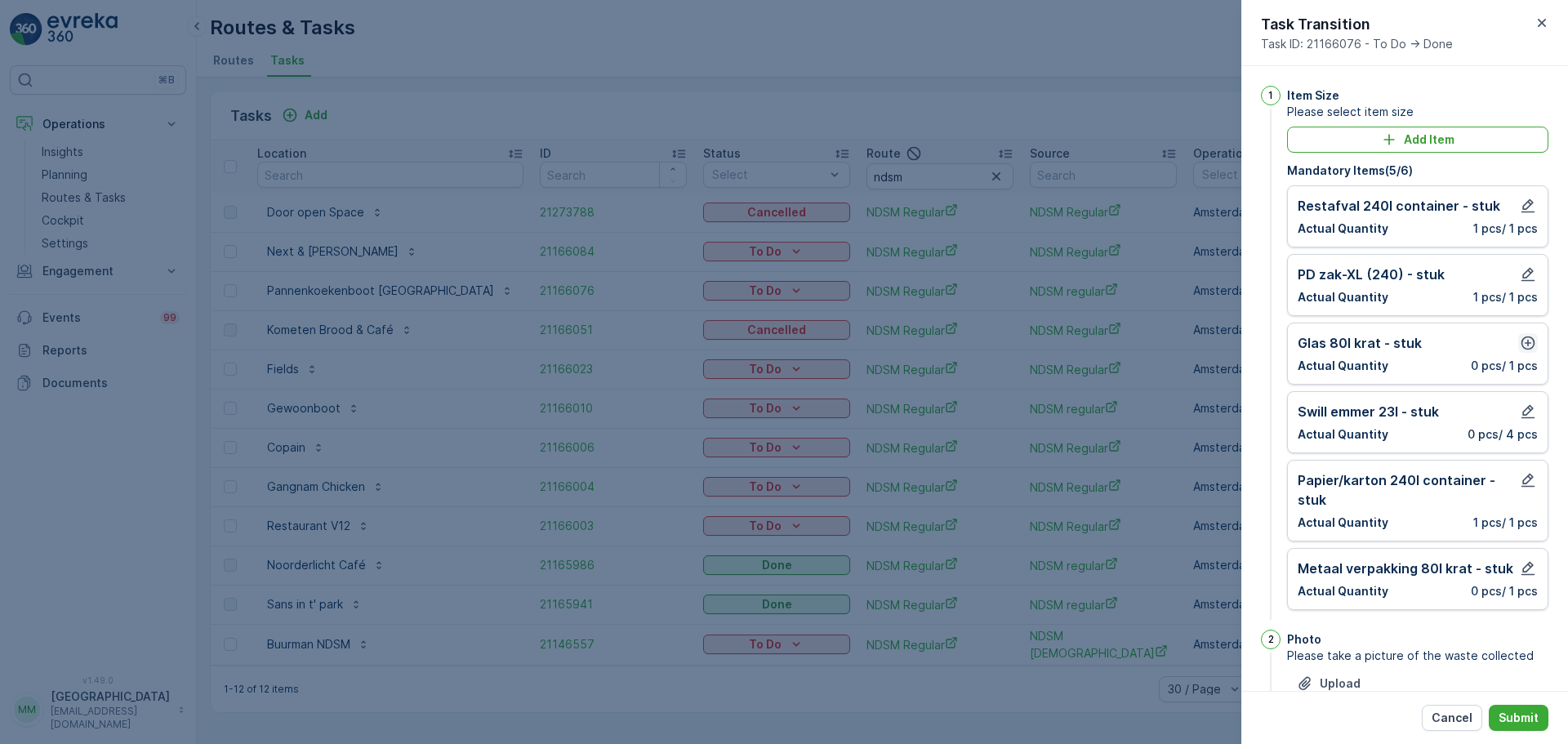
click at [1522, 345] on icon "button" at bounding box center [1528, 343] width 16 height 16
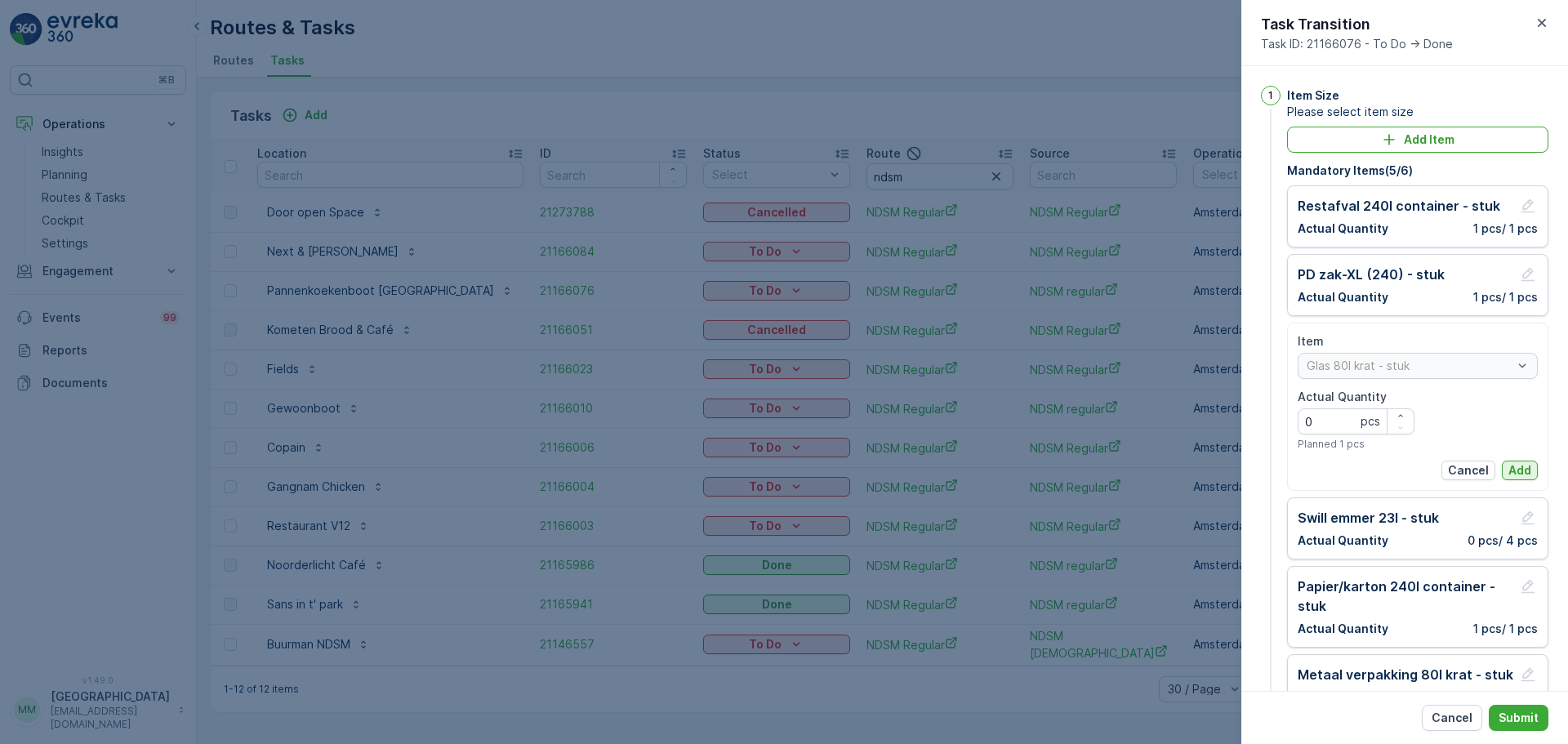
click at [1520, 472] on p "Add" at bounding box center [1520, 469] width 23 height 16
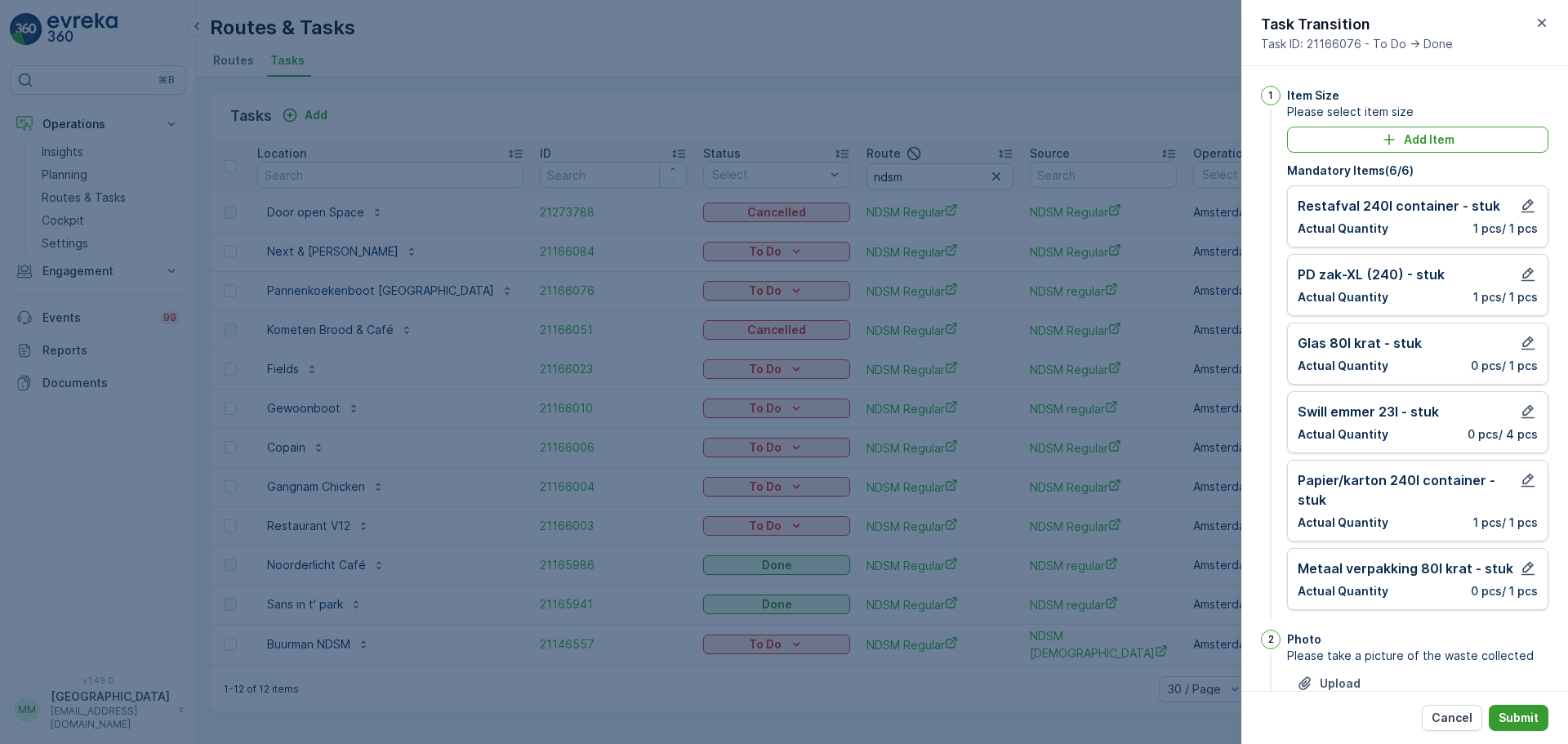
click at [1537, 712] on p "Submit" at bounding box center [1519, 717] width 40 height 16
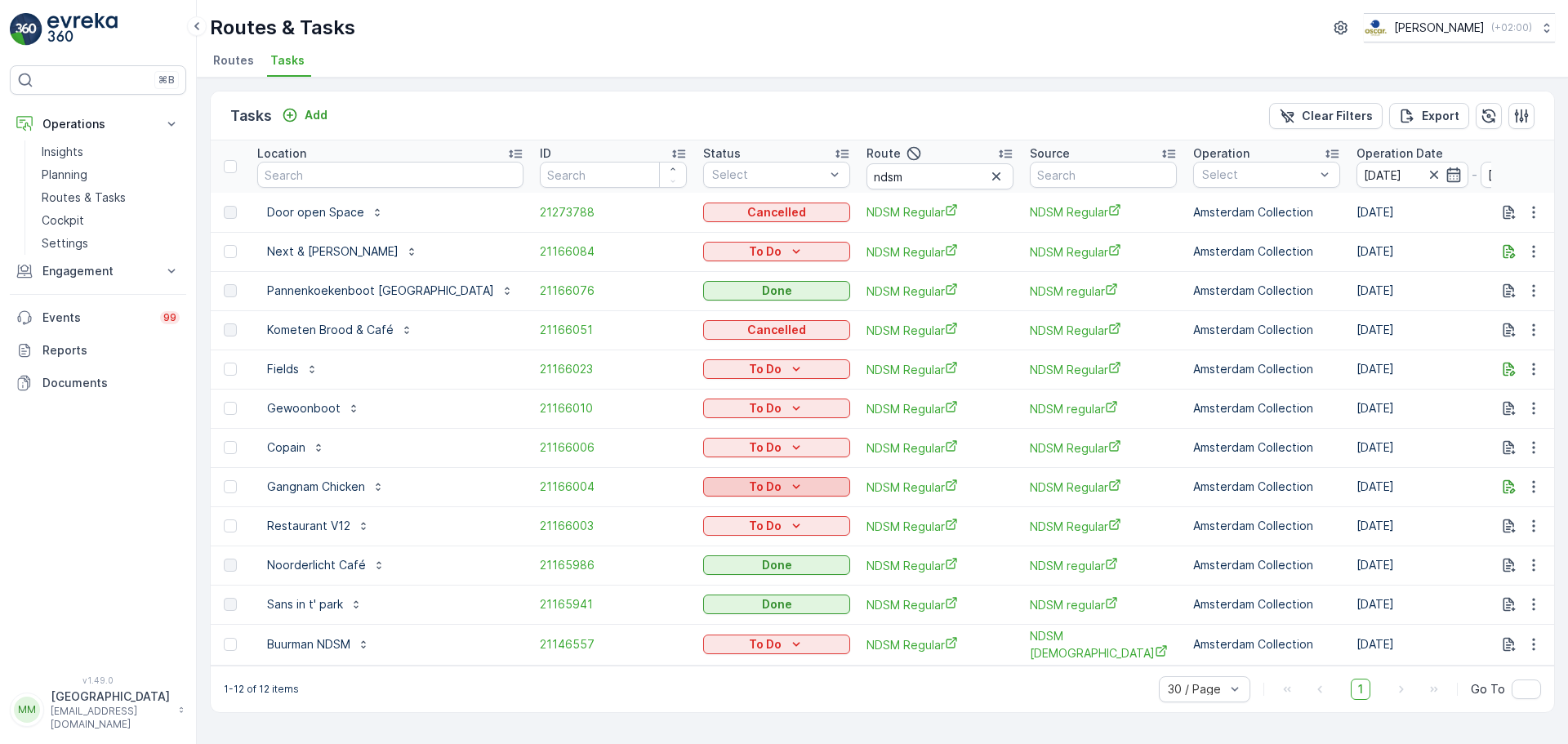
click at [749, 486] on p "To Do" at bounding box center [765, 486] width 33 height 16
click at [682, 553] on span "Done" at bounding box center [669, 557] width 30 height 16
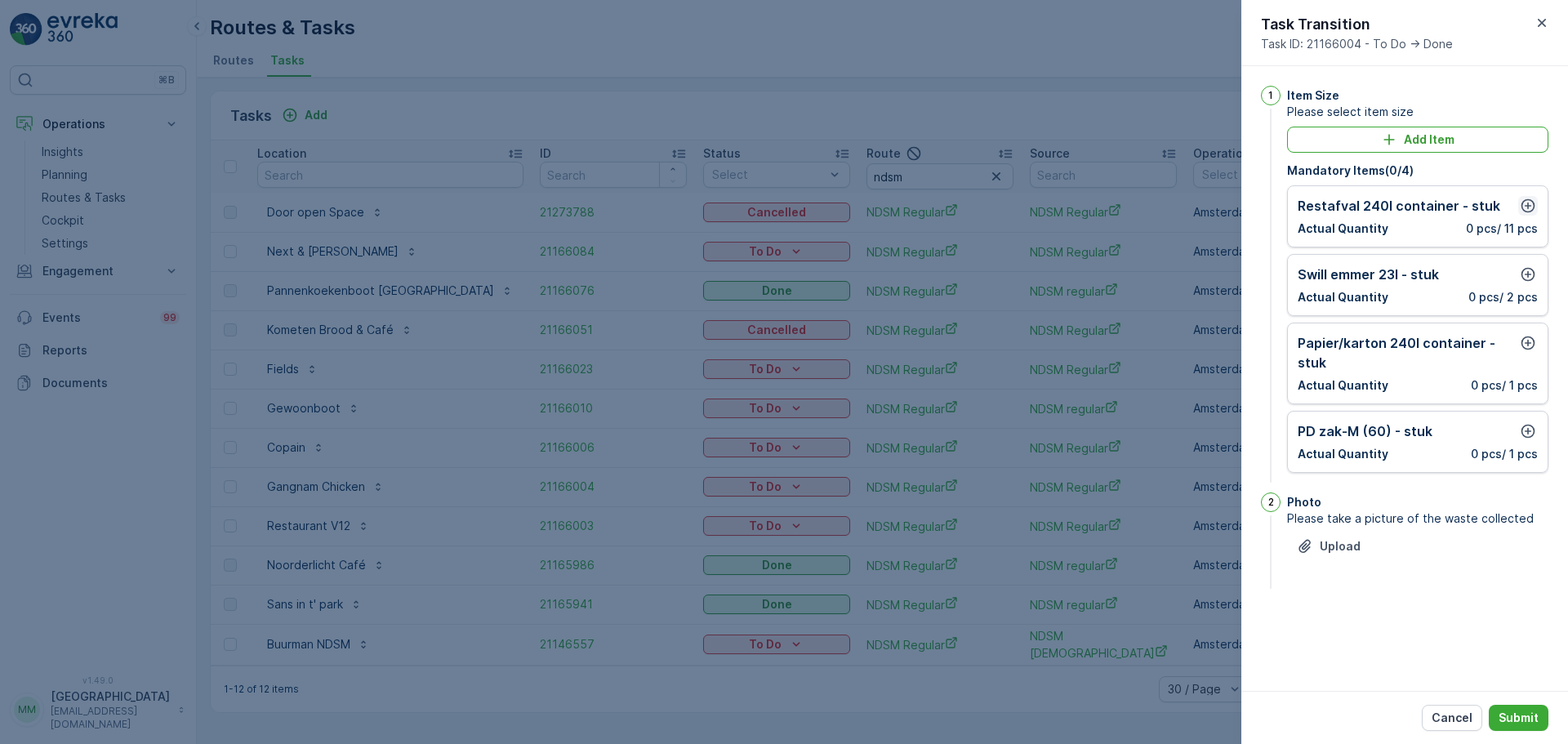
click at [1524, 207] on icon "button" at bounding box center [1528, 205] width 16 height 16
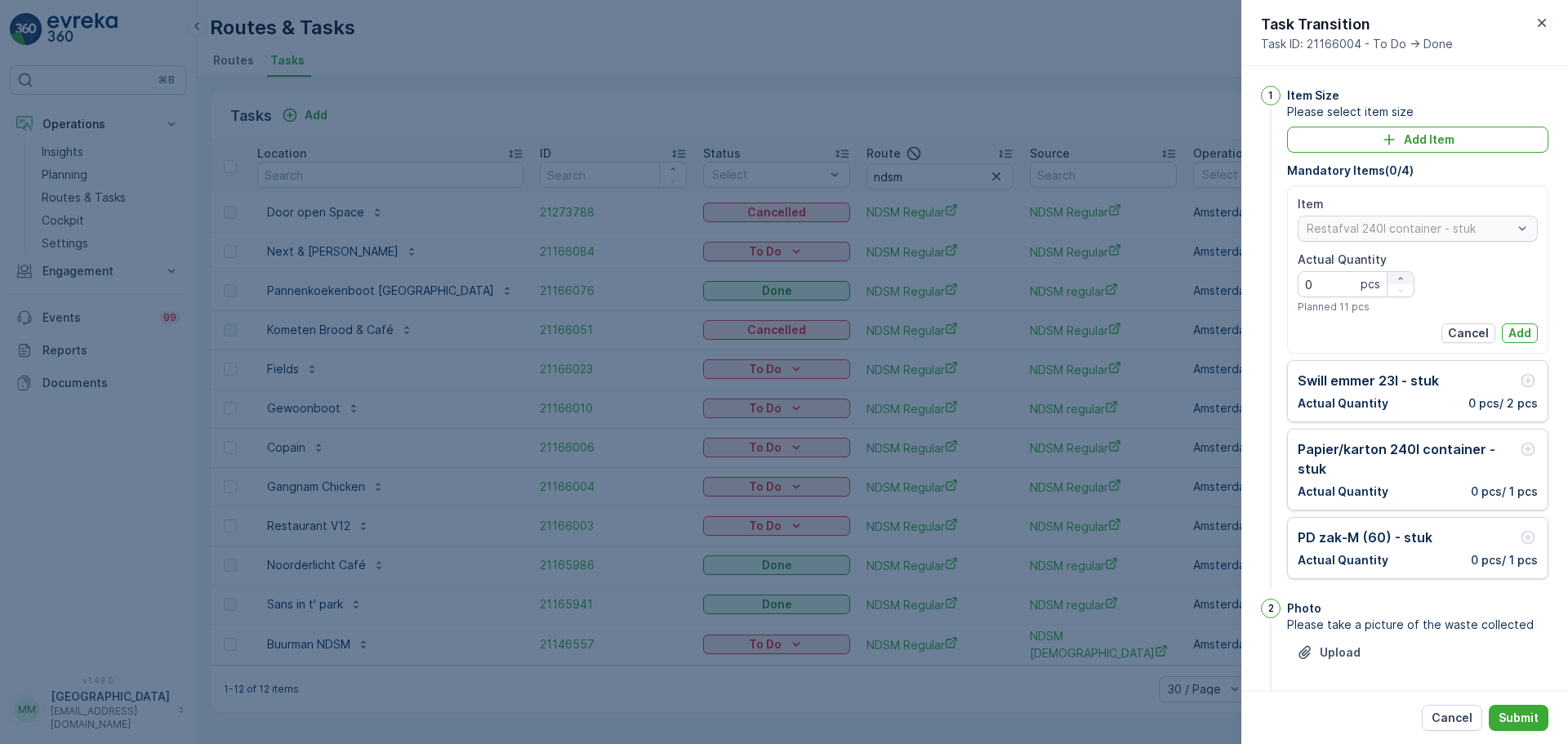
click at [1392, 276] on div "button" at bounding box center [1400, 278] width 26 height 10
type Quantity "1"
click at [1511, 330] on p "Add" at bounding box center [1520, 332] width 23 height 16
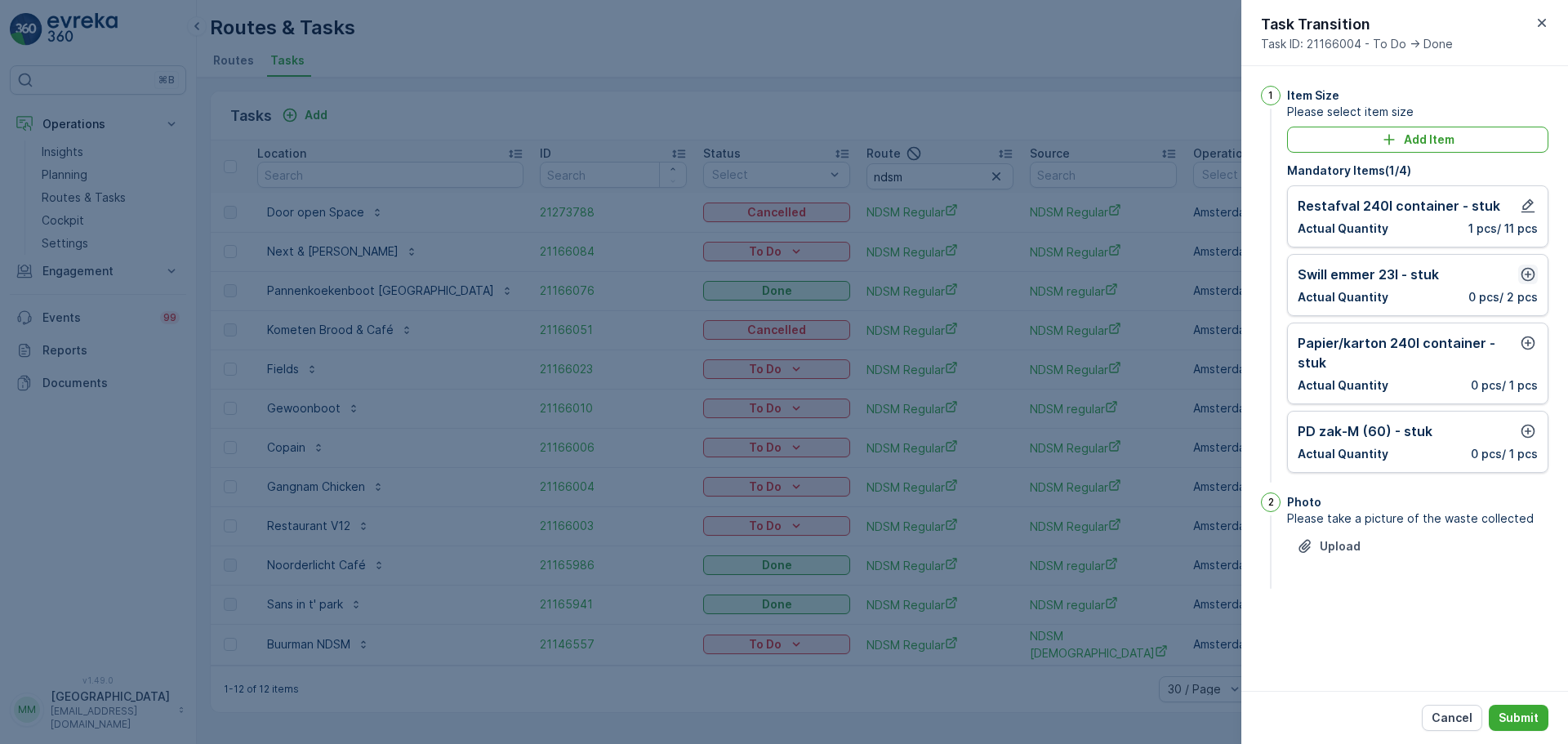
click at [1529, 266] on icon "button" at bounding box center [1528, 274] width 16 height 16
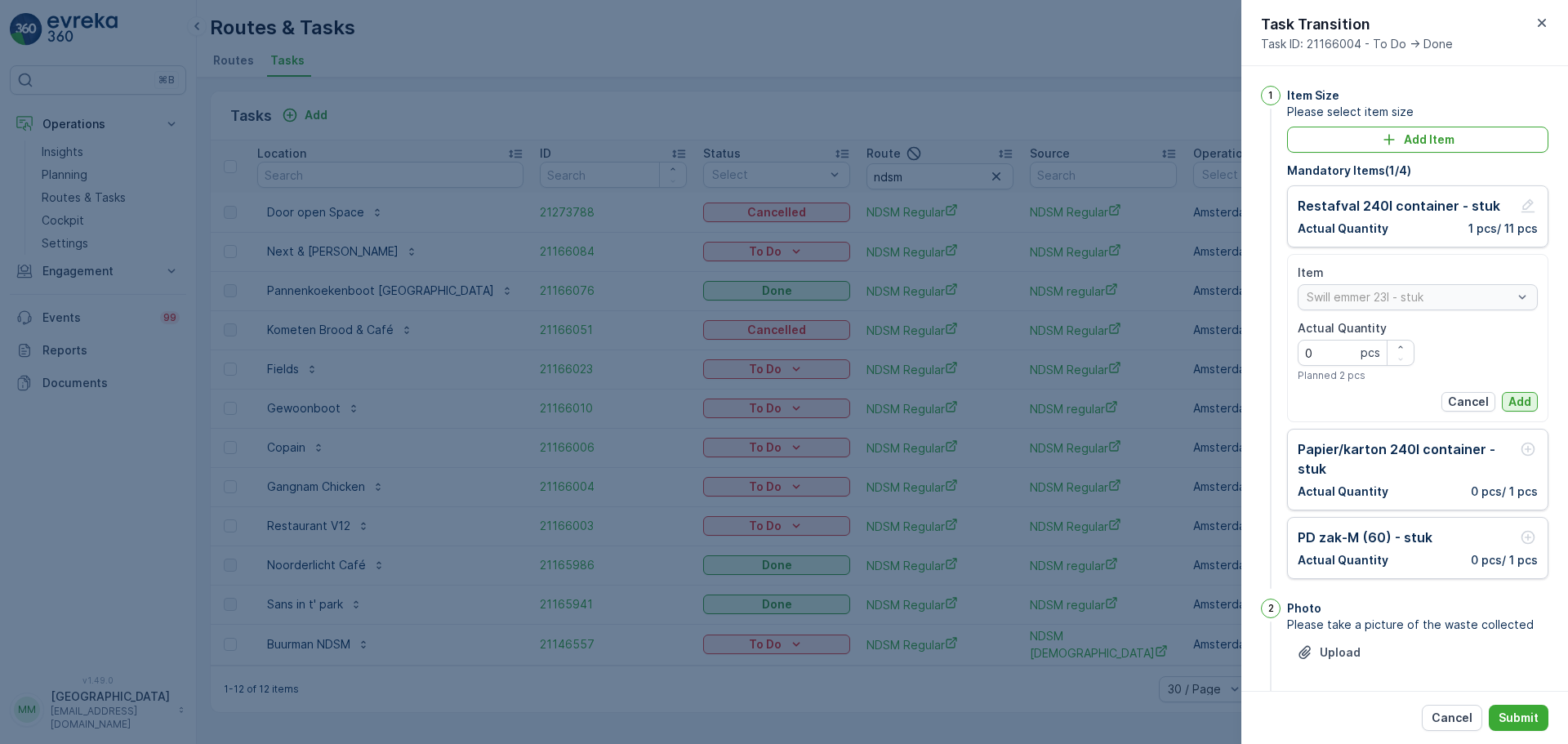
click at [1515, 398] on p "Add" at bounding box center [1520, 401] width 23 height 16
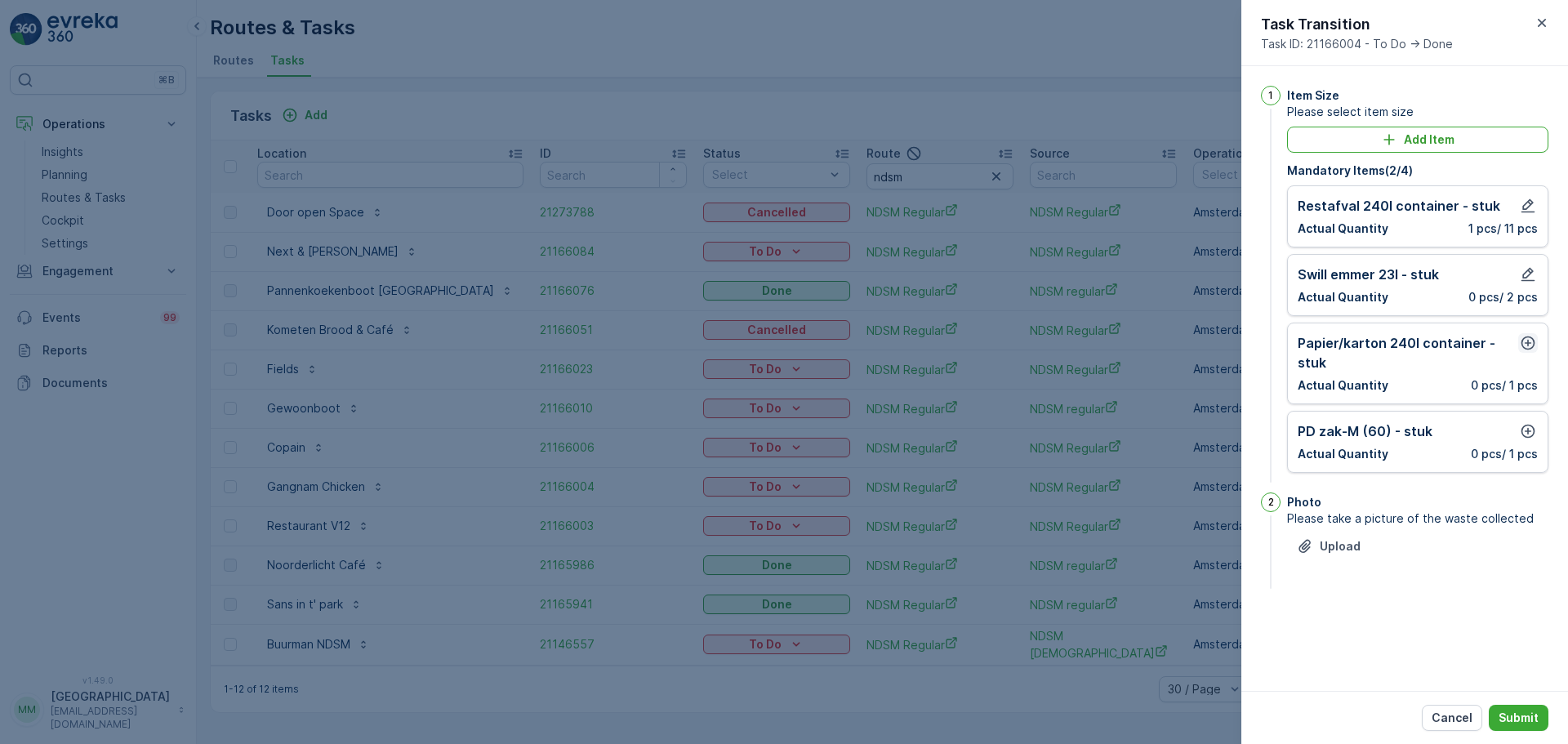
click at [1530, 344] on icon "button" at bounding box center [1528, 343] width 16 height 16
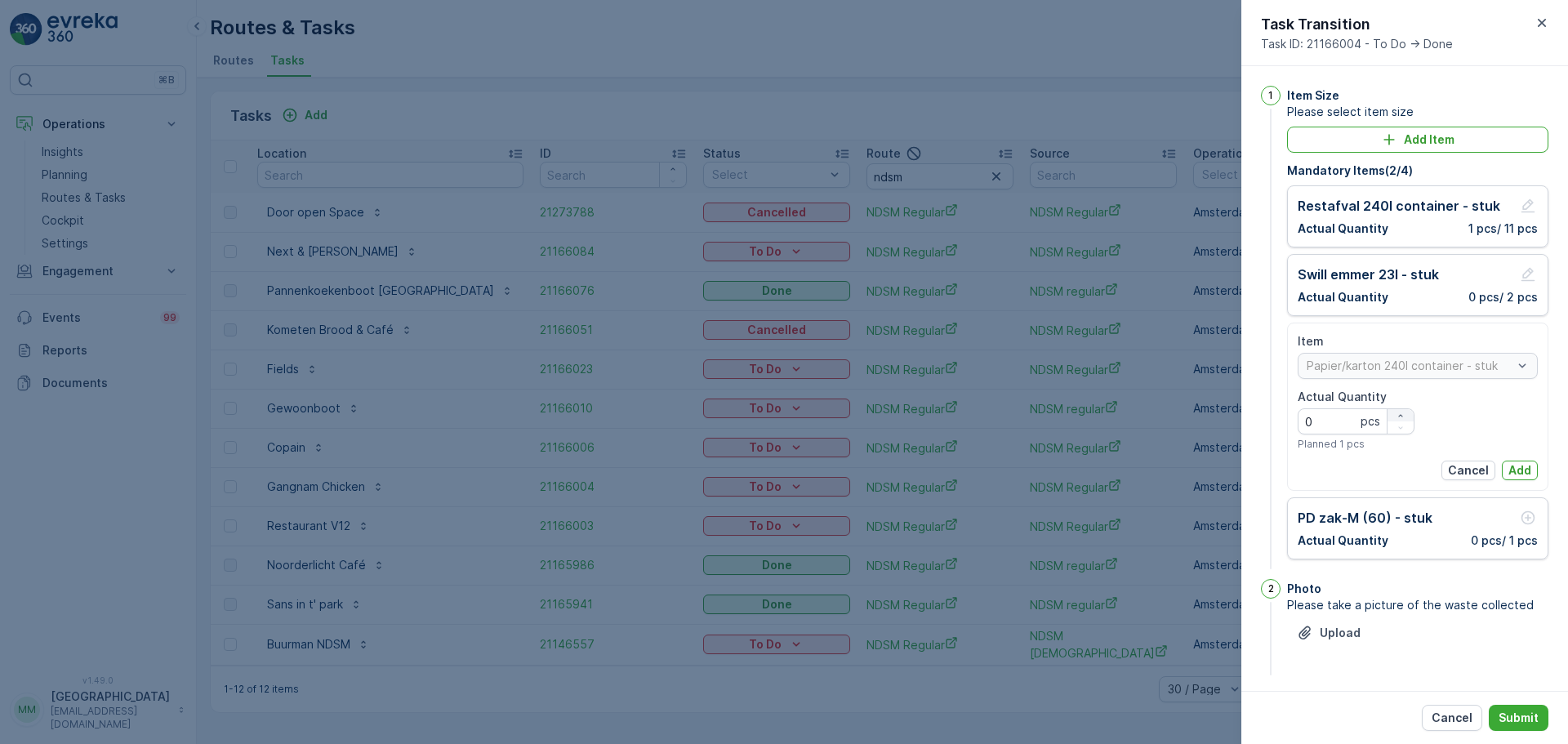
click at [1400, 414] on icon "button" at bounding box center [1400, 416] width 10 height 10
type Quantity "1"
click at [1523, 476] on p "Add" at bounding box center [1520, 469] width 23 height 16
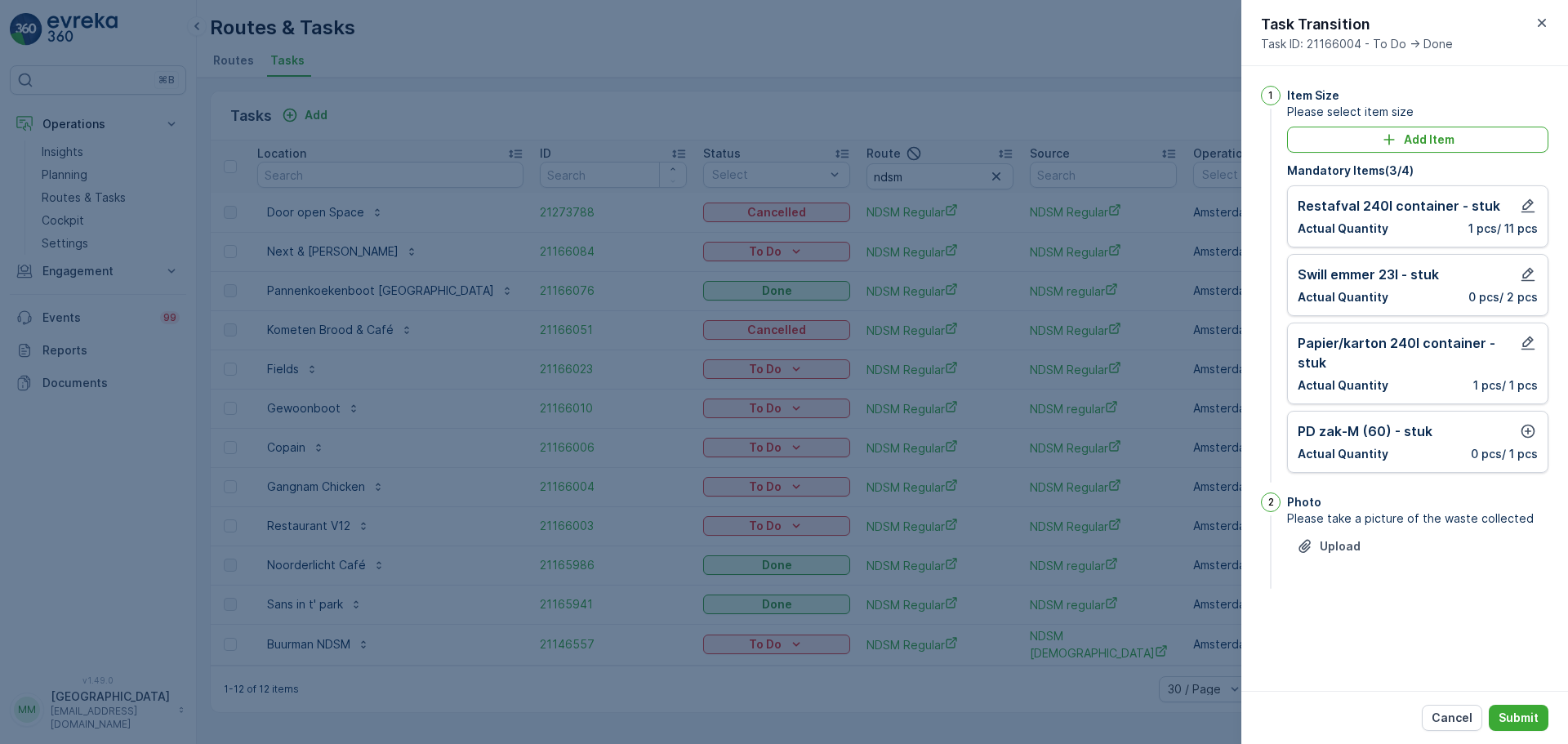
click at [1530, 414] on div "[PERSON_NAME]-M (60) - stuk Actual Quantity 0 pcs / 1 pcs" at bounding box center [1417, 442] width 261 height 62
click at [1528, 425] on icon "button" at bounding box center [1528, 431] width 13 height 13
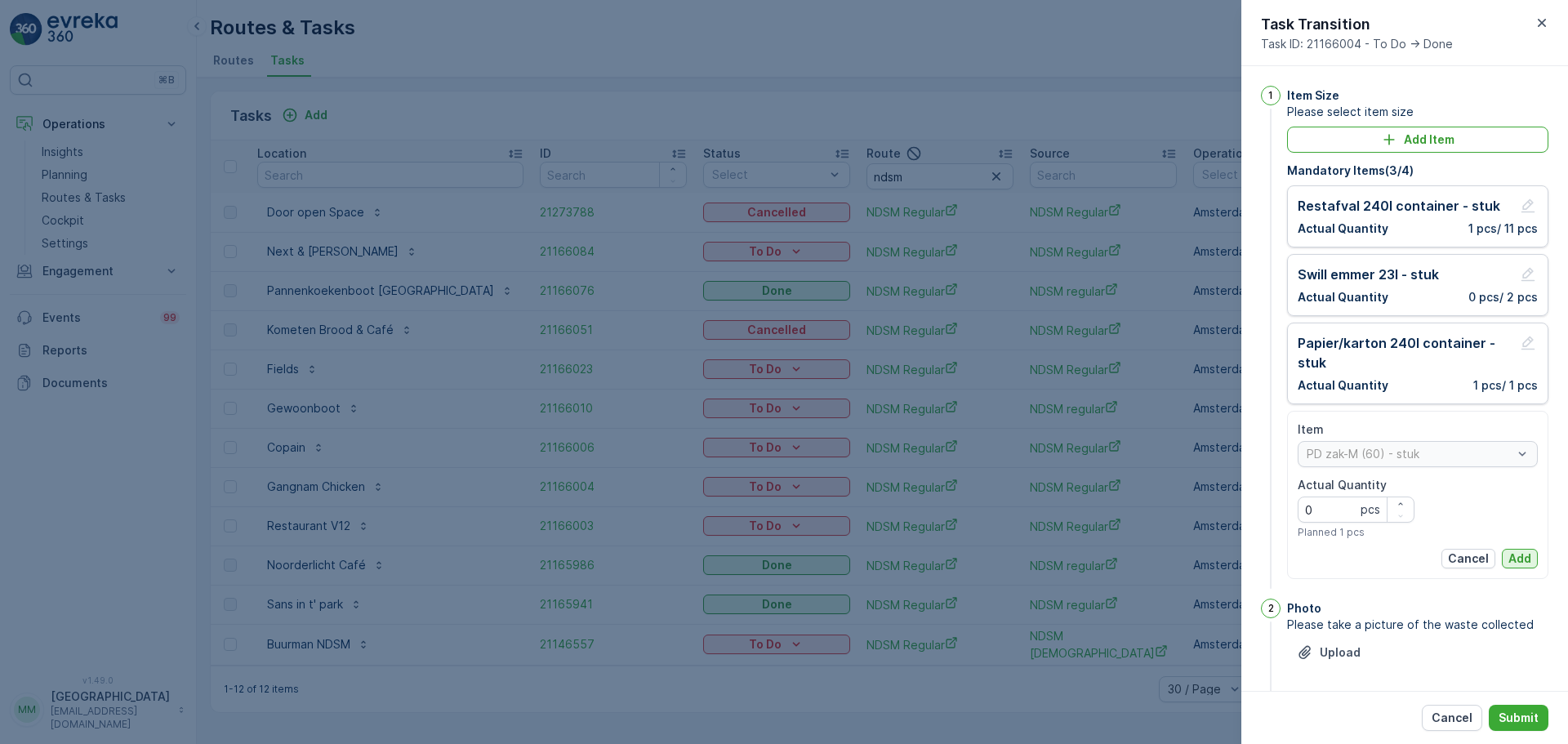
click at [1523, 549] on button "Add" at bounding box center [1519, 559] width 36 height 19
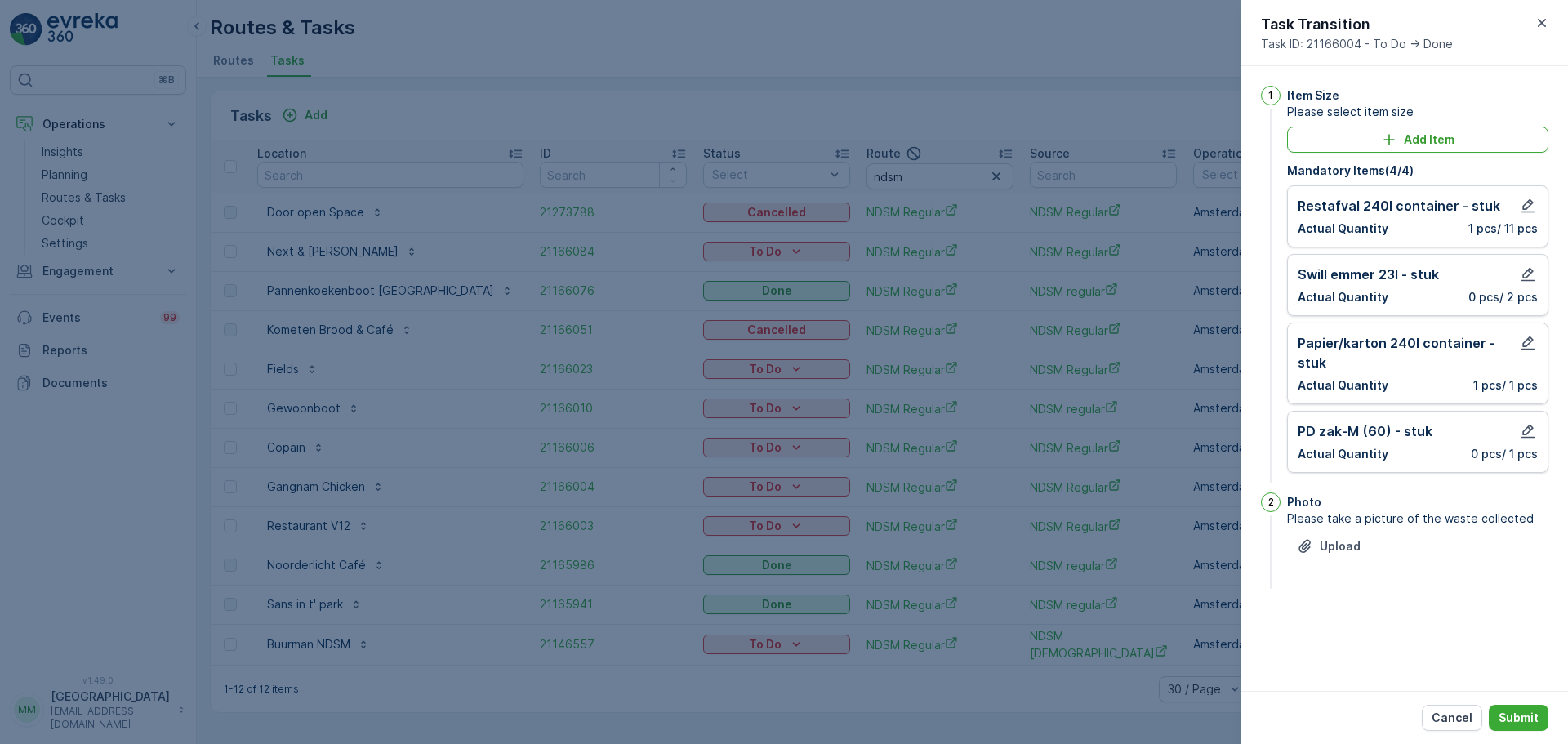
click at [1521, 704] on div "Cancel Submit" at bounding box center [1405, 716] width 326 height 53
click at [1524, 715] on p "Submit" at bounding box center [1519, 717] width 40 height 16
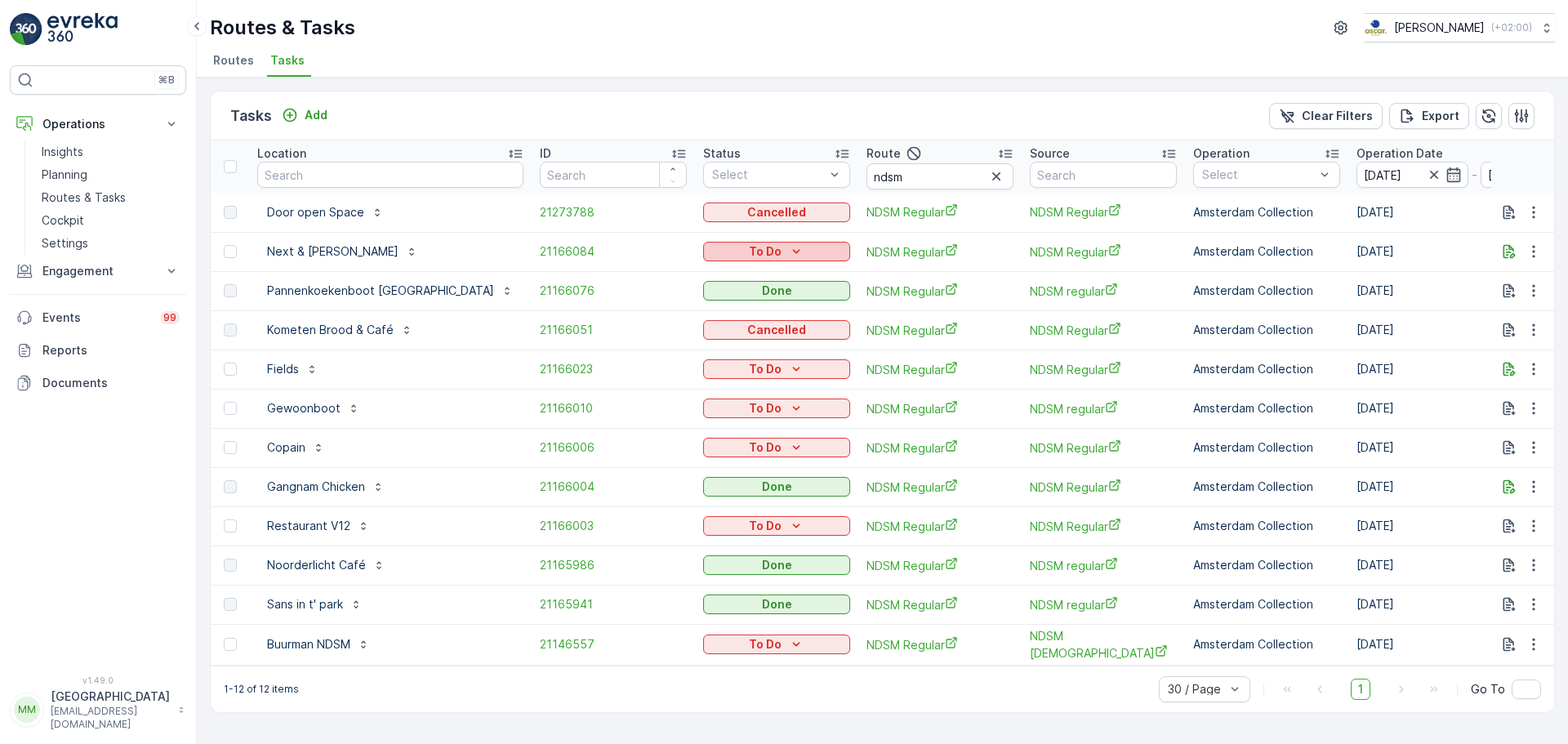
click at [710, 250] on div "To Do" at bounding box center [776, 251] width 133 height 16
click at [691, 320] on div "Done" at bounding box center [700, 322] width 104 height 23
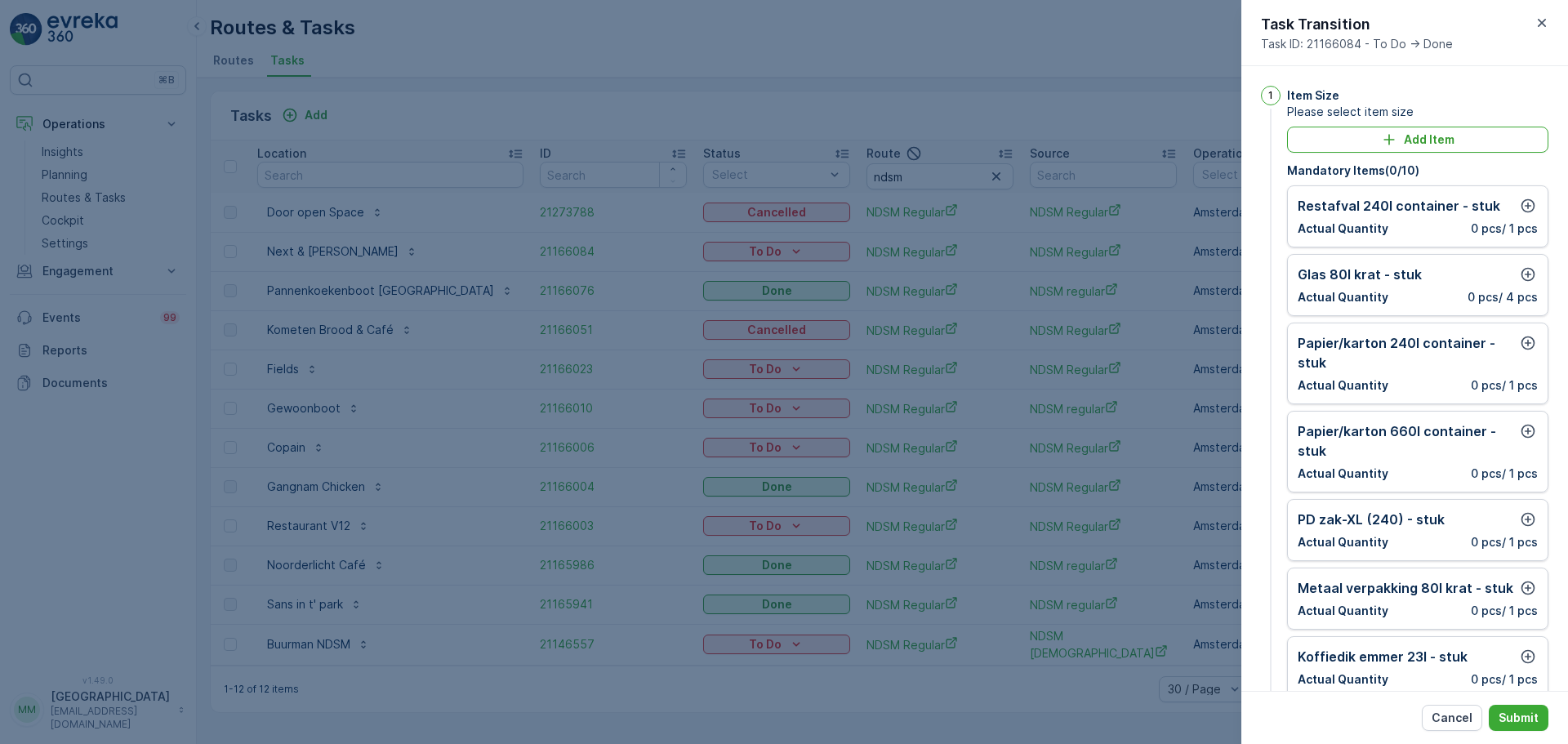
click at [1523, 420] on div "Papier/karton 660l container - stuk Actual Quantity 0 pcs / 1 pcs" at bounding box center [1417, 451] width 261 height 82
click at [1523, 432] on icon "button" at bounding box center [1528, 431] width 16 height 16
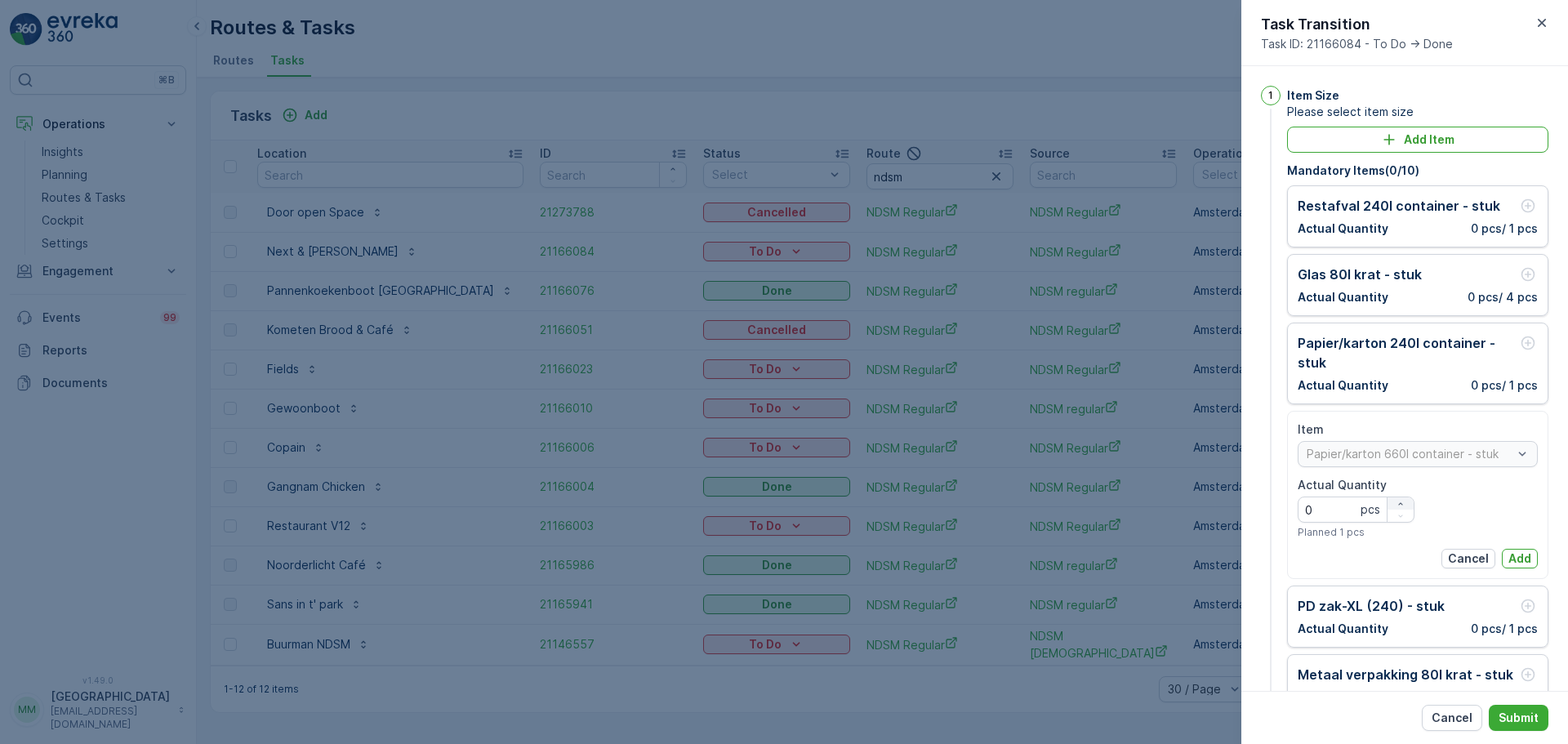
click at [1401, 504] on icon "button" at bounding box center [1400, 504] width 10 height 10
type Quantity "1"
drag, startPoint x: 1517, startPoint y: 559, endPoint x: 1473, endPoint y: 505, distance: 69.7
click at [1517, 558] on p "Add" at bounding box center [1520, 558] width 23 height 16
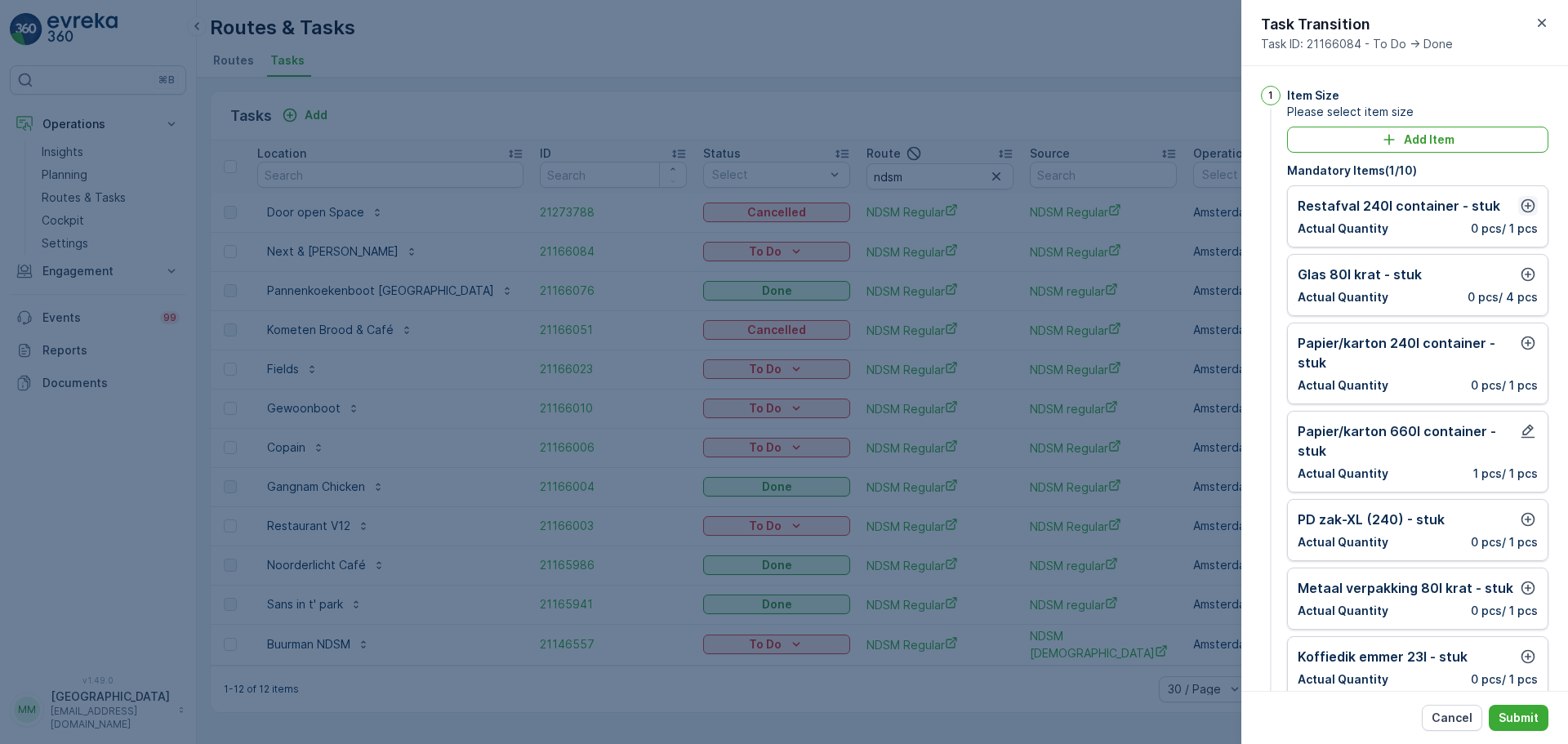
click at [1521, 204] on icon "button" at bounding box center [1528, 206] width 13 height 13
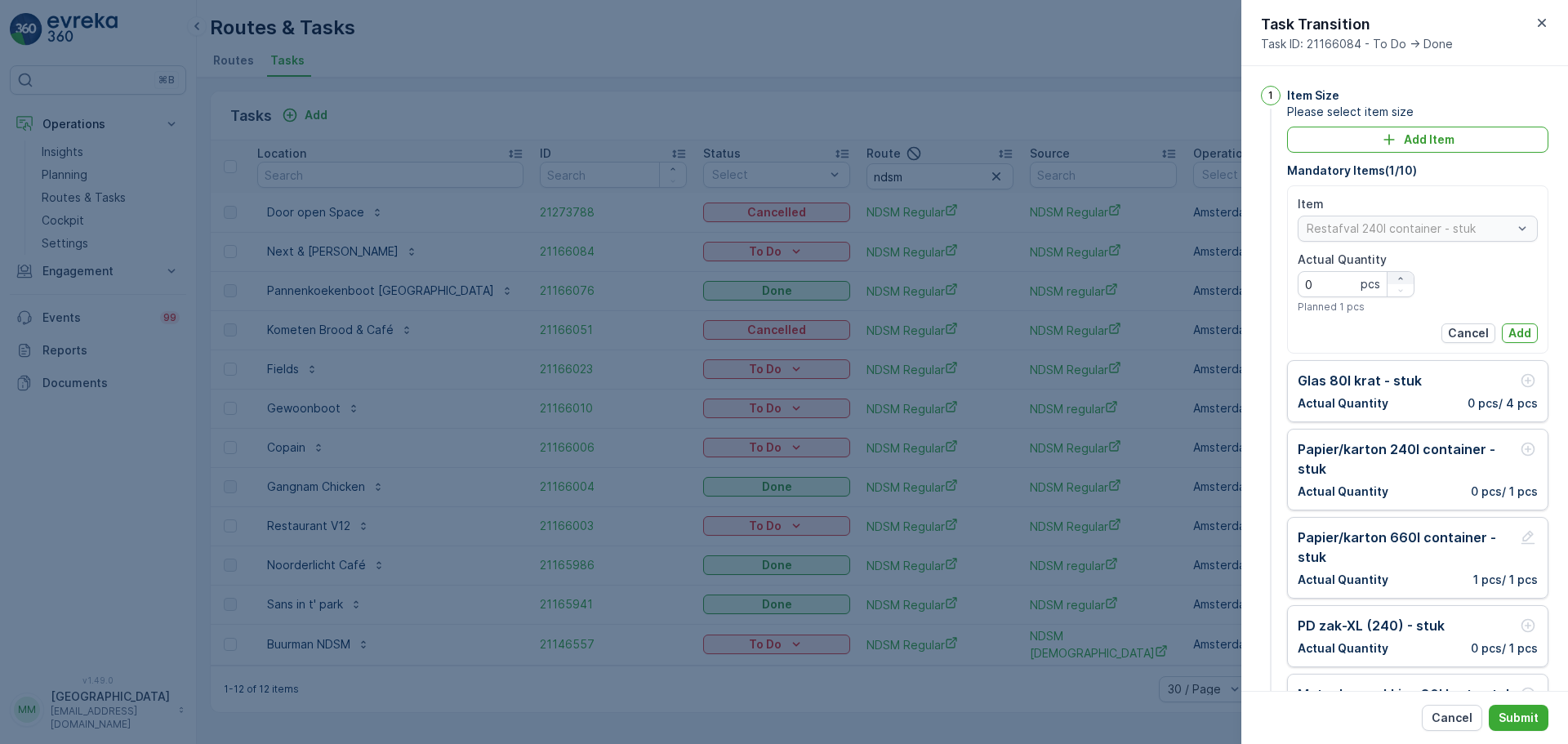
click at [1402, 279] on icon "button" at bounding box center [1400, 278] width 10 height 10
click at [1402, 277] on icon "button" at bounding box center [1400, 278] width 10 height 10
type Quantity "2"
click at [1520, 333] on p "Add" at bounding box center [1520, 332] width 23 height 16
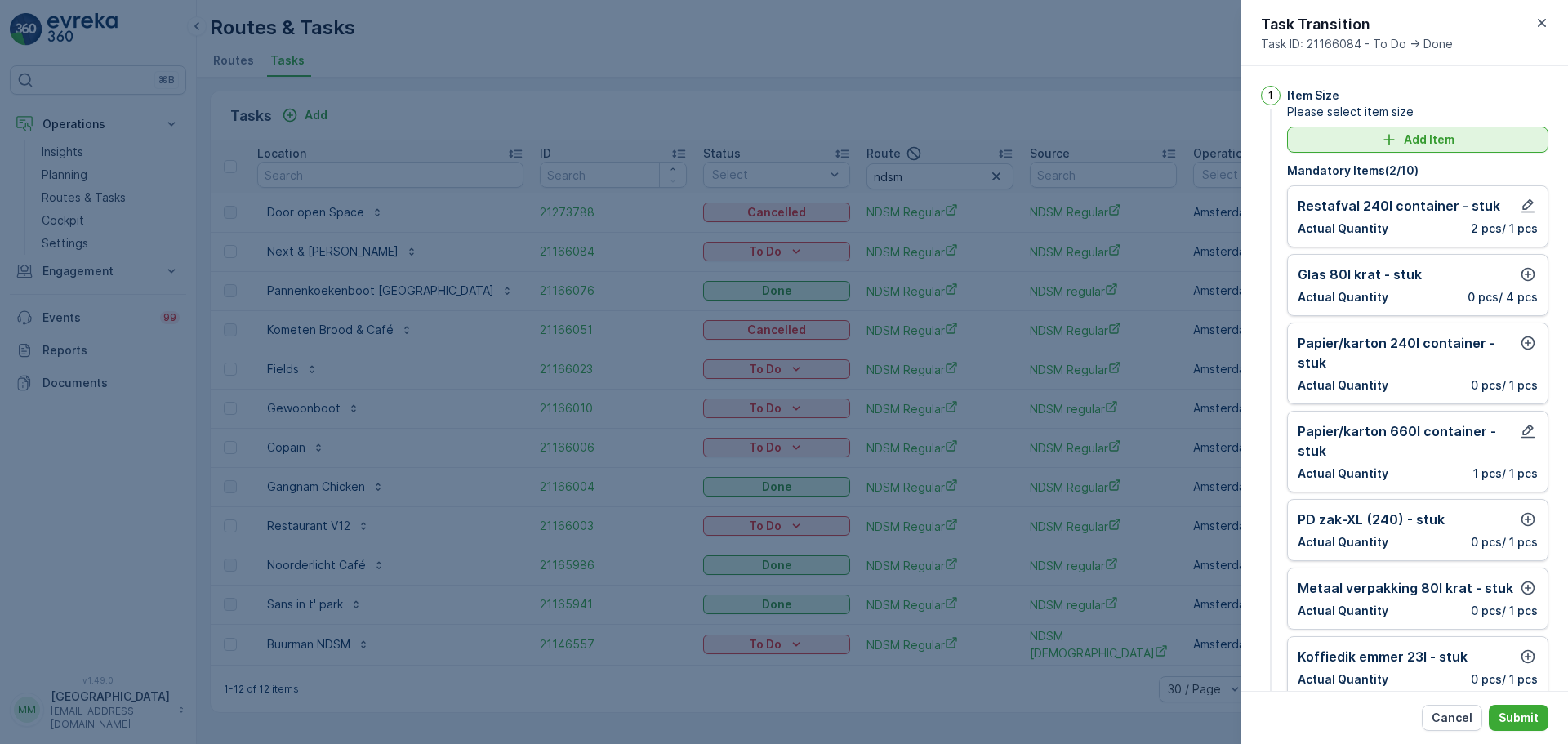
click at [1404, 133] on p "Add Item" at bounding box center [1429, 139] width 51 height 16
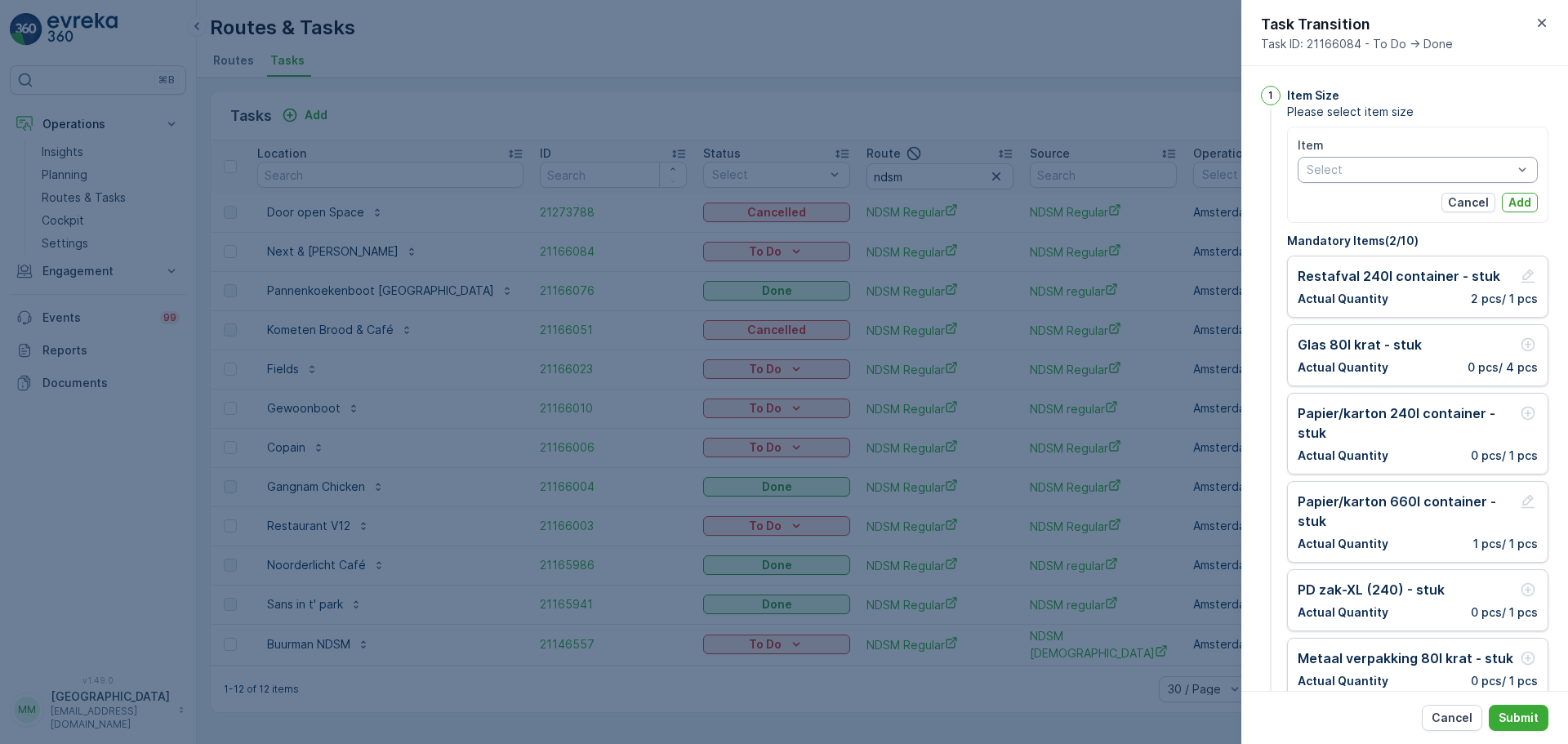
click at [1340, 167] on div at bounding box center [1410, 170] width 209 height 13
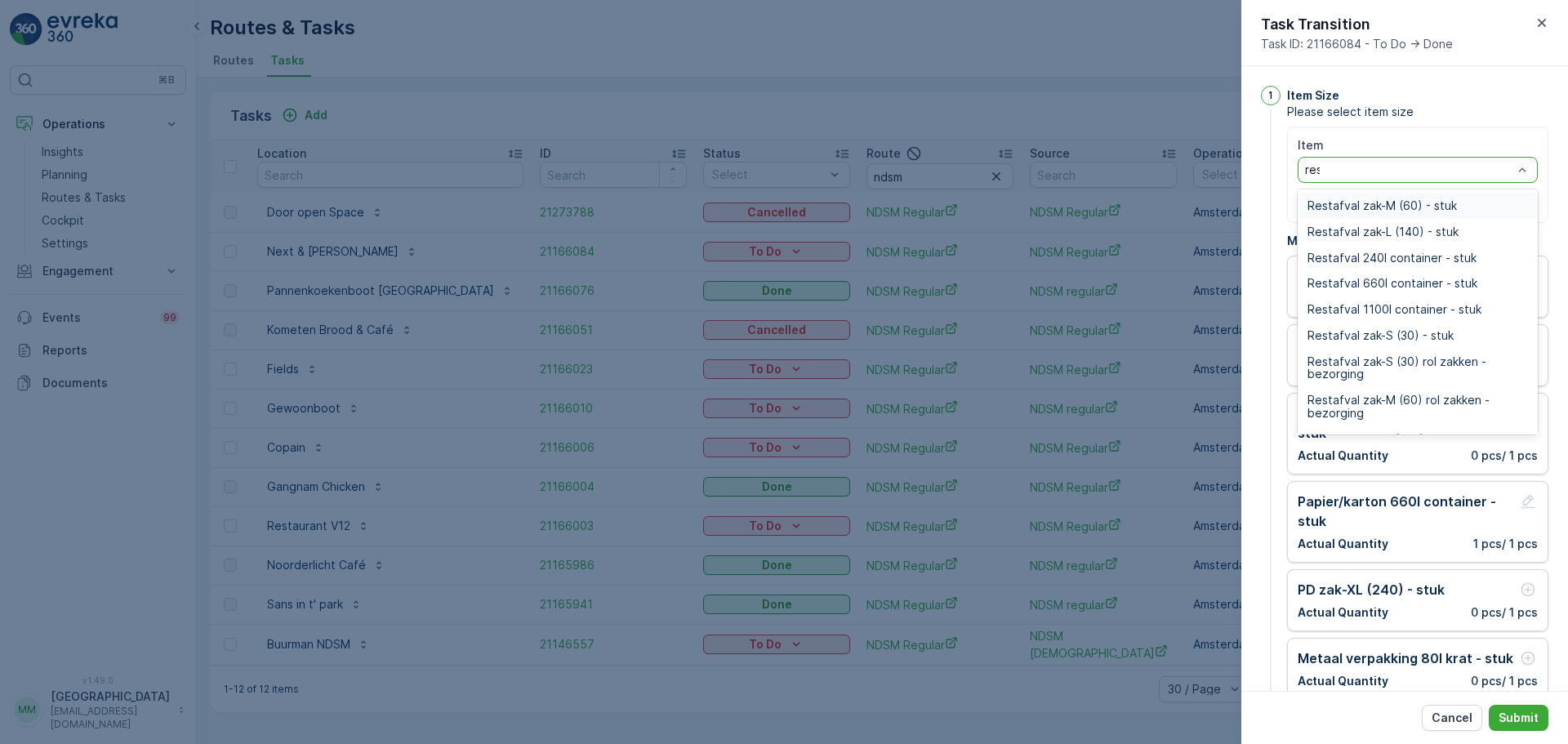
type input "rest"
click at [1425, 280] on span "Restafval 660l container - stuk" at bounding box center [1392, 283] width 170 height 13
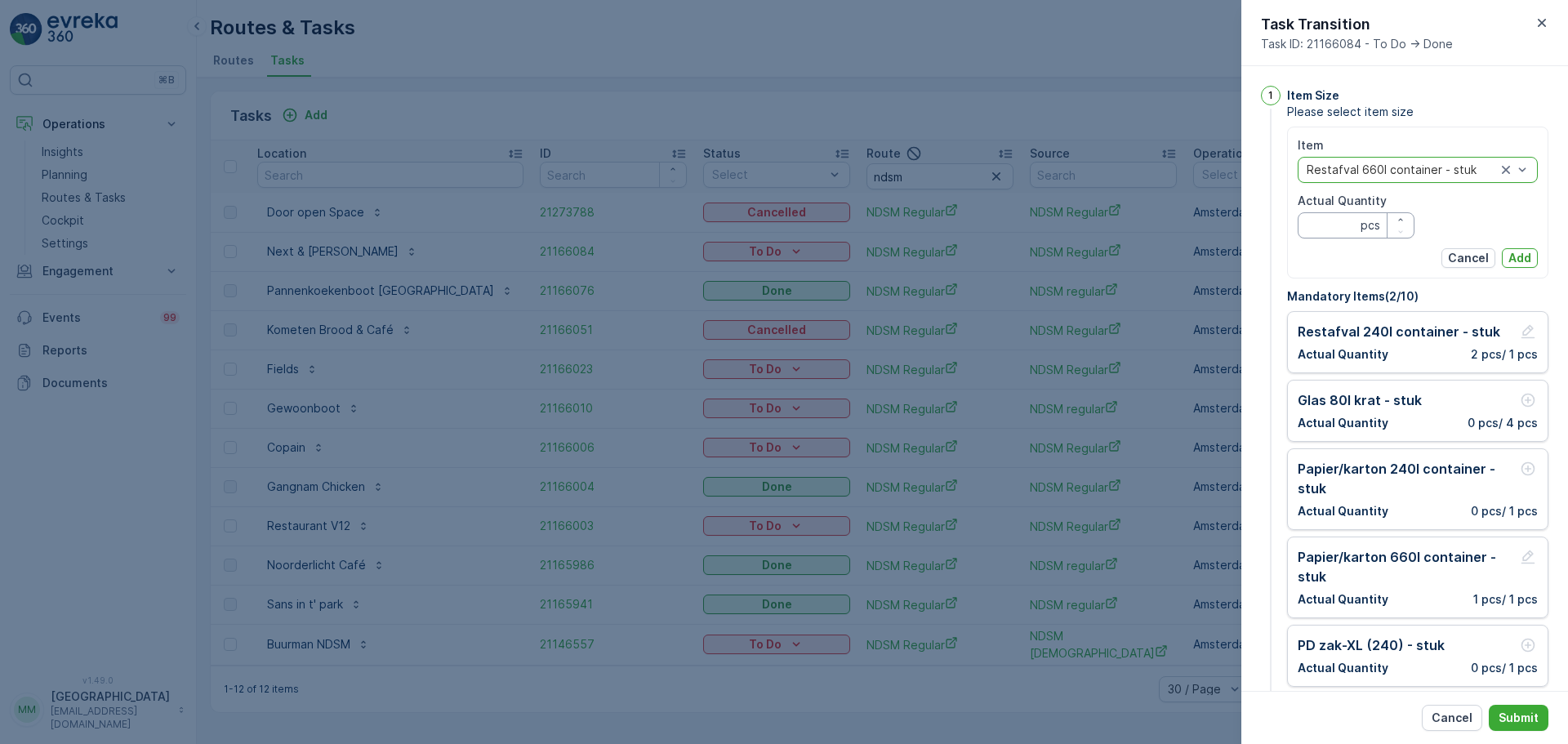
click at [1342, 226] on Quantity "Actual Quantity" at bounding box center [1356, 225] width 117 height 26
type Quantity "1"
click at [1521, 249] on button "Add" at bounding box center [1519, 258] width 36 height 19
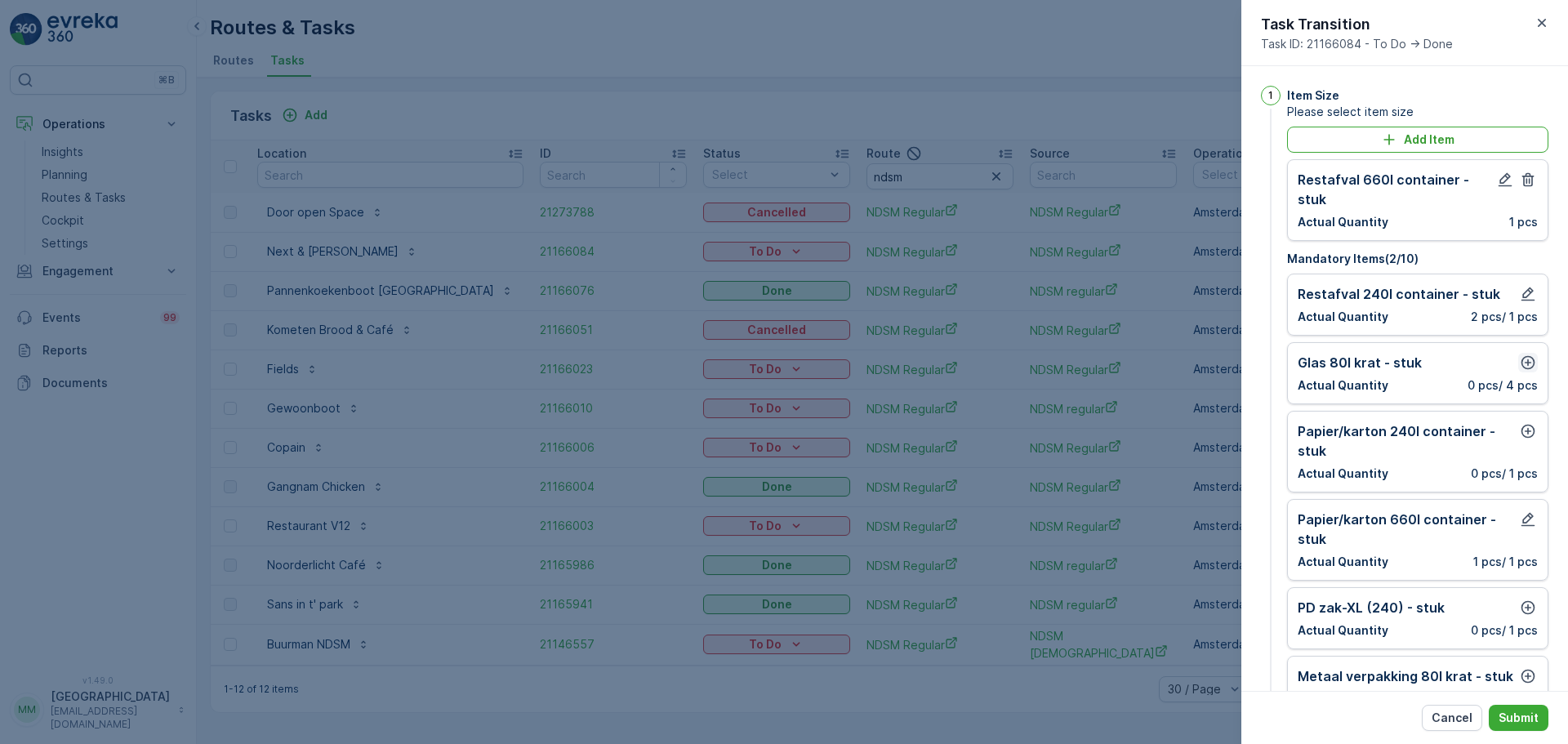
click at [1522, 359] on icon "button" at bounding box center [1528, 362] width 16 height 16
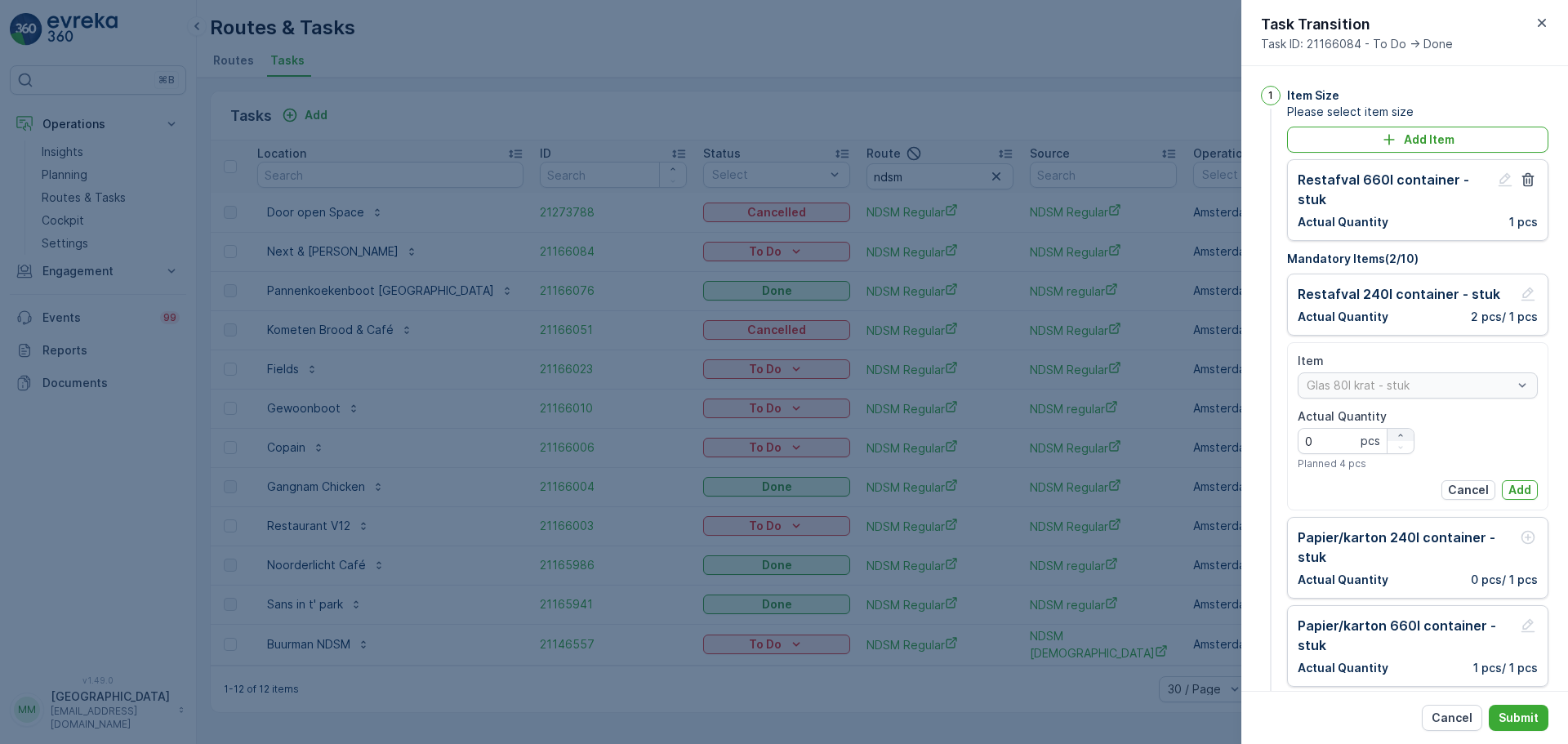
click at [1403, 435] on icon "button" at bounding box center [1400, 435] width 10 height 10
type Quantity "2"
click at [1519, 484] on p "Add" at bounding box center [1520, 490] width 23 height 16
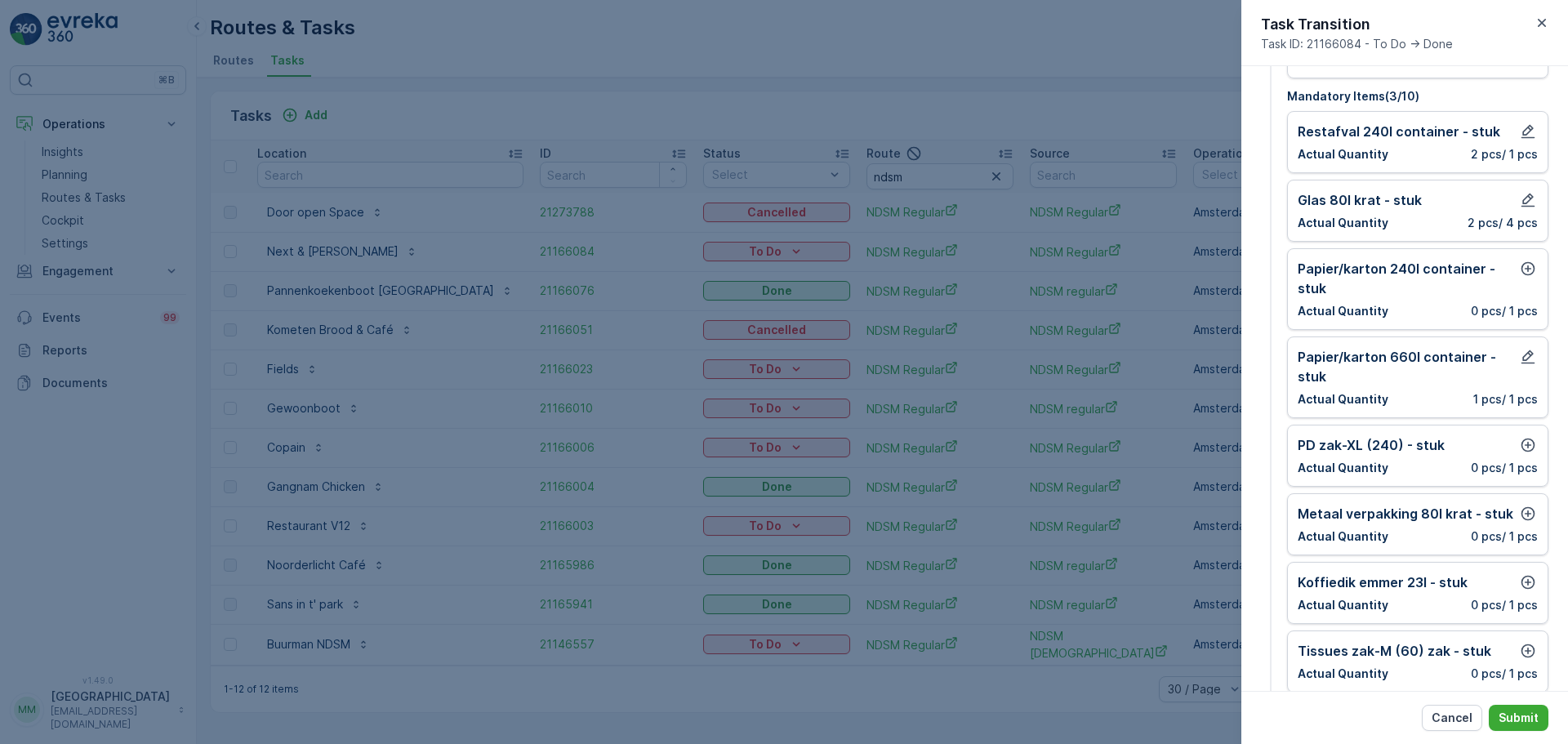
scroll to position [163, 0]
click at [1529, 263] on icon "button" at bounding box center [1528, 267] width 16 height 16
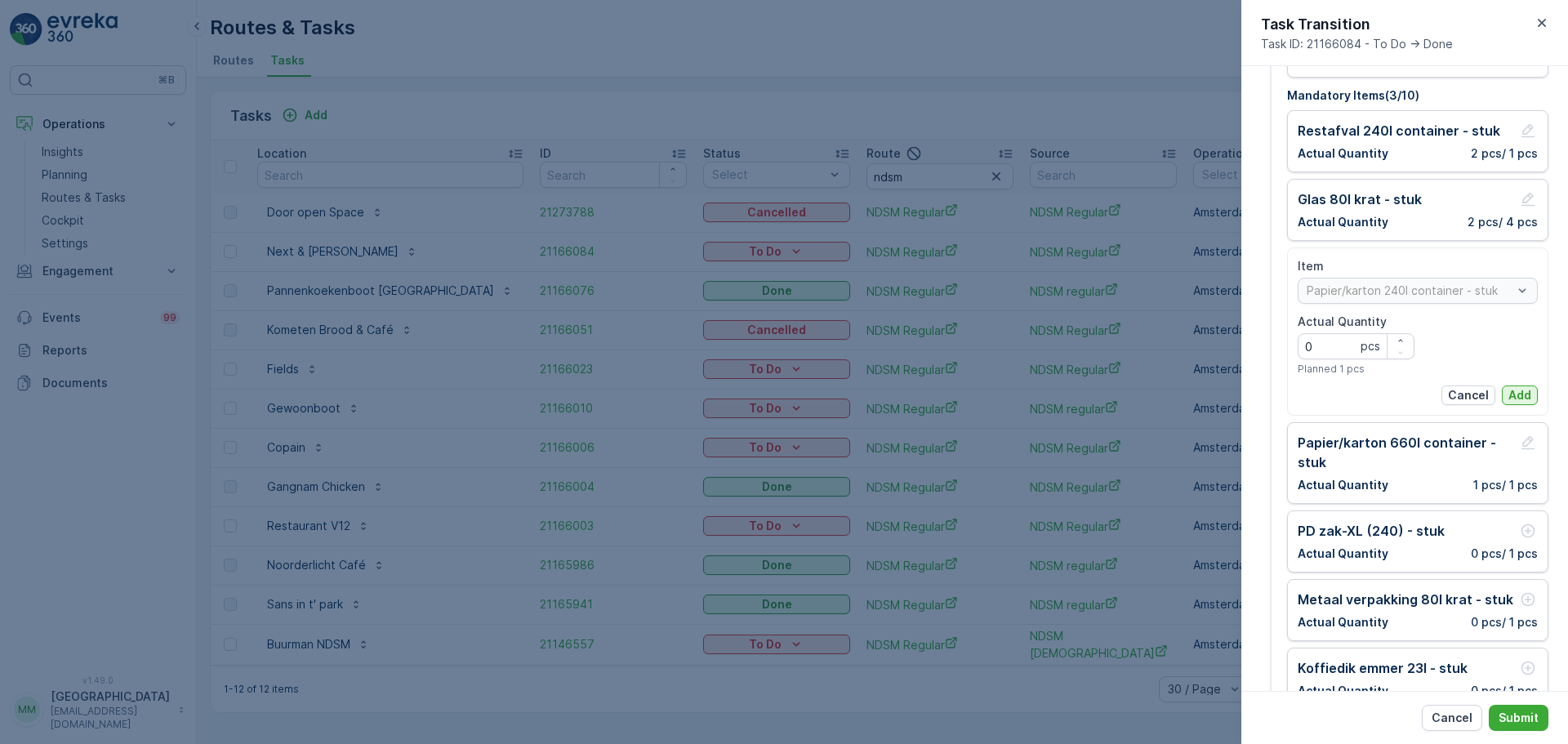
click at [1514, 393] on p "Add" at bounding box center [1520, 395] width 23 height 16
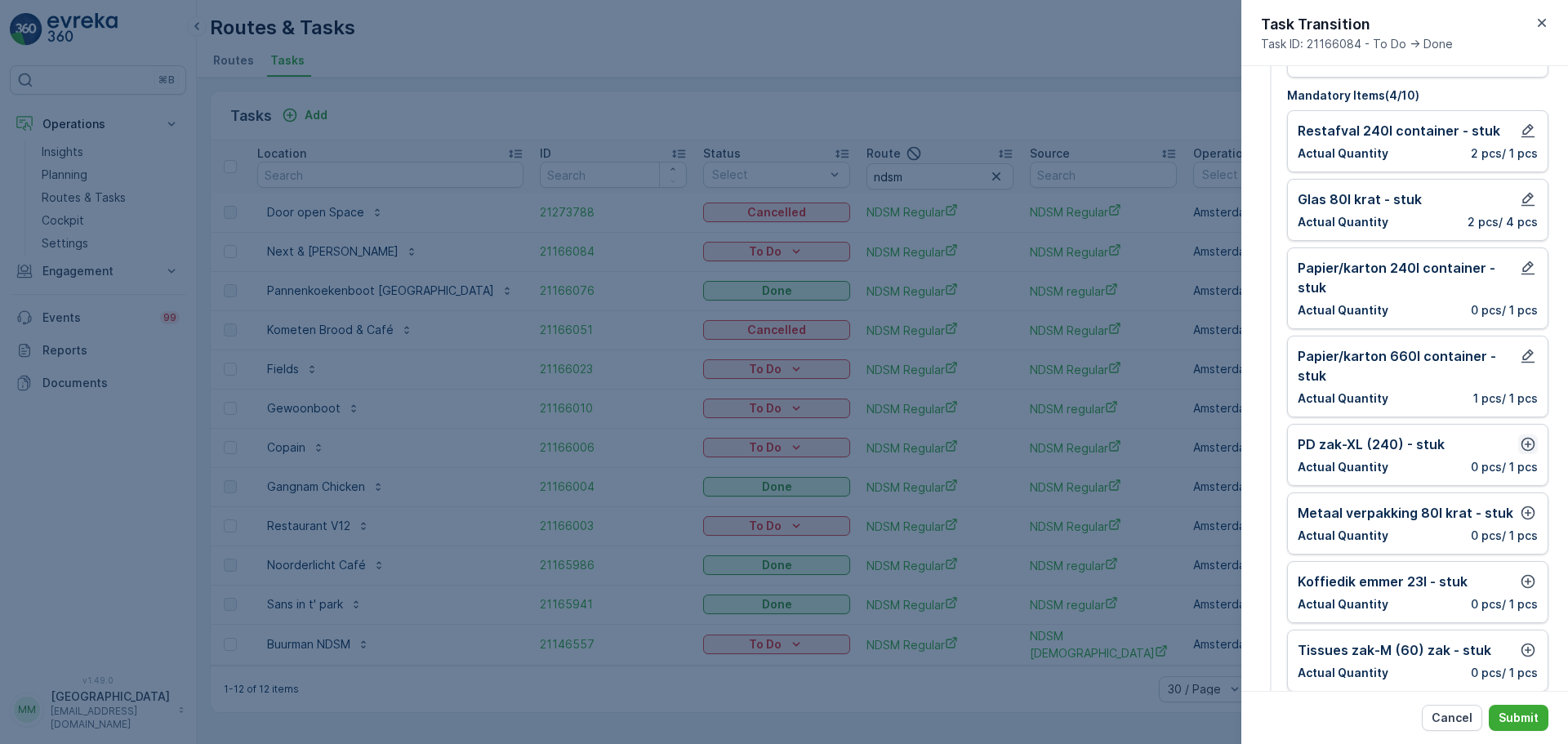
click at [1520, 440] on icon "button" at bounding box center [1528, 444] width 16 height 16
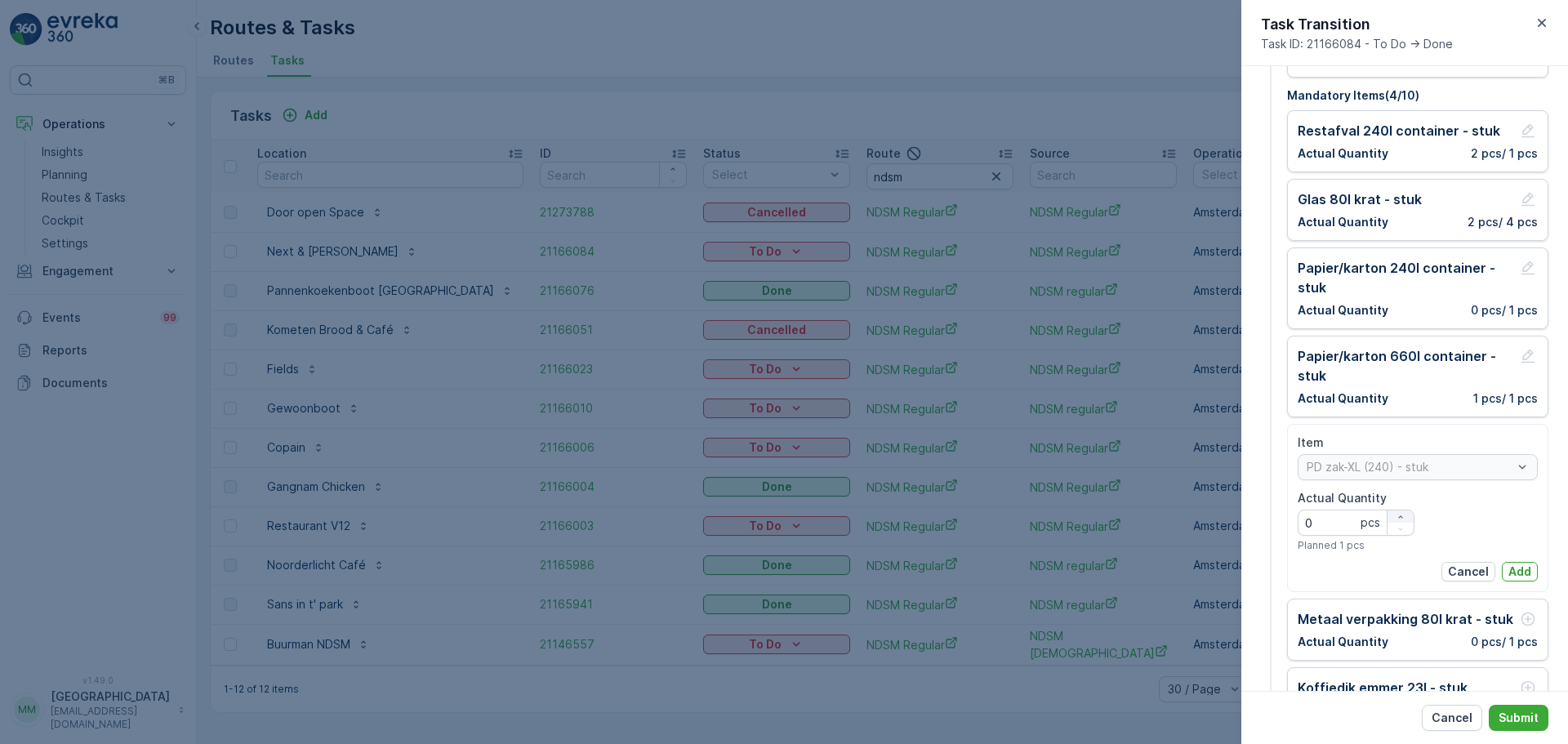
click at [1398, 516] on icon "button" at bounding box center [1400, 516] width 4 height 3
type Quantity "2"
click at [1521, 572] on p "Add" at bounding box center [1520, 571] width 23 height 16
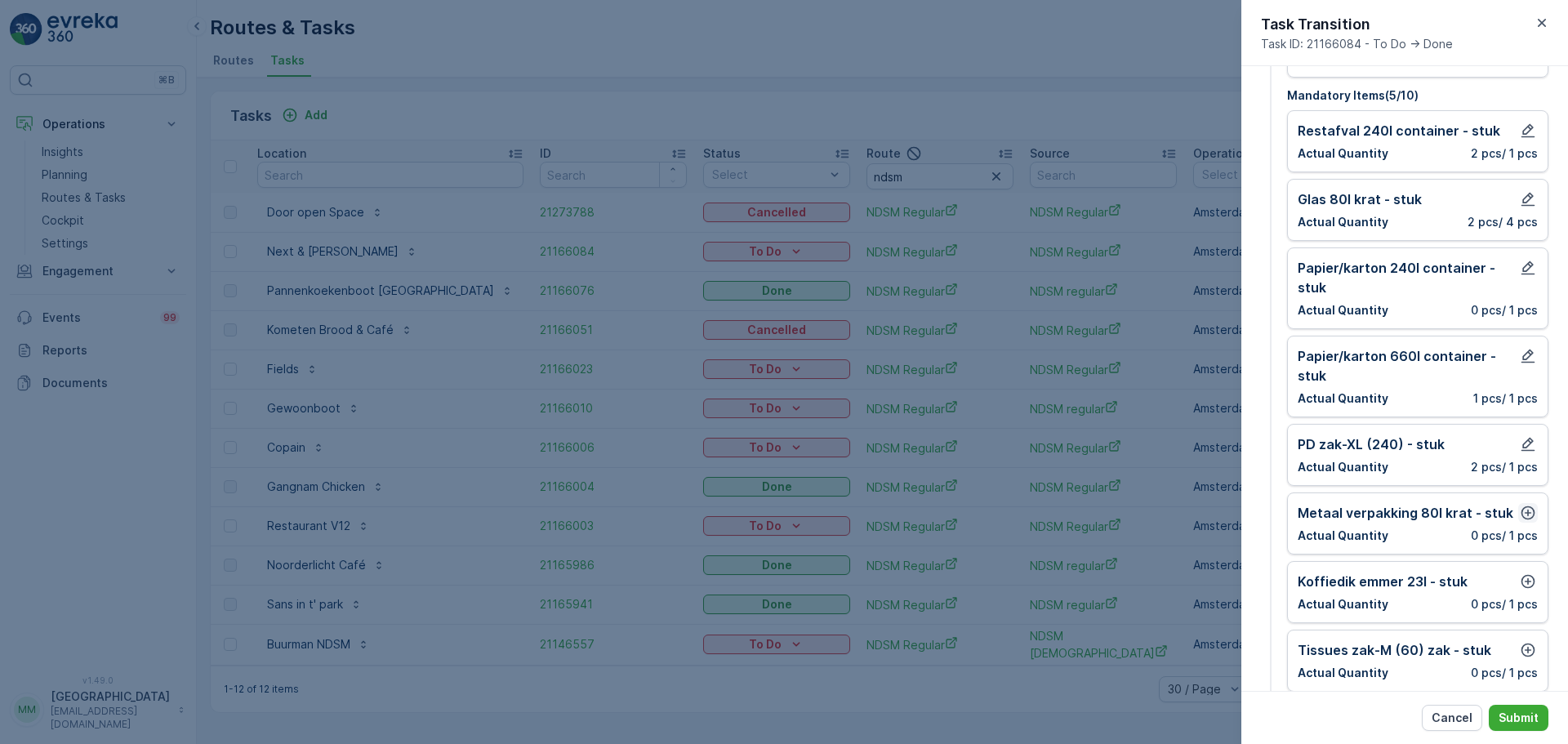
click at [1522, 516] on icon "button" at bounding box center [1528, 513] width 16 height 16
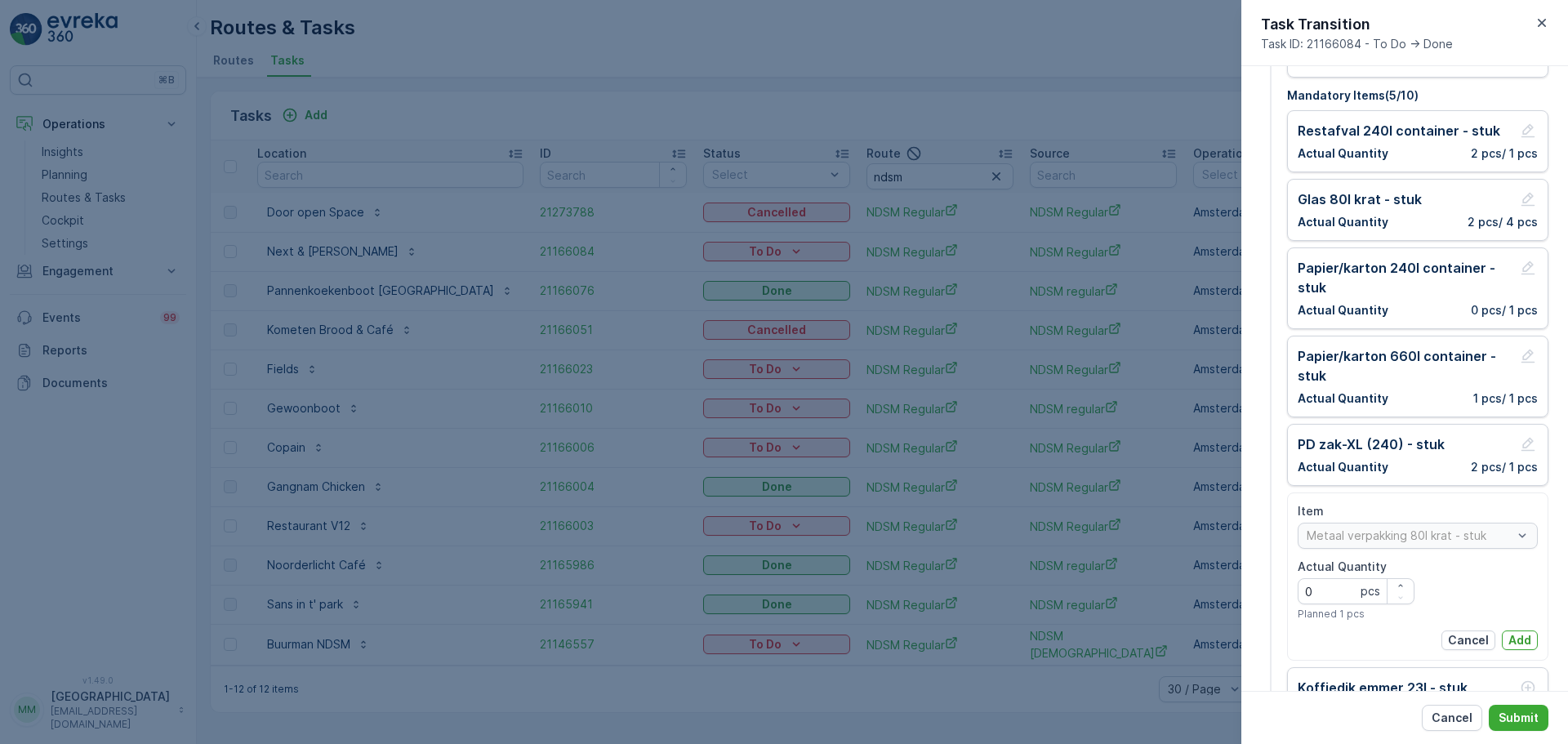
drag, startPoint x: 1509, startPoint y: 639, endPoint x: 1498, endPoint y: 612, distance: 29.2
click at [1508, 635] on p "Add" at bounding box center [1520, 639] width 23 height 16
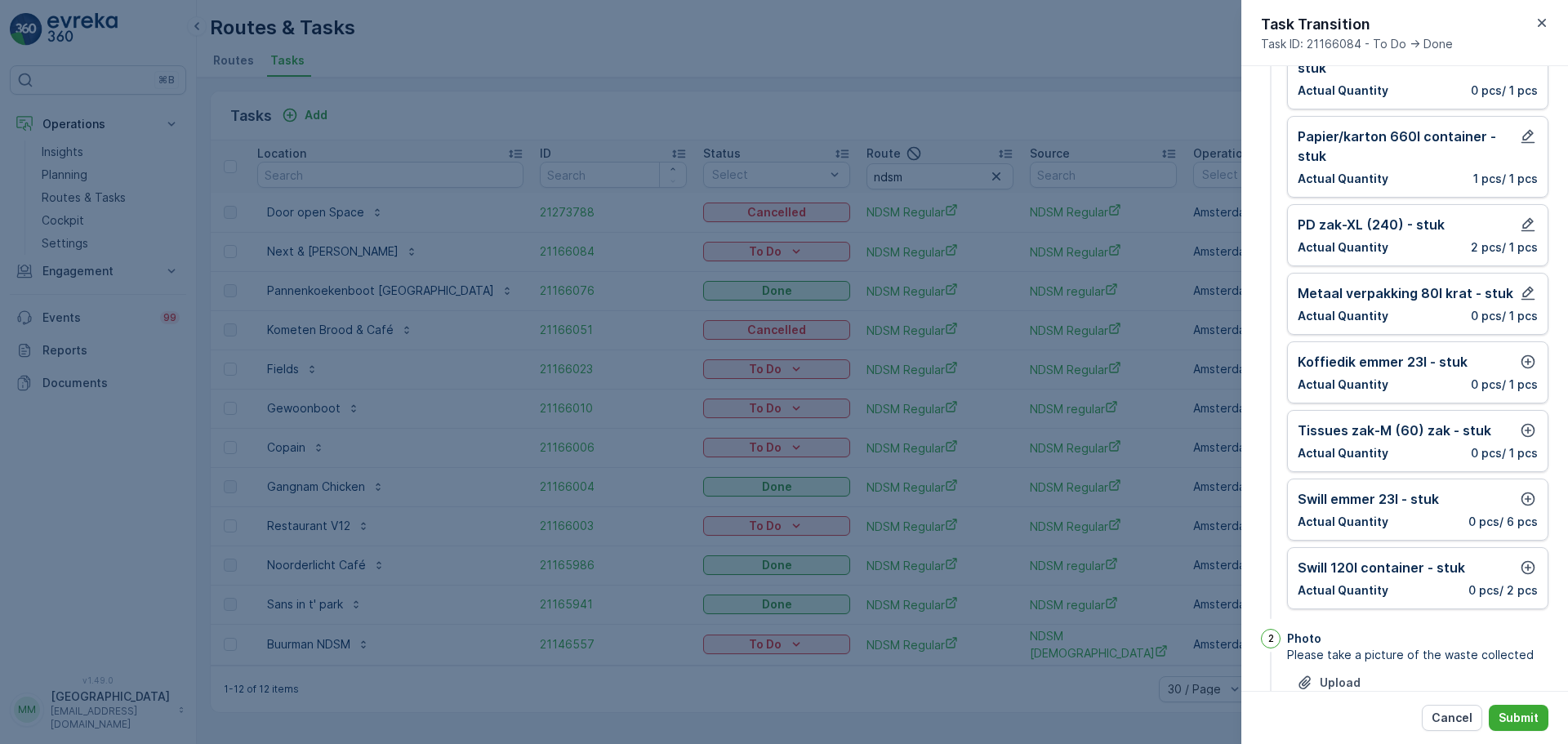
scroll to position [408, 0]
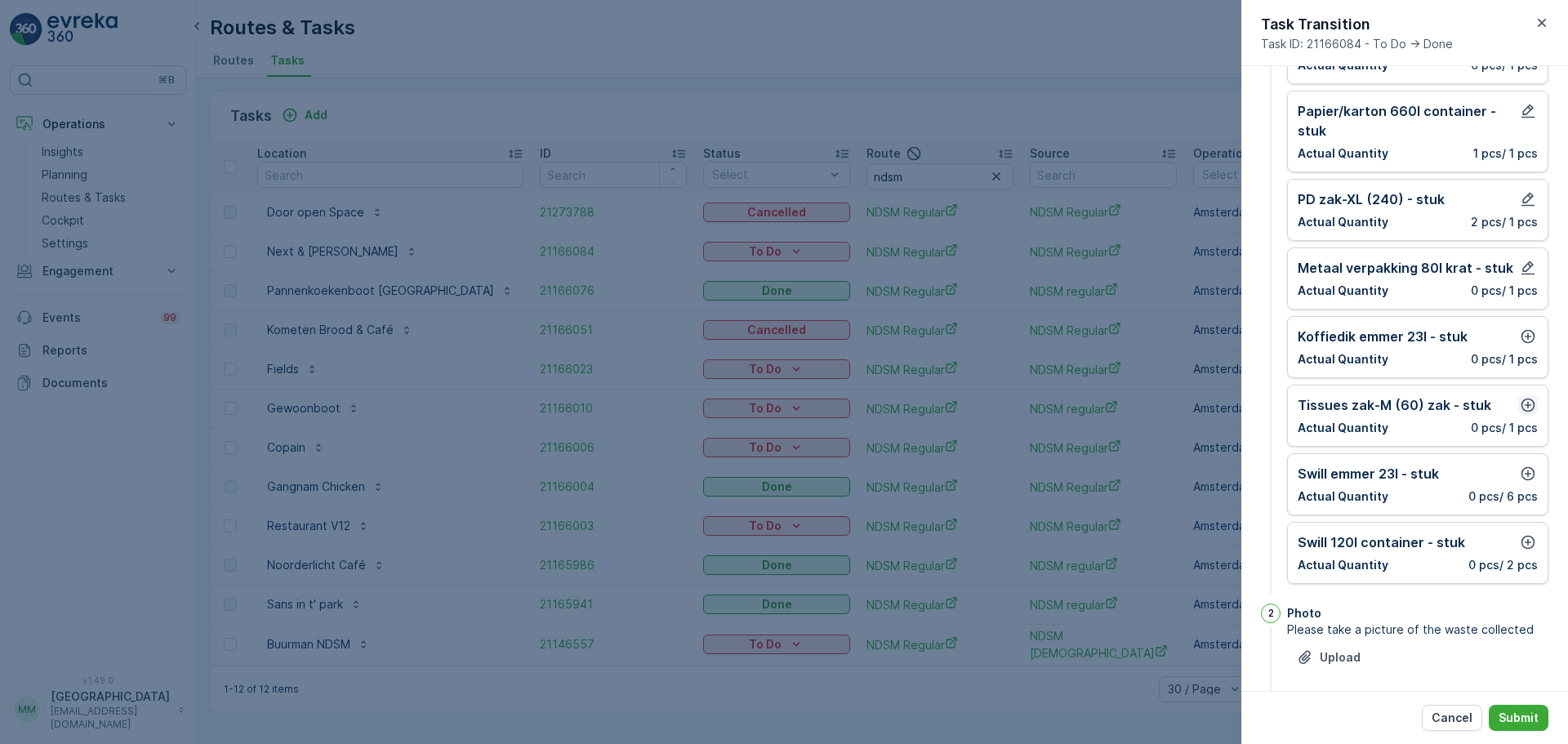
click at [1522, 410] on icon "button" at bounding box center [1528, 404] width 16 height 16
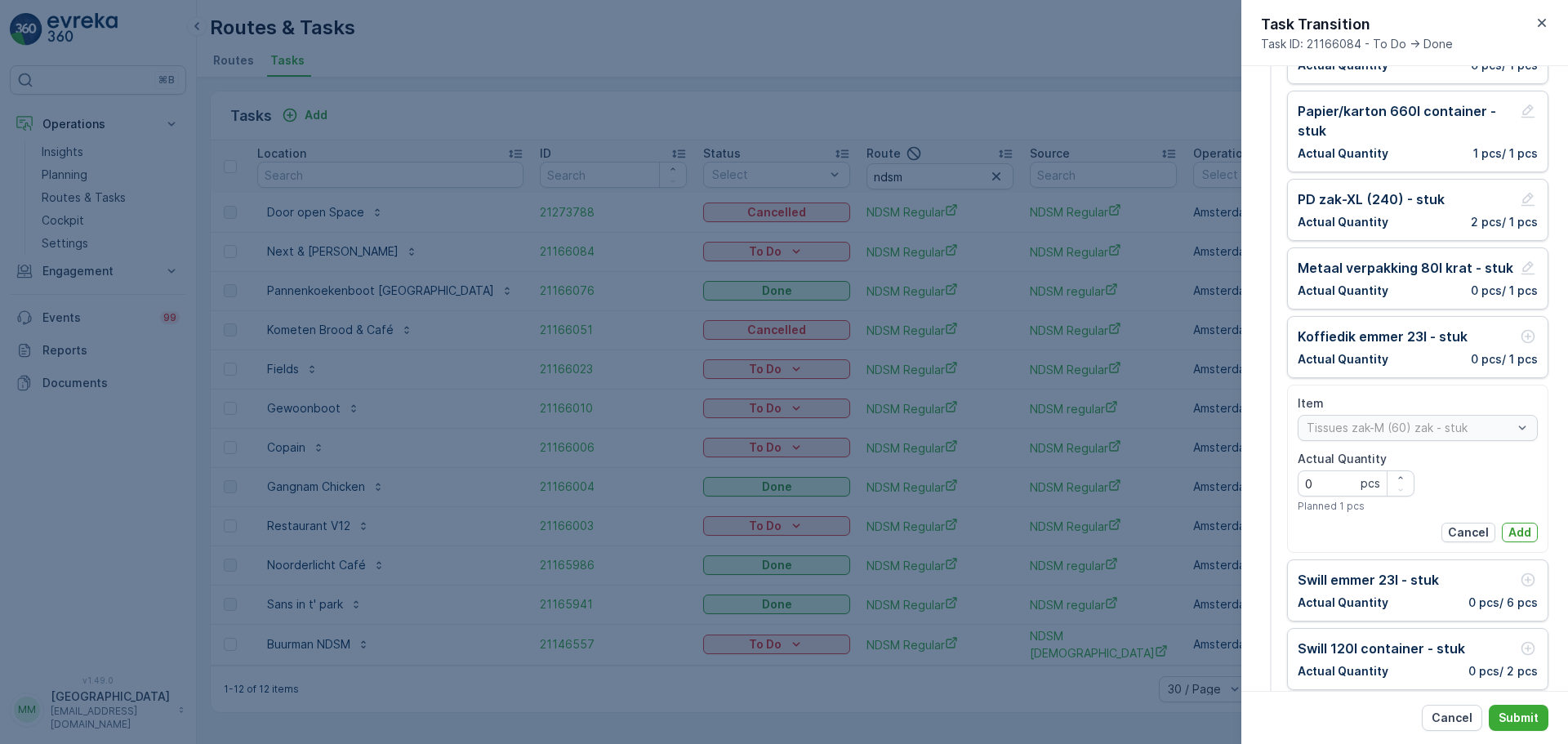
drag, startPoint x: 1515, startPoint y: 533, endPoint x: 1498, endPoint y: 348, distance: 185.8
click at [1511, 450] on div "Item Tissues zak-M (60) [PERSON_NAME] Actual Quantity 0 pcs Planned 1 pcs Cance…" at bounding box center [1417, 468] width 240 height 147
click at [1511, 532] on p "Add" at bounding box center [1520, 532] width 23 height 16
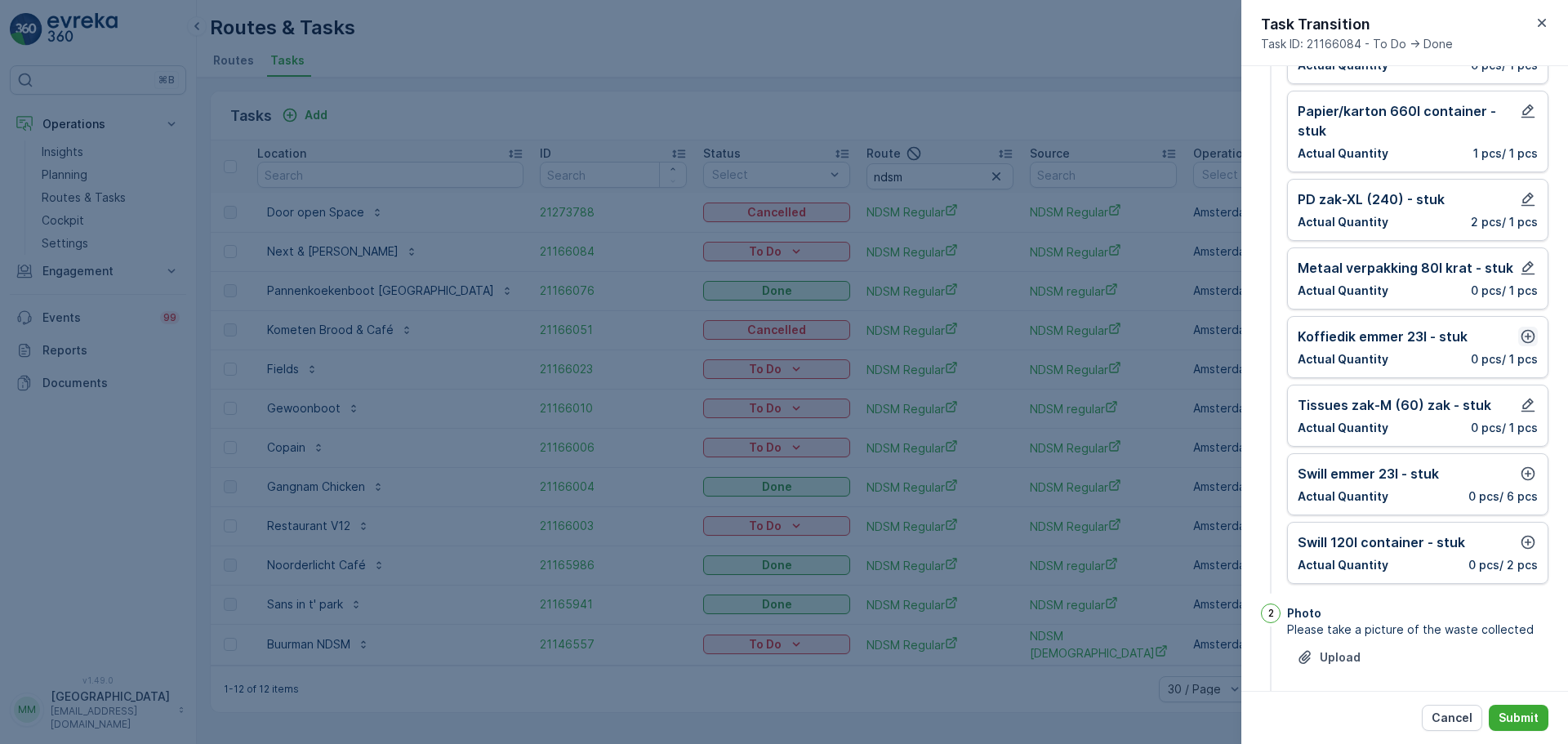
click at [1524, 340] on icon "button" at bounding box center [1528, 337] width 13 height 13
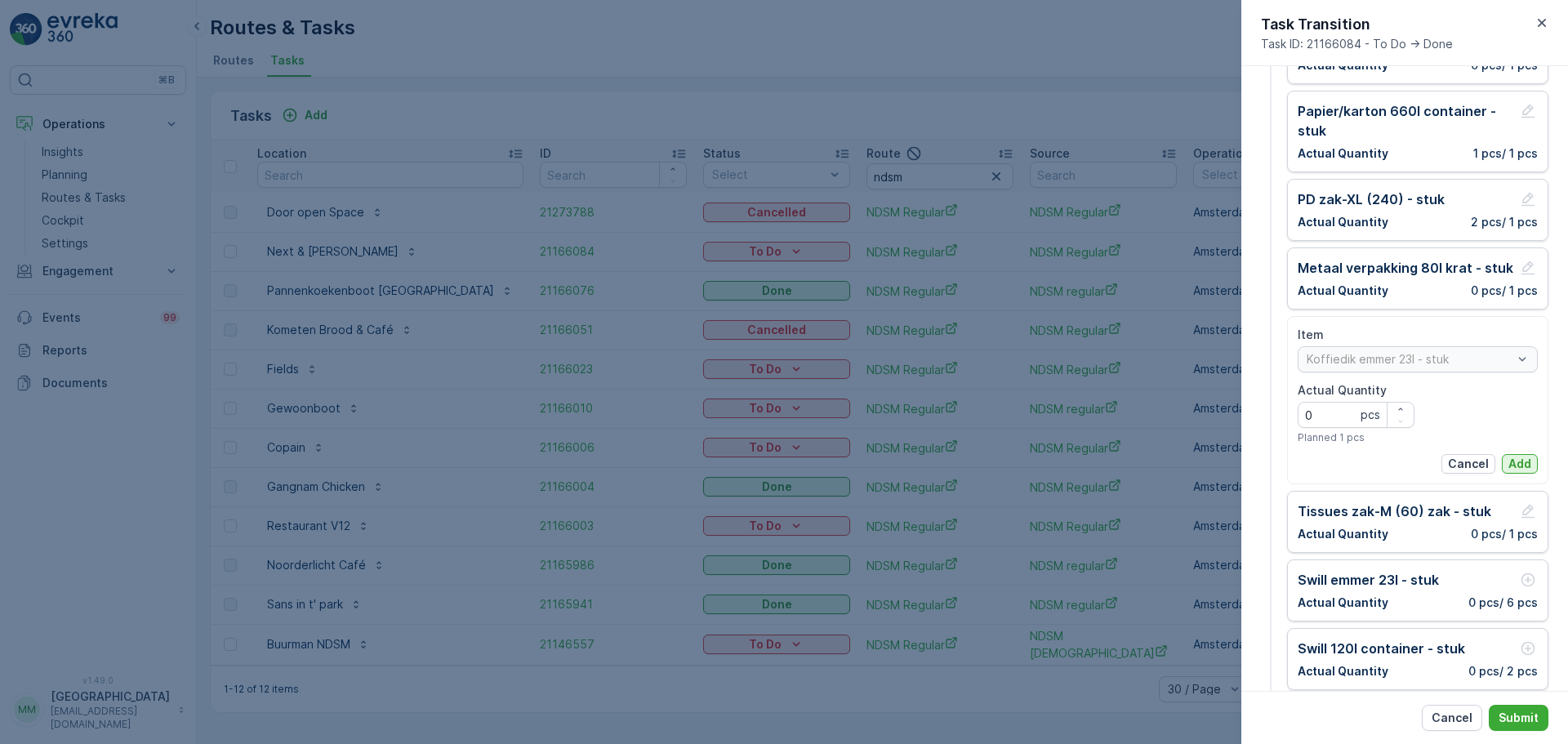
click at [1526, 467] on p "Add" at bounding box center [1520, 464] width 23 height 16
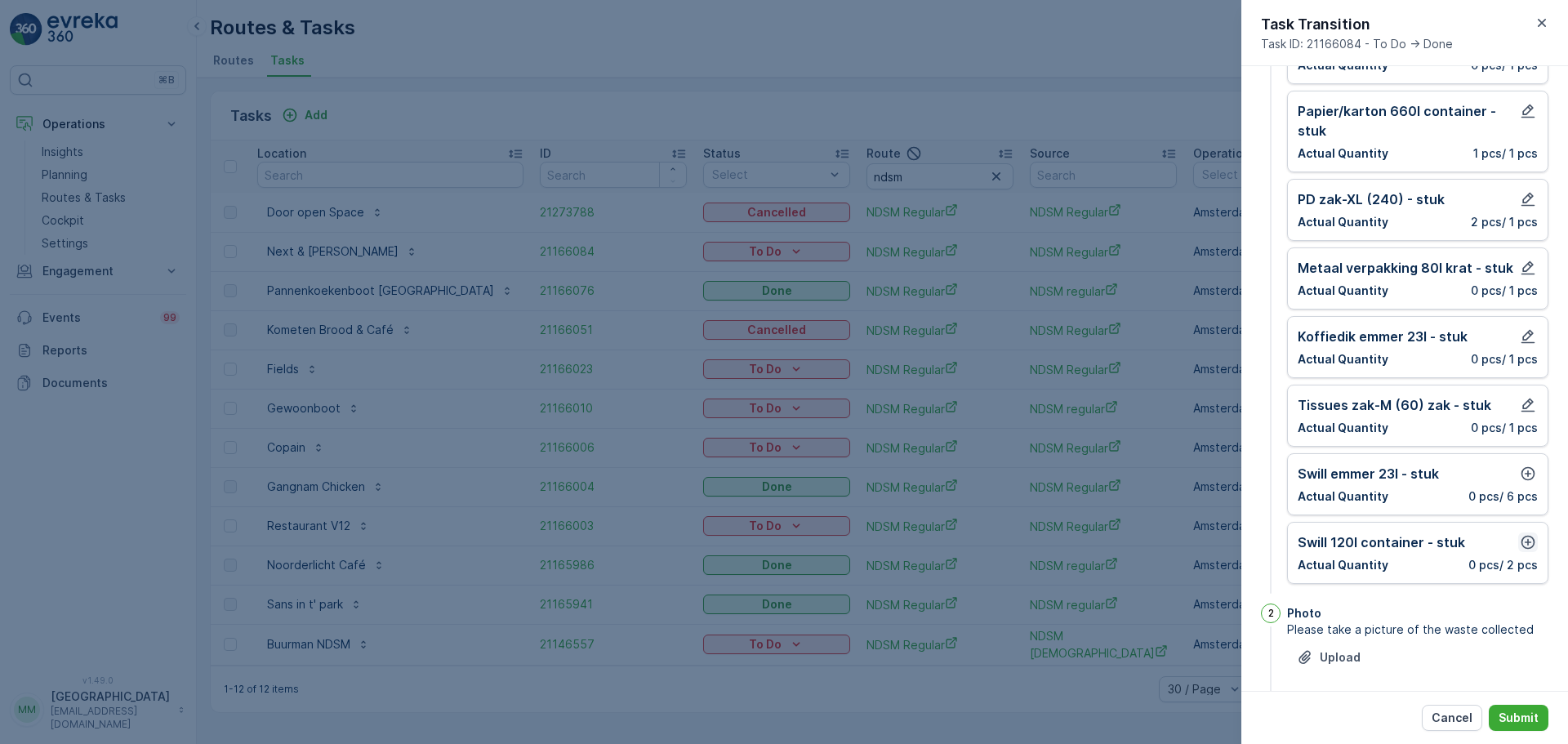
click at [1529, 549] on icon "button" at bounding box center [1528, 541] width 16 height 16
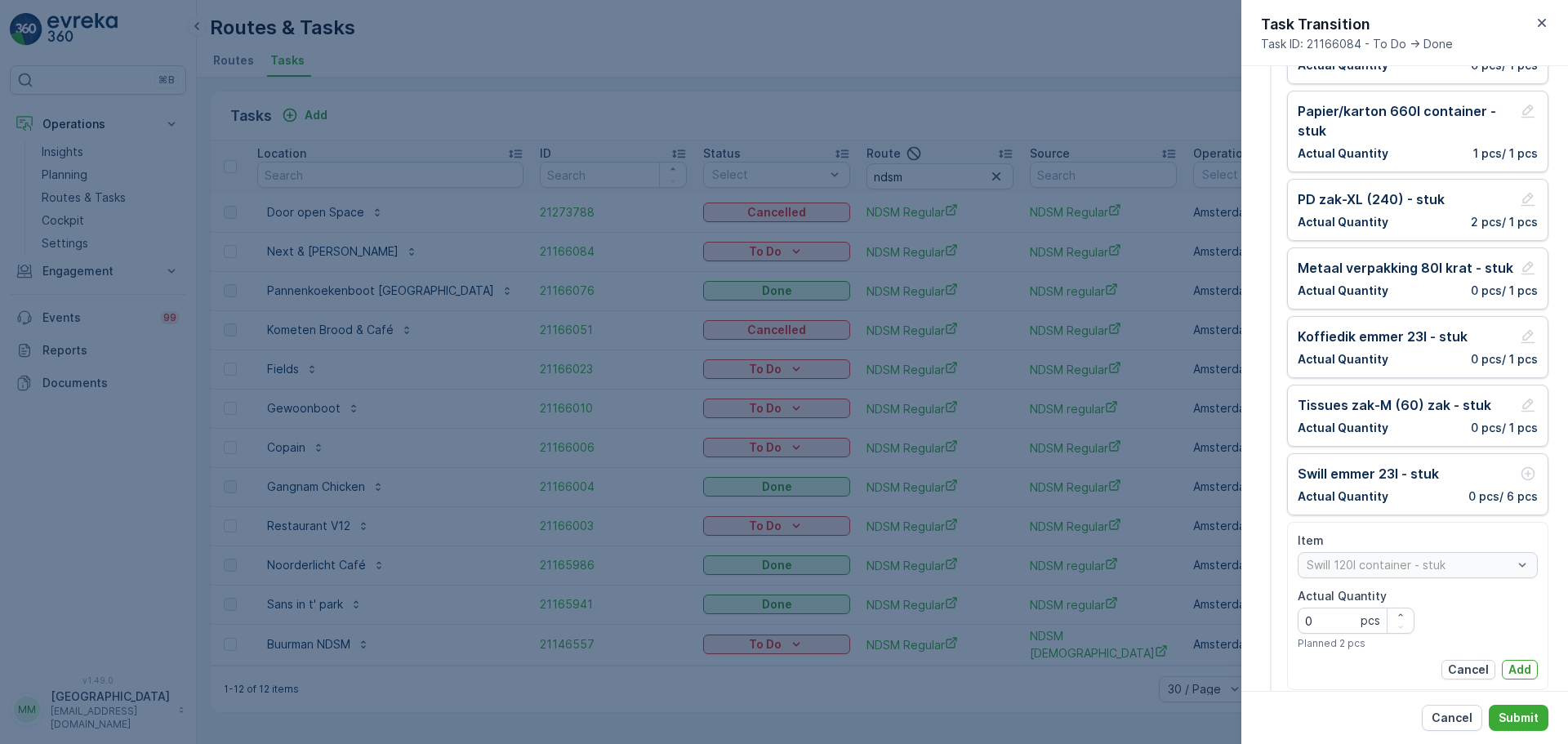
drag, startPoint x: 1519, startPoint y: 673, endPoint x: 1525, endPoint y: 649, distance: 24.7
click at [1519, 672] on p "Add" at bounding box center [1520, 669] width 23 height 16
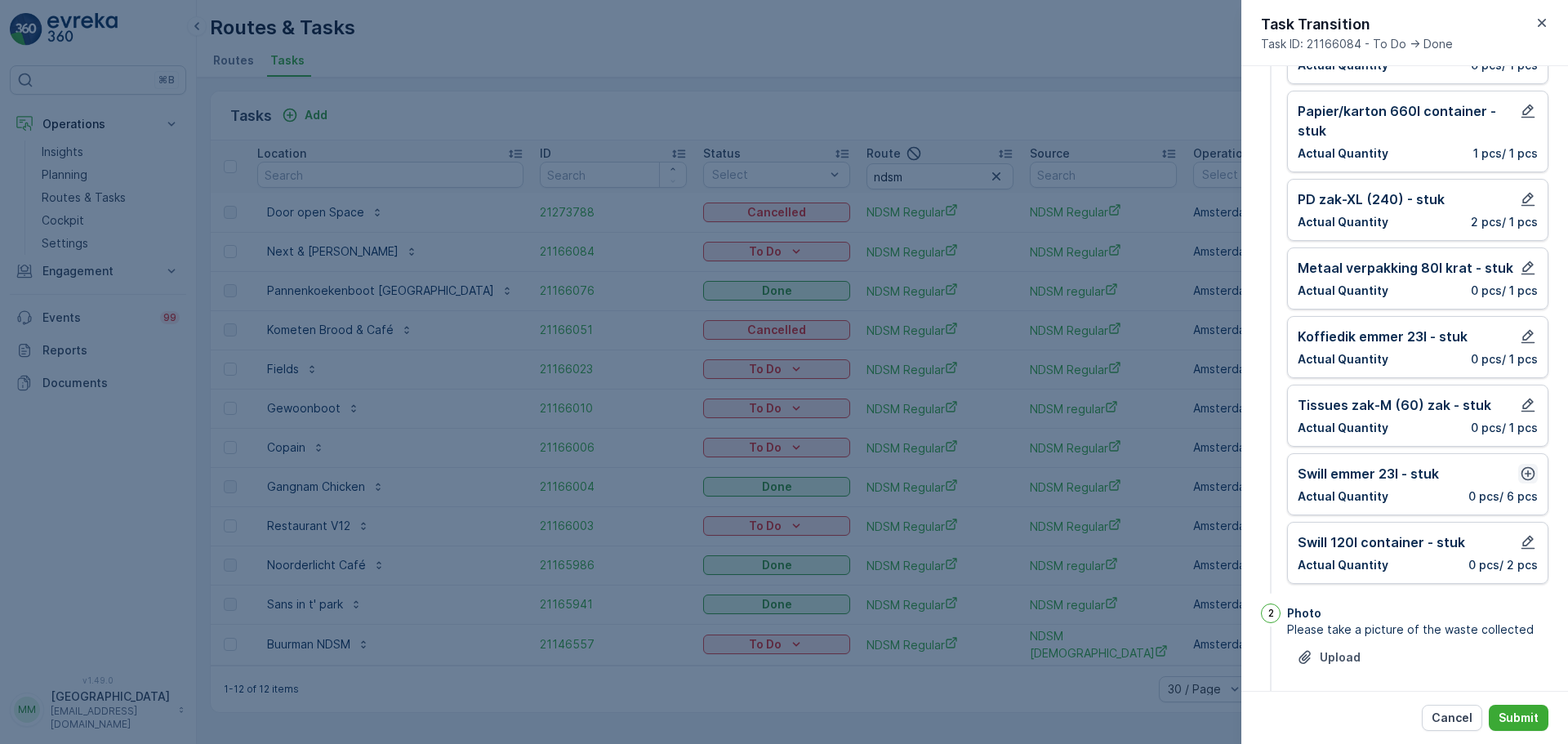
click at [1523, 469] on icon "button" at bounding box center [1528, 473] width 16 height 16
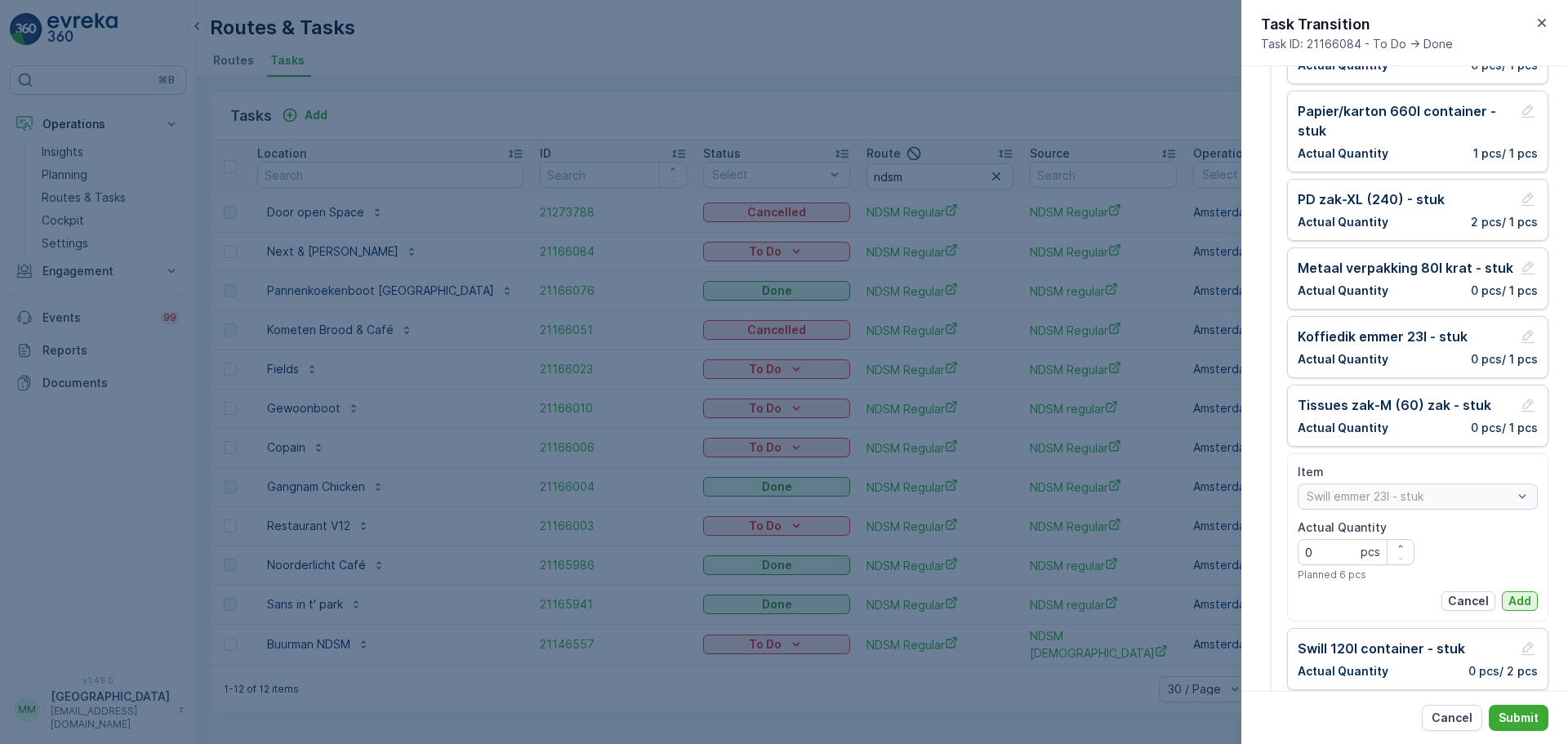
click at [1517, 597] on p "Add" at bounding box center [1520, 600] width 23 height 16
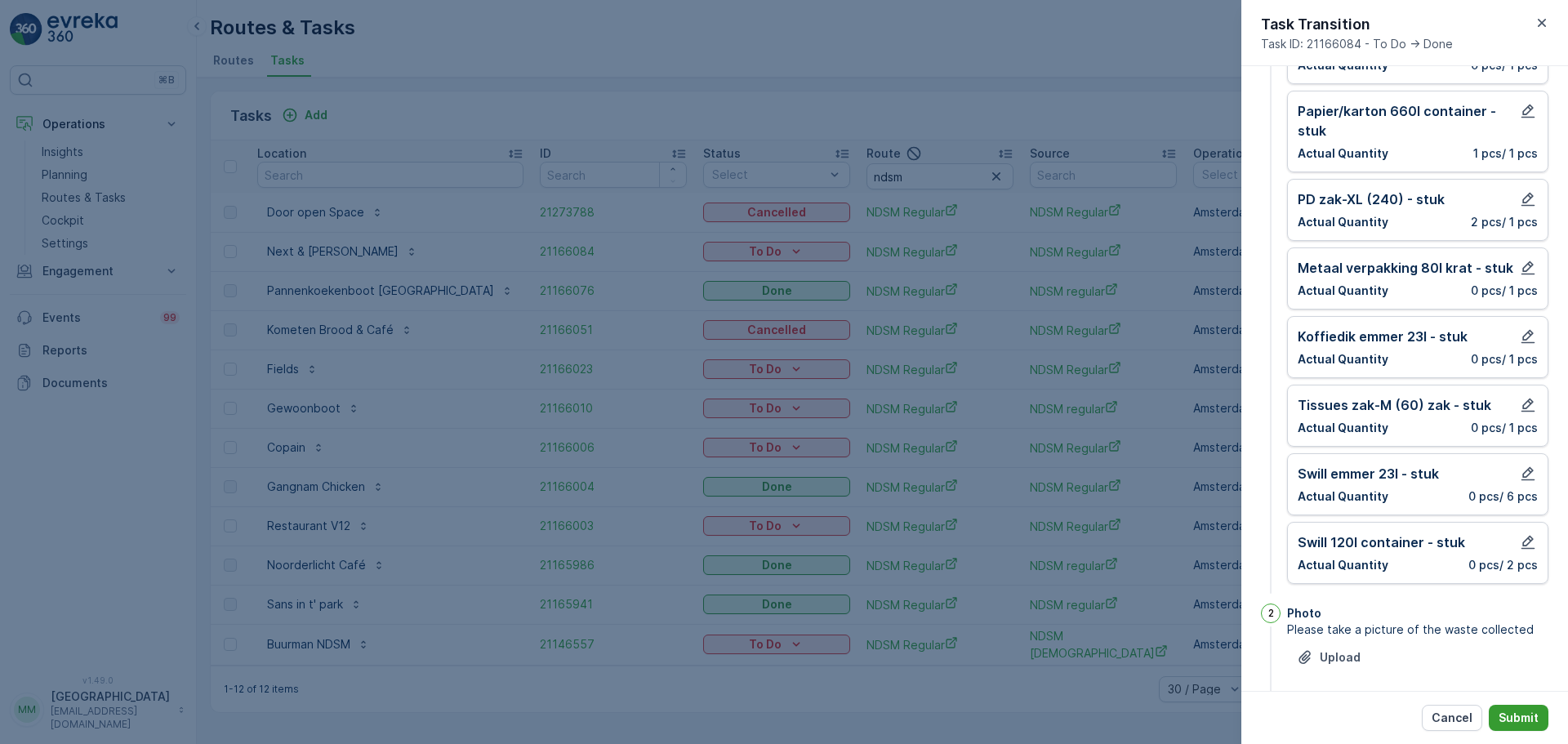
click at [1539, 724] on button "Submit" at bounding box center [1518, 717] width 60 height 26
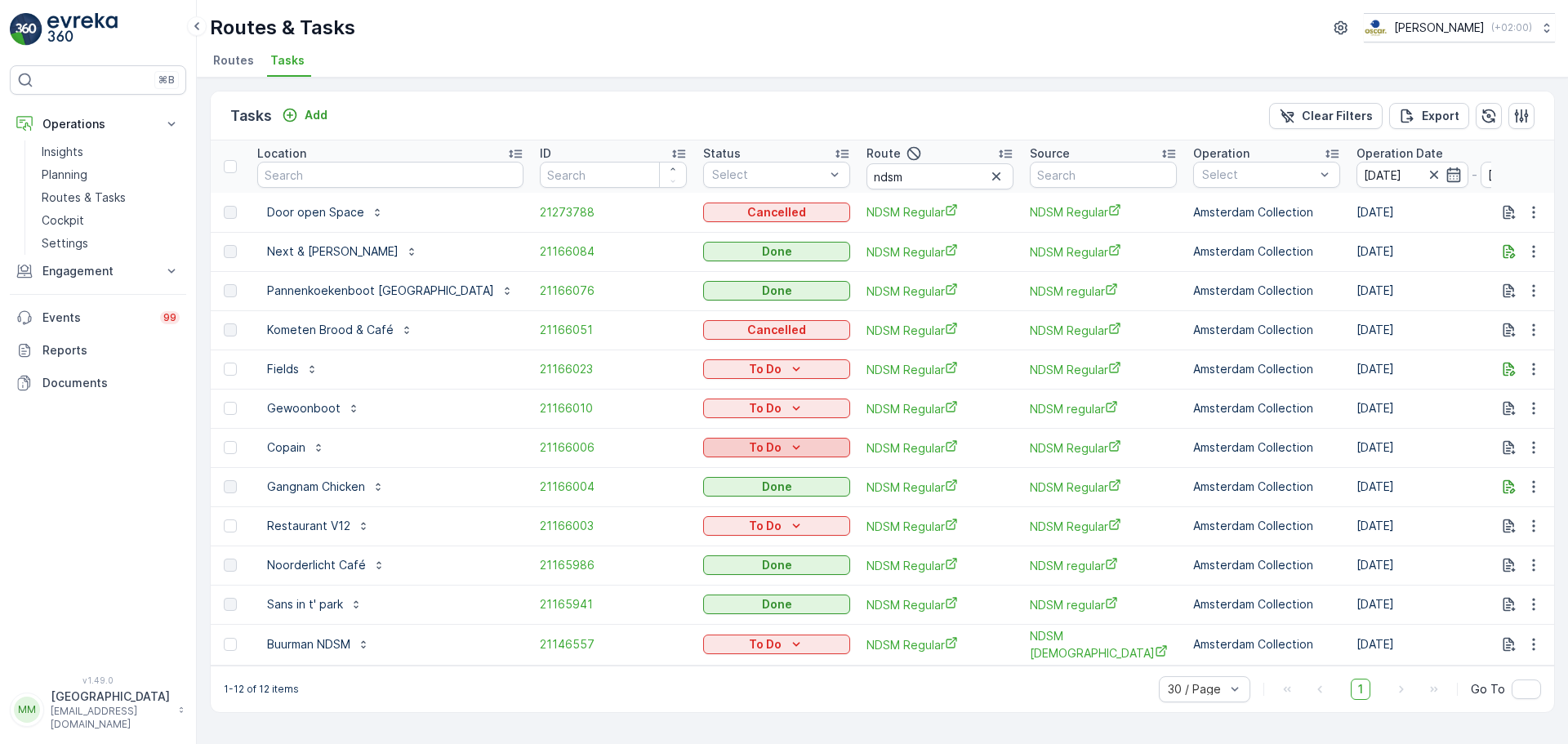
click at [749, 450] on p "To Do" at bounding box center [765, 447] width 33 height 16
click at [689, 537] on span "Cancelled" at bounding box center [682, 540] width 55 height 16
click at [698, 628] on div "Cancelled" at bounding box center [700, 619] width 104 height 23
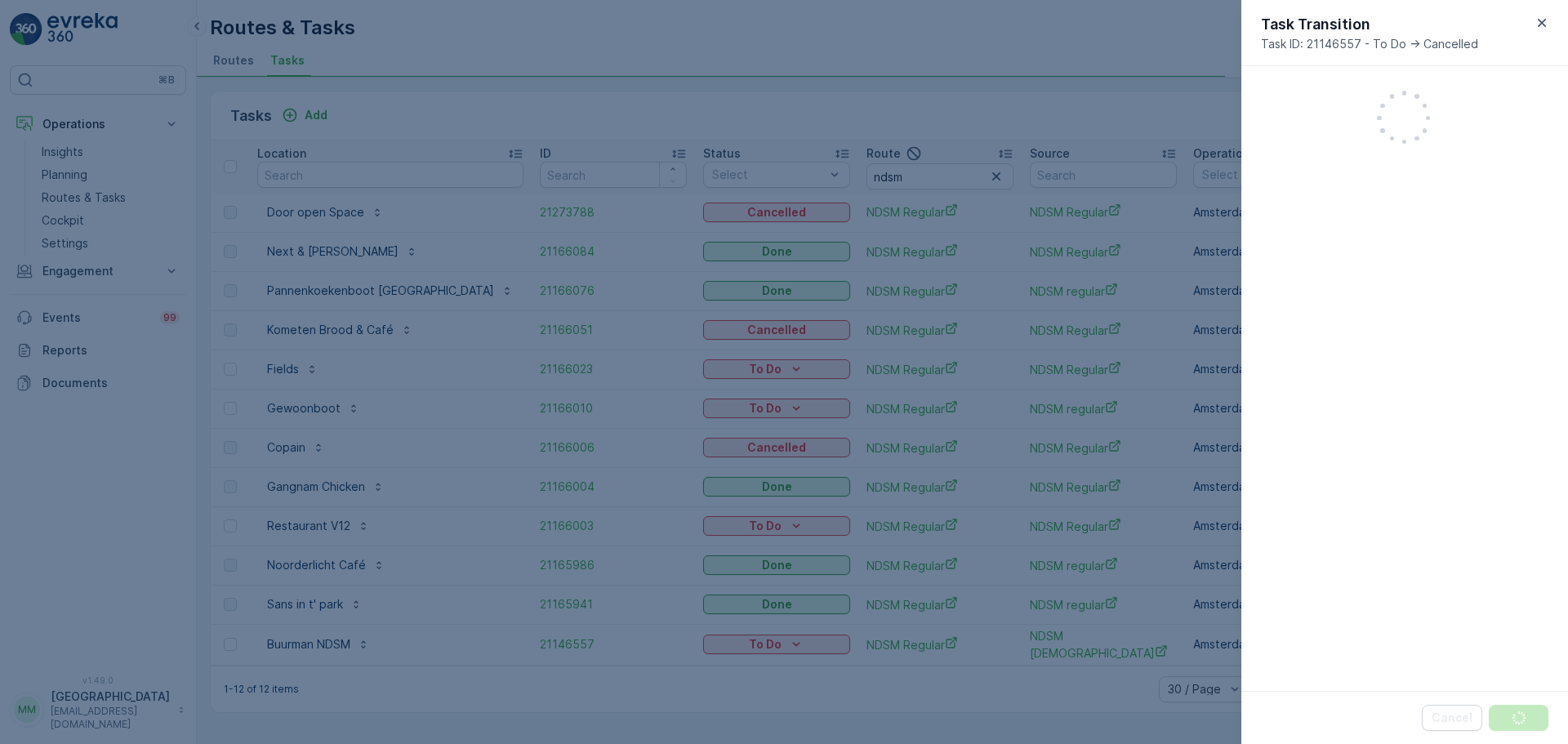
click at [696, 620] on div at bounding box center [784, 372] width 1568 height 744
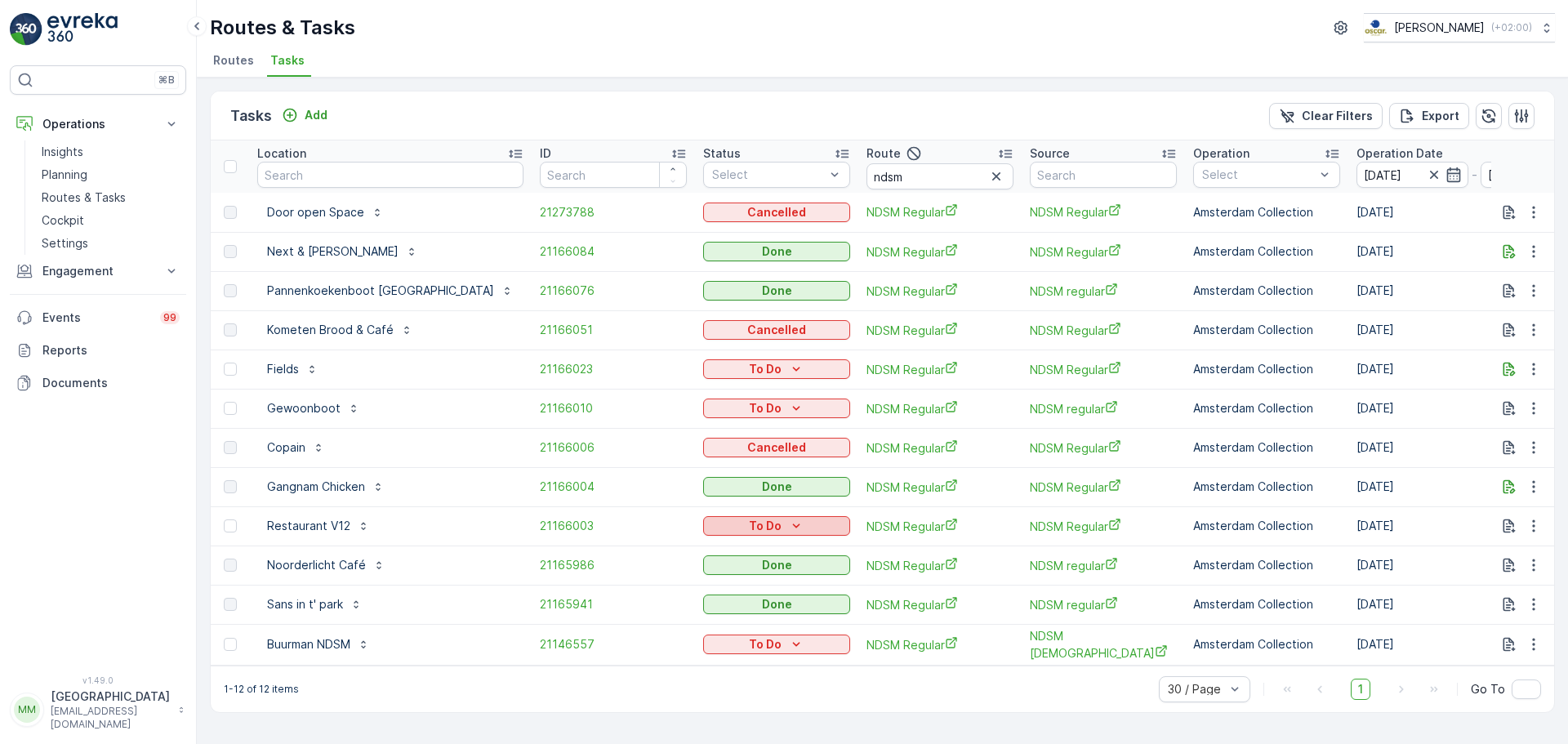
click at [749, 527] on p "To Do" at bounding box center [765, 525] width 33 height 16
click at [688, 618] on span "Cancelled" at bounding box center [682, 618] width 55 height 16
click at [697, 611] on span "Cancelled" at bounding box center [682, 618] width 55 height 16
click at [725, 407] on div "To Do" at bounding box center [776, 408] width 133 height 16
click at [709, 499] on div "Cancelled" at bounding box center [700, 501] width 104 height 23
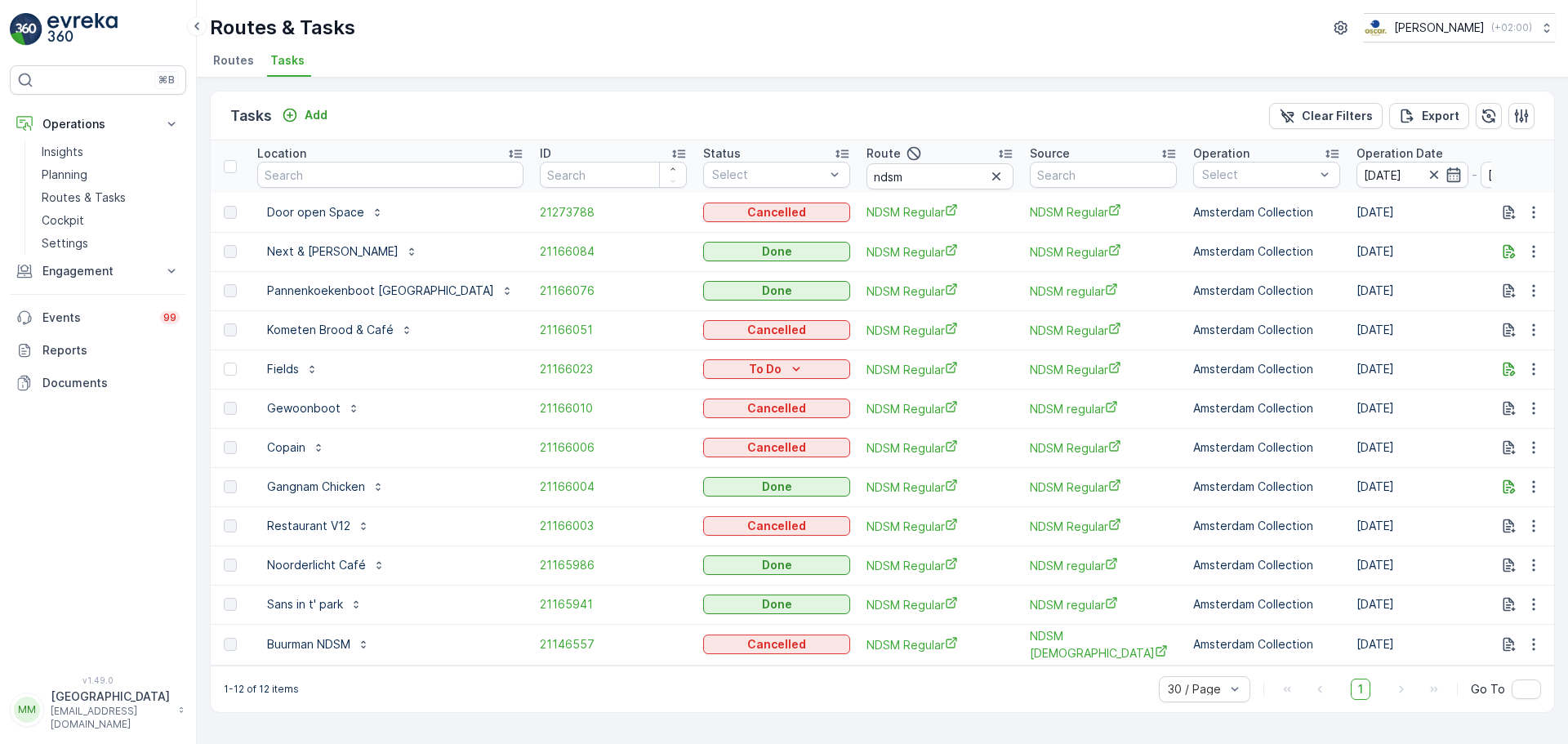
click at [727, 374] on div "To Do" at bounding box center [776, 369] width 133 height 16
click at [681, 456] on span "Cancelled" at bounding box center [682, 462] width 55 height 16
